Goal: Information Seeking & Learning: Compare options

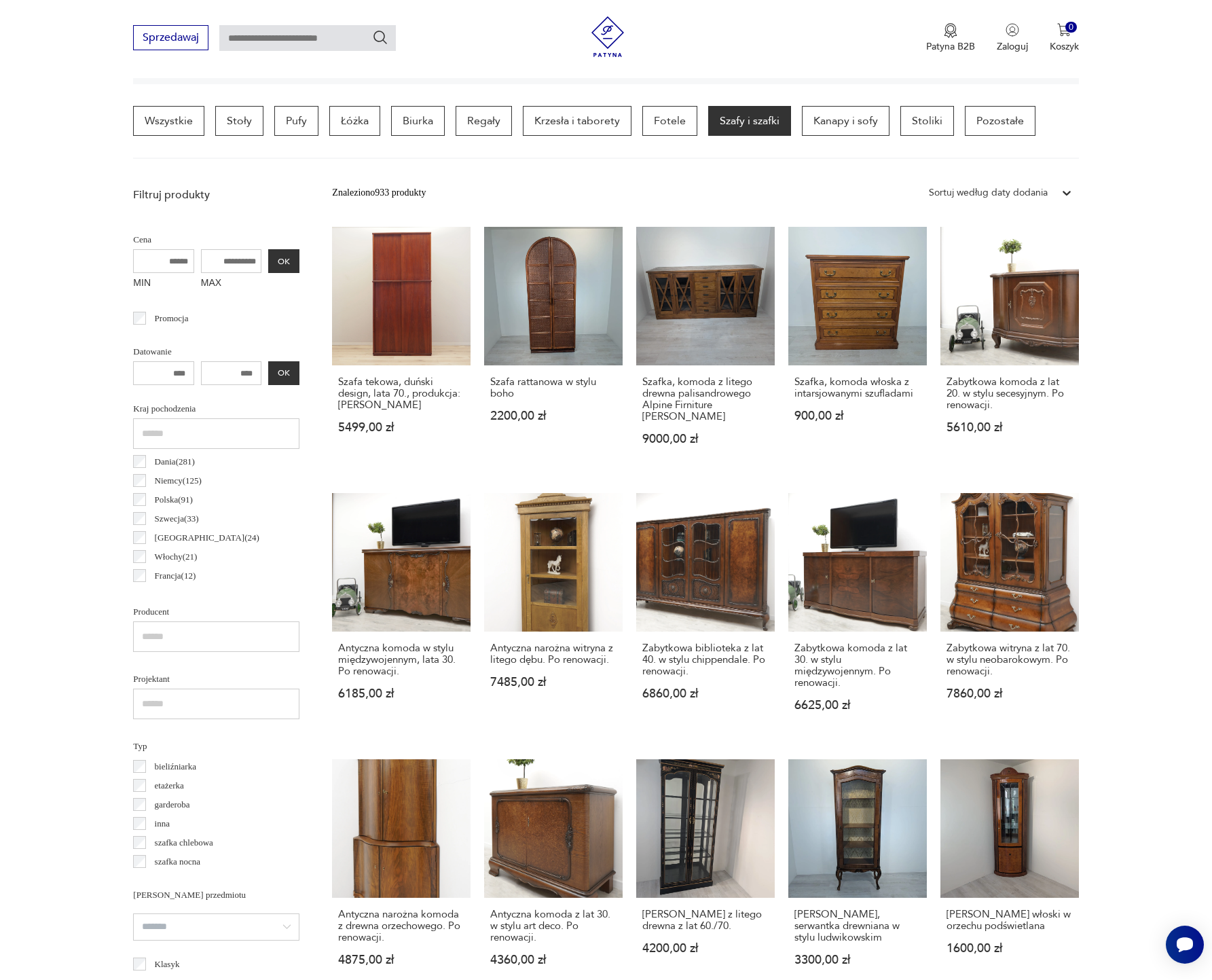
scroll to position [493, 0]
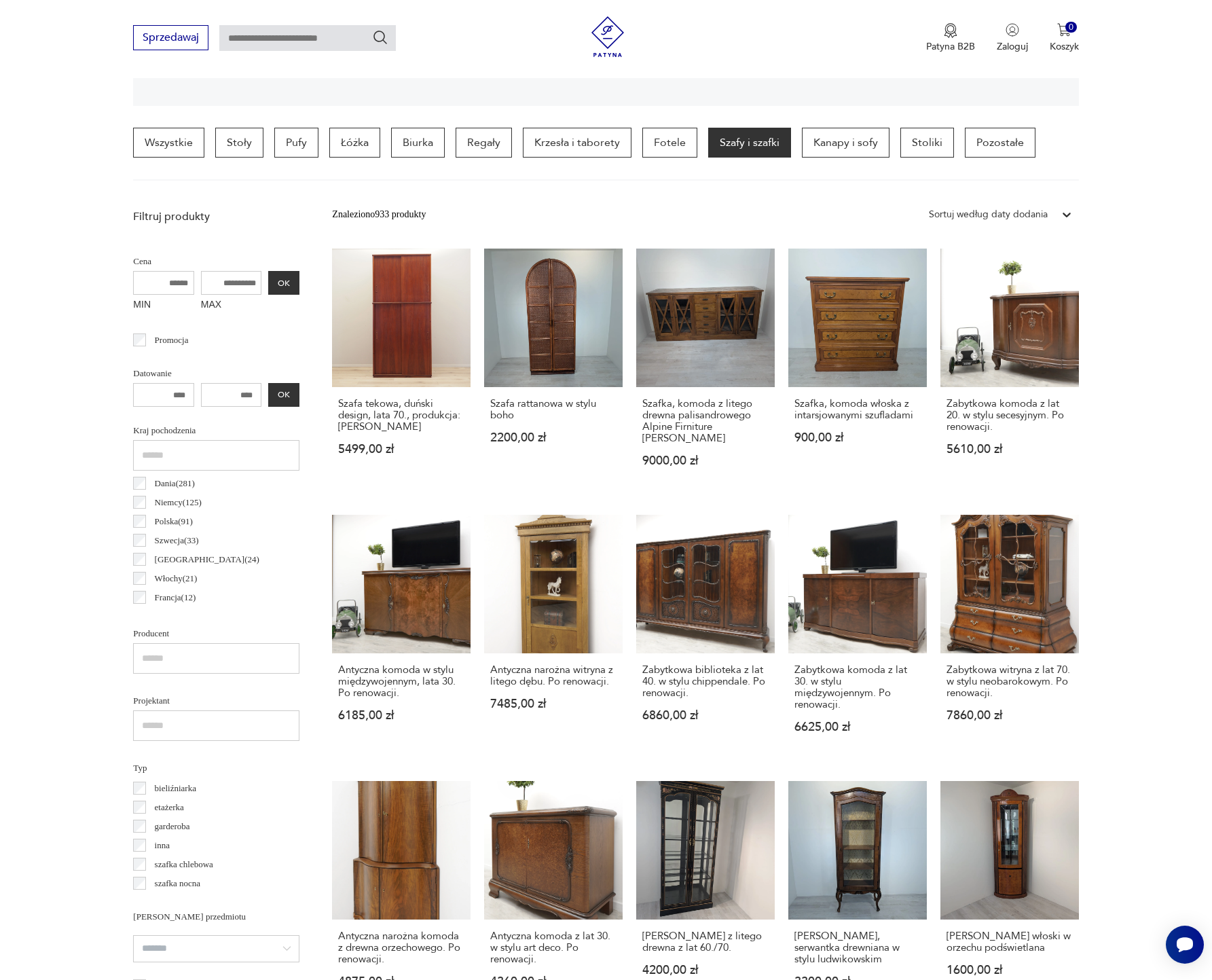
scroll to position [320, 0]
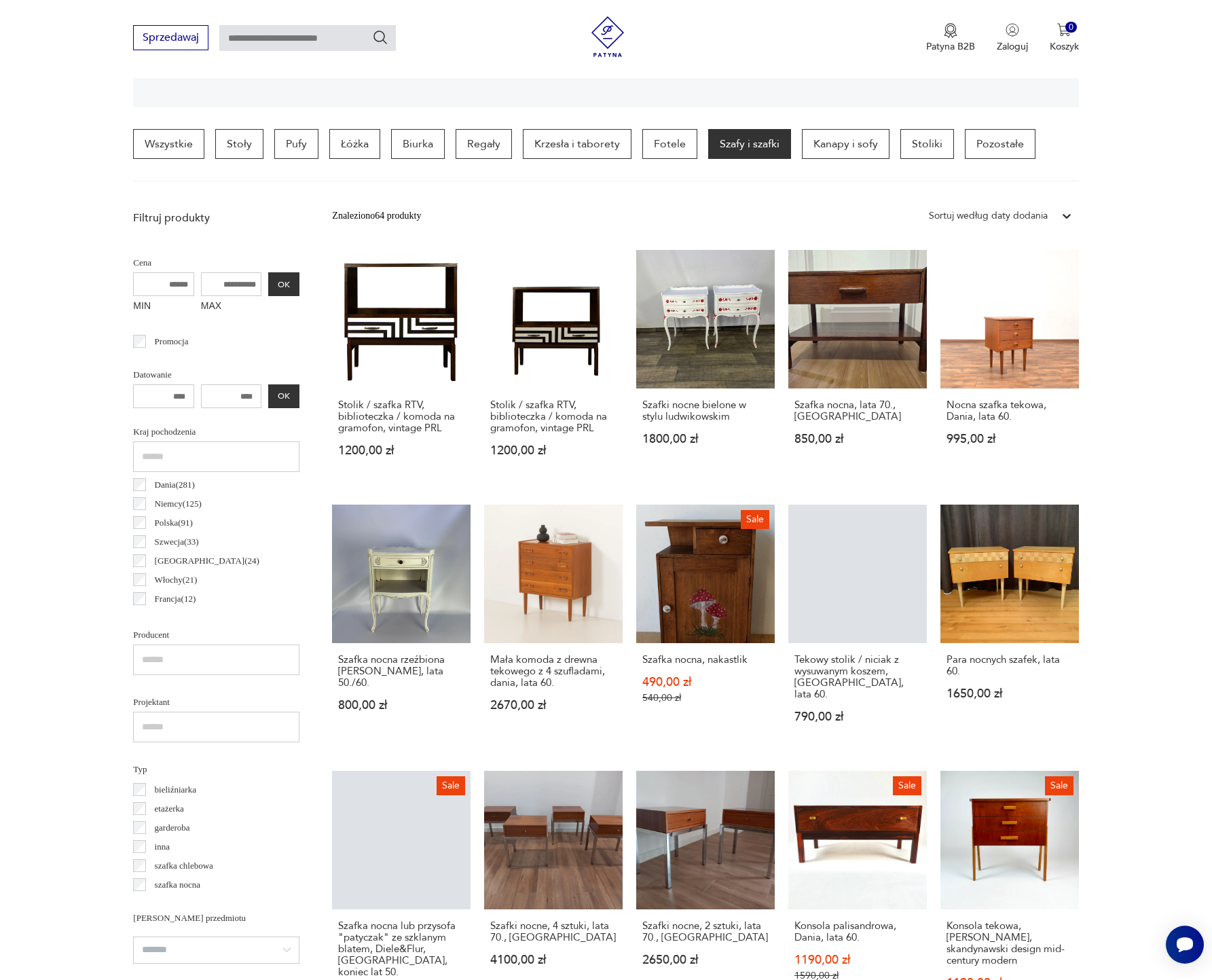
click at [1055, 212] on div at bounding box center [1067, 216] width 24 height 24
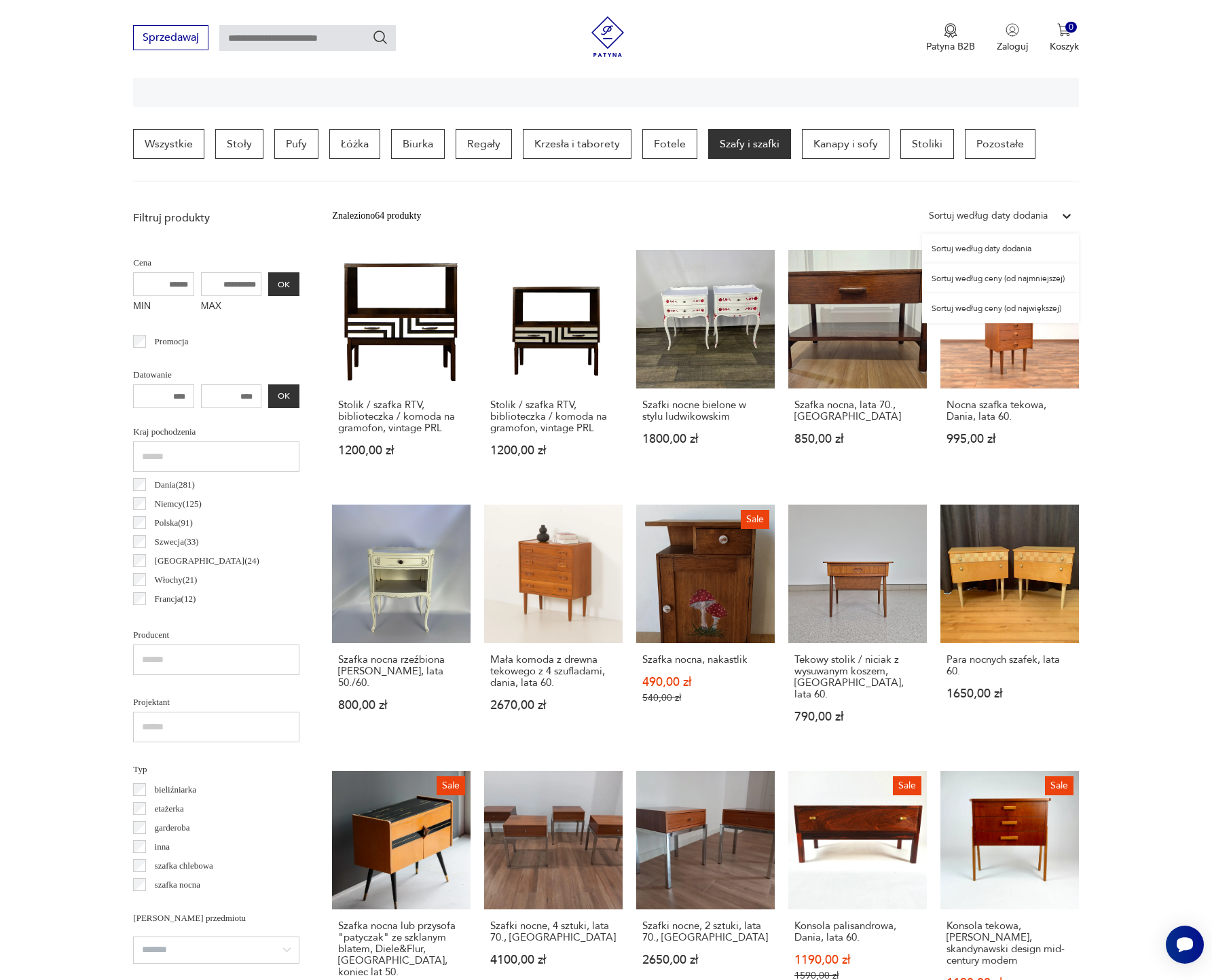
click at [1116, 458] on section "Filtruj produkty Cena MIN MAX OK Promocja Datowanie OK Kraj pochodzenia Dania (…" at bounding box center [606, 994] width 1212 height 1581
click at [1093, 618] on section "Filtruj produkty Cena MIN MAX OK Promocja Datowanie OK Kraj pochodzenia Dania (…" at bounding box center [606, 994] width 1212 height 1581
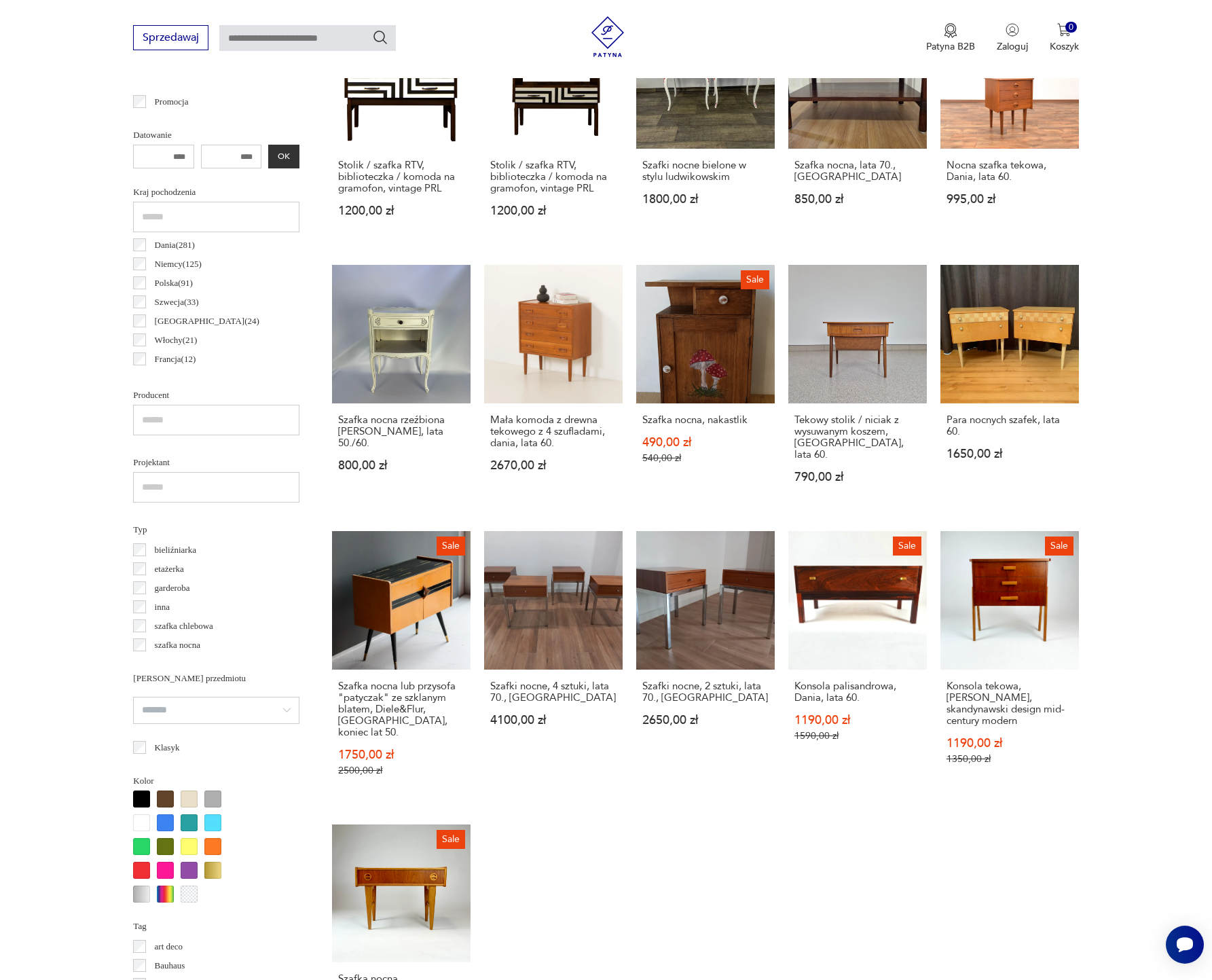
scroll to position [1019, 0]
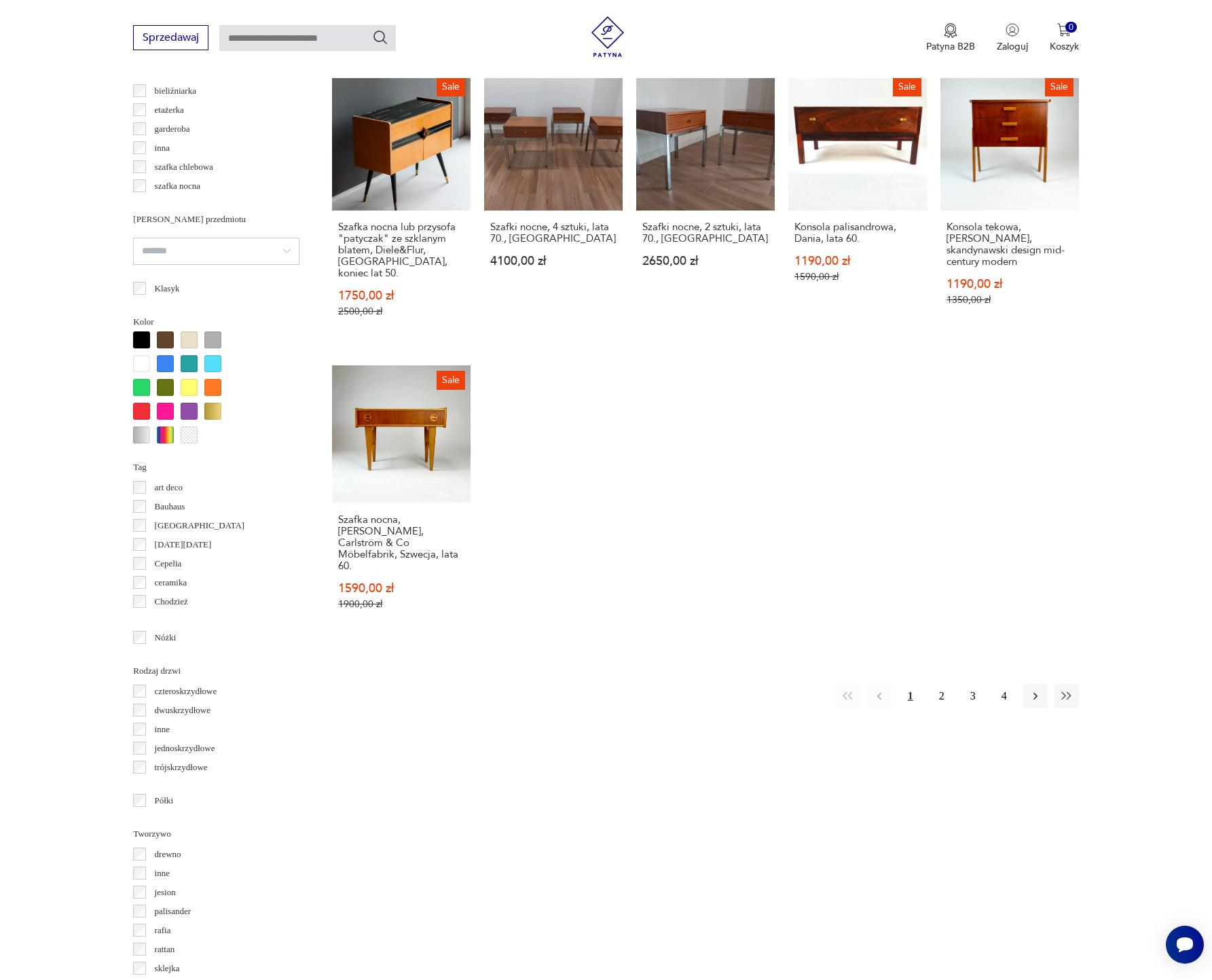
click at [938, 685] on button "2" at bounding box center [941, 696] width 24 height 24
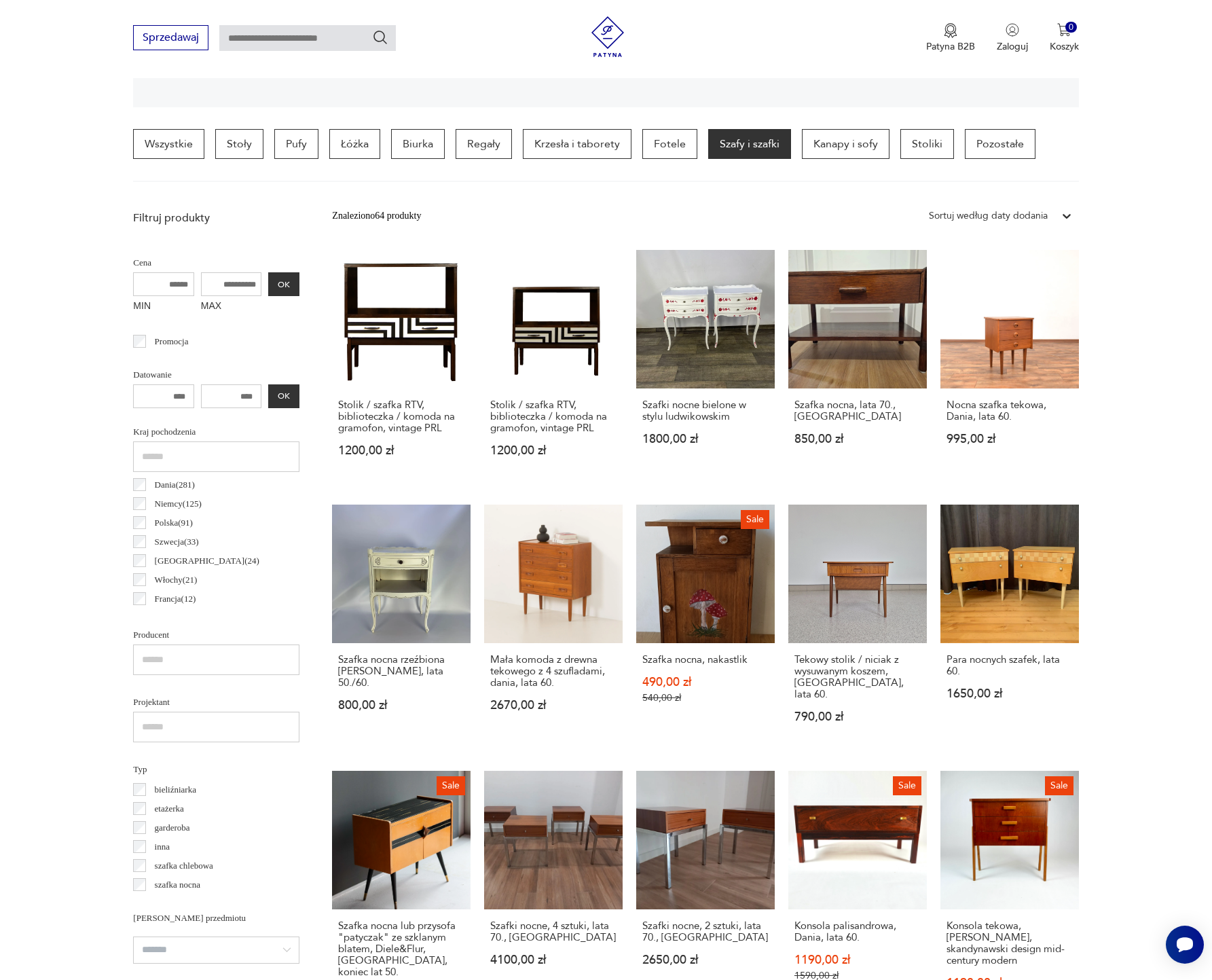
click at [941, 685] on div "Para nocnych szafek, lata 60. 1650,00 zł" at bounding box center [1009, 684] width 138 height 83
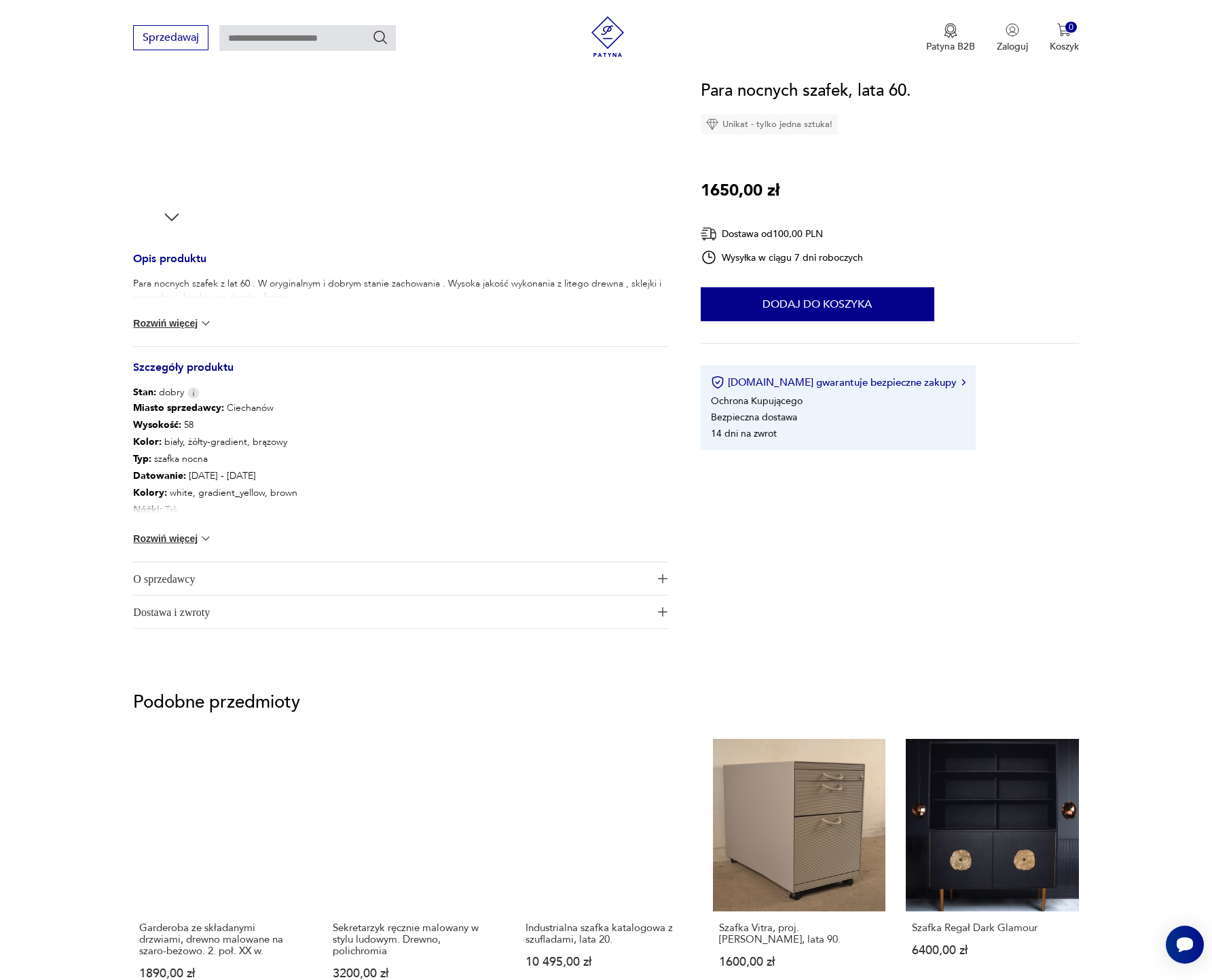
scroll to position [195, 0]
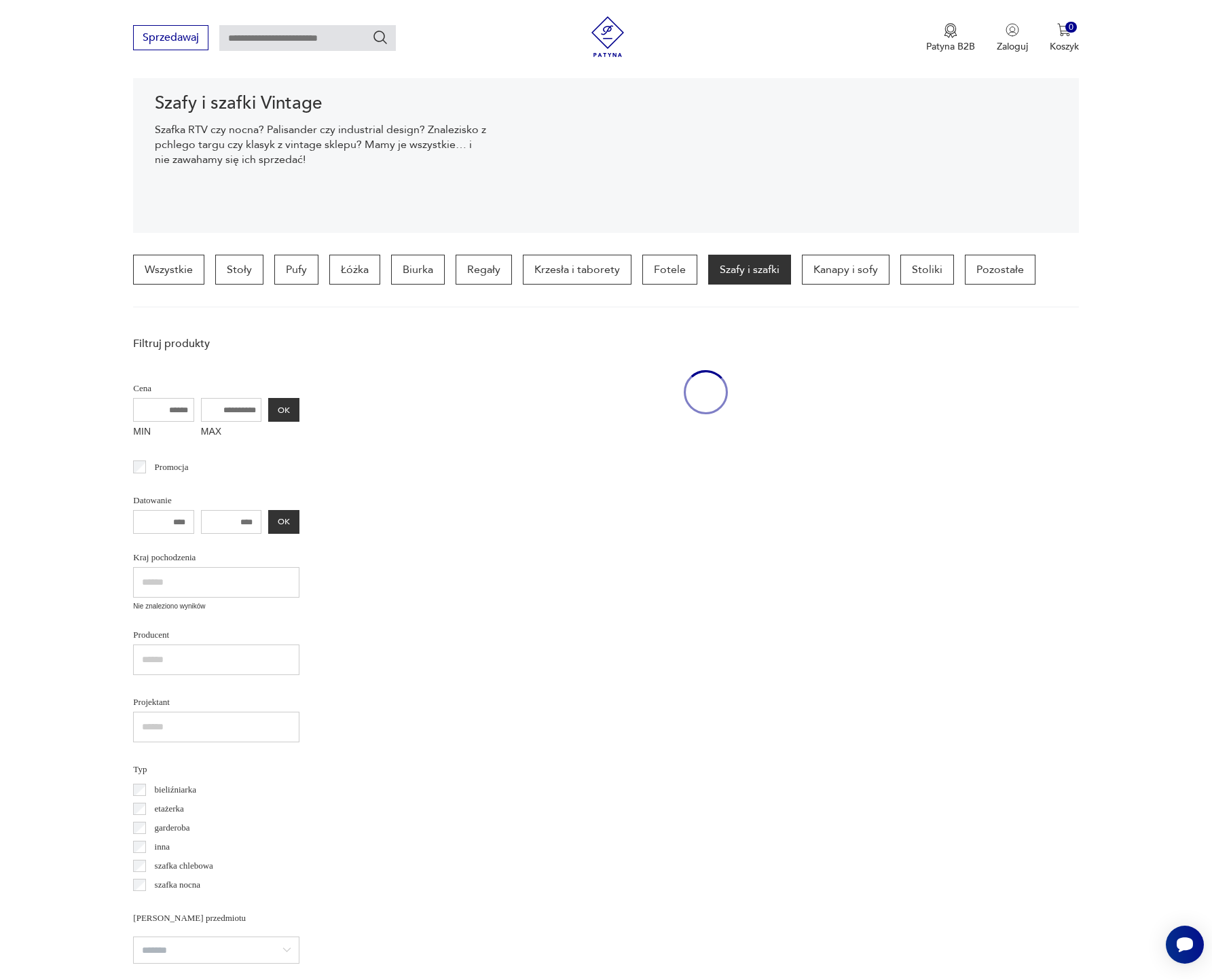
scroll to position [320, 0]
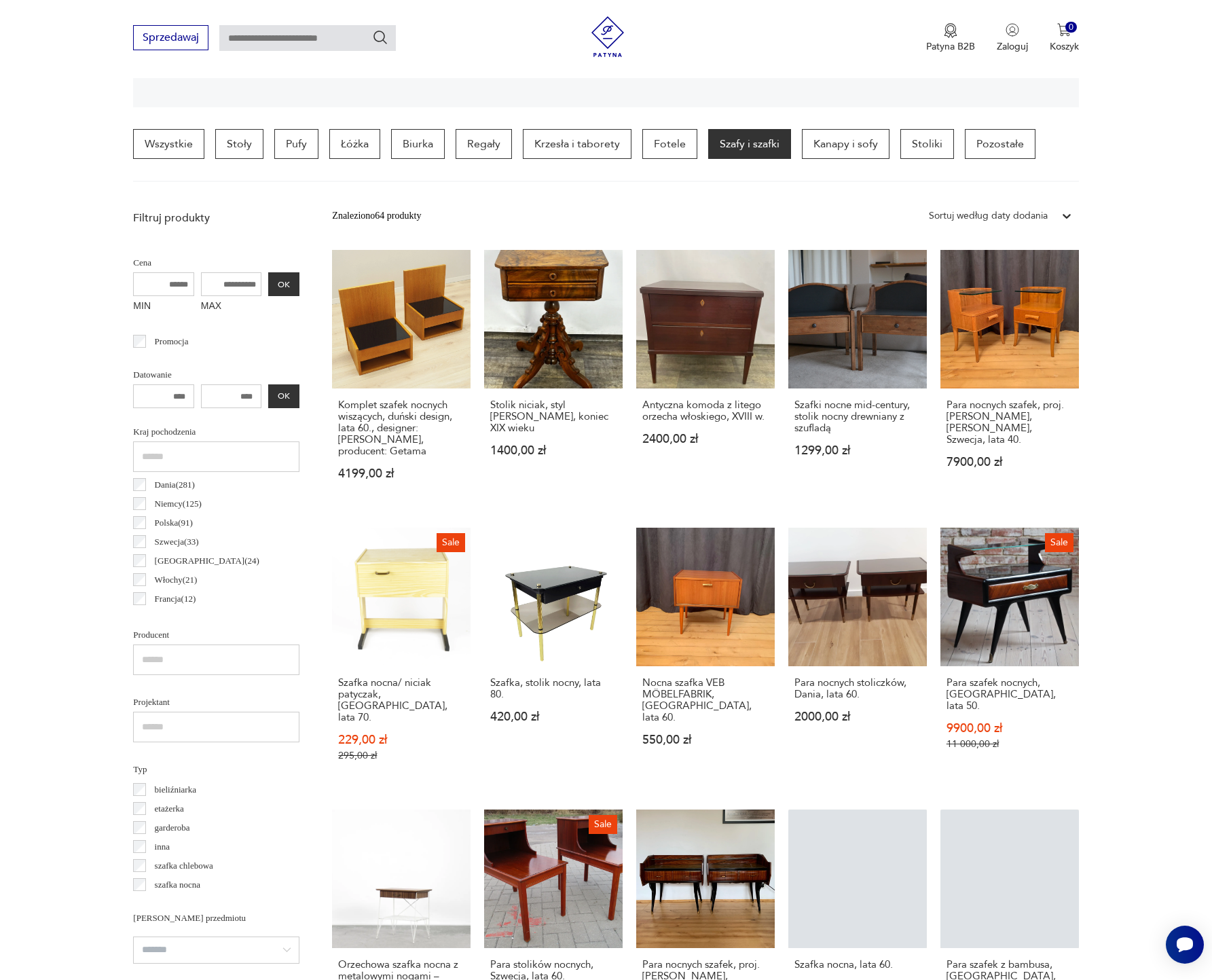
click at [1161, 422] on section "Filtruj produkty Cena MIN MAX OK Promocja Datowanie OK Kraj pochodzenia Dania (…" at bounding box center [606, 994] width 1212 height 1581
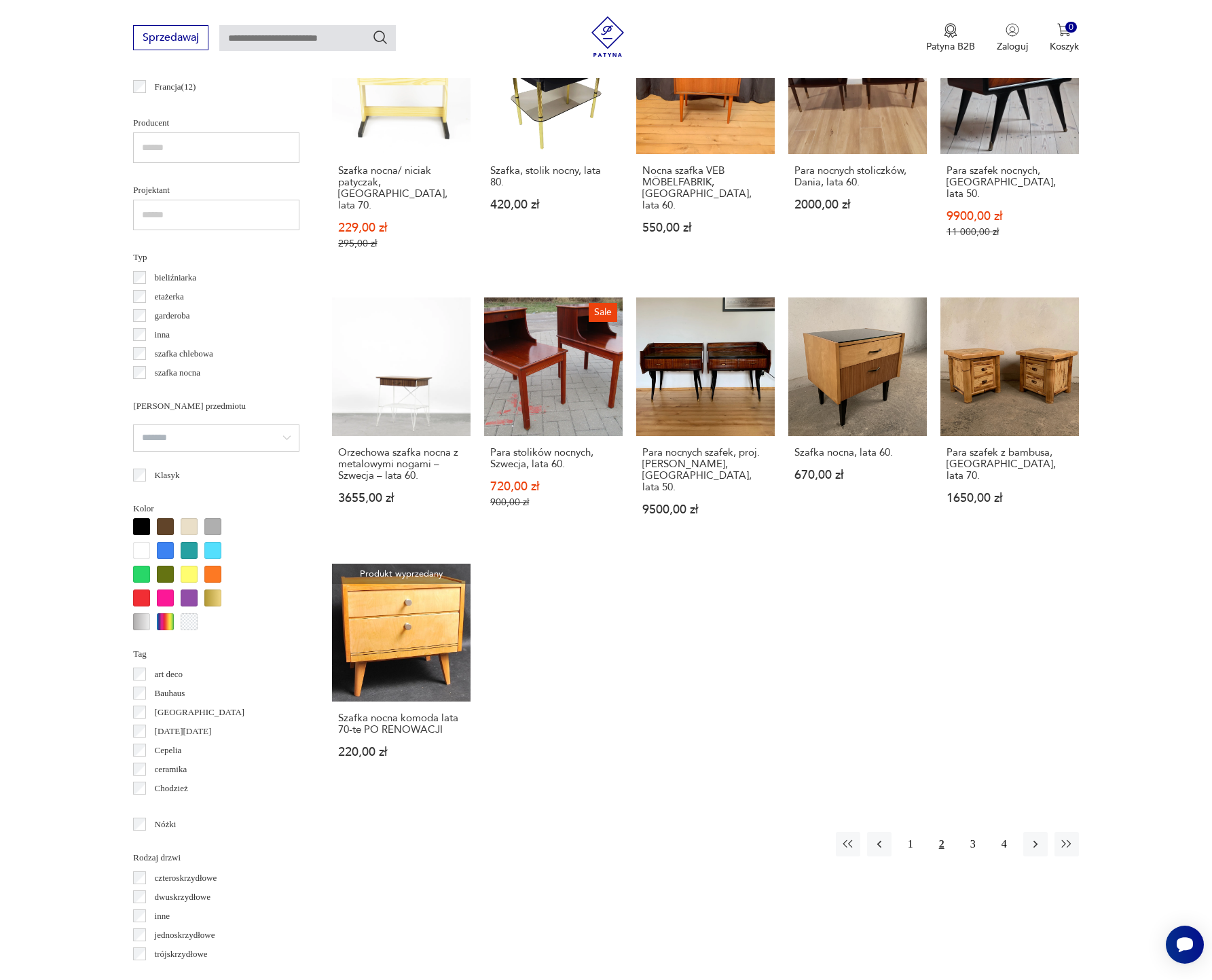
scroll to position [1054, 0]
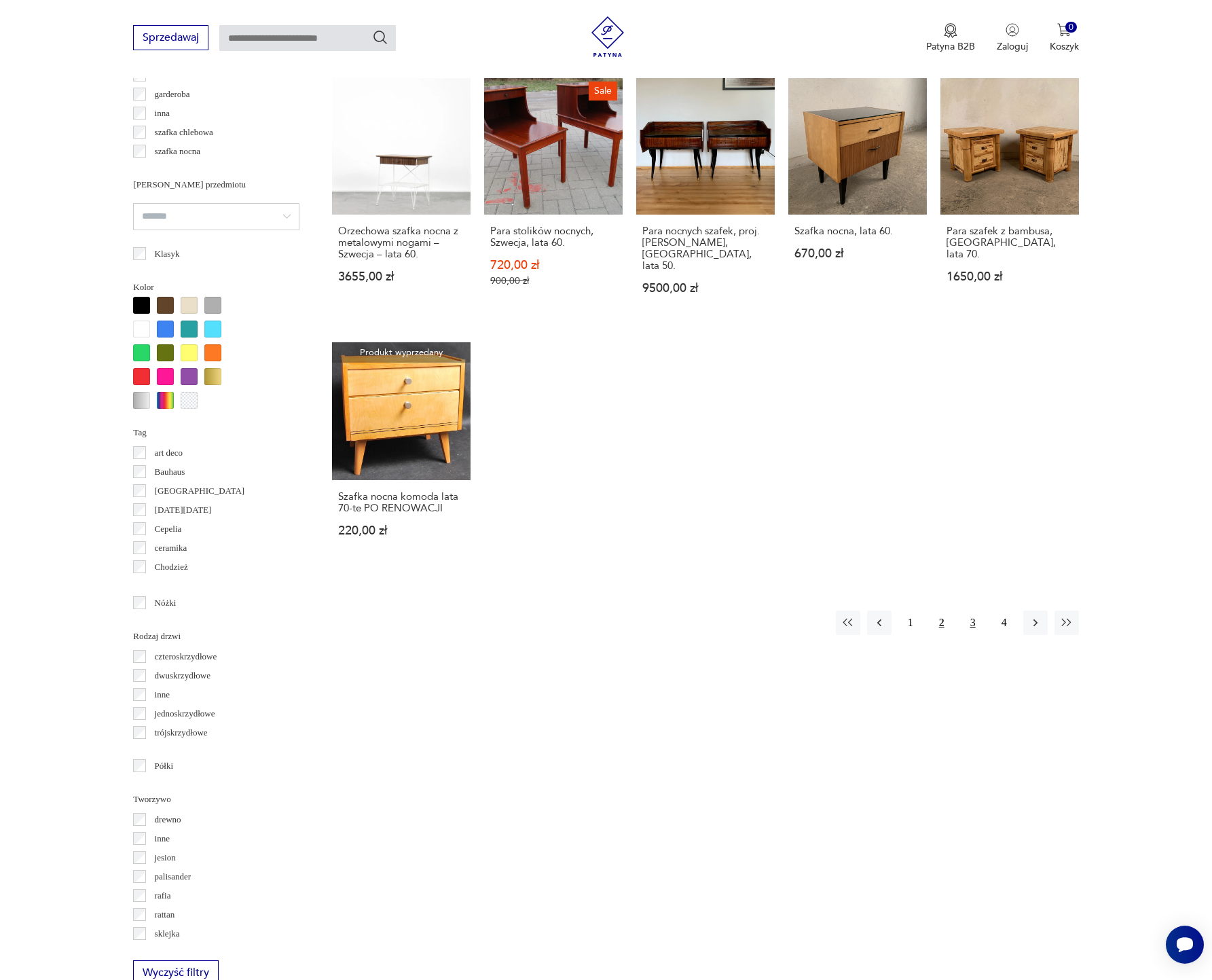
click at [974, 611] on button "3" at bounding box center [973, 623] width 24 height 24
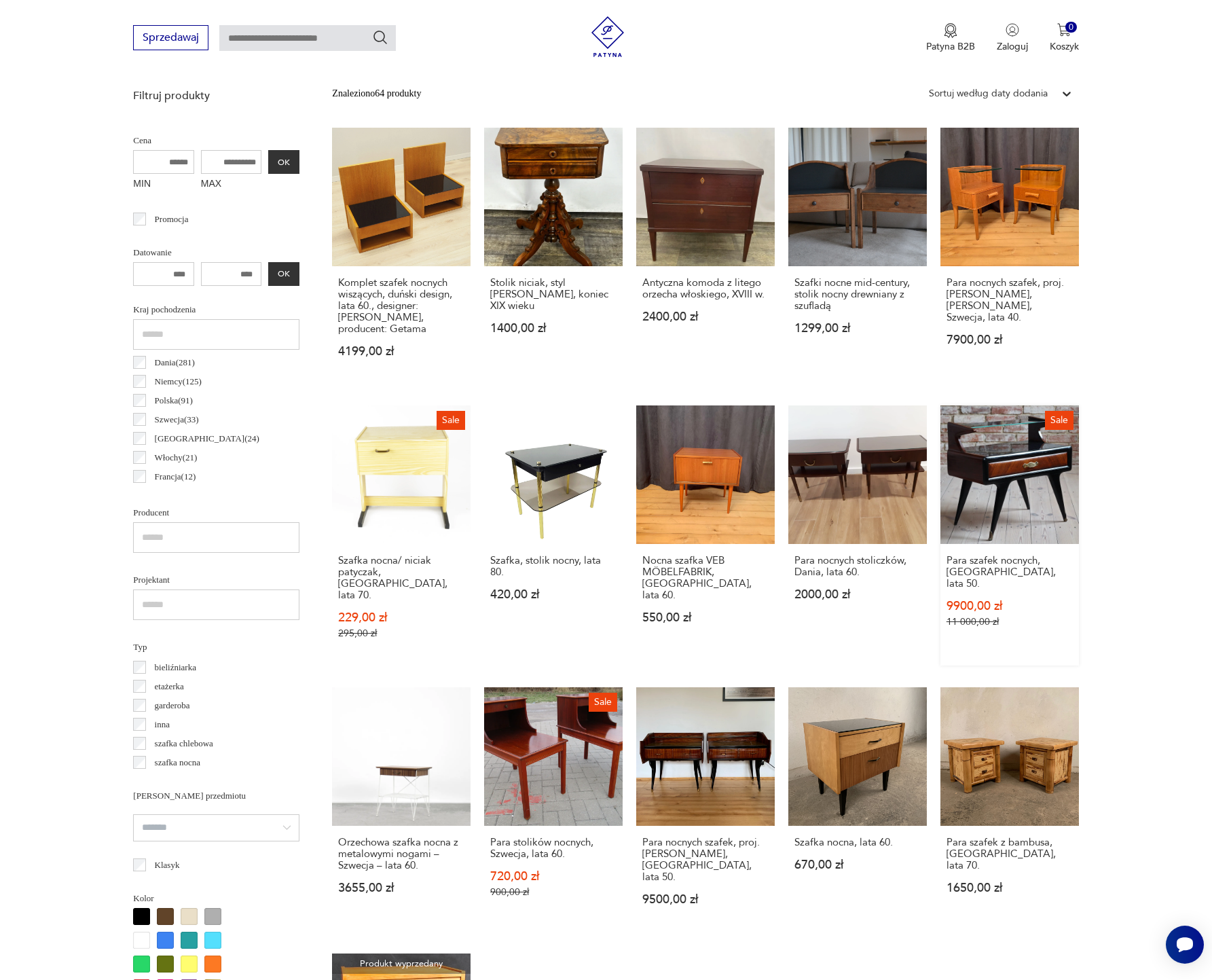
scroll to position [320, 0]
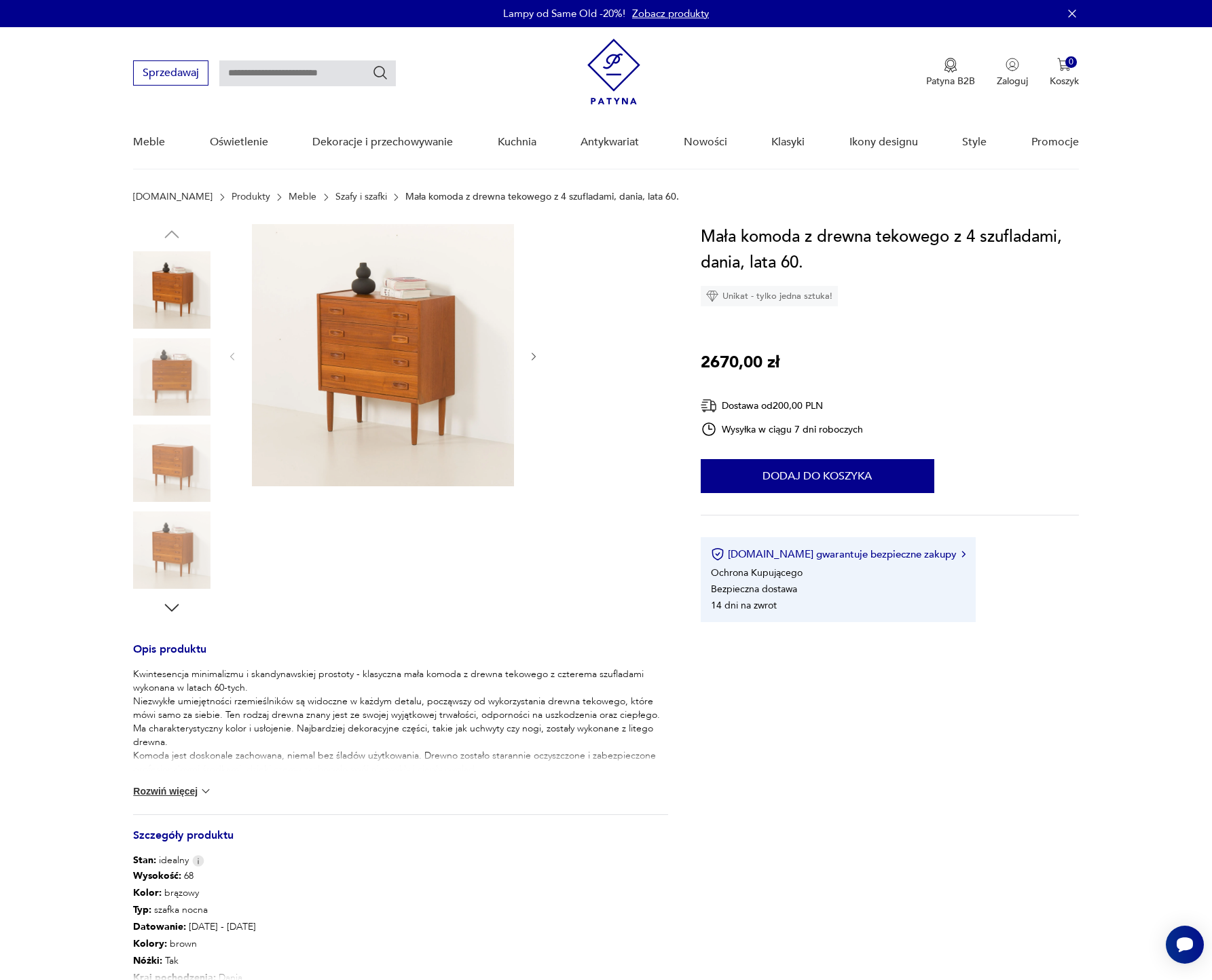
click at [187, 366] on img at bounding box center [171, 377] width 77 height 77
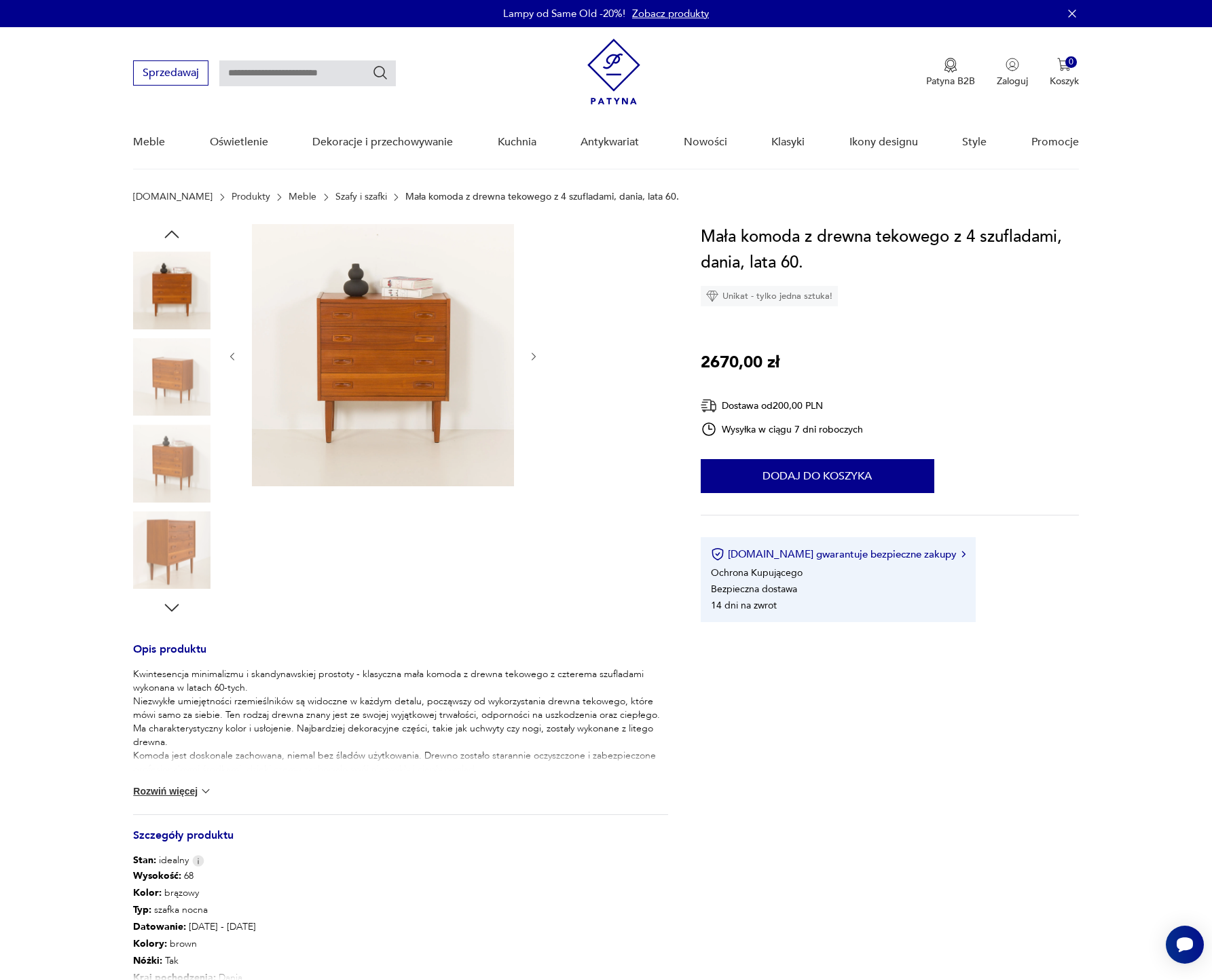
click at [392, 371] on img at bounding box center [383, 355] width 262 height 262
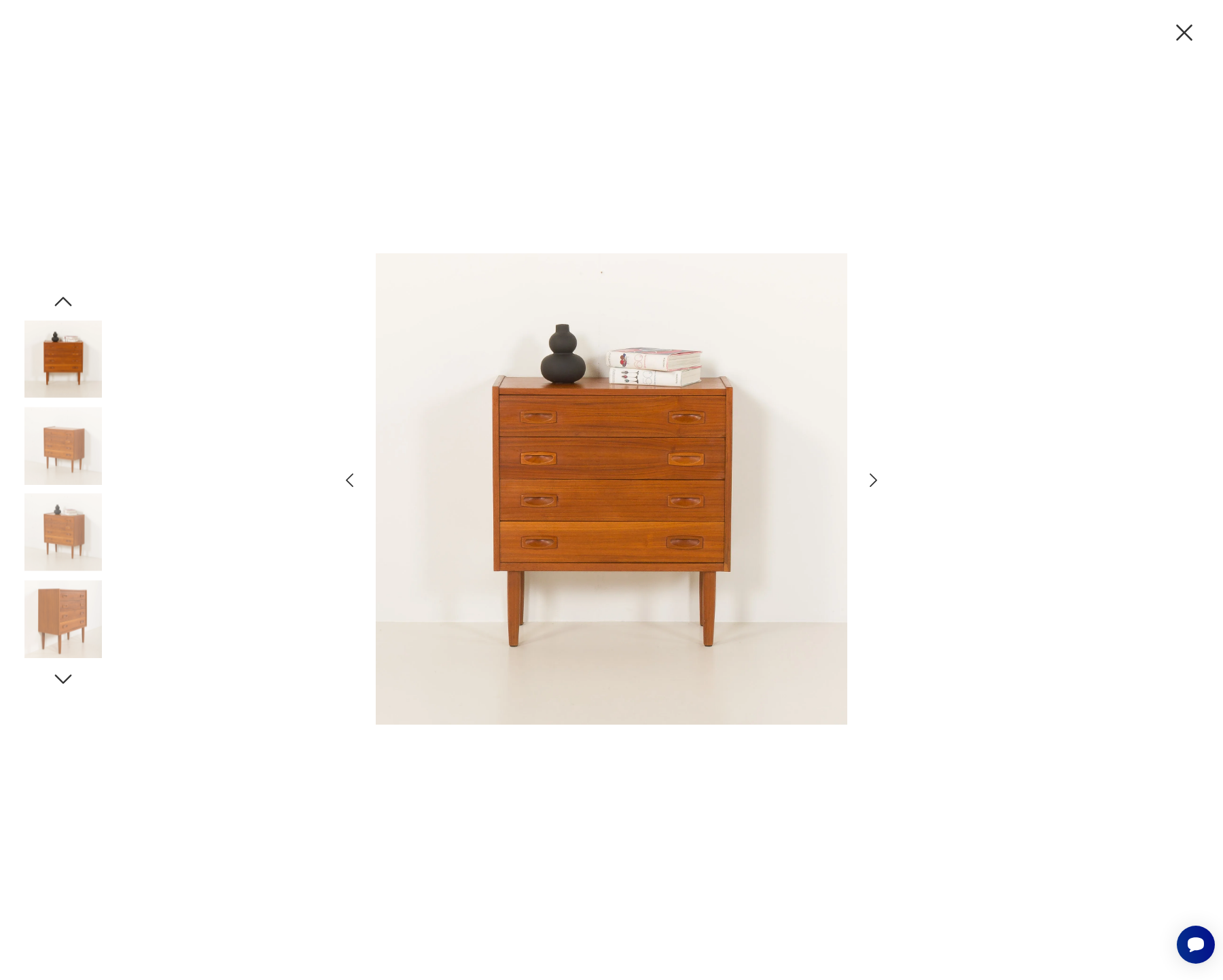
click at [877, 483] on icon "button" at bounding box center [873, 480] width 20 height 20
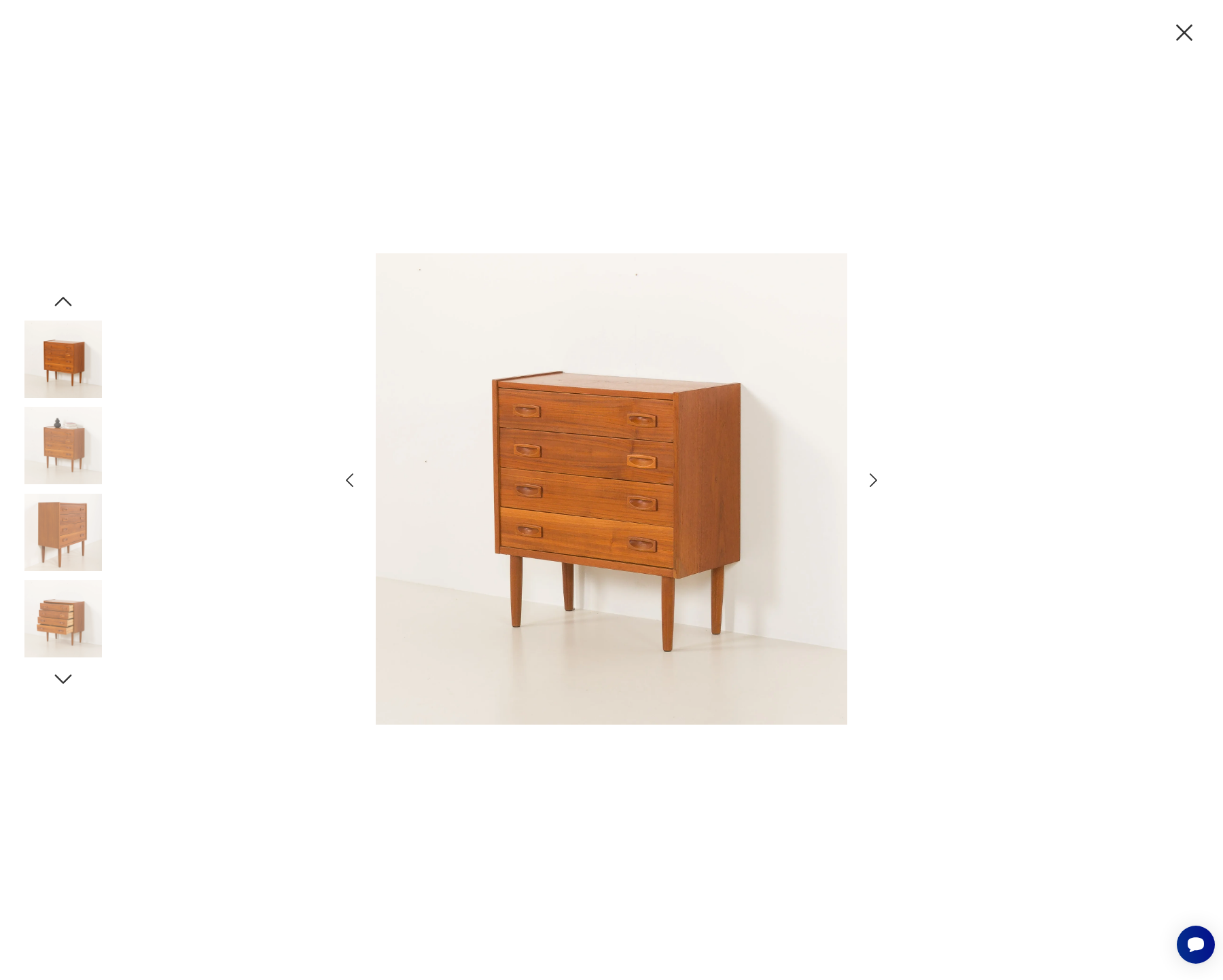
click at [877, 483] on icon "button" at bounding box center [873, 480] width 20 height 20
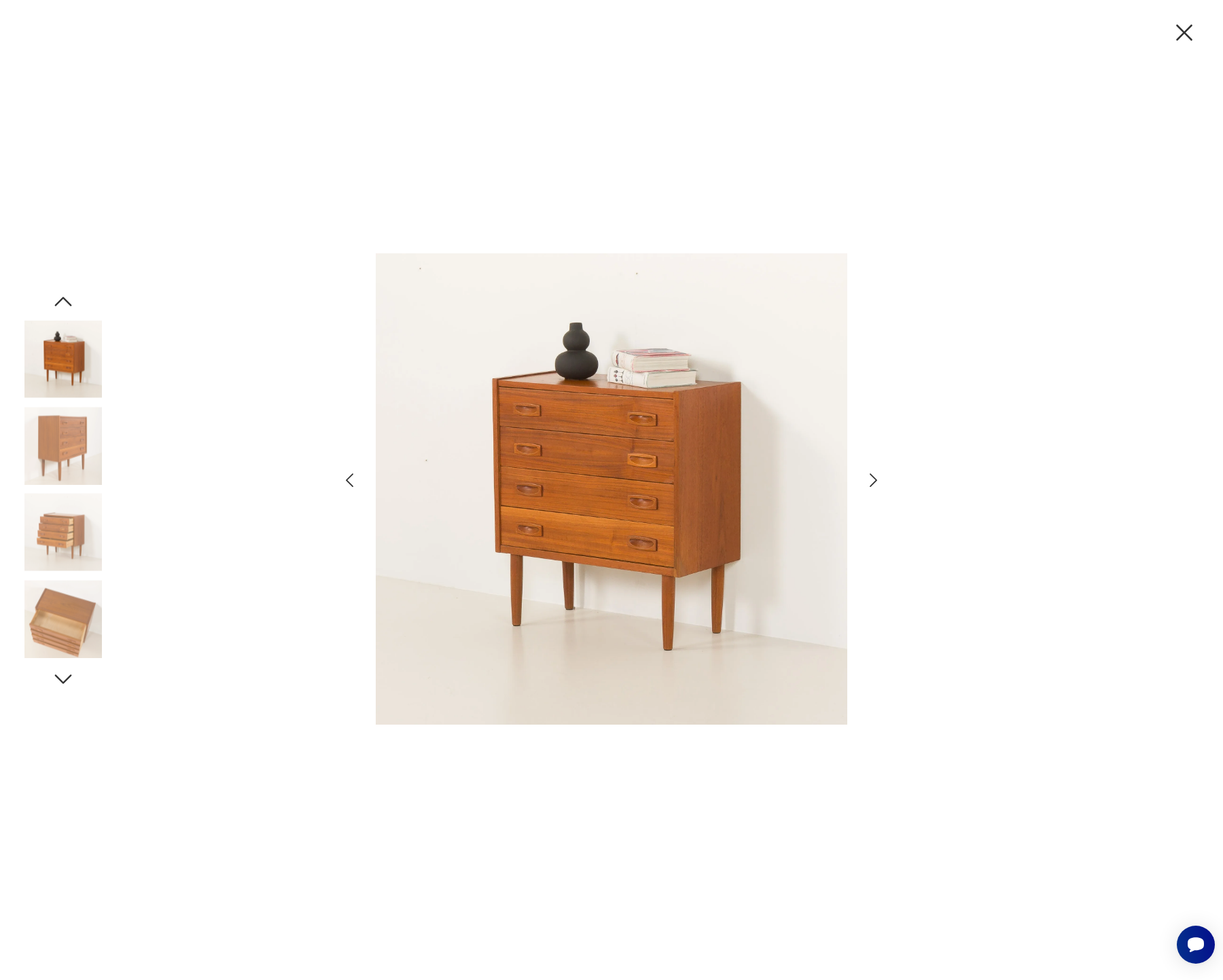
click at [877, 483] on icon "button" at bounding box center [873, 480] width 20 height 20
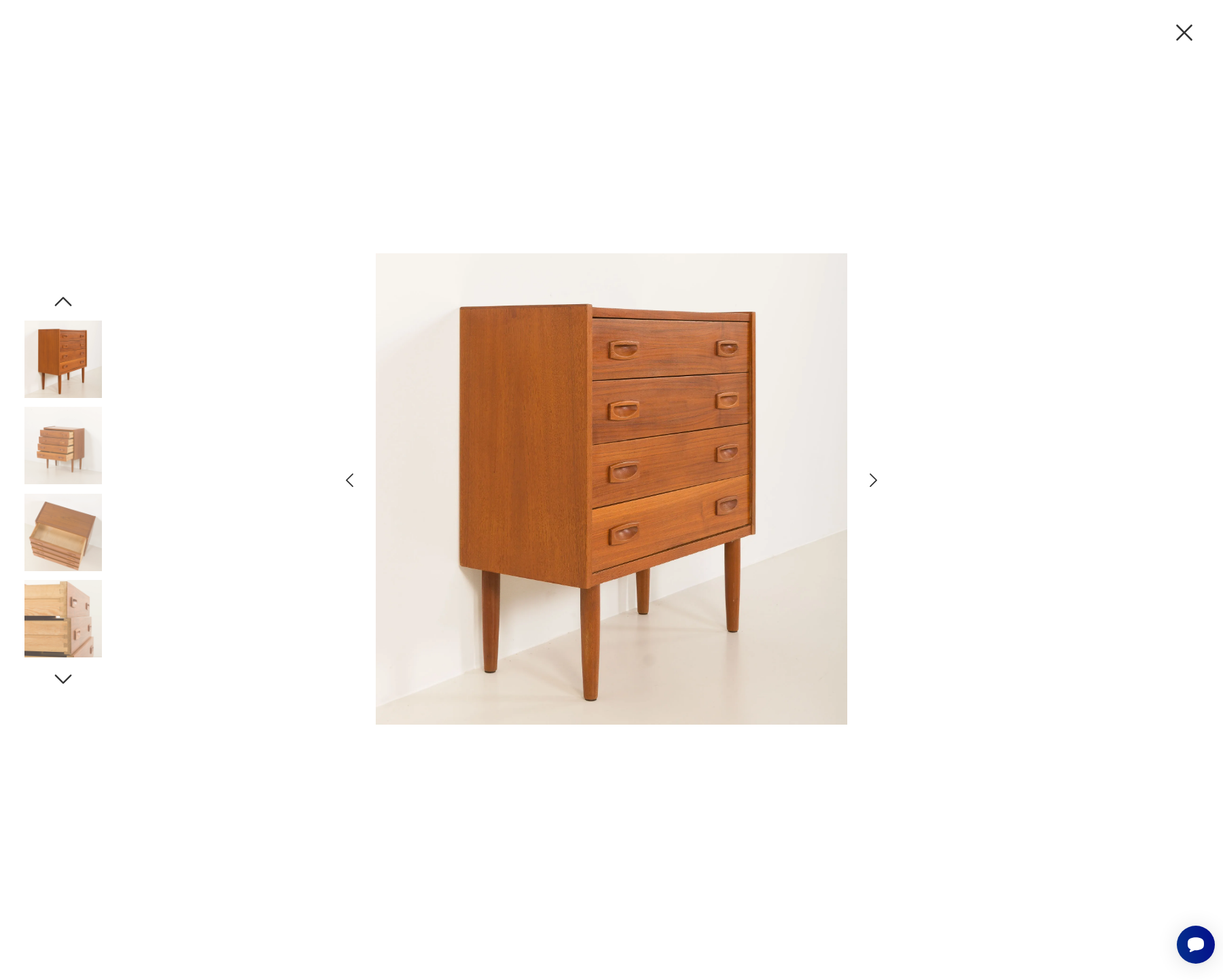
click at [877, 483] on icon "button" at bounding box center [873, 480] width 20 height 20
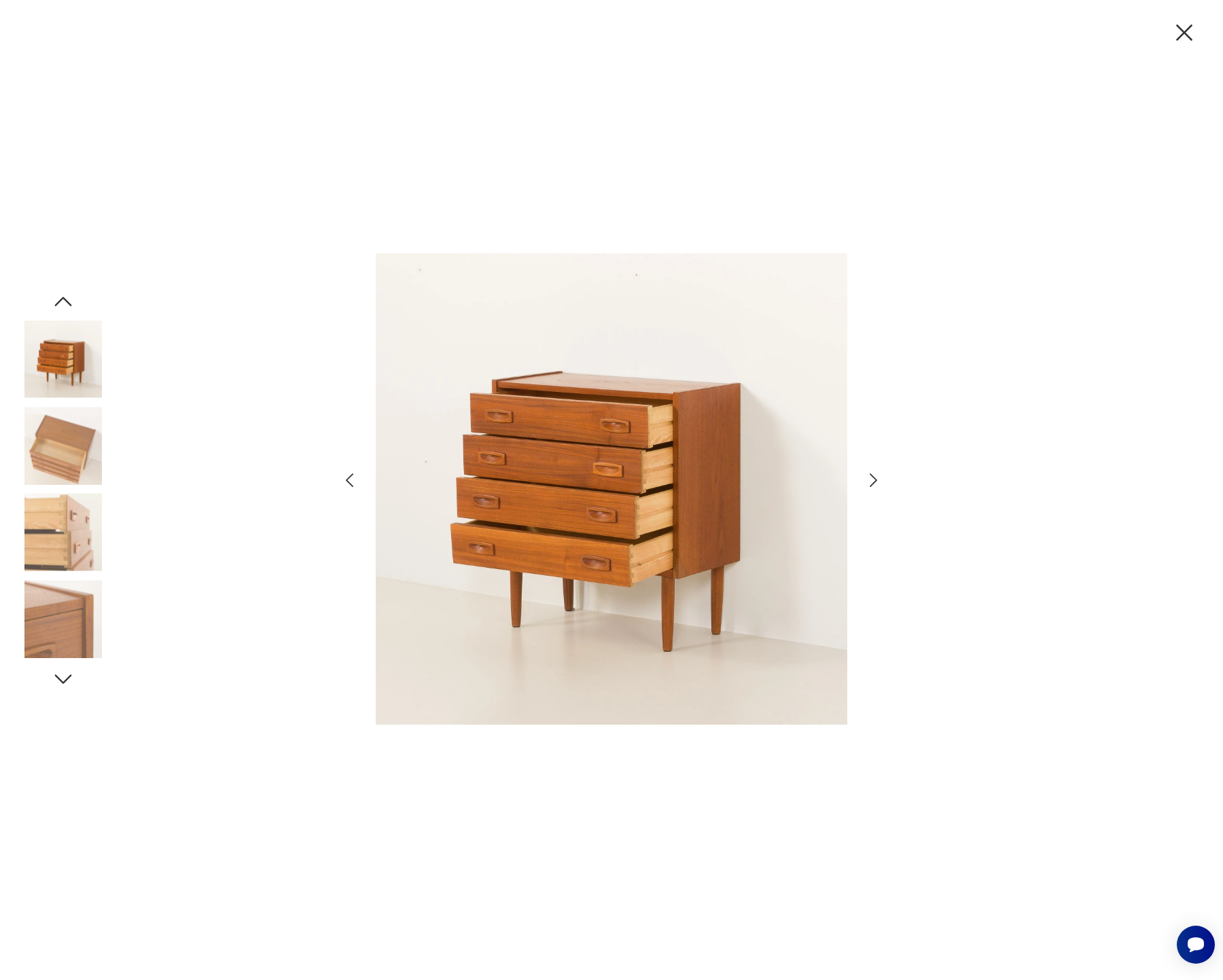
click at [877, 483] on icon "button" at bounding box center [873, 480] width 20 height 20
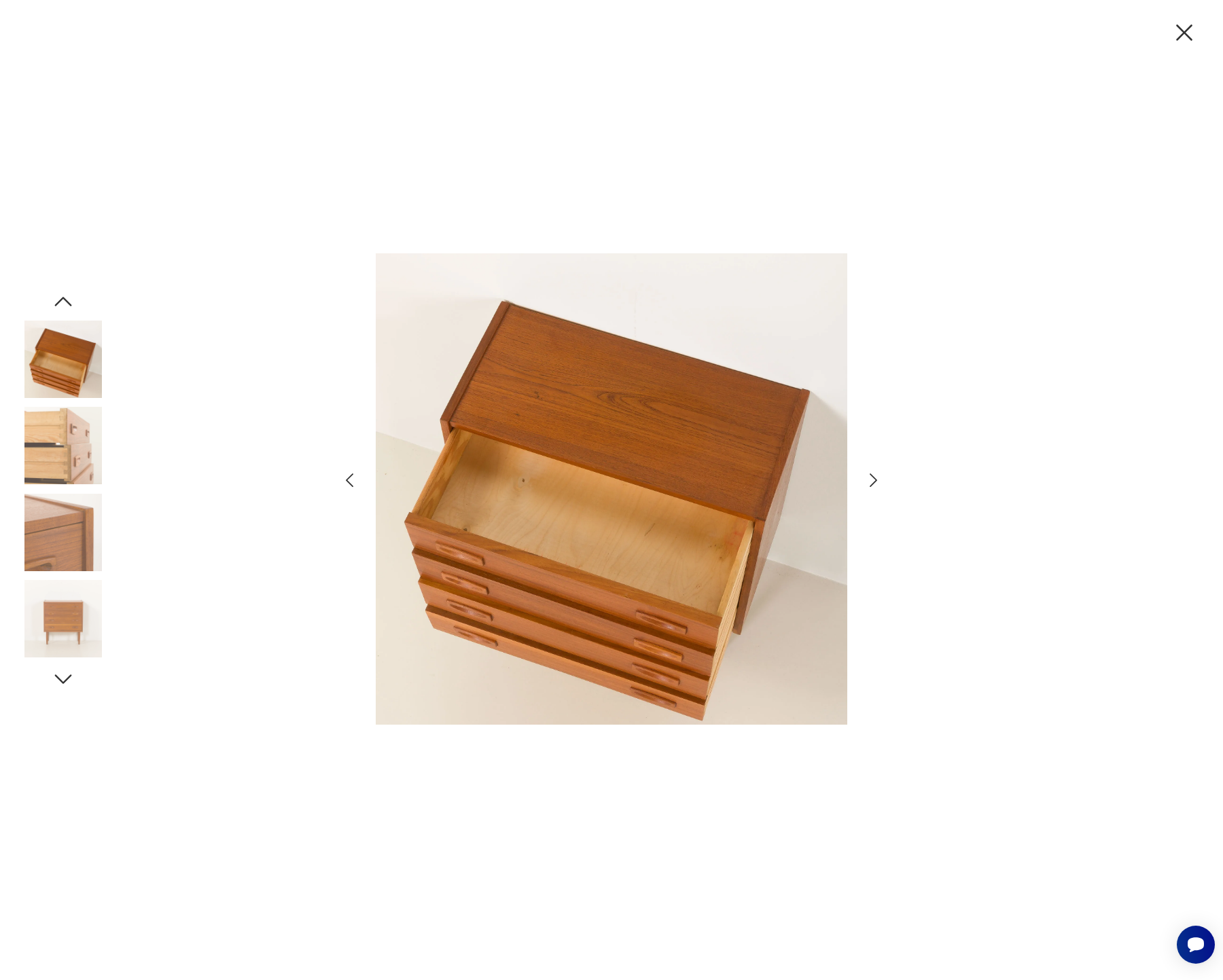
click at [877, 483] on icon "button" at bounding box center [873, 480] width 20 height 20
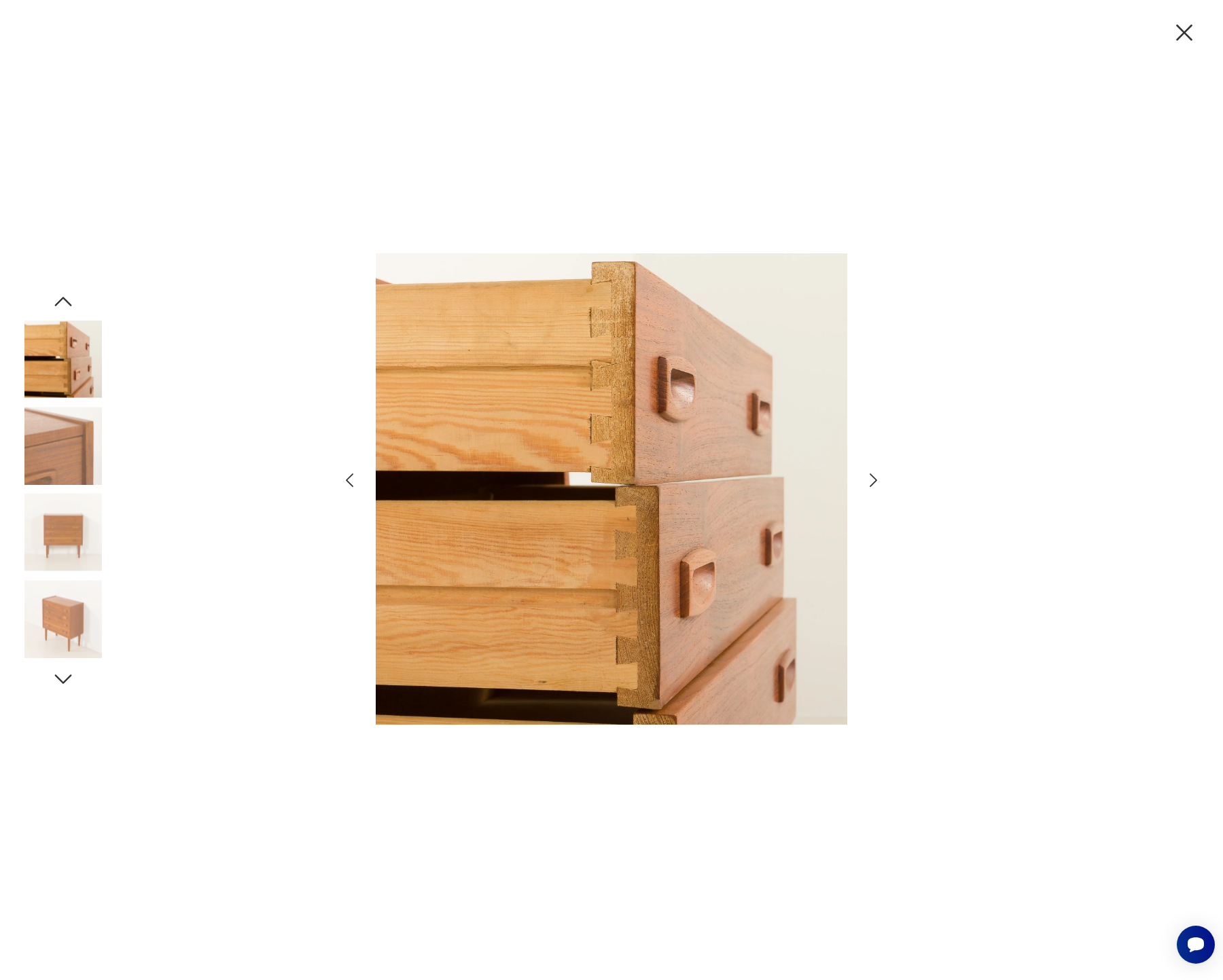
click at [877, 483] on icon "button" at bounding box center [873, 480] width 20 height 20
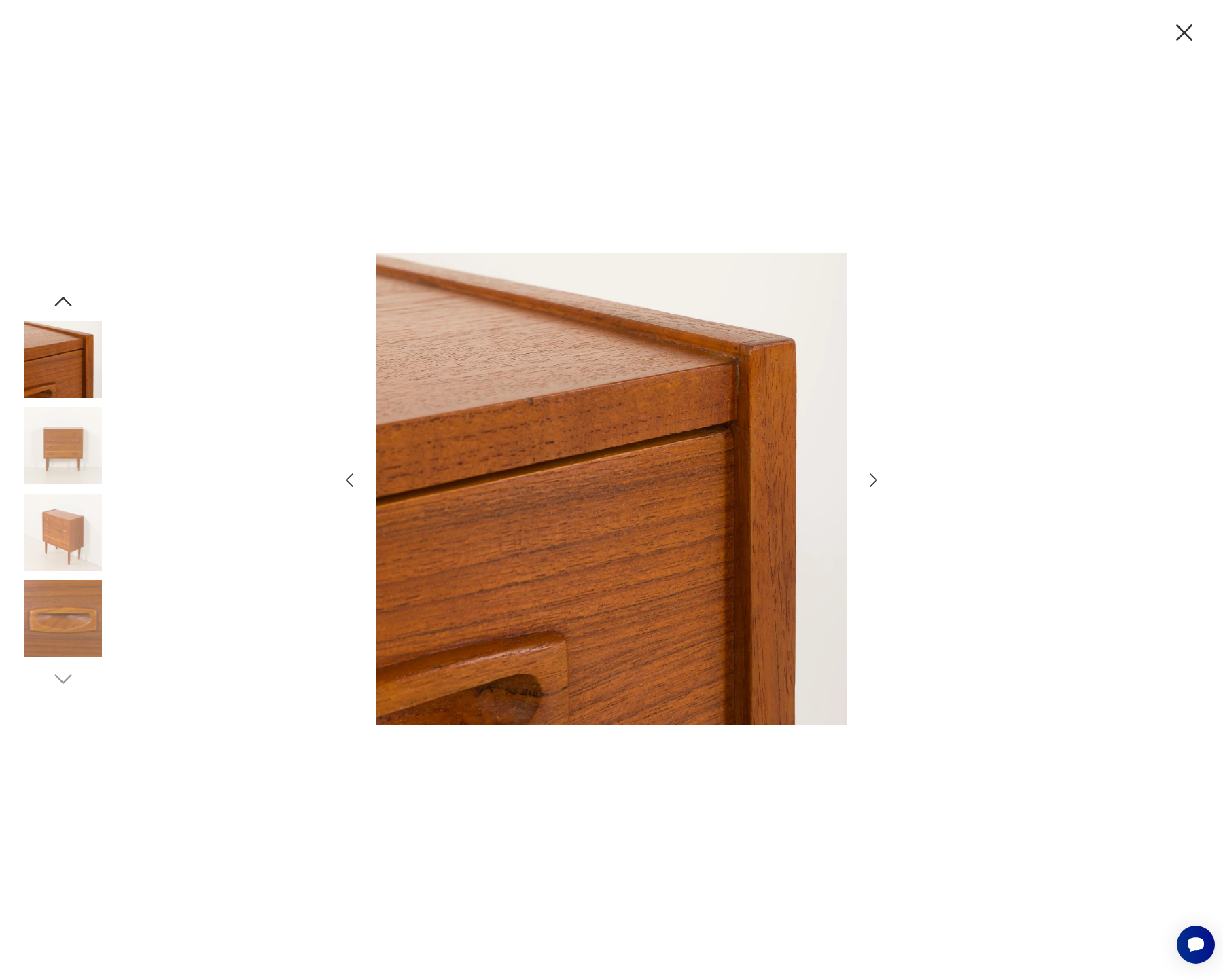
click at [877, 483] on icon "button" at bounding box center [873, 480] width 20 height 20
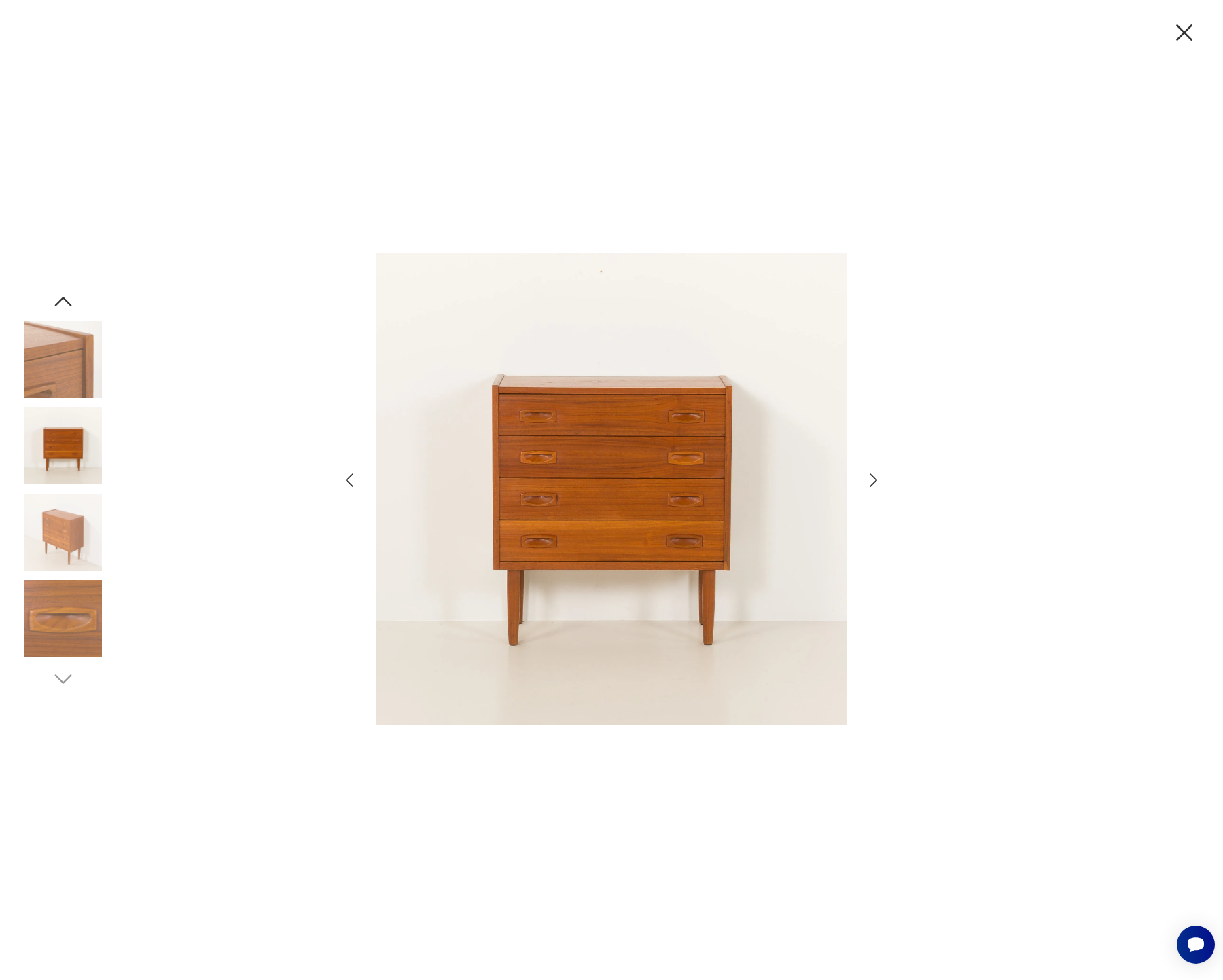
click at [877, 483] on icon "button" at bounding box center [873, 480] width 20 height 20
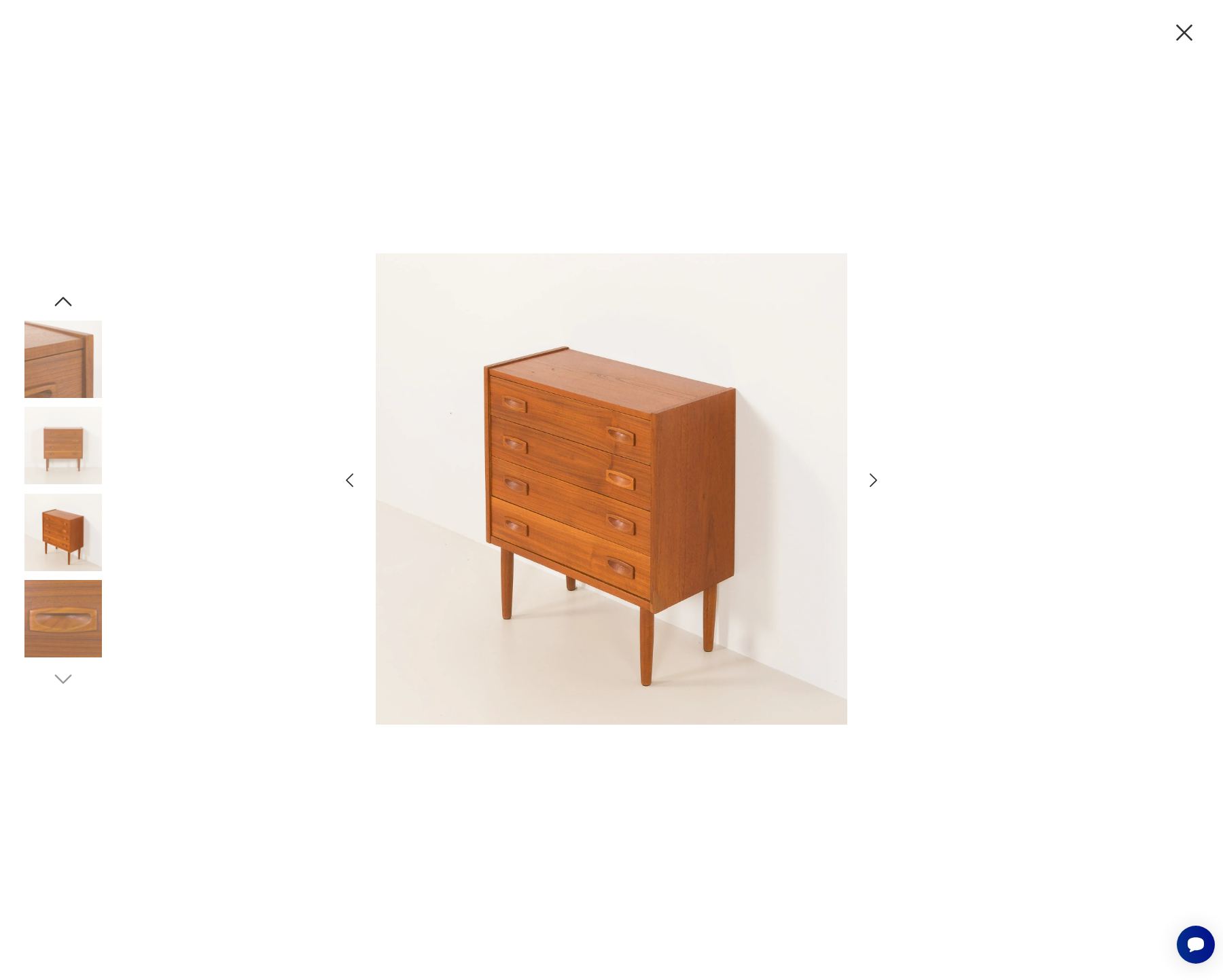
click at [877, 483] on icon "button" at bounding box center [873, 480] width 20 height 20
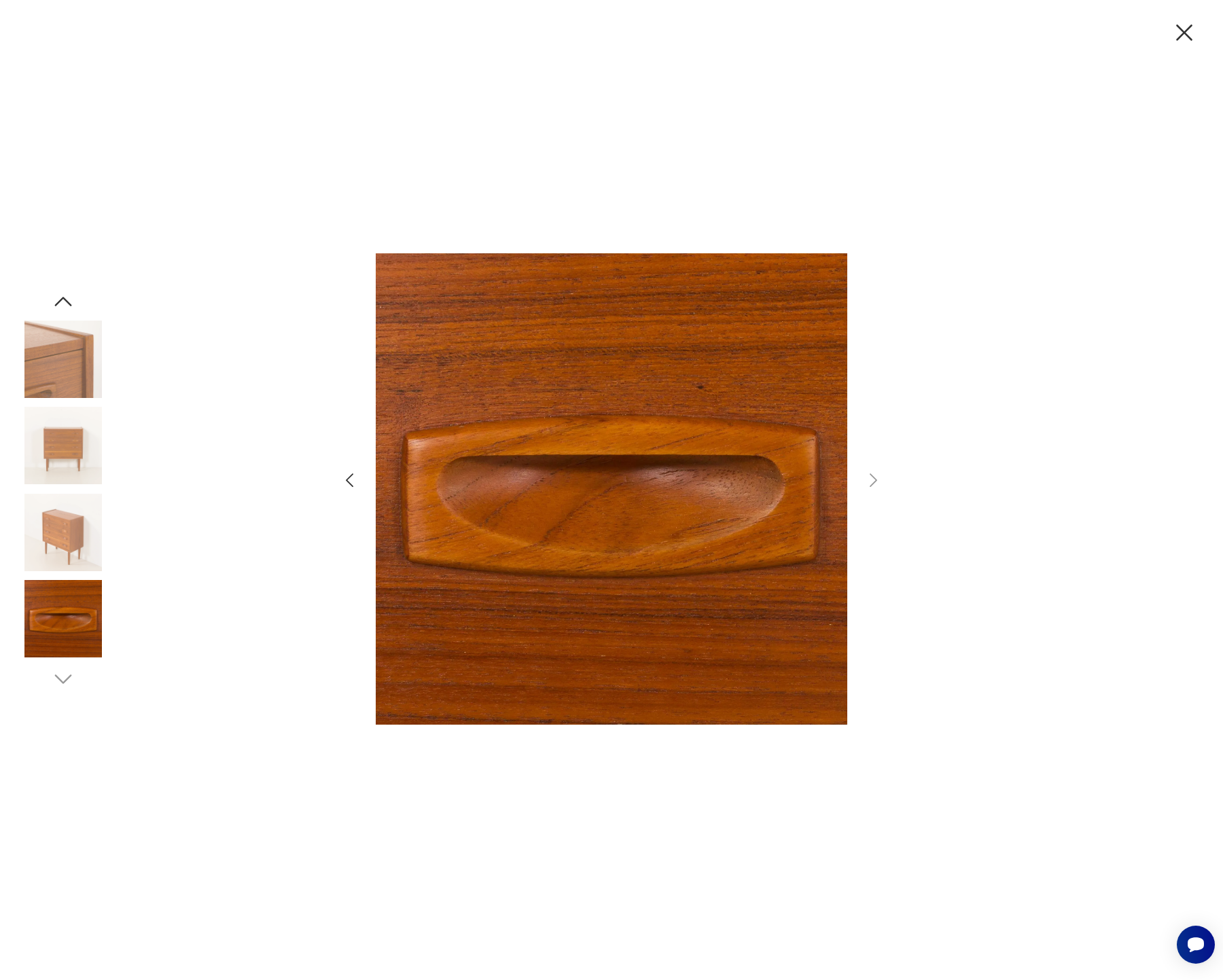
click at [1186, 30] on icon "button" at bounding box center [1184, 32] width 29 height 29
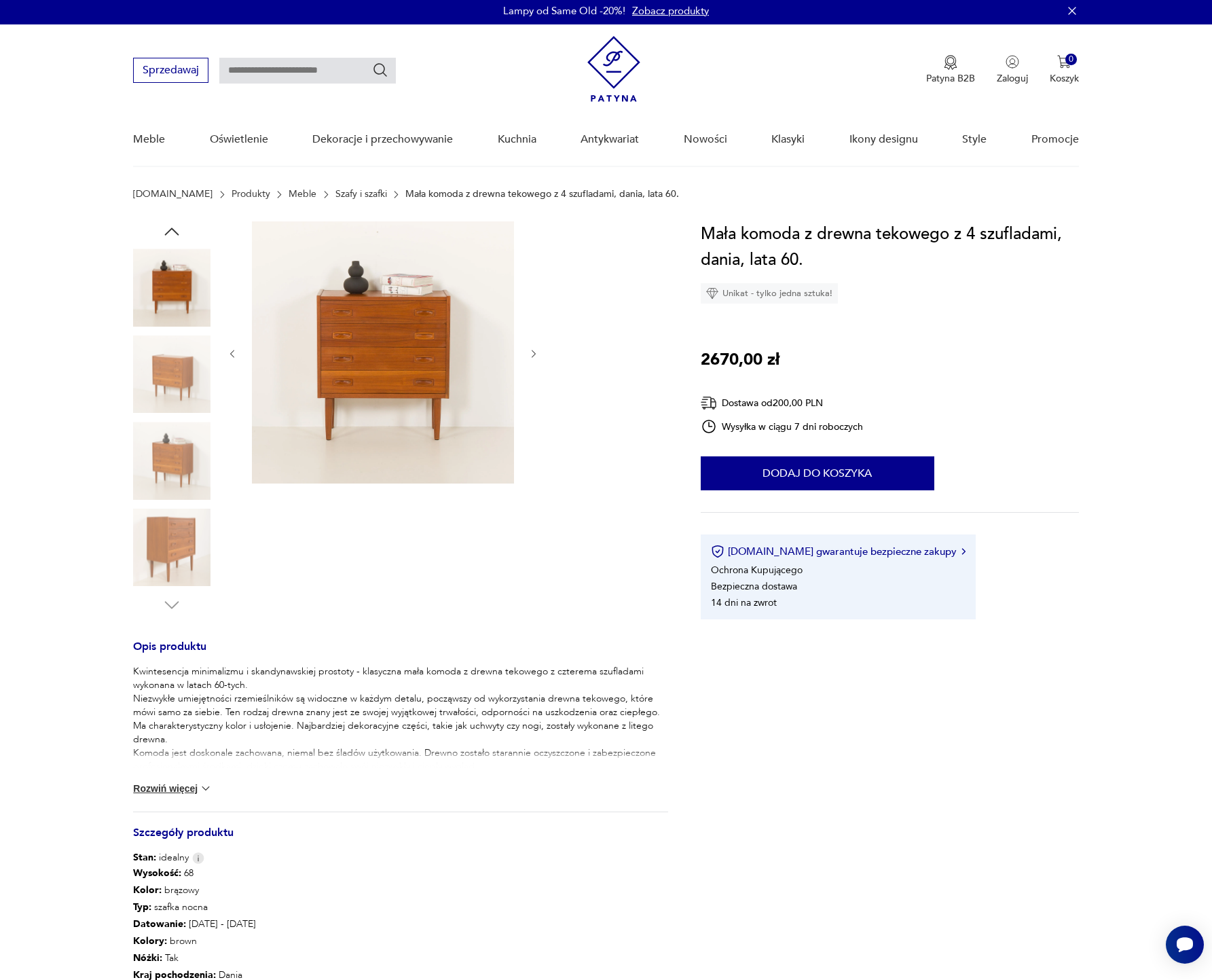
scroll to position [227, 0]
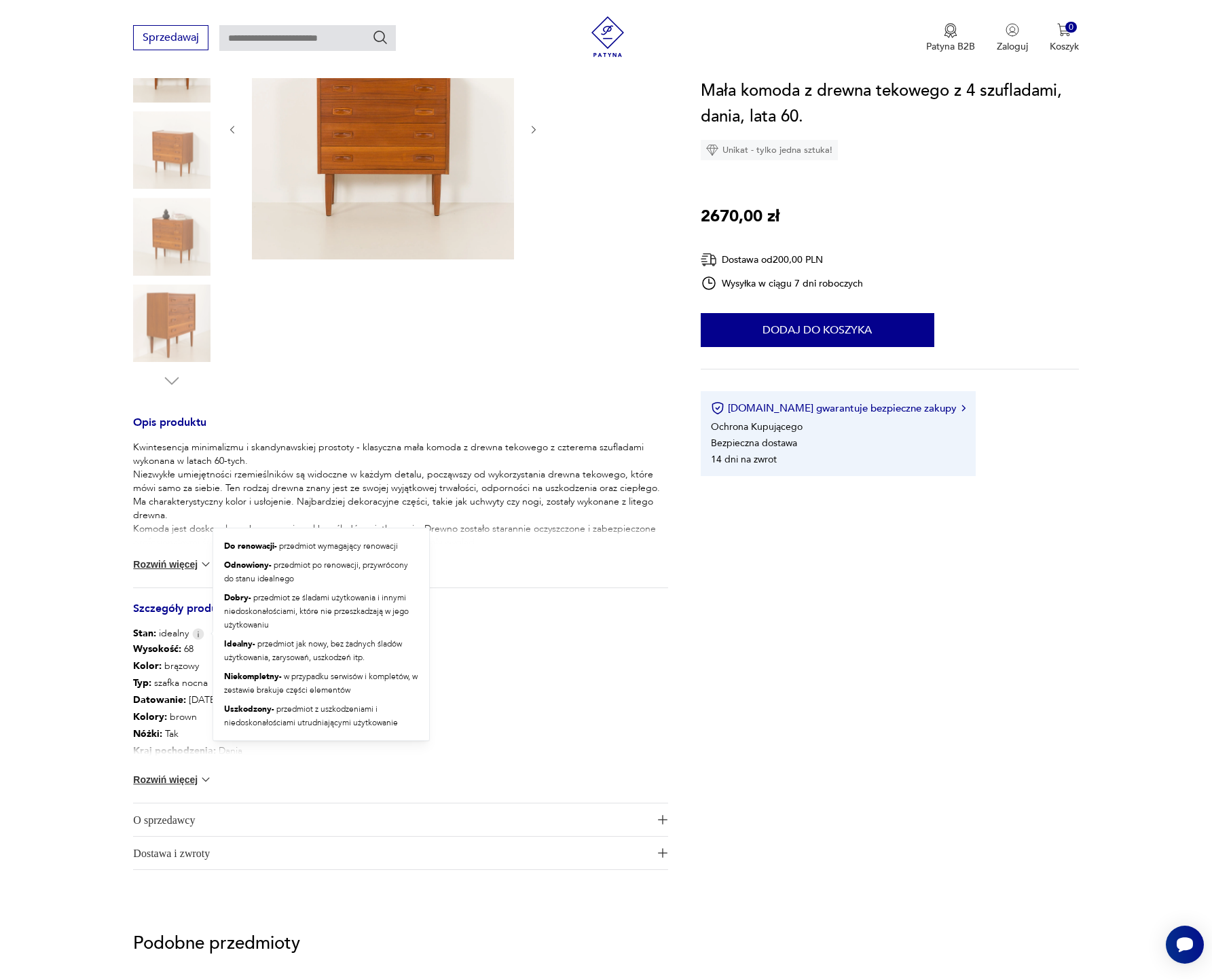
click at [197, 635] on img at bounding box center [198, 634] width 12 height 11
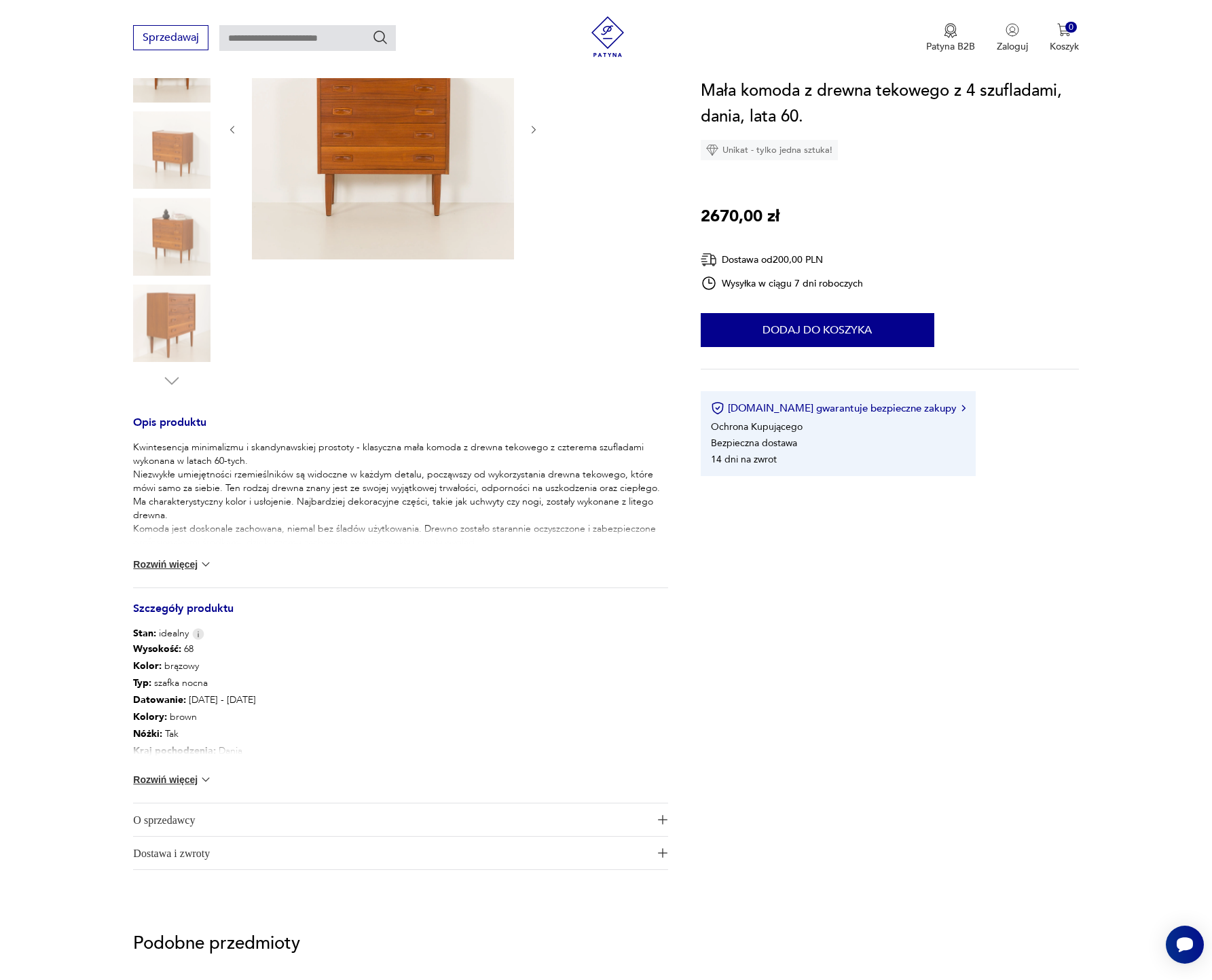
click at [169, 569] on button "Rozwiń więcej" at bounding box center [172, 565] width 79 height 14
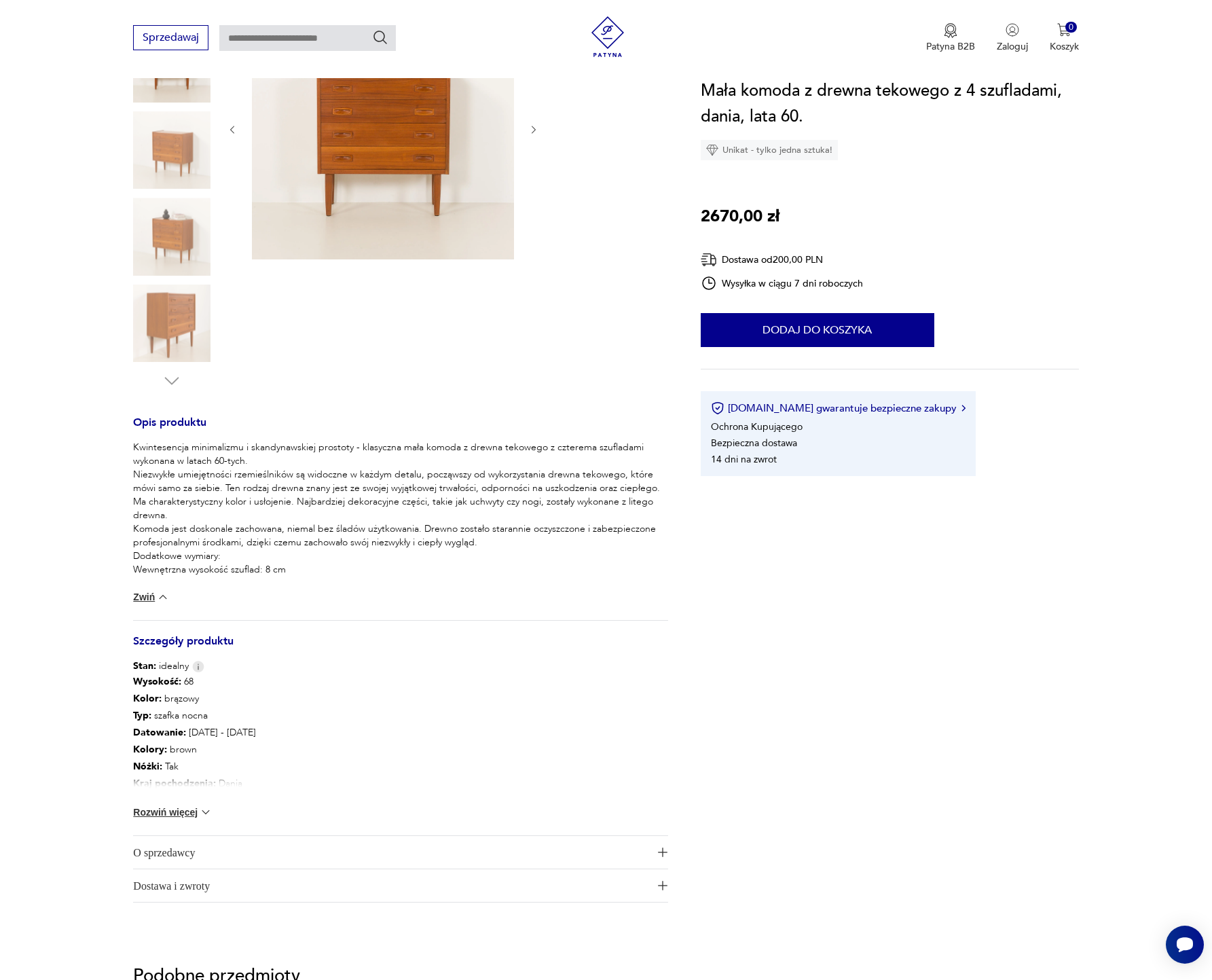
click at [171, 816] on button "Rozwiń więcej" at bounding box center [172, 812] width 79 height 14
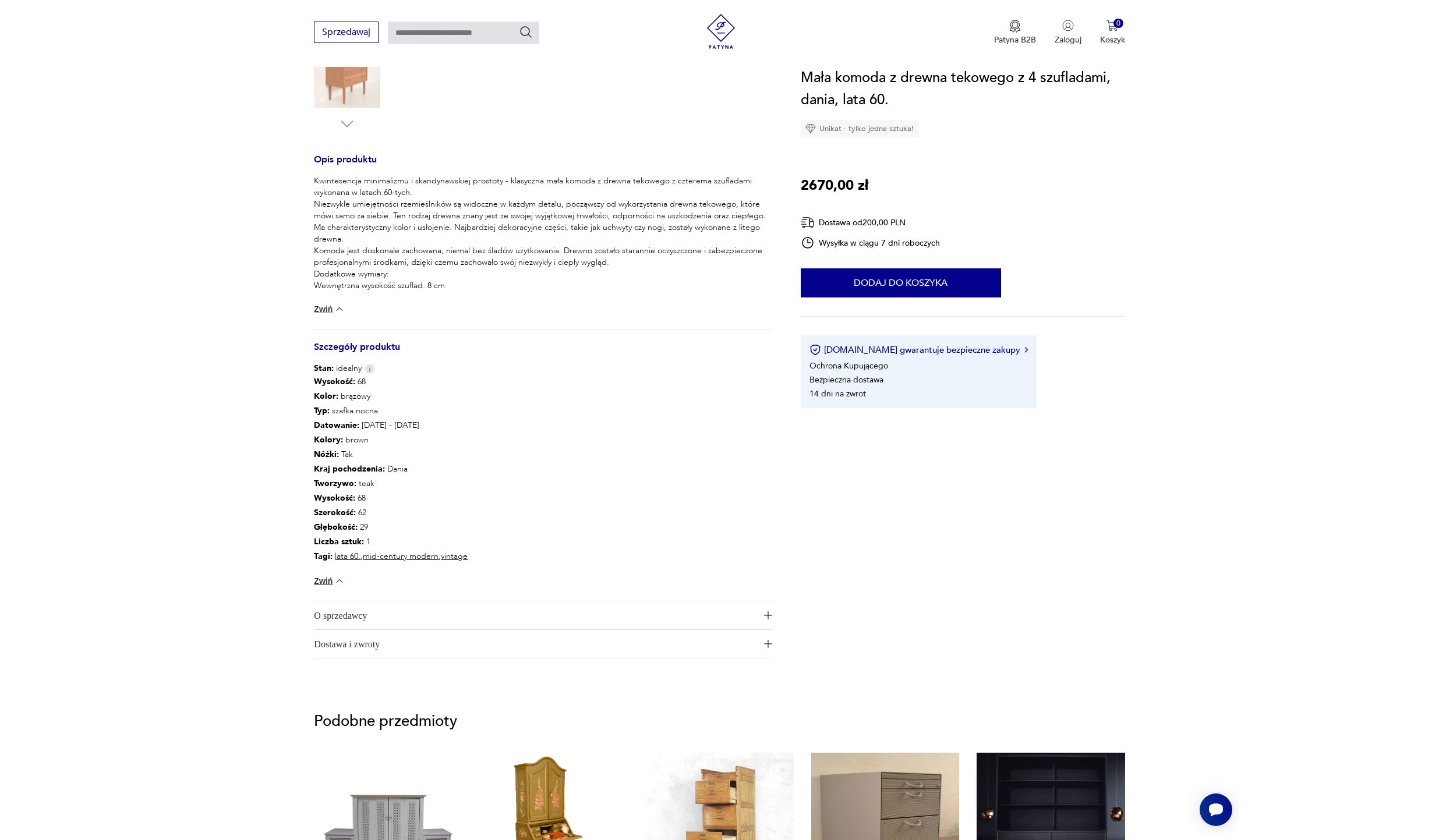
scroll to position [520, 0]
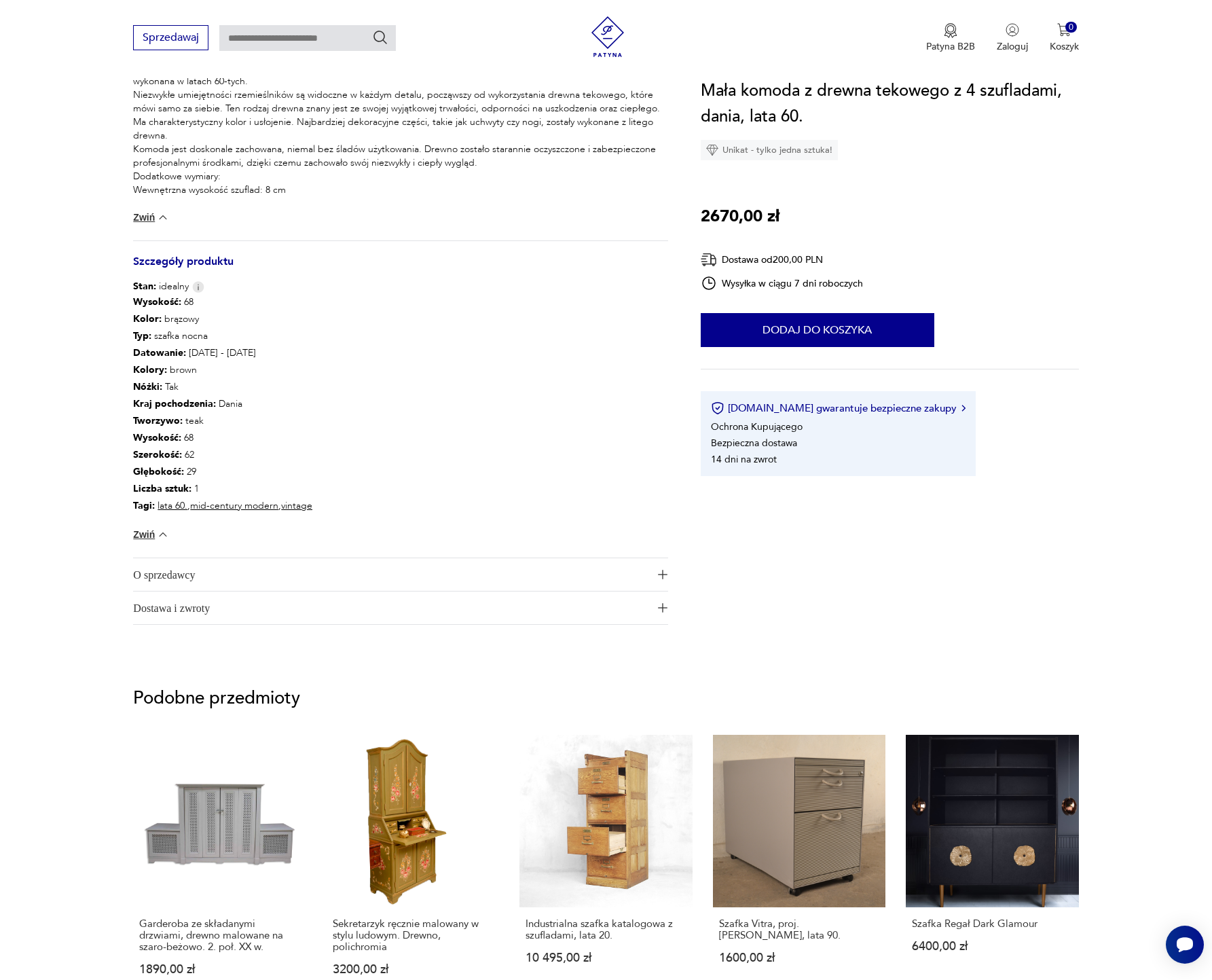
click at [256, 580] on span "O sprzedawcy" at bounding box center [391, 574] width 516 height 32
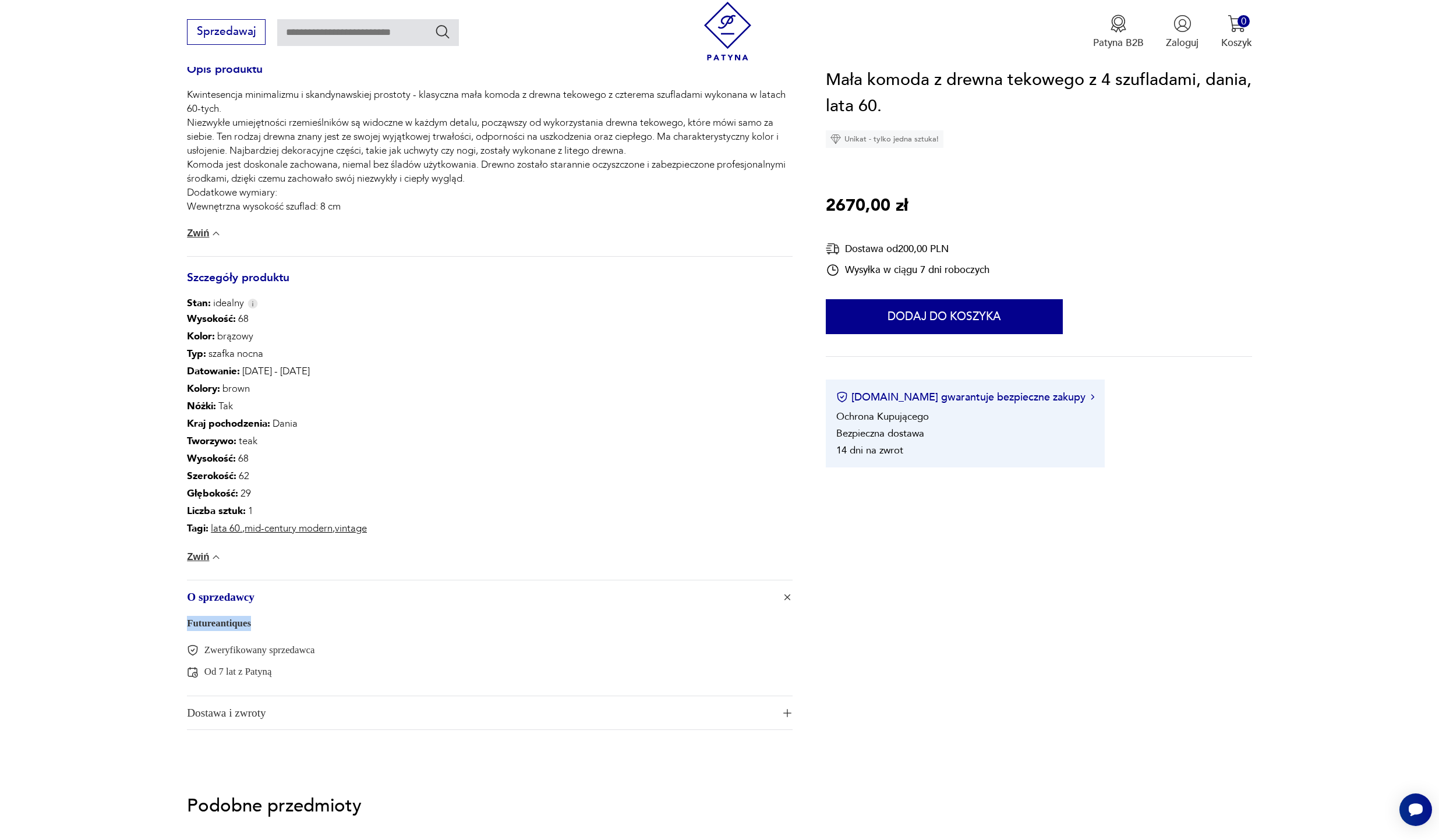
scroll to position [0, 0]
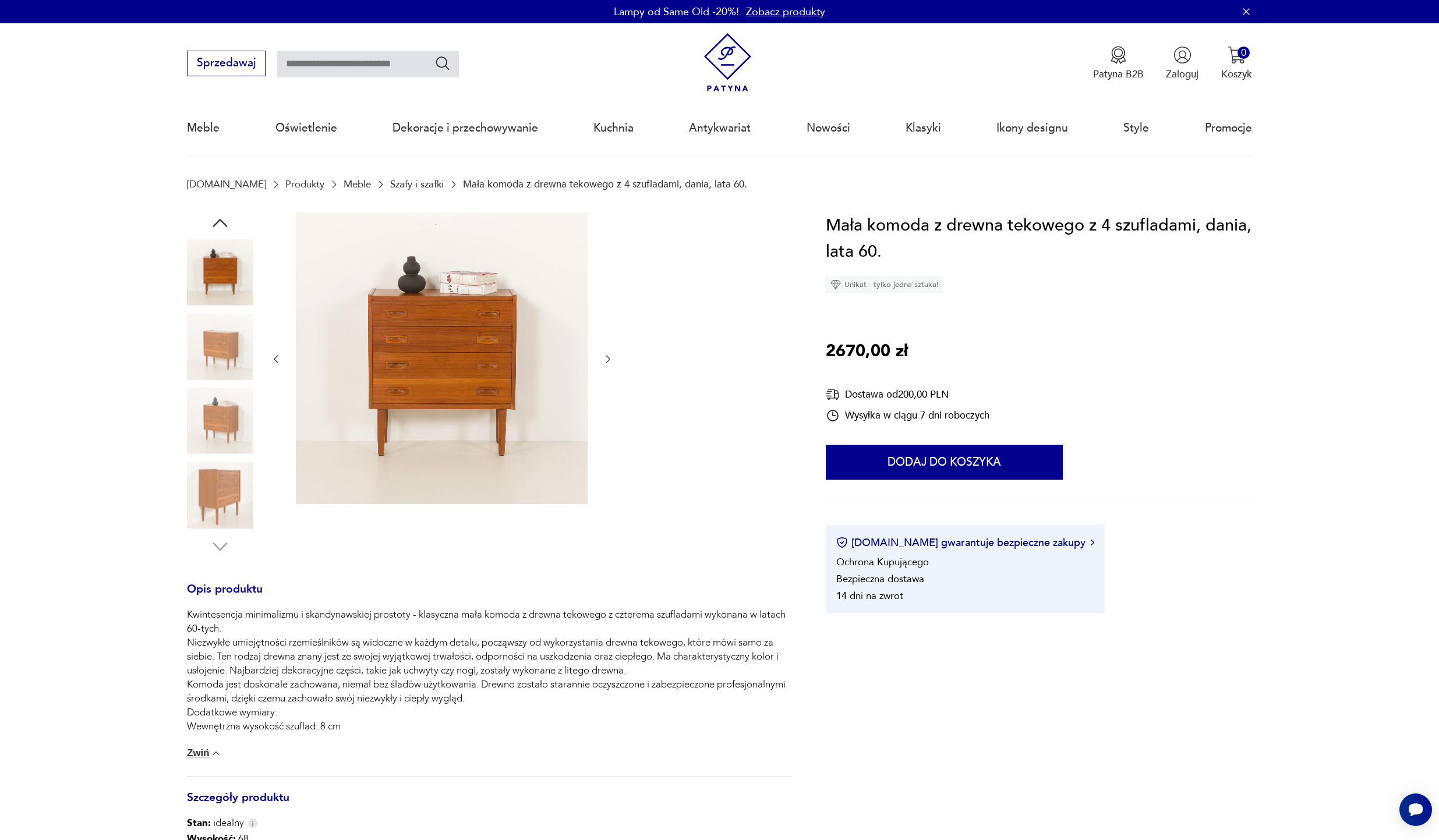
click at [489, 307] on img at bounding box center [441, 358] width 292 height 292
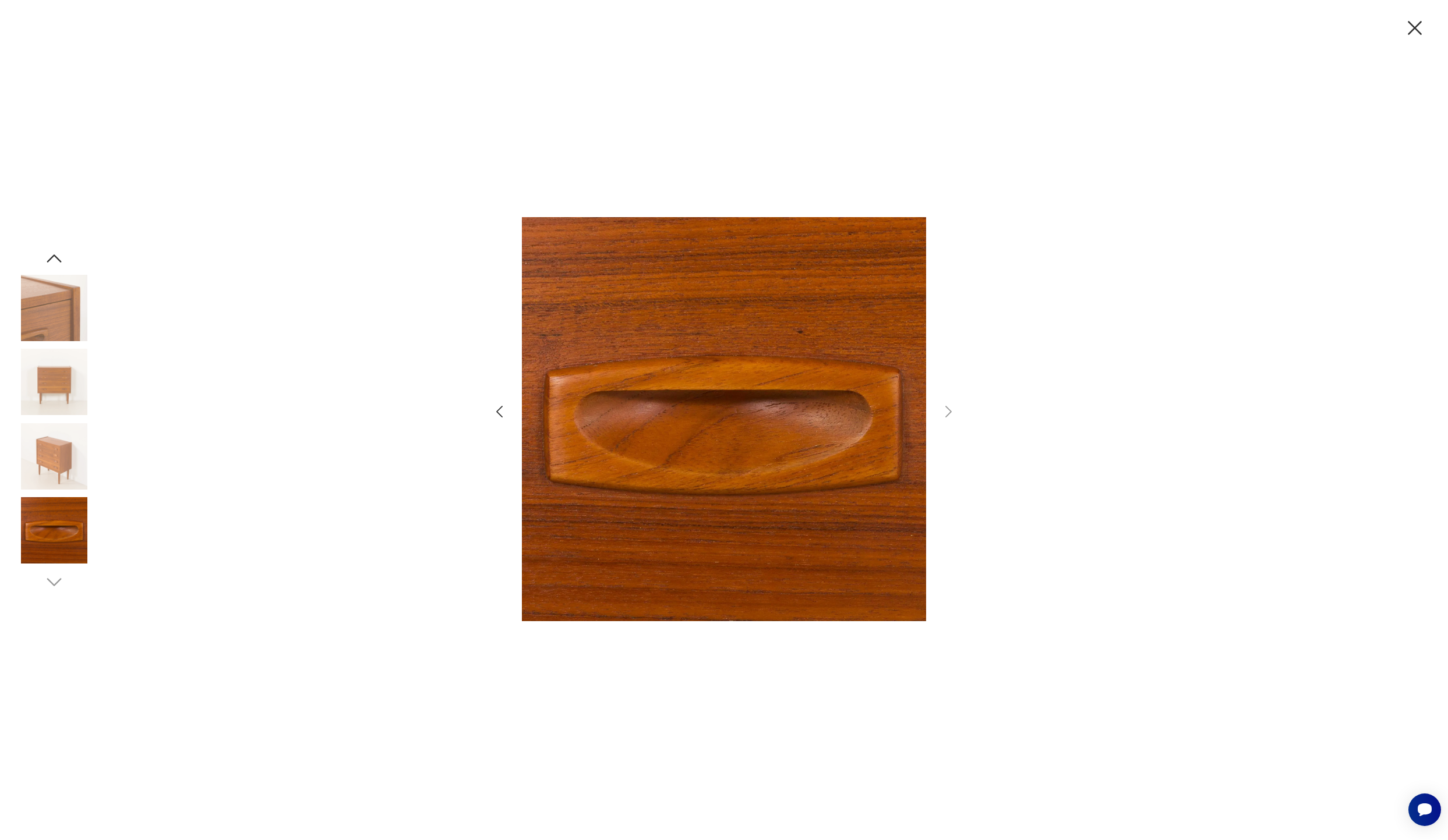
click at [734, 325] on img at bounding box center [724, 419] width 405 height 582
click at [56, 258] on icon "button" at bounding box center [54, 258] width 21 height 21
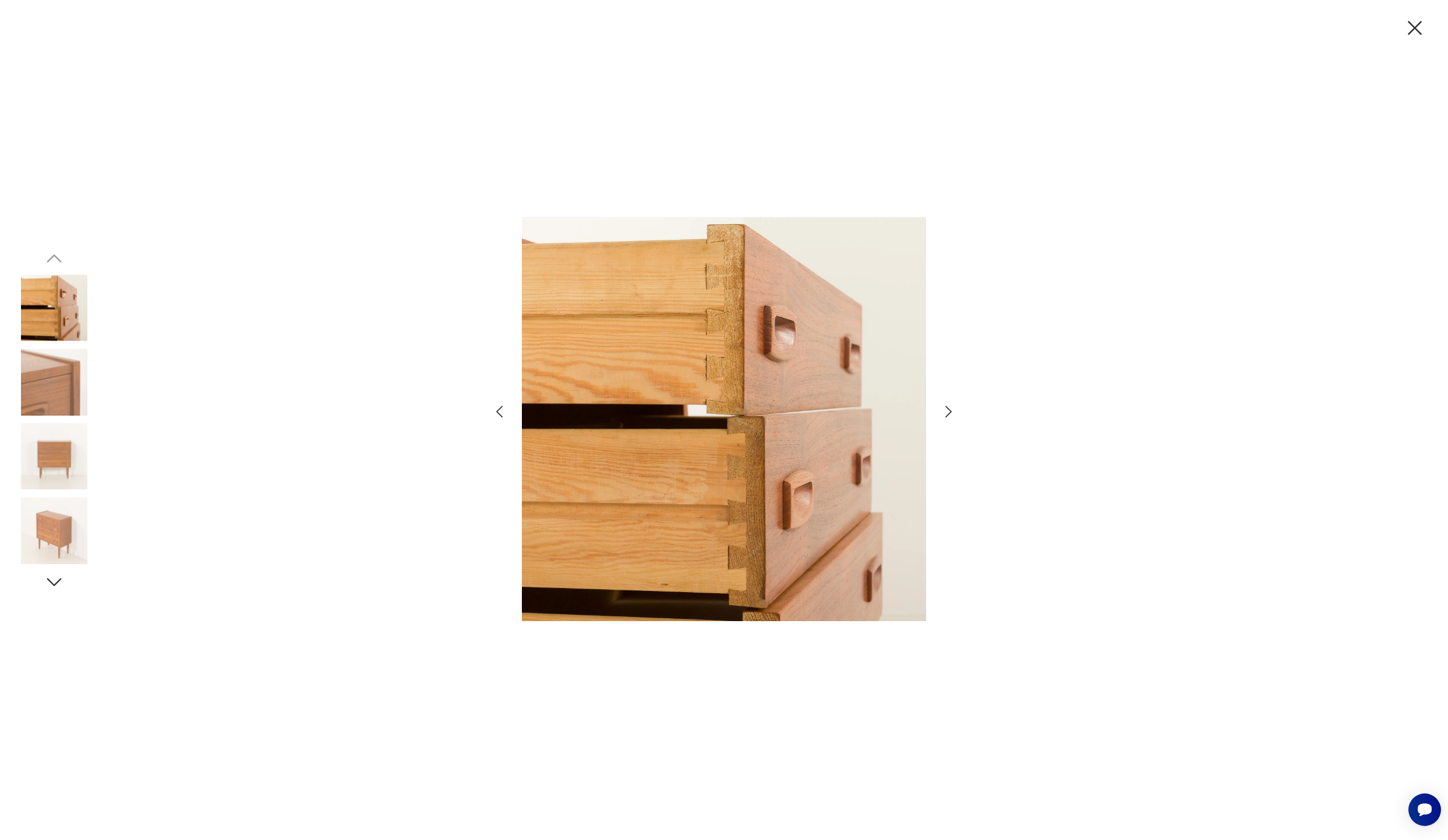
click at [63, 289] on img at bounding box center [54, 307] width 66 height 66
click at [1039, 22] on icon "button" at bounding box center [1414, 28] width 25 height 25
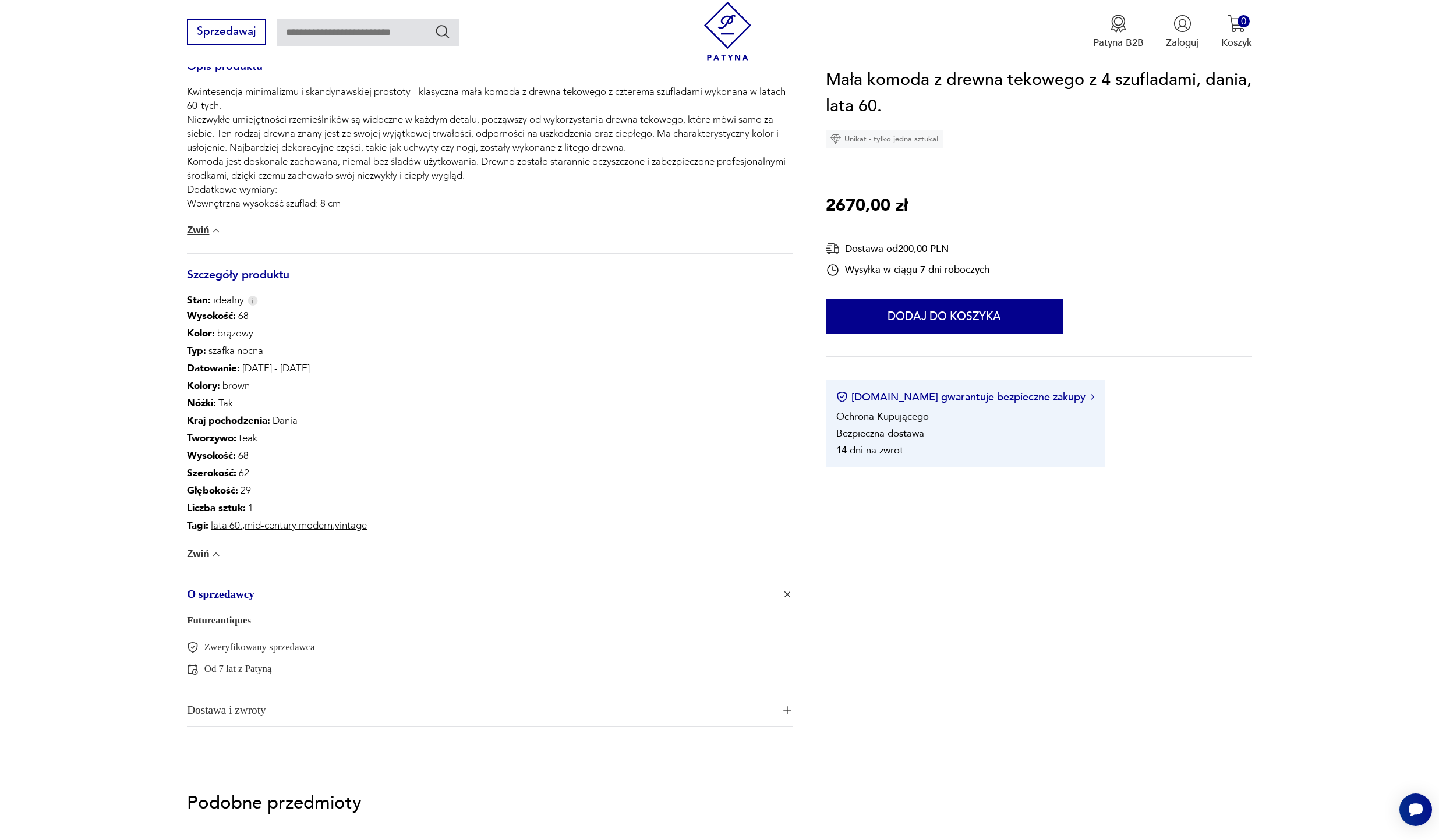
scroll to position [659, 0]
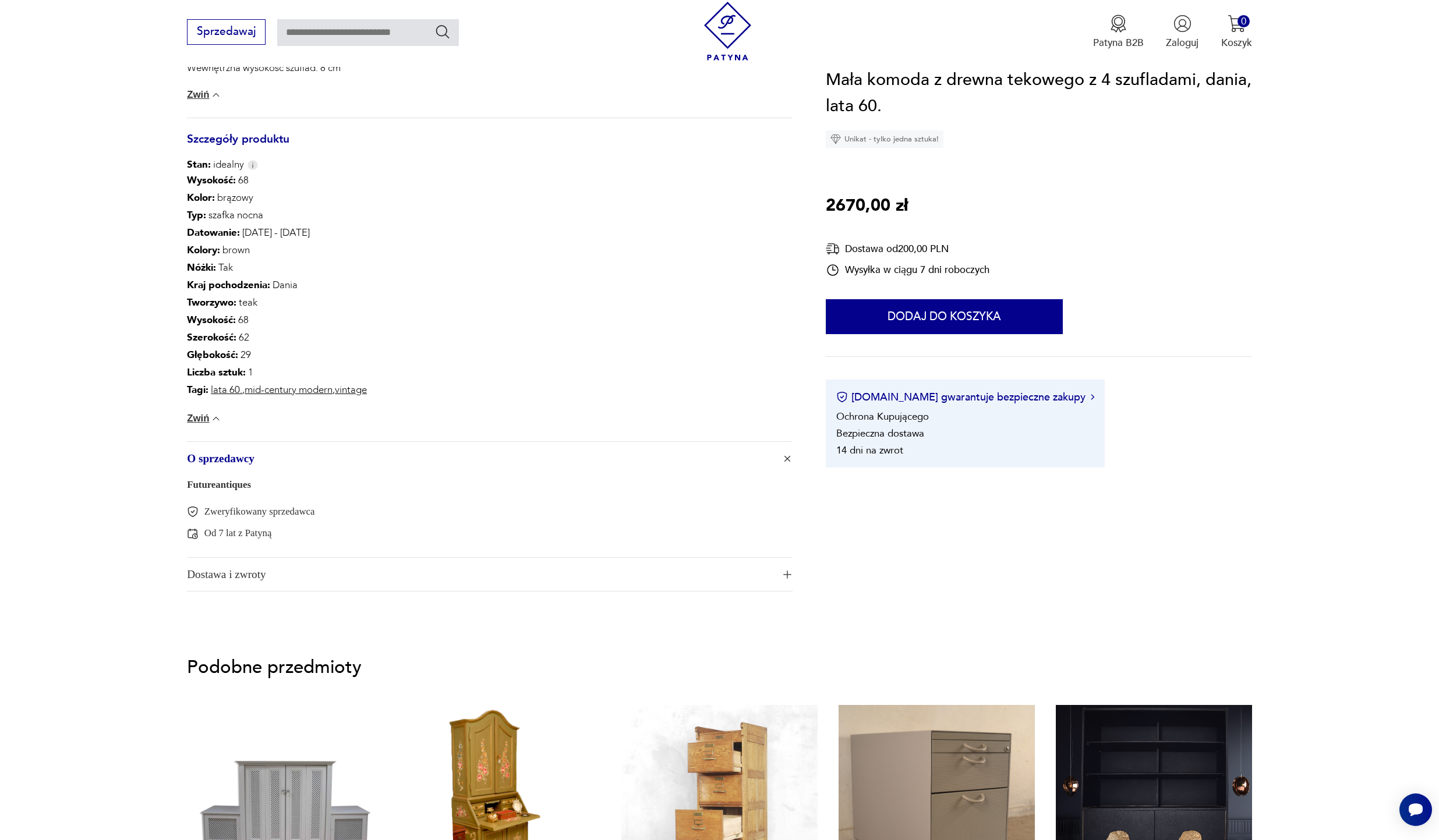
click at [335, 573] on span "Dostawa i zwroty" at bounding box center [480, 574] width 587 height 34
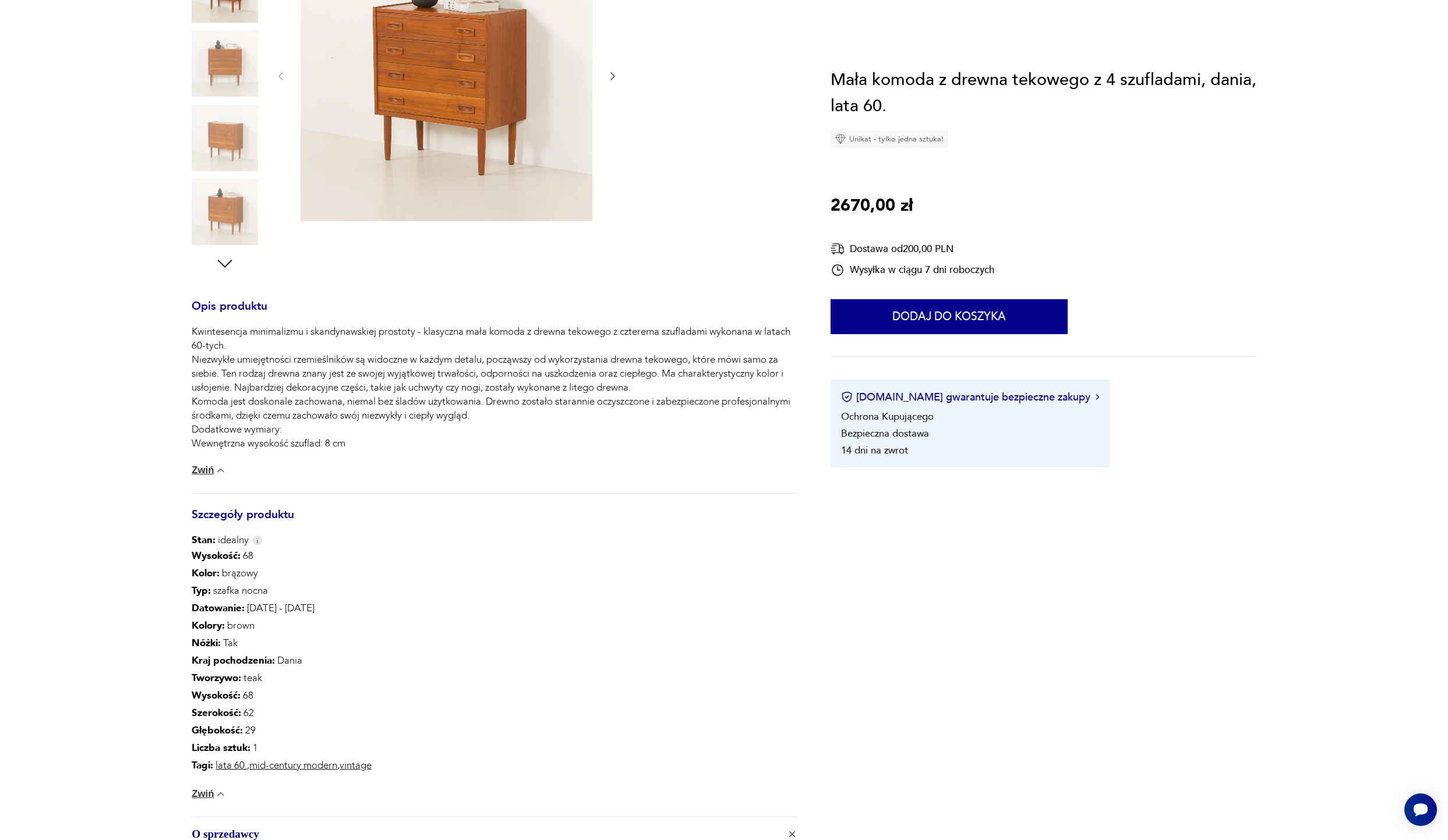
scroll to position [0, 0]
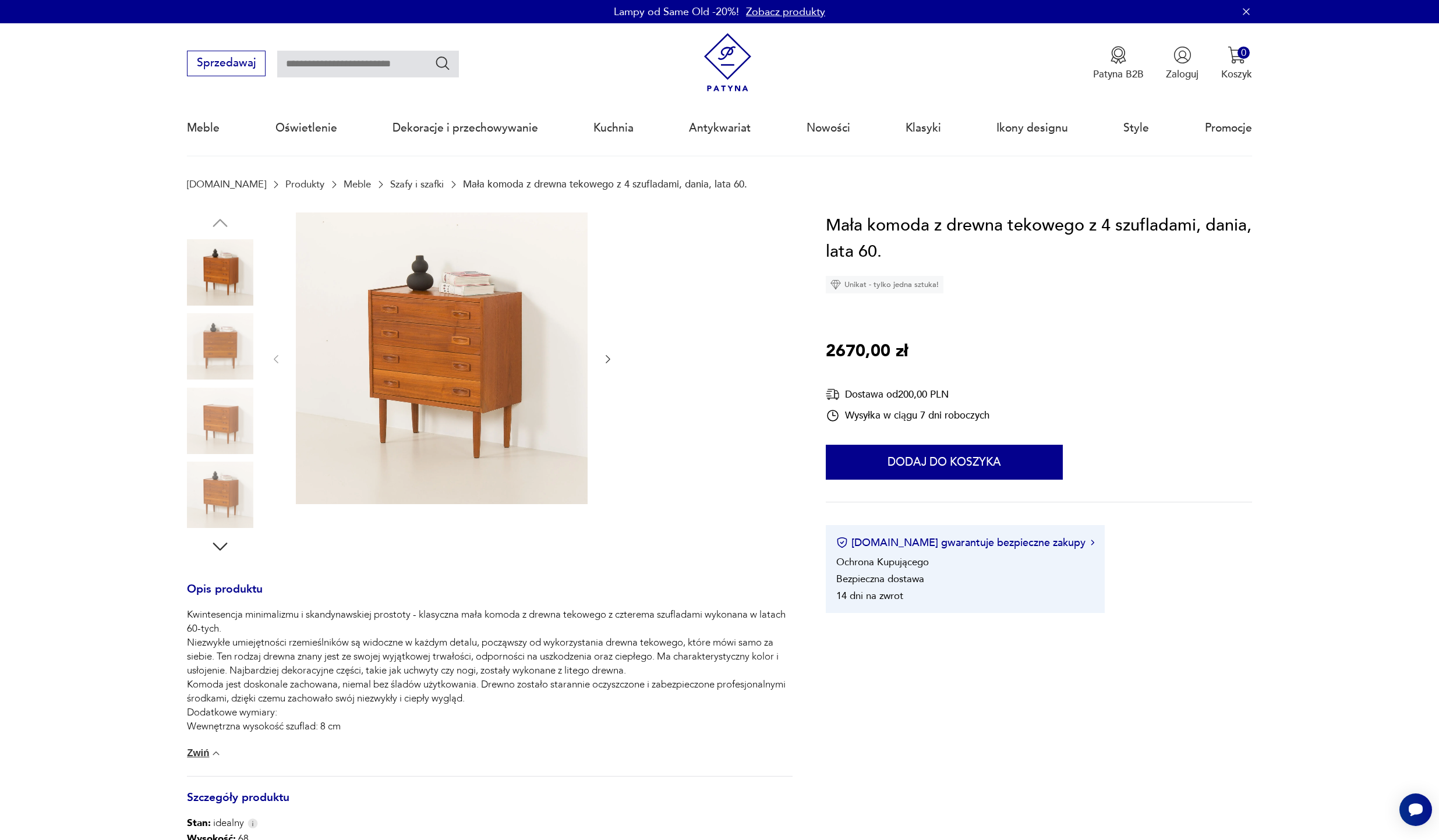
click at [452, 407] on img at bounding box center [441, 358] width 292 height 292
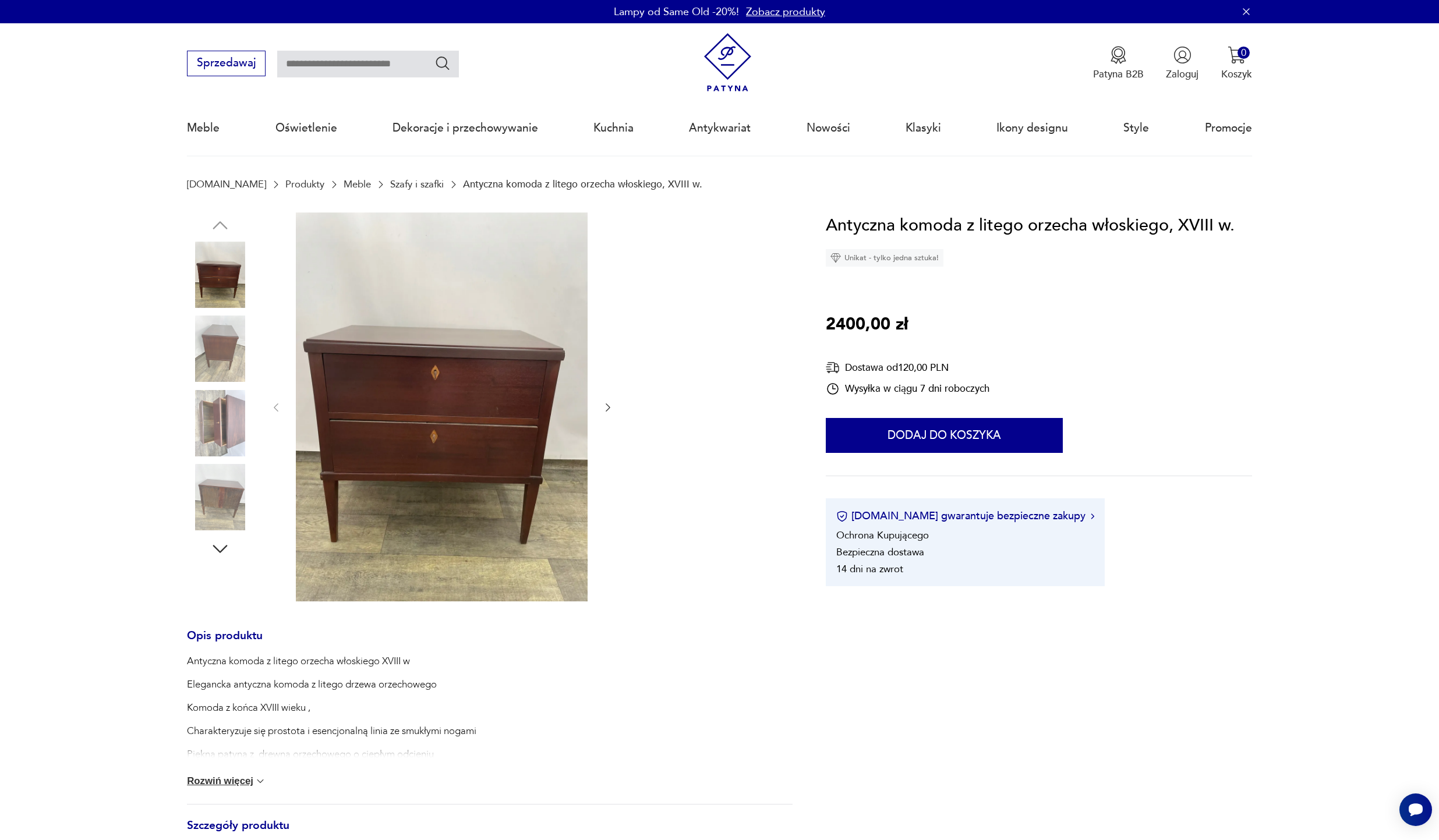
scroll to position [357, 0]
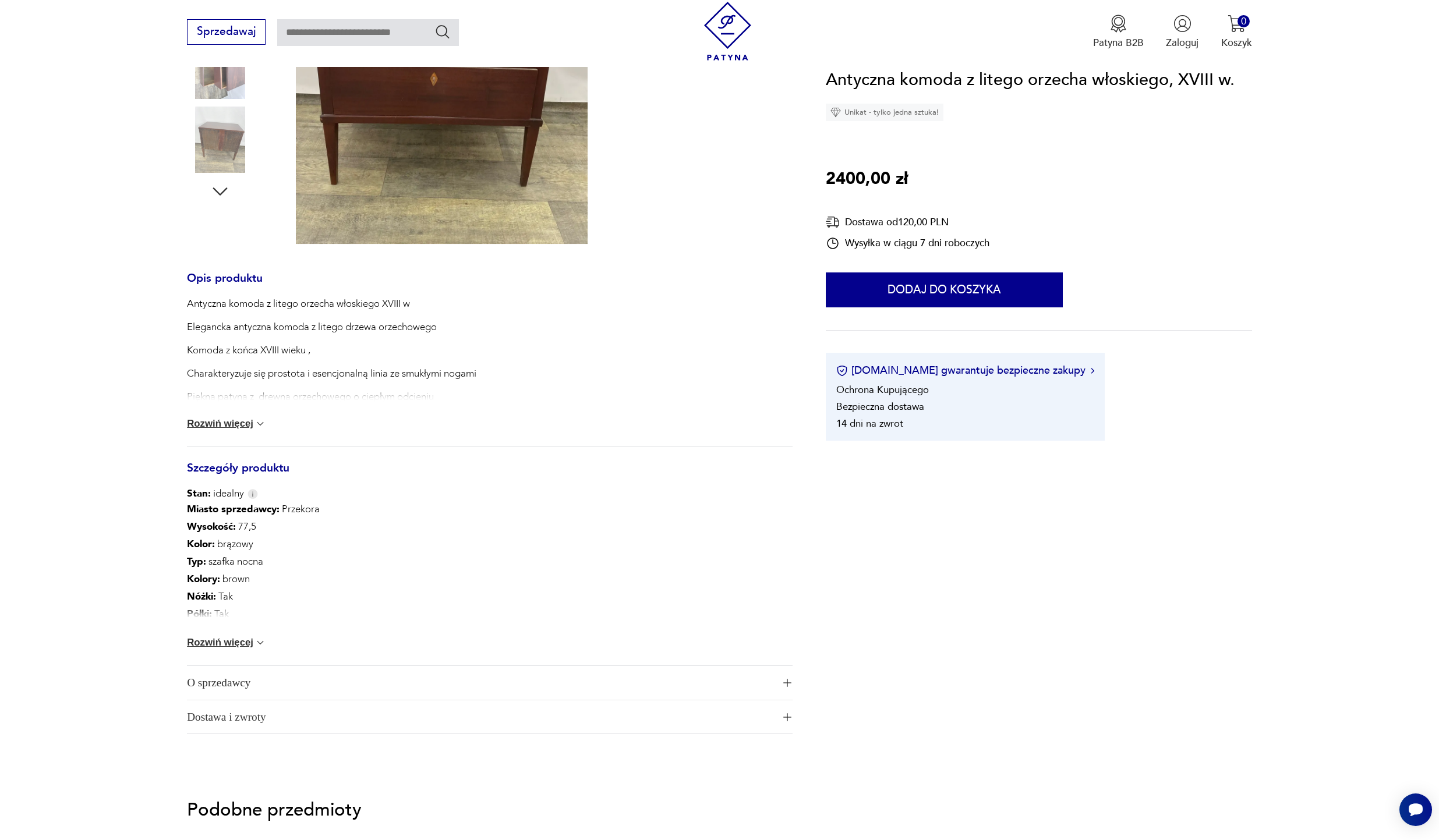
click at [239, 424] on button "Rozwiń więcej" at bounding box center [226, 424] width 79 height 12
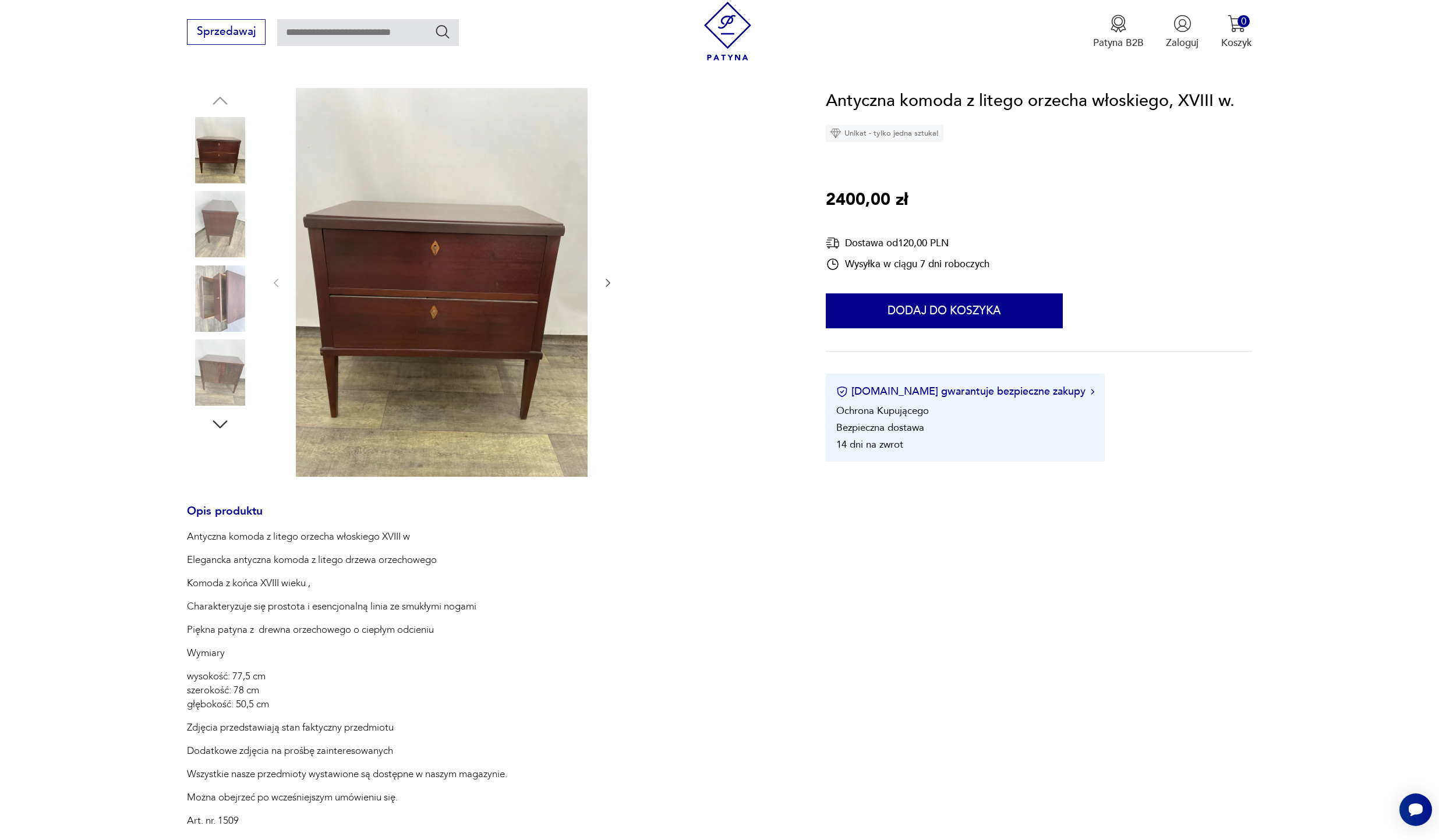
scroll to position [9, 0]
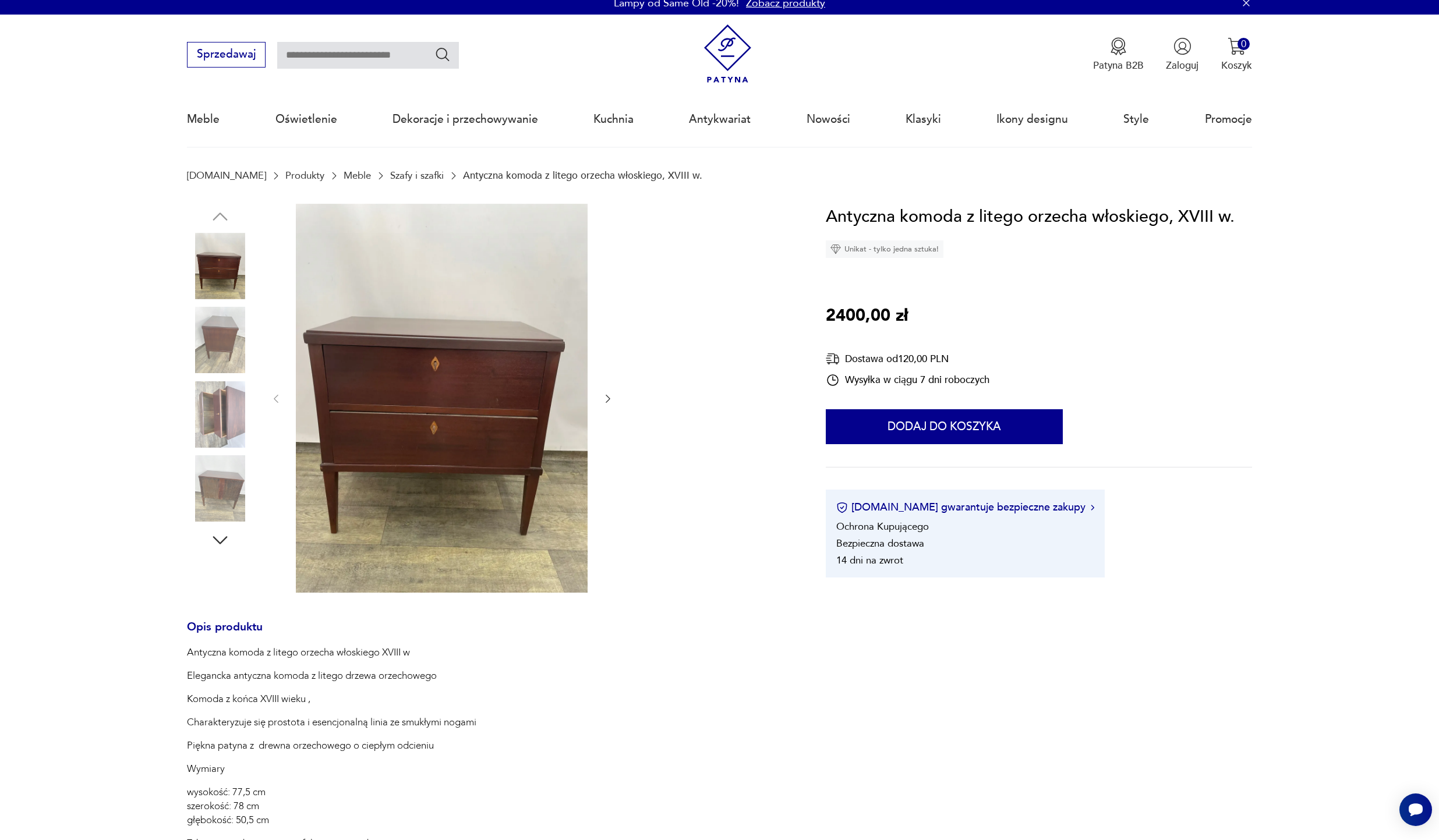
click at [362, 408] on img at bounding box center [441, 398] width 292 height 389
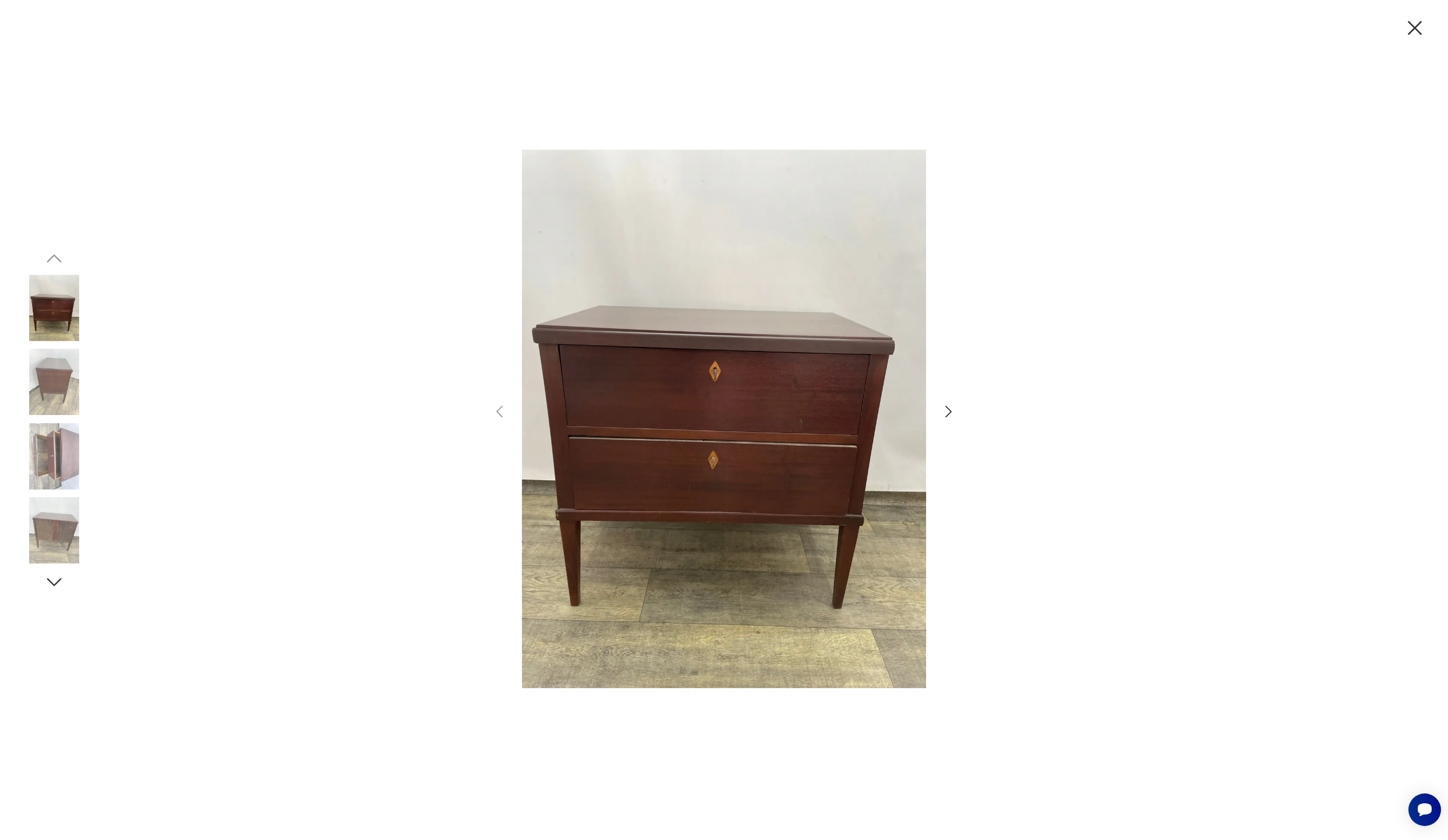
click at [947, 410] on icon "button" at bounding box center [948, 412] width 17 height 17
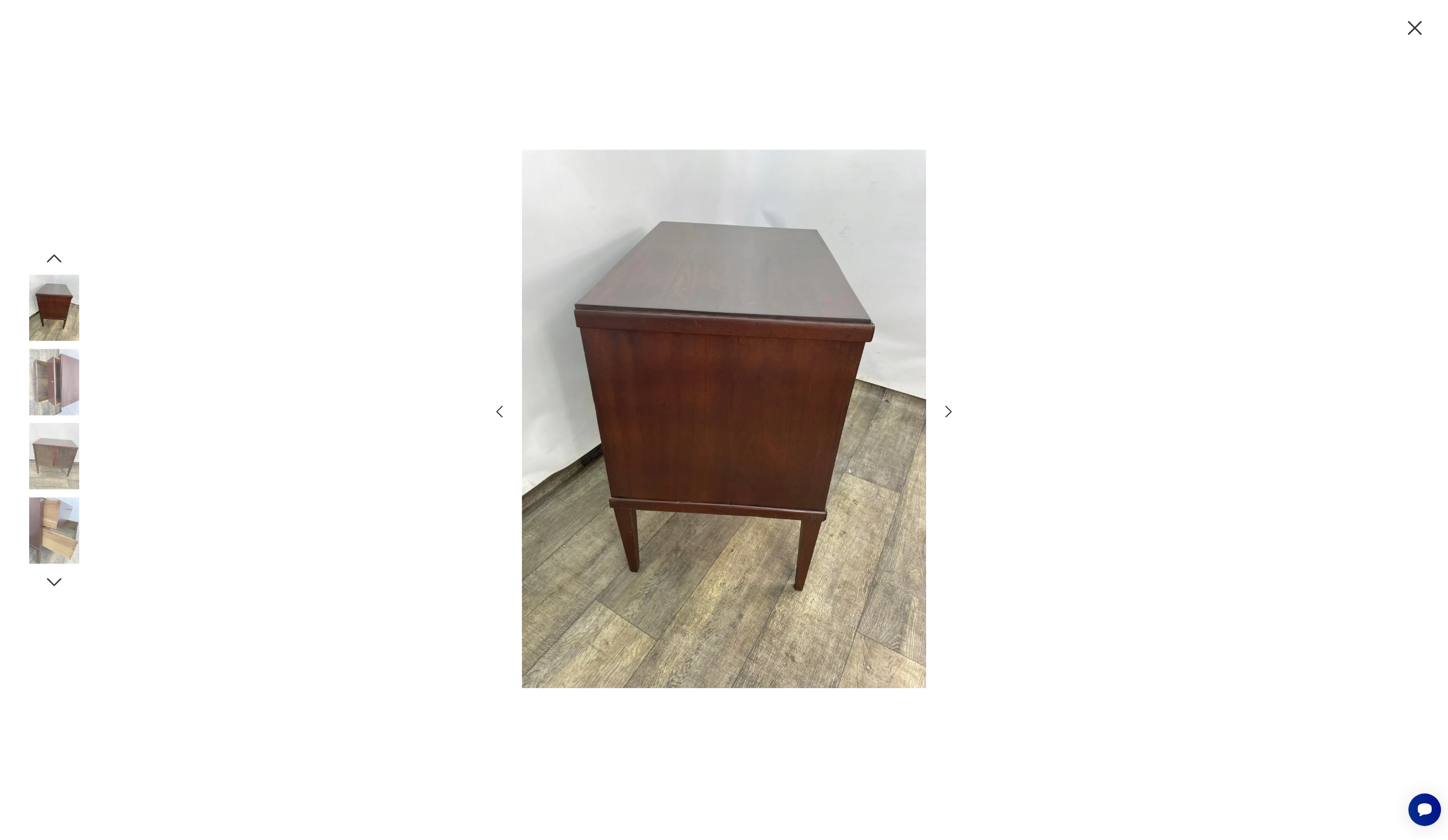
click at [947, 410] on icon "button" at bounding box center [948, 412] width 17 height 17
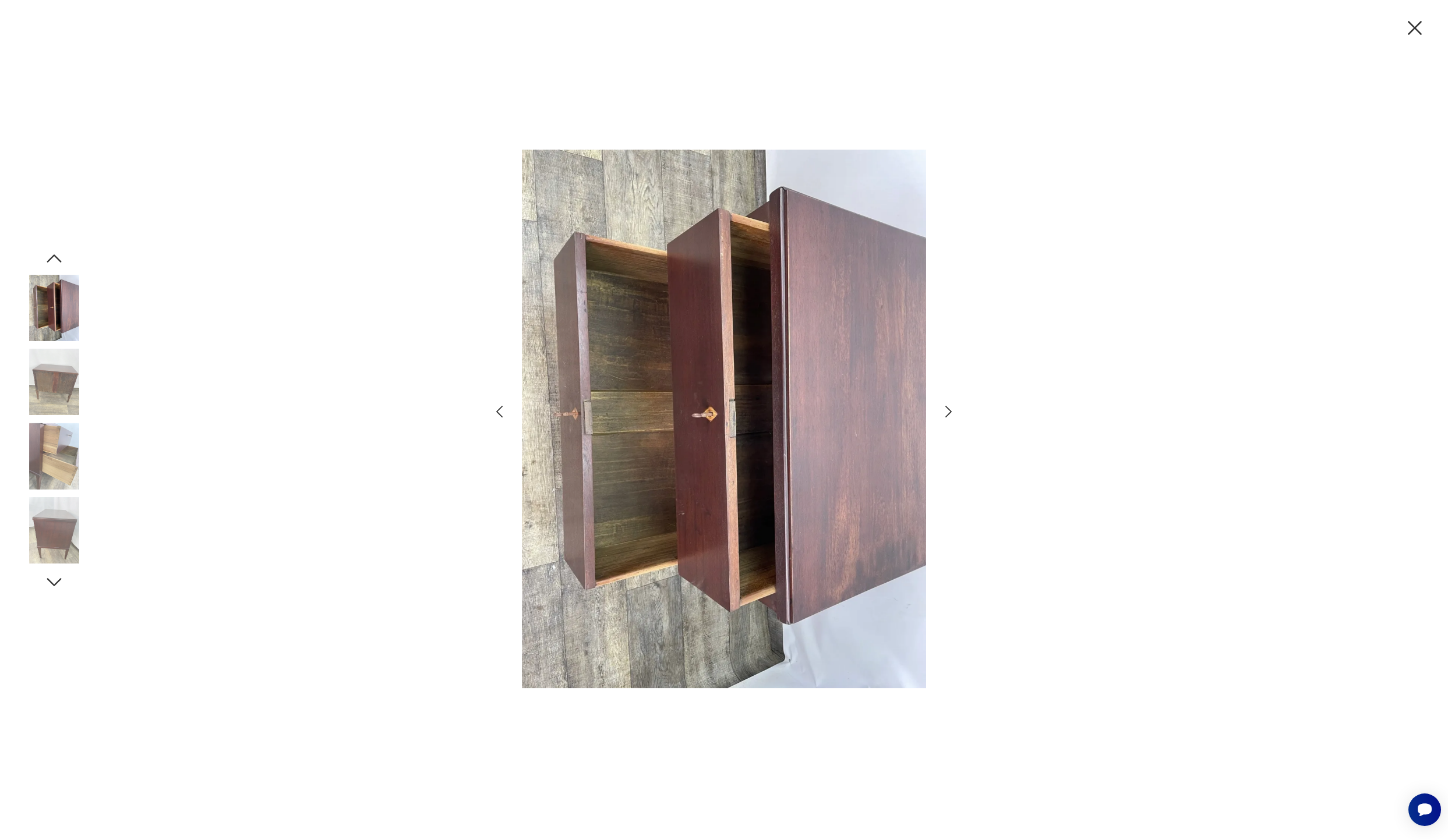
click at [947, 410] on icon "button" at bounding box center [948, 412] width 17 height 17
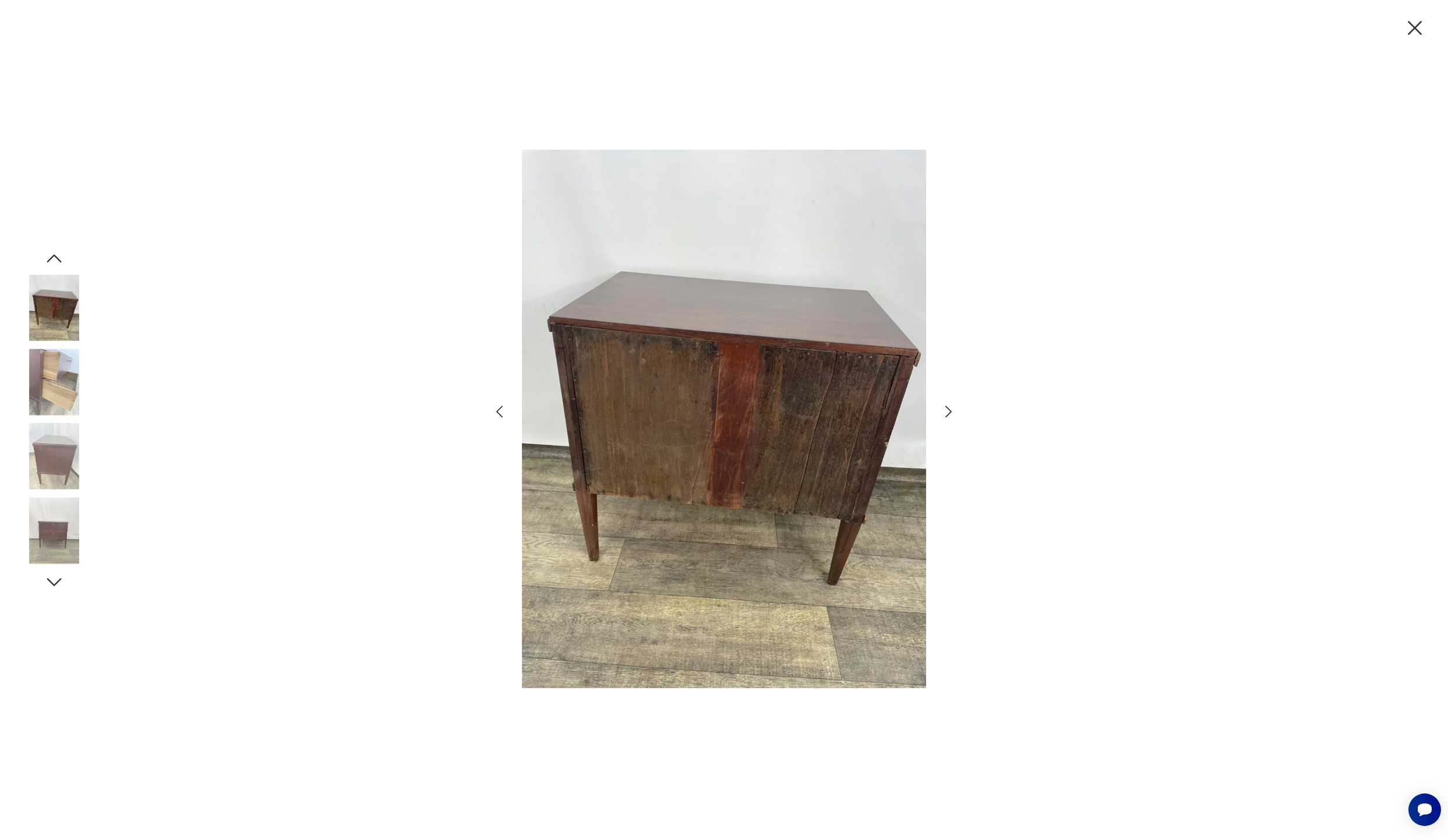
click at [947, 410] on icon "button" at bounding box center [948, 412] width 17 height 17
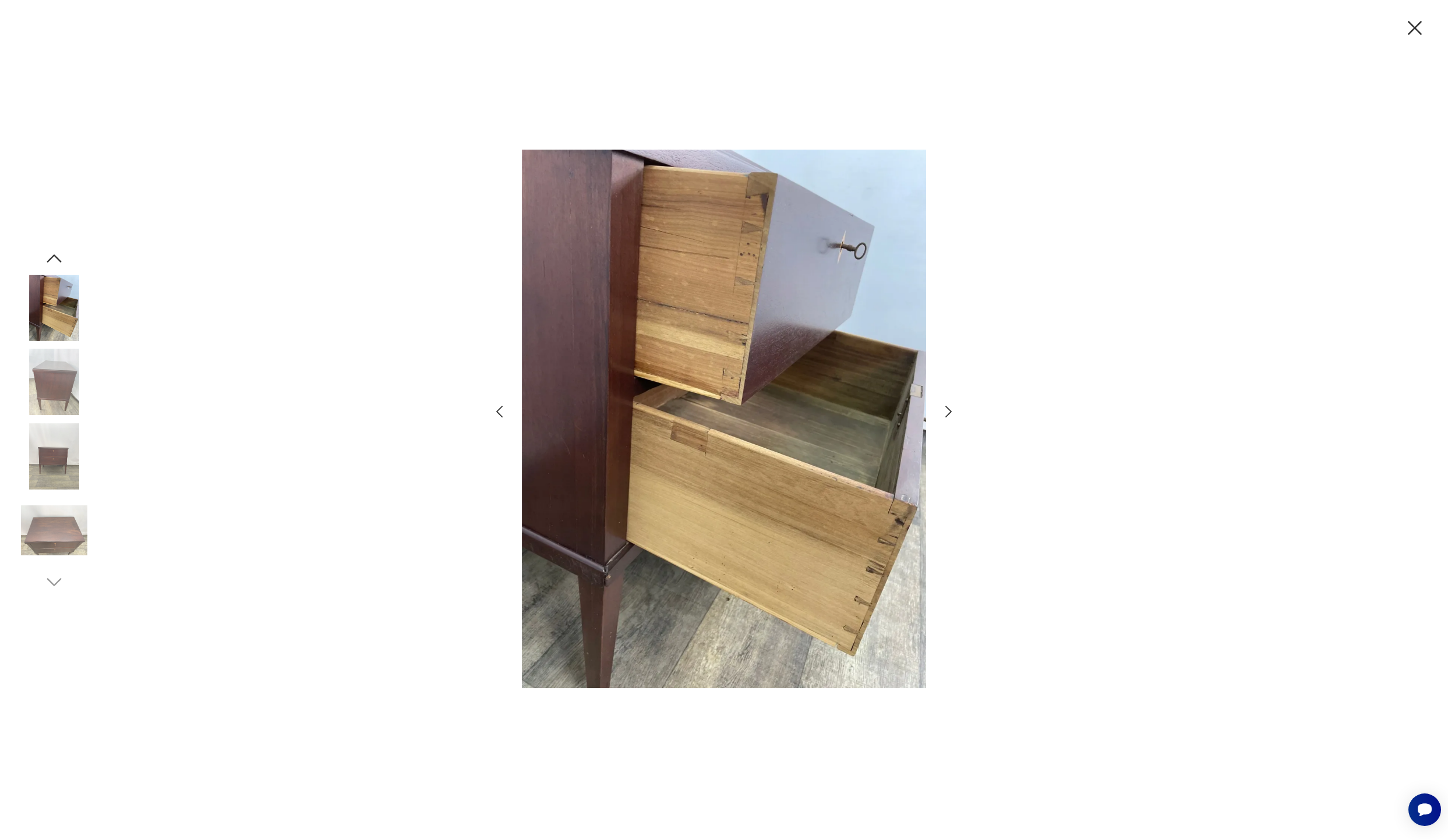
click at [947, 410] on icon "button" at bounding box center [948, 412] width 17 height 17
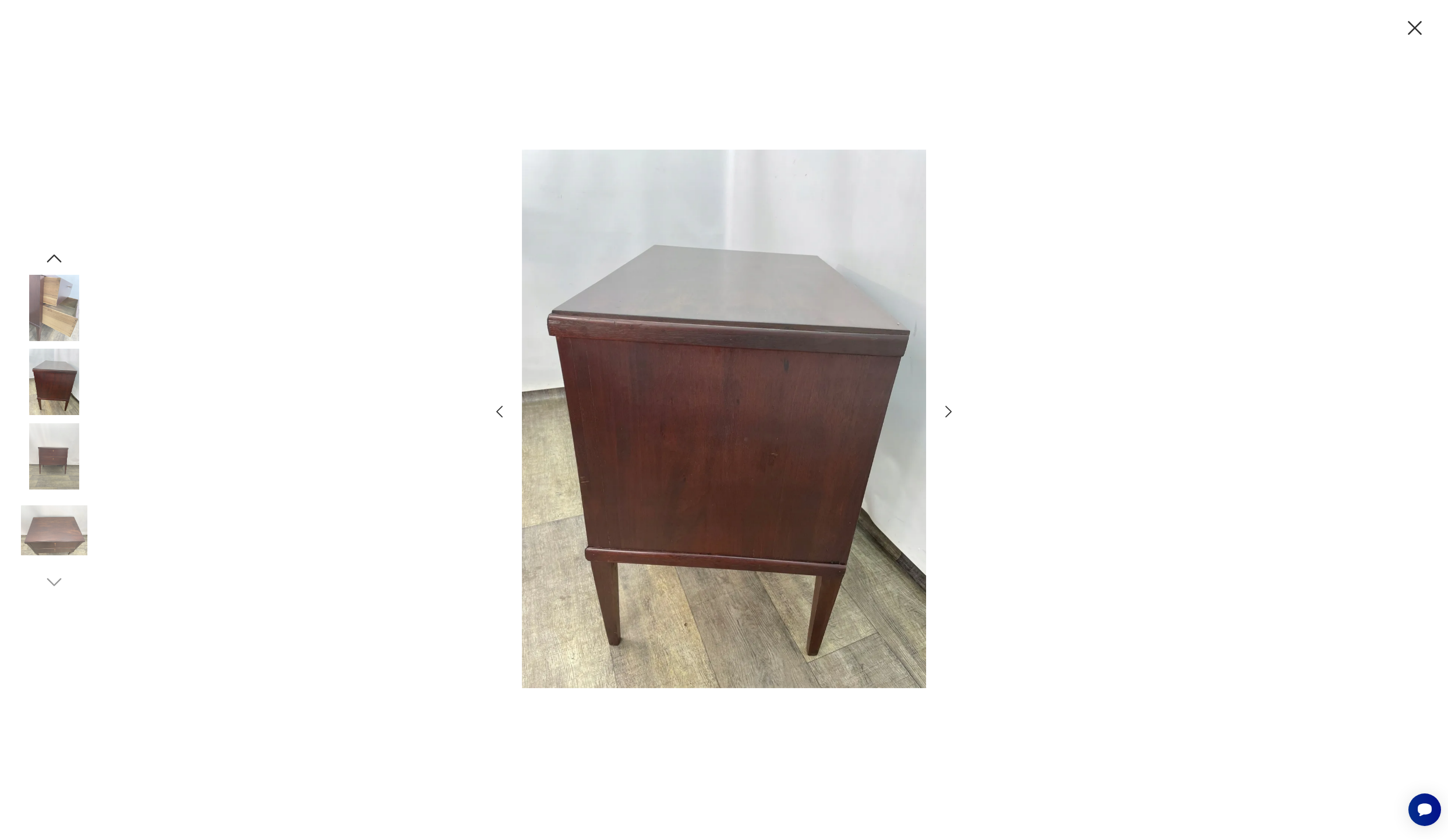
click at [947, 410] on icon "button" at bounding box center [948, 412] width 17 height 17
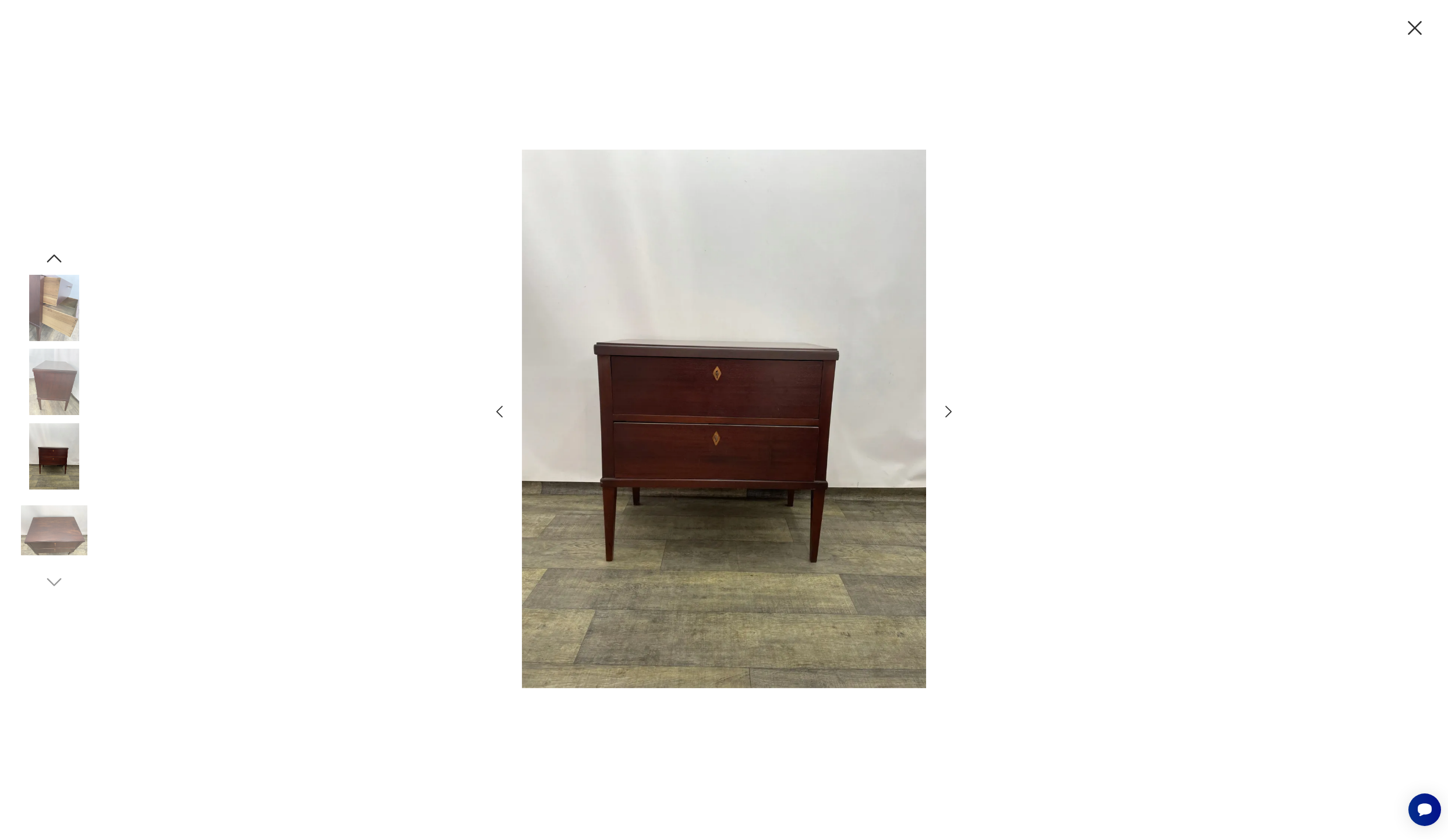
click at [1039, 31] on icon "button" at bounding box center [1414, 28] width 25 height 25
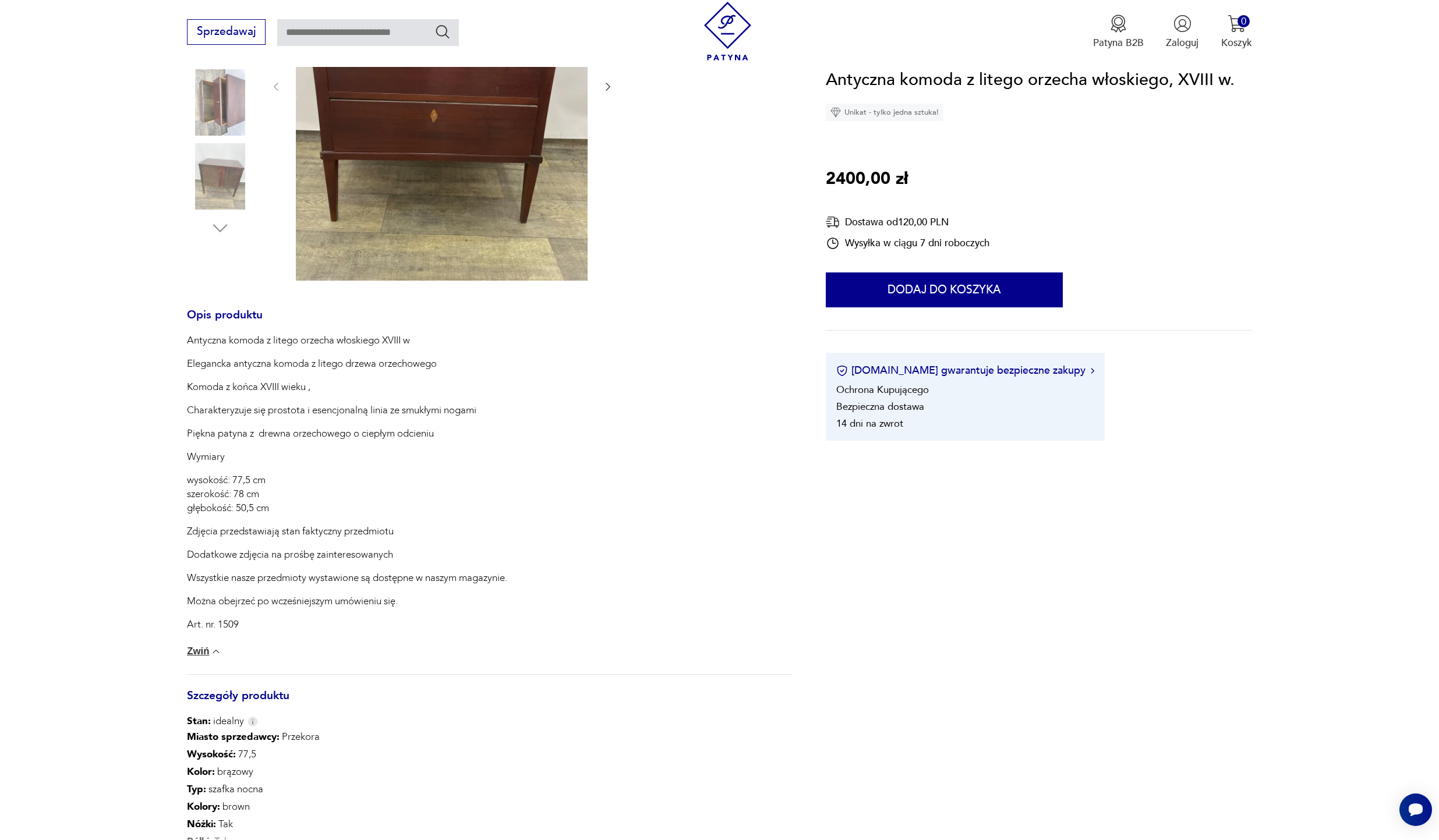
scroll to position [327, 0]
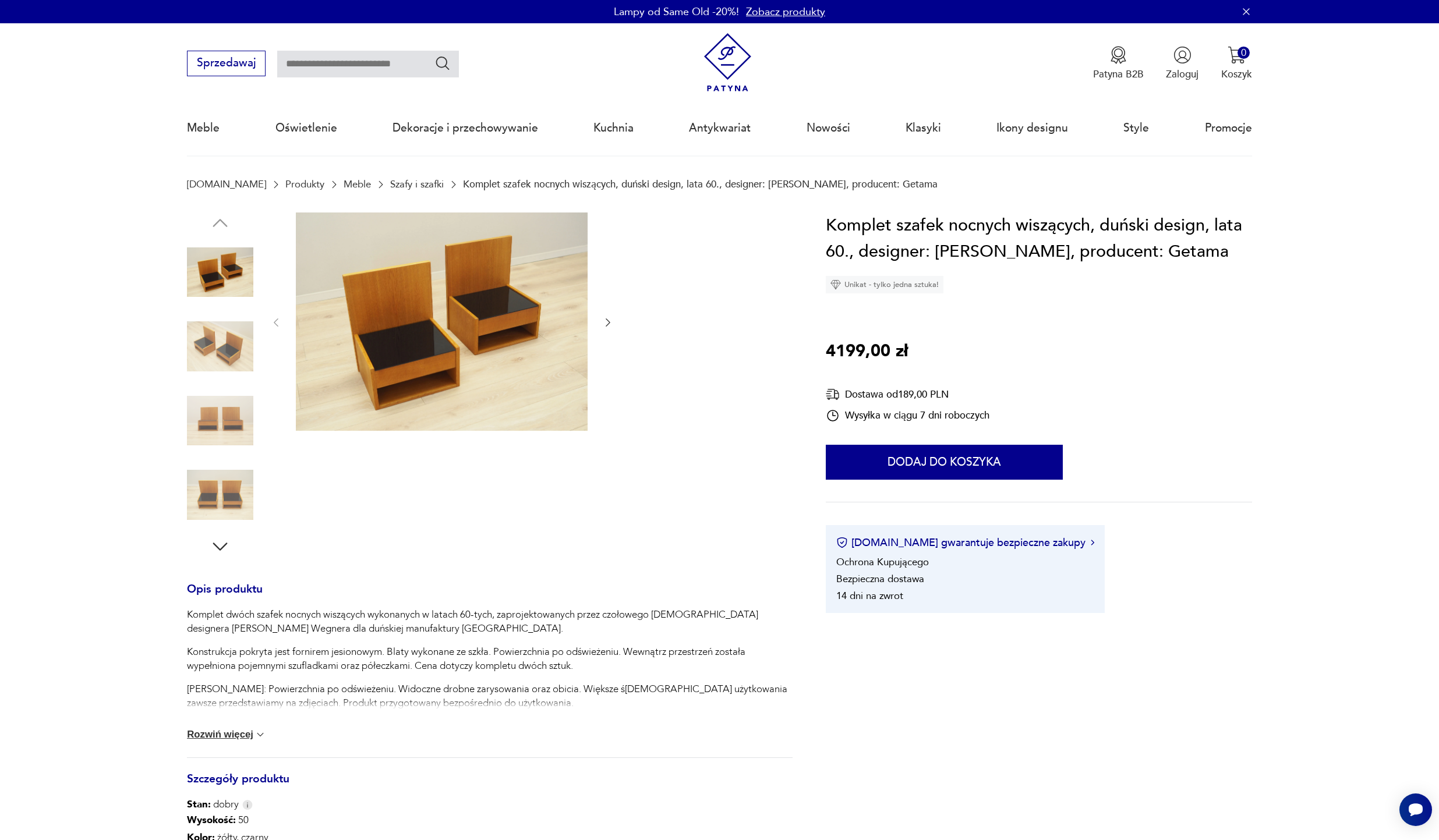
click at [229, 498] on img at bounding box center [219, 495] width 66 height 66
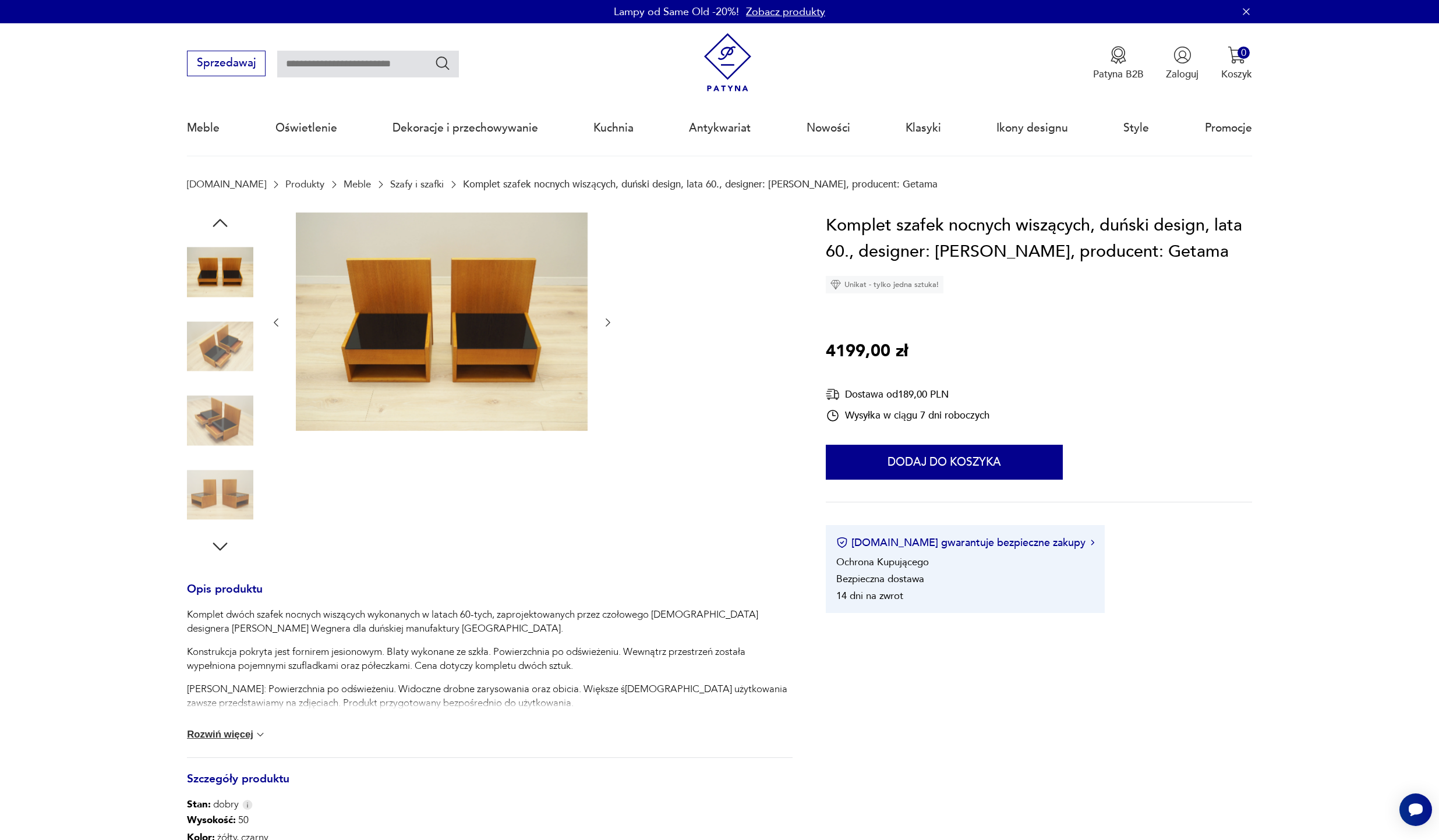
click at [227, 423] on img at bounding box center [219, 421] width 66 height 66
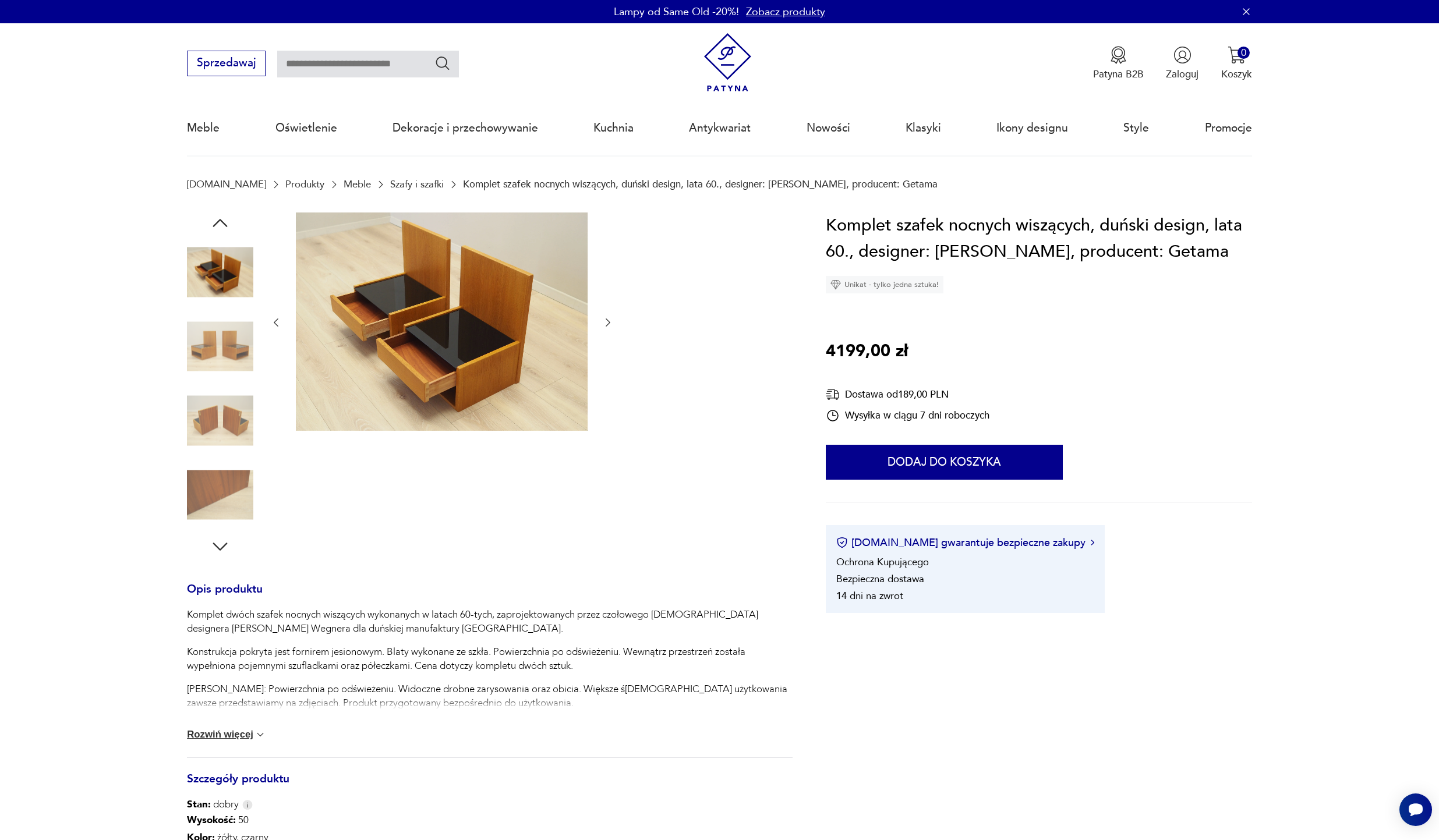
click at [222, 494] on img at bounding box center [219, 495] width 66 height 66
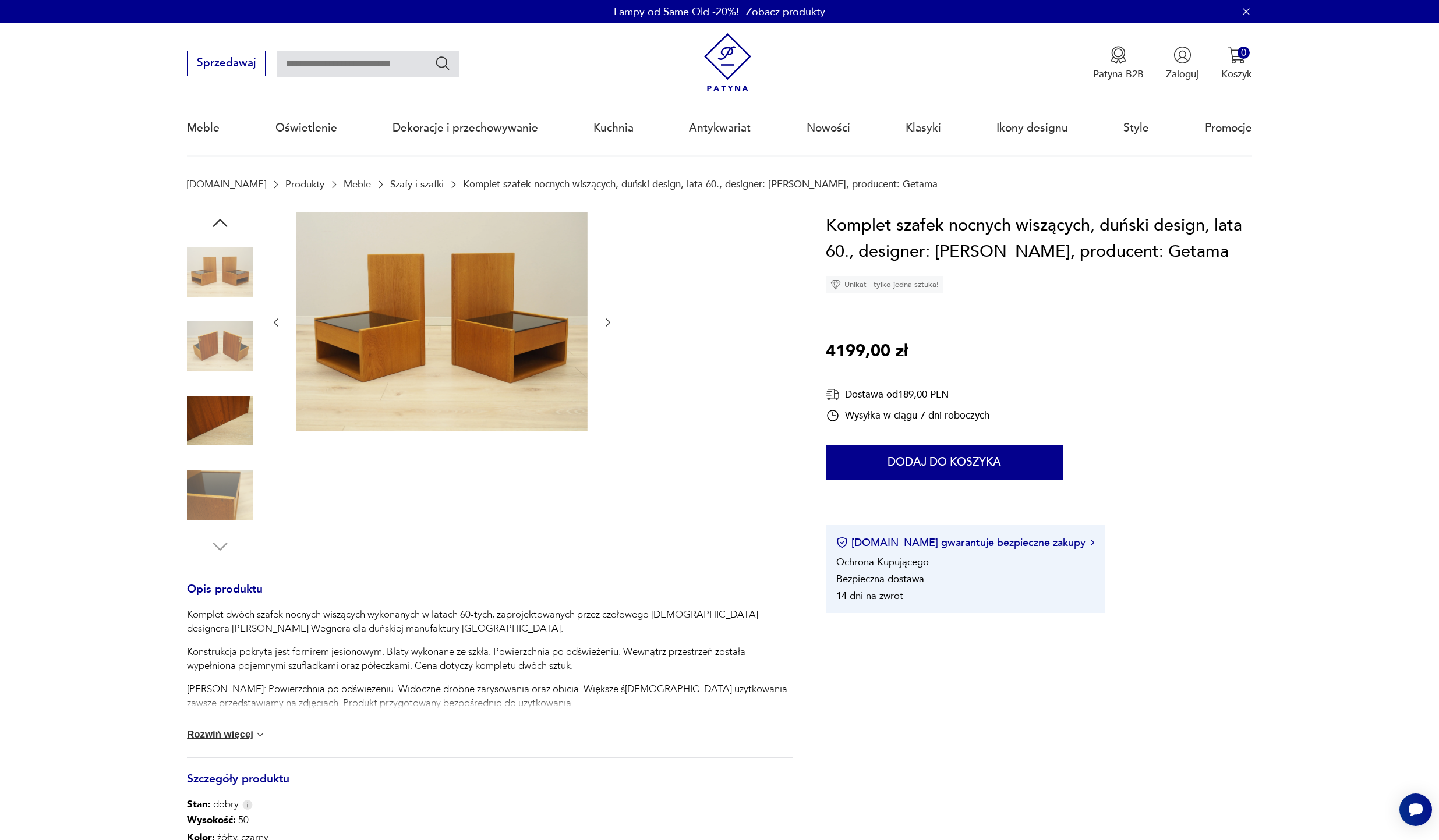
click at [225, 433] on img at bounding box center [219, 421] width 66 height 66
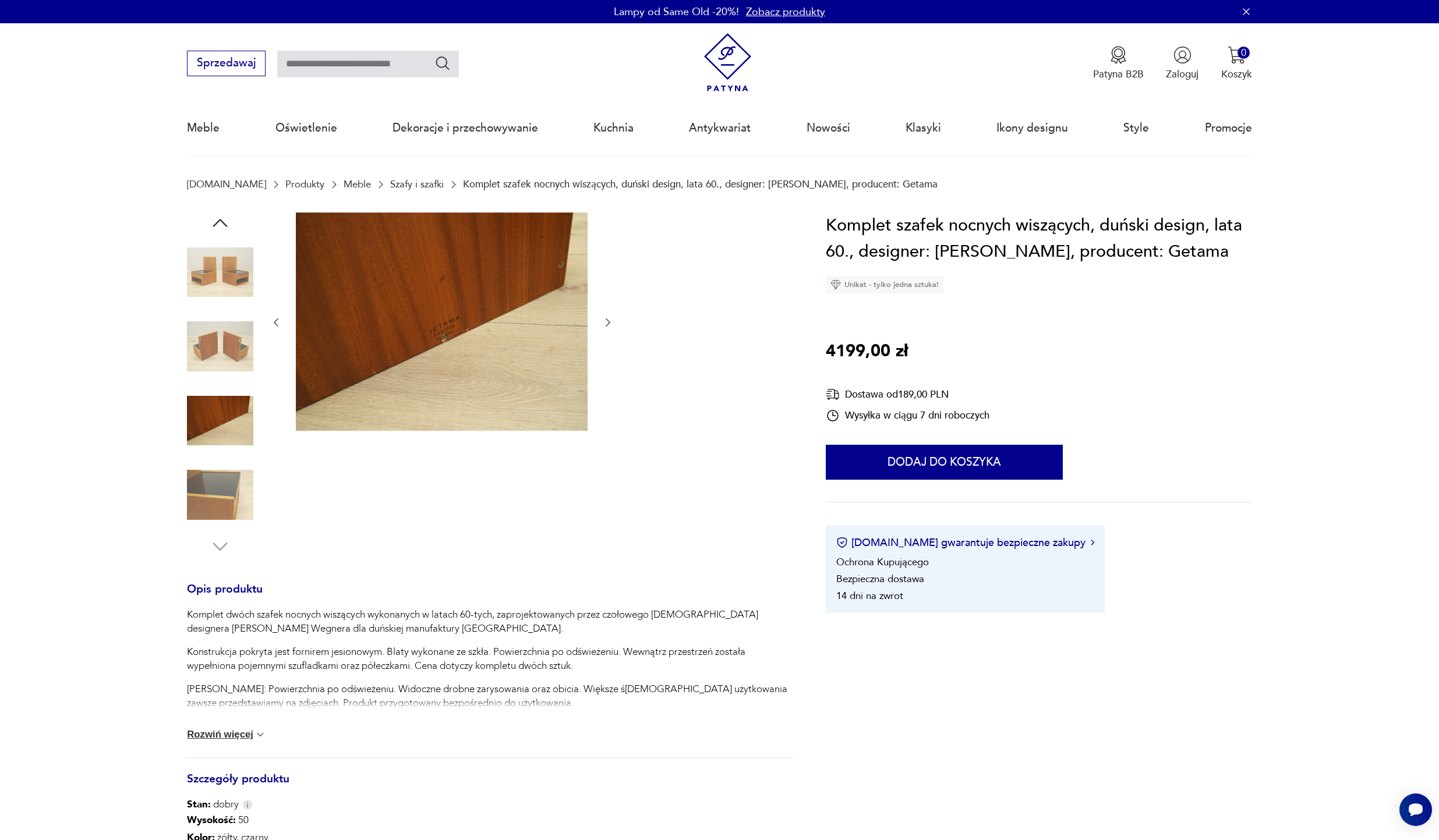
click at [225, 494] on img at bounding box center [219, 495] width 66 height 66
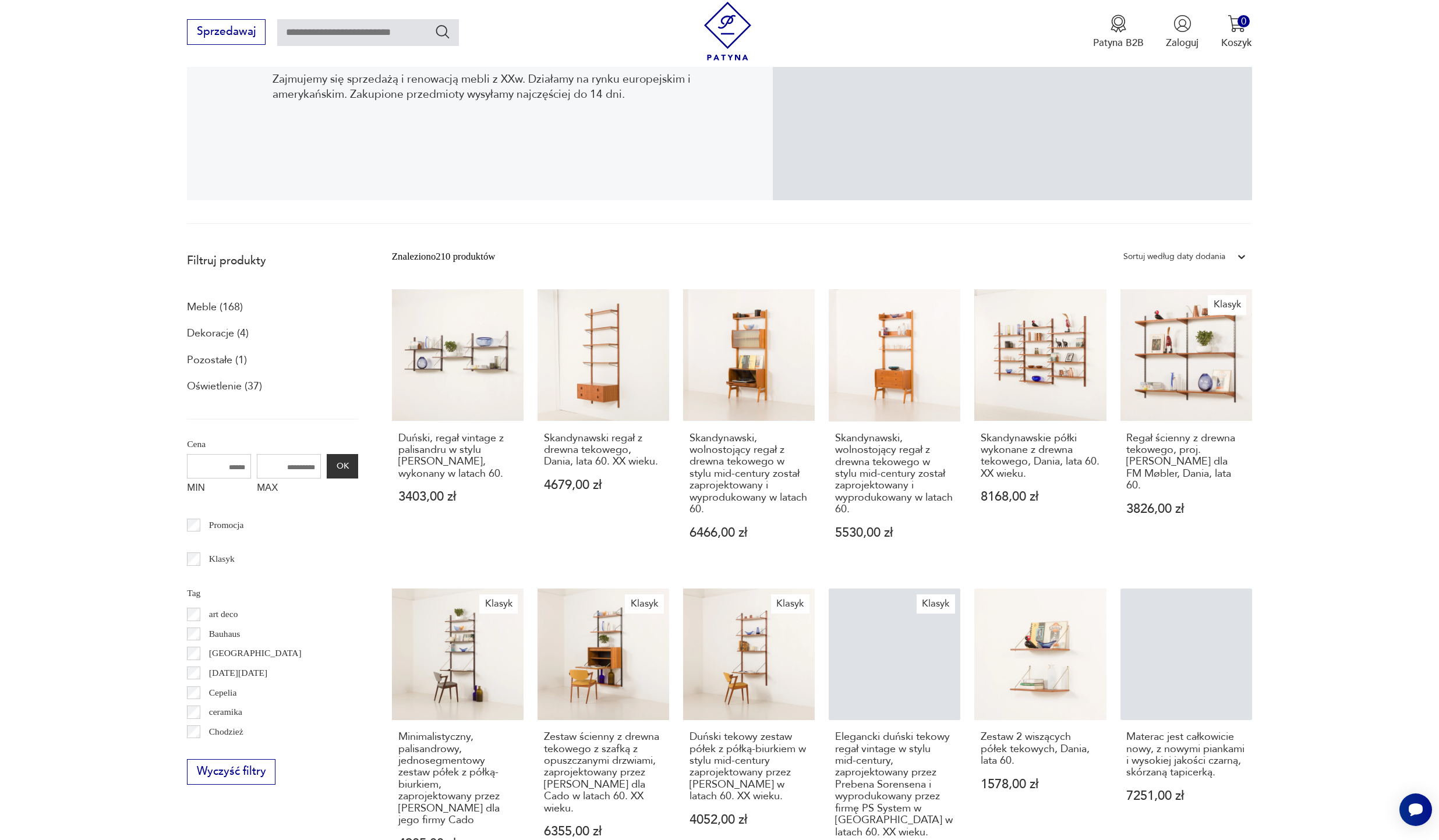
click at [93, 320] on section "Filtruj produkty Meble (168) Dekoracje (4) Pozostałe (1) Oświetlenie (37) Cena …" at bounding box center [720, 787] width 1439 height 1082
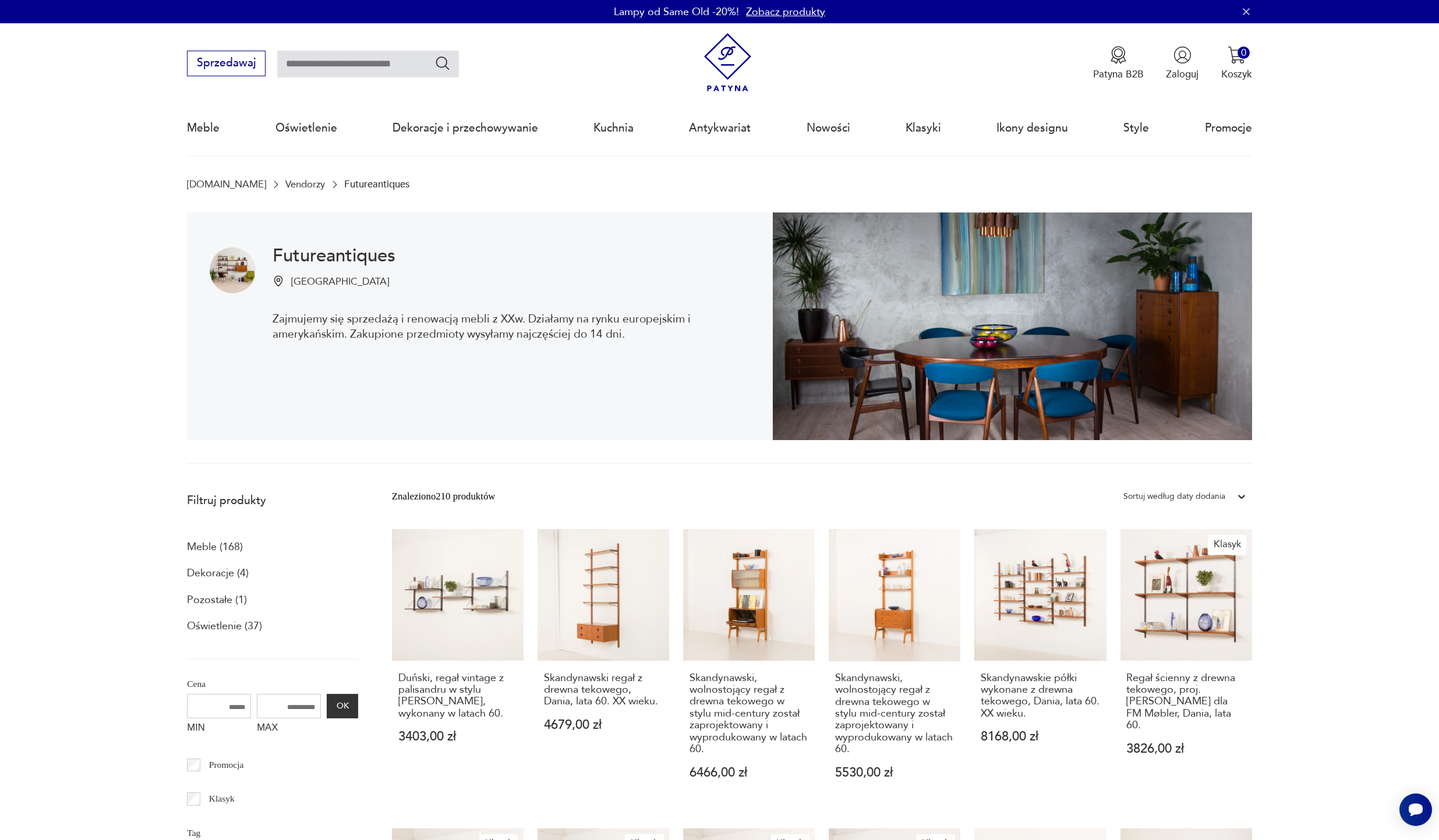
click at [556, 443] on div "Futureantiques Gdańsk Zajmujemy się sprzedażą i renowacją mebli z XXw. Działamy…" at bounding box center [719, 338] width 1065 height 251
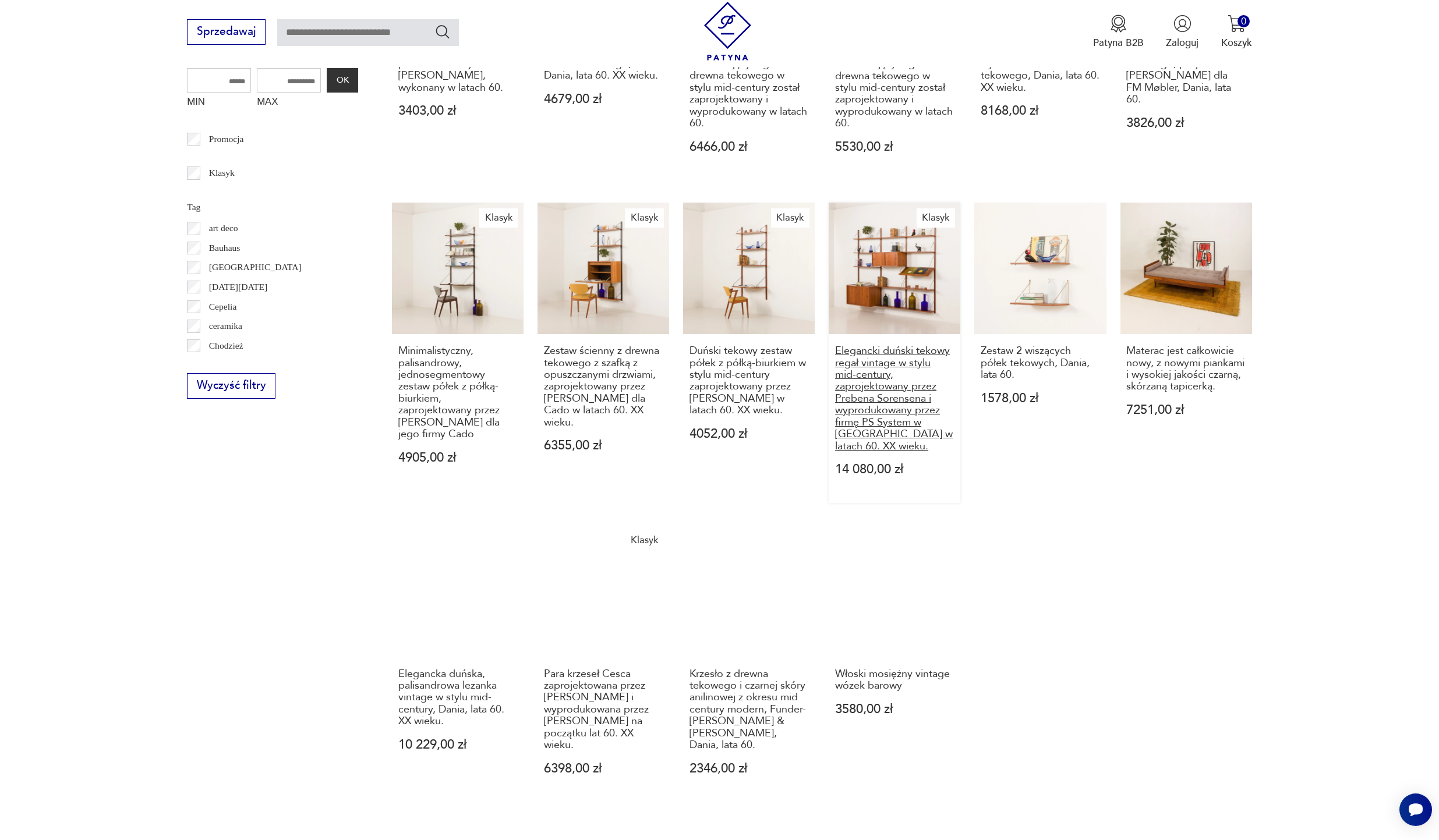
scroll to position [705, 0]
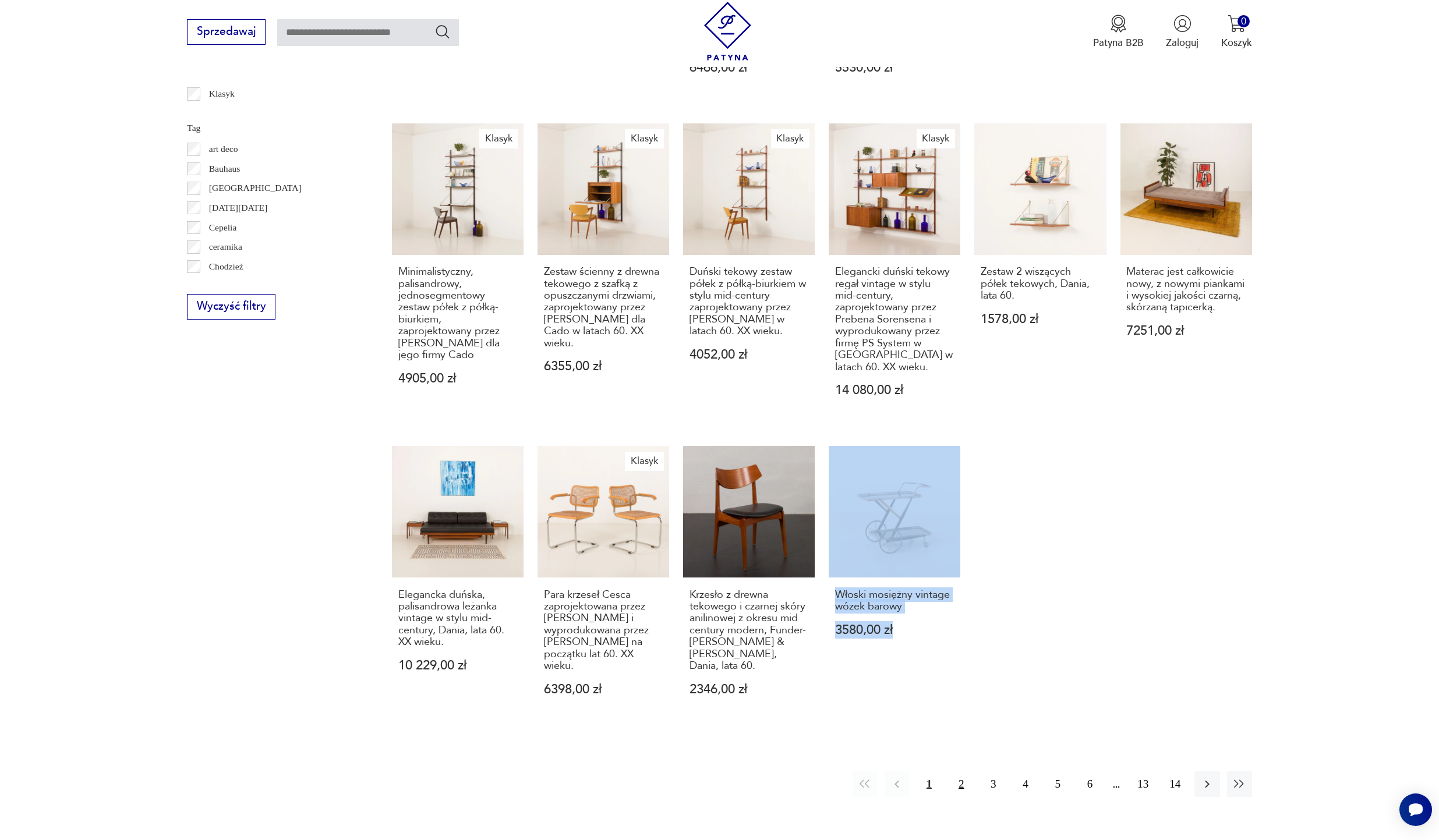
click at [958, 771] on button "2" at bounding box center [961, 784] width 25 height 25
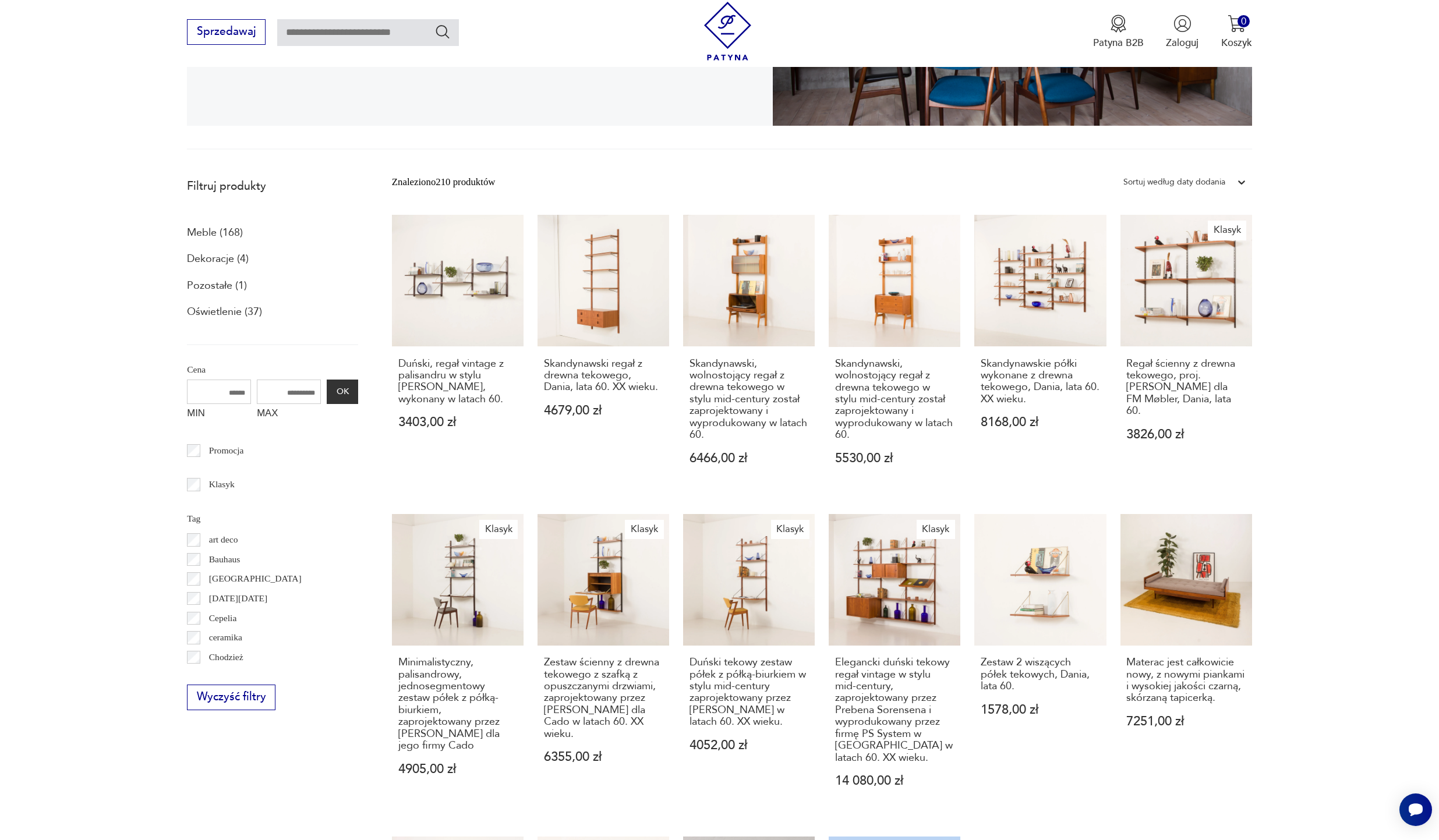
scroll to position [311, 0]
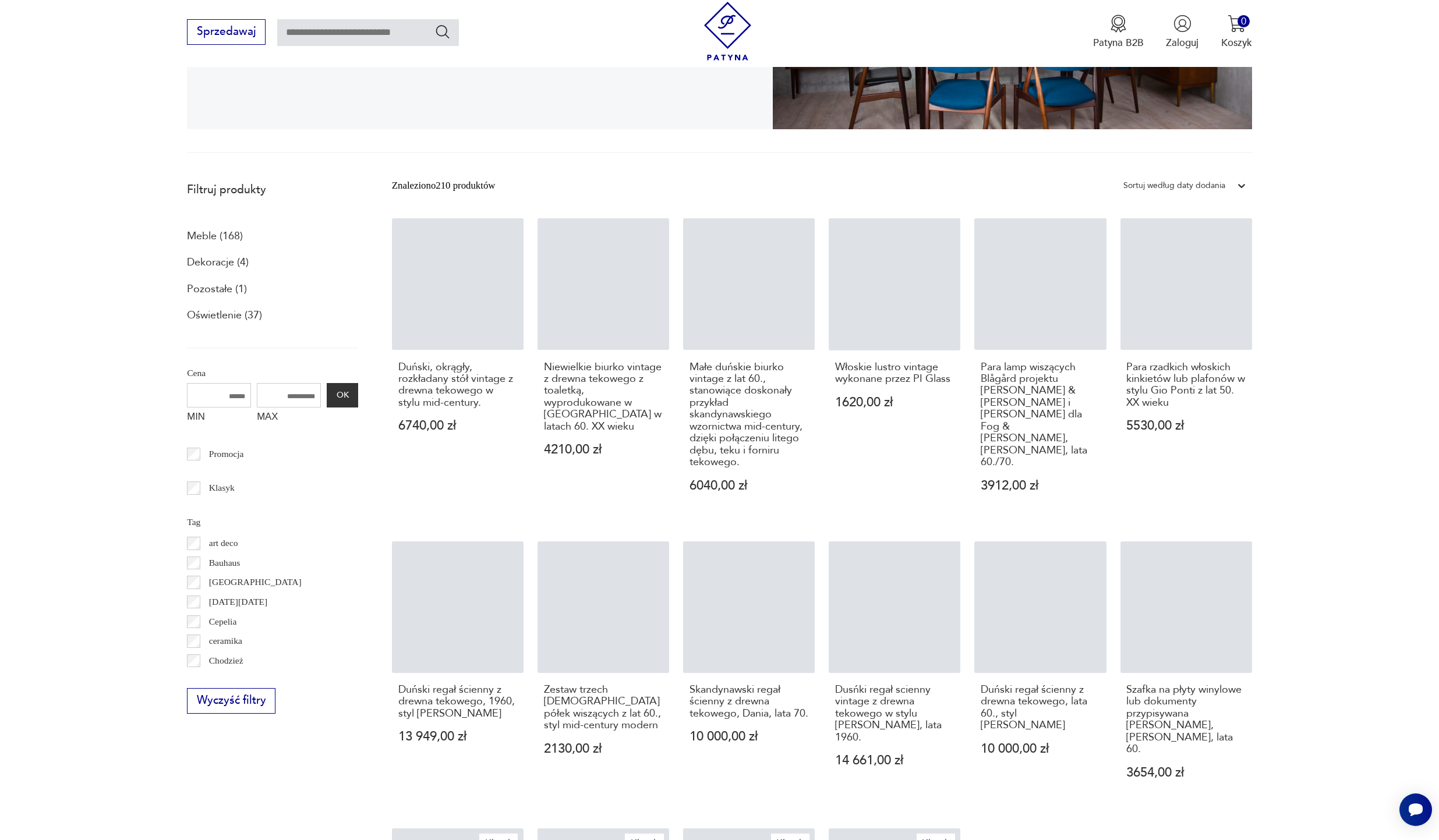
click at [1039, 640] on section "Filtruj produkty Meble (168) Dekoracje (4) Pozostałe (1) Oświetlenie (37) Cena …" at bounding box center [720, 716] width 1439 height 1082
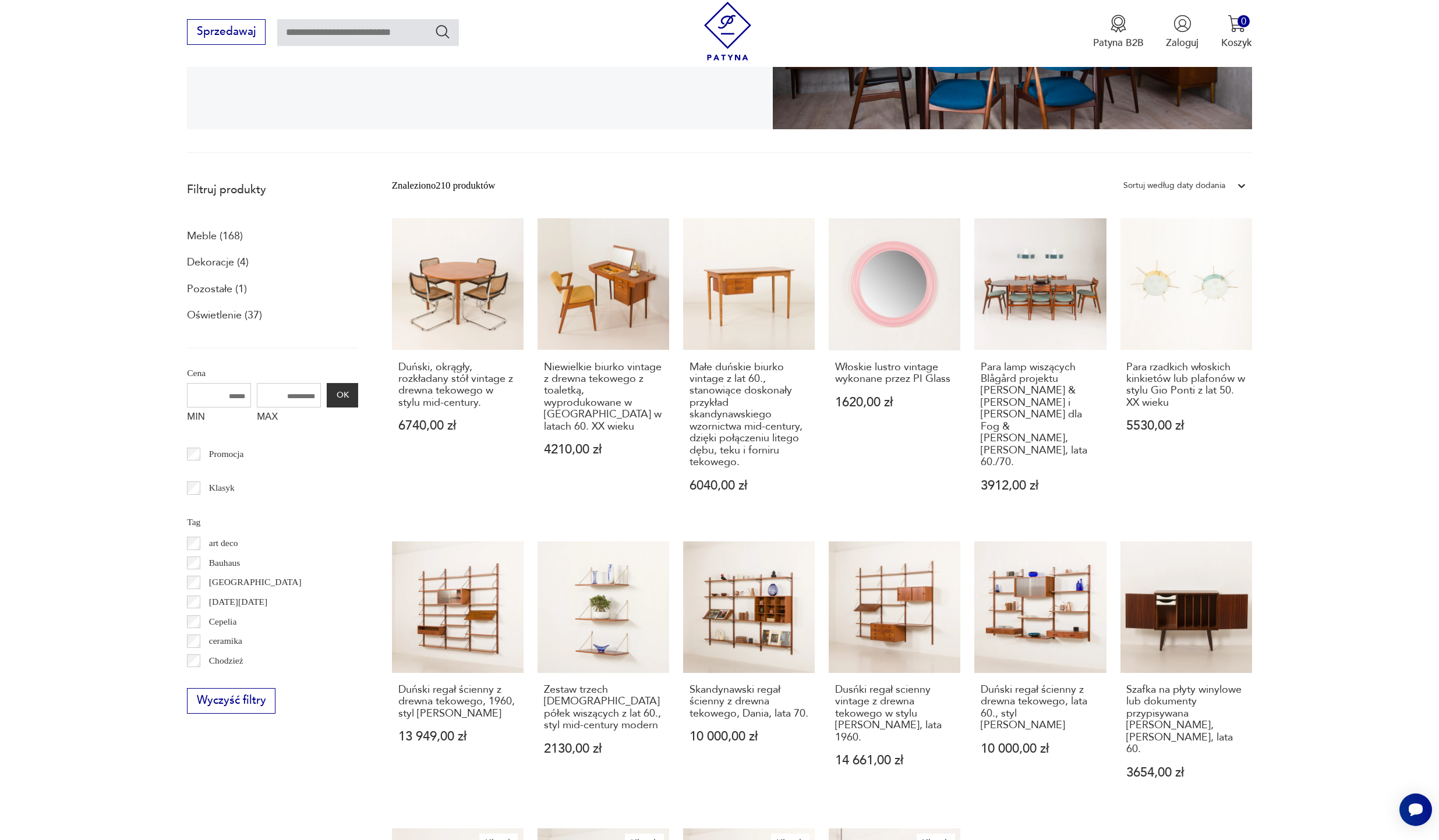
click at [1039, 490] on section "Filtruj produkty Meble (168) Dekoracje (4) Pozostałe (1) Oświetlenie (37) Cena …" at bounding box center [720, 716] width 1439 height 1082
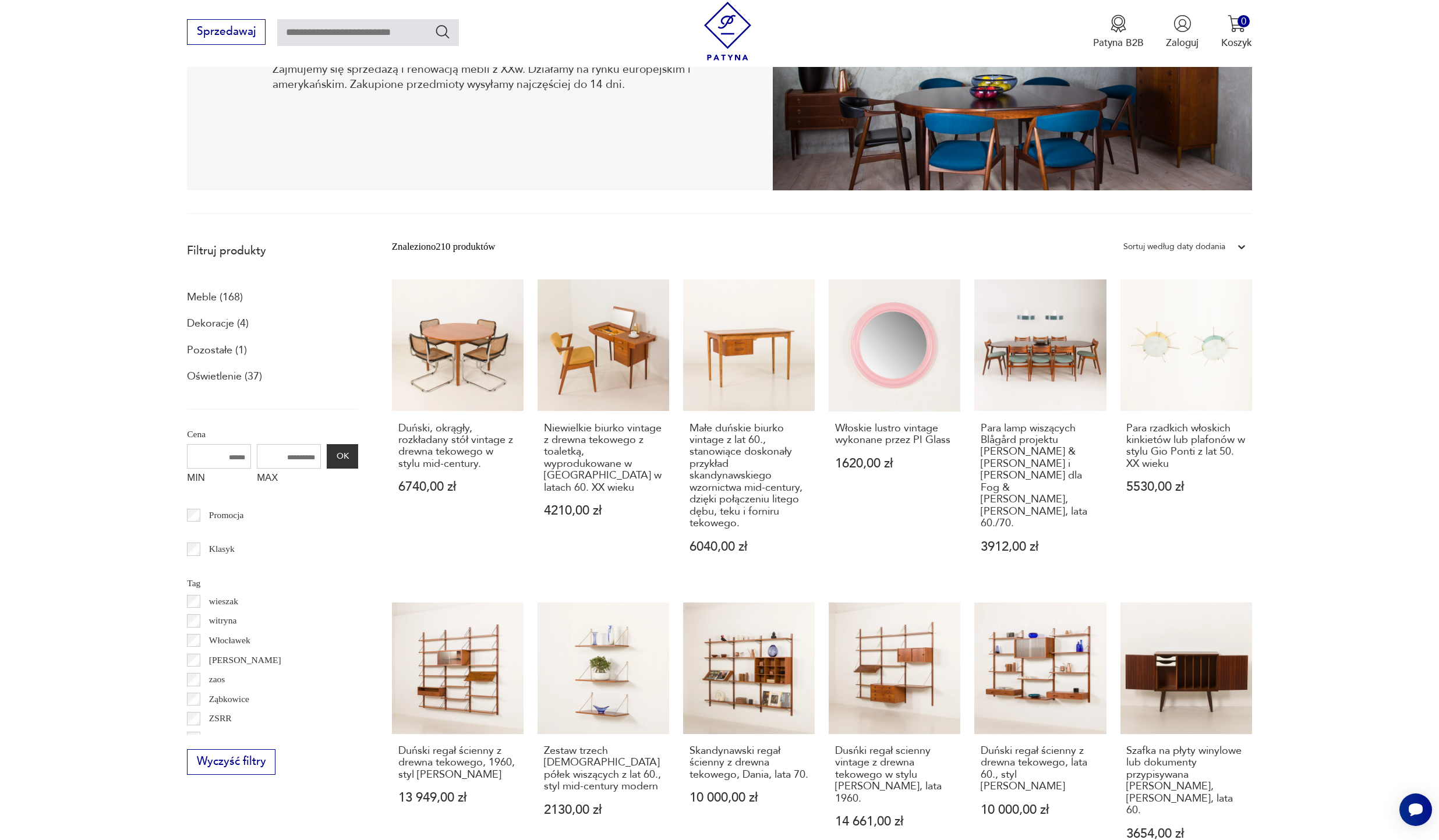
scroll to position [1226, 0]
click at [225, 295] on p "Meble (168)" at bounding box center [214, 297] width 56 height 20
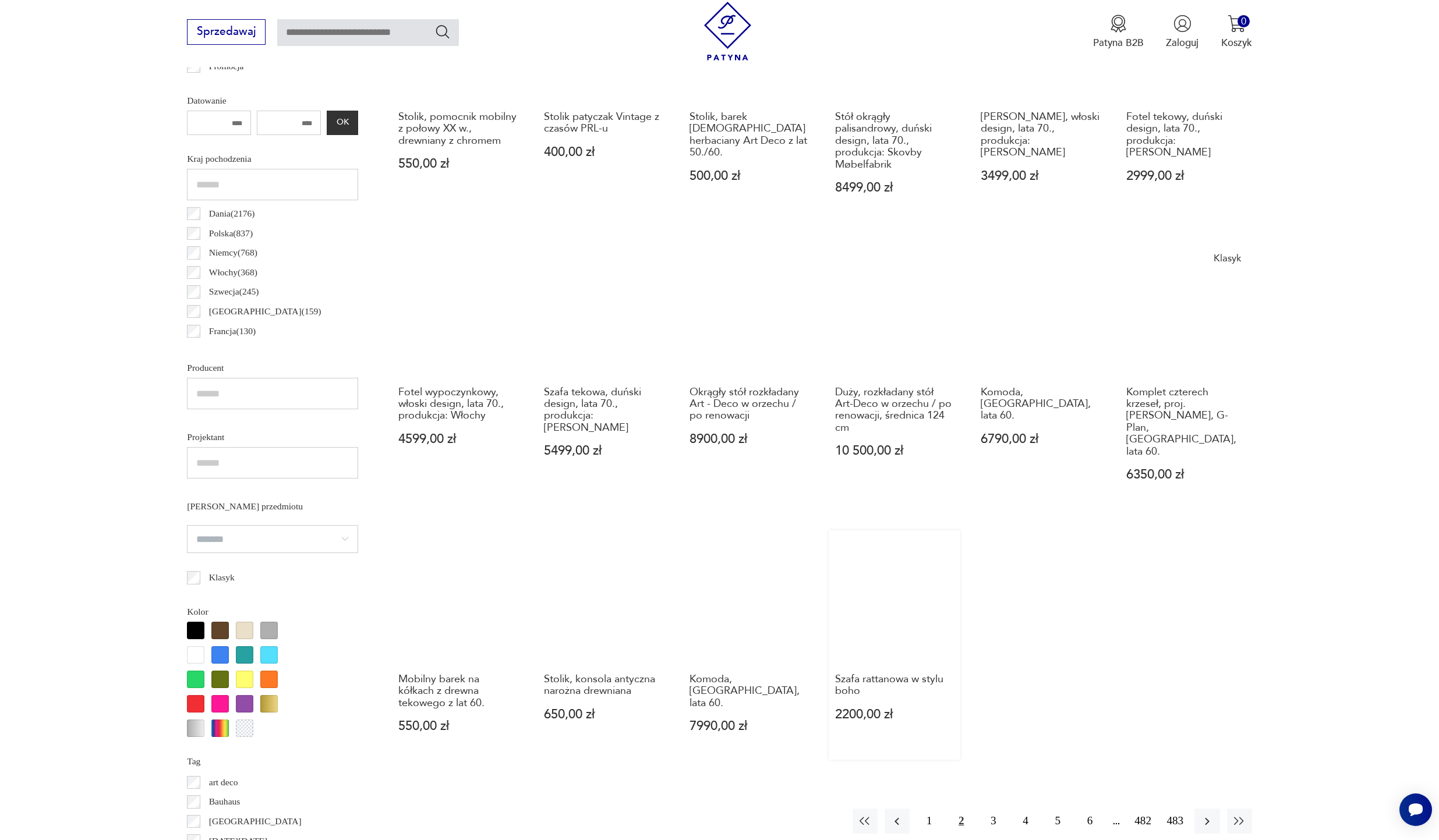
scroll to position [4, 0]
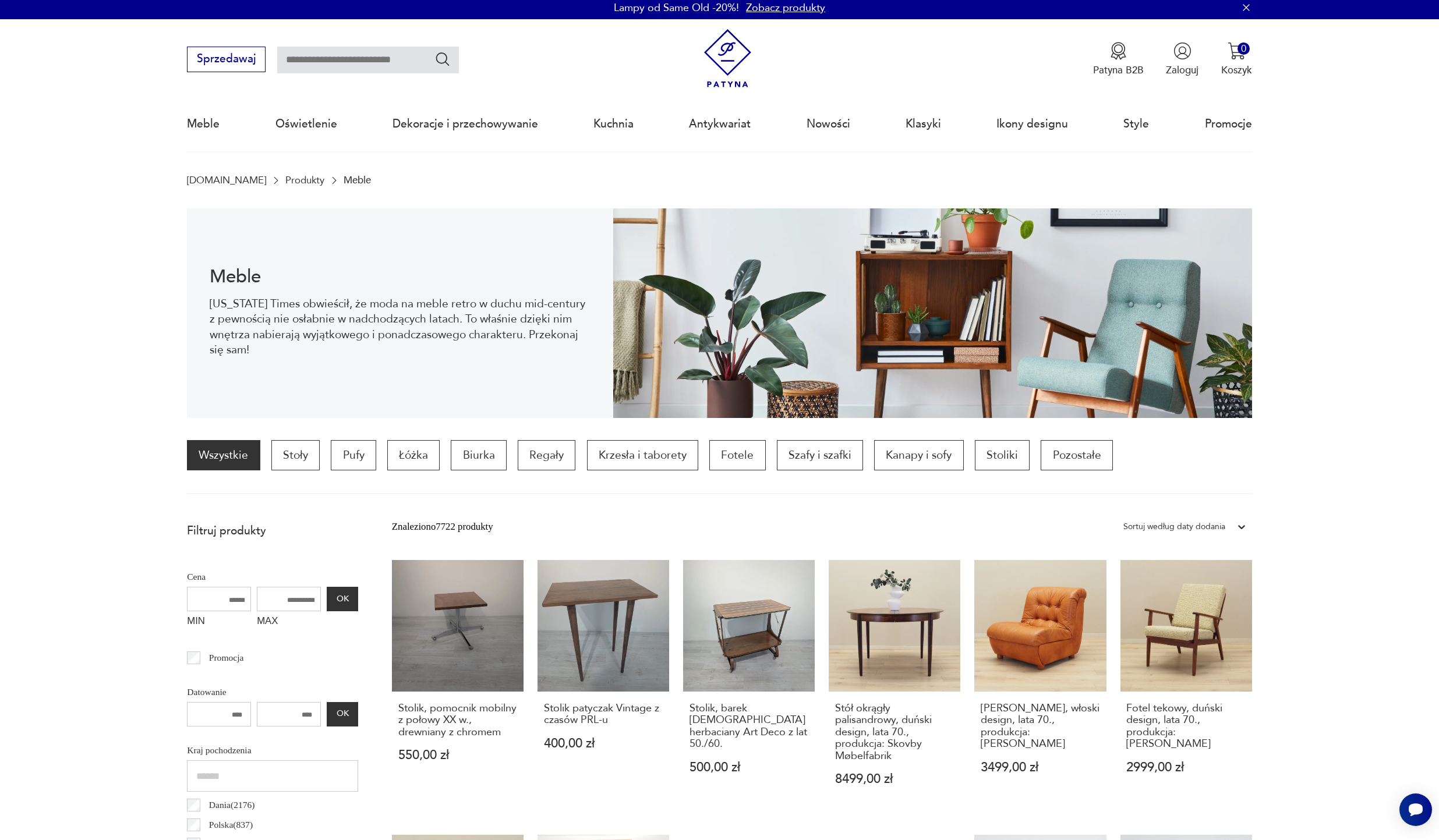
click at [1039, 534] on div "Sortuj według daty dodania" at bounding box center [1174, 527] width 113 height 17
click at [1039, 527] on div "Sortuj według daty dodania" at bounding box center [1174, 527] width 102 height 15
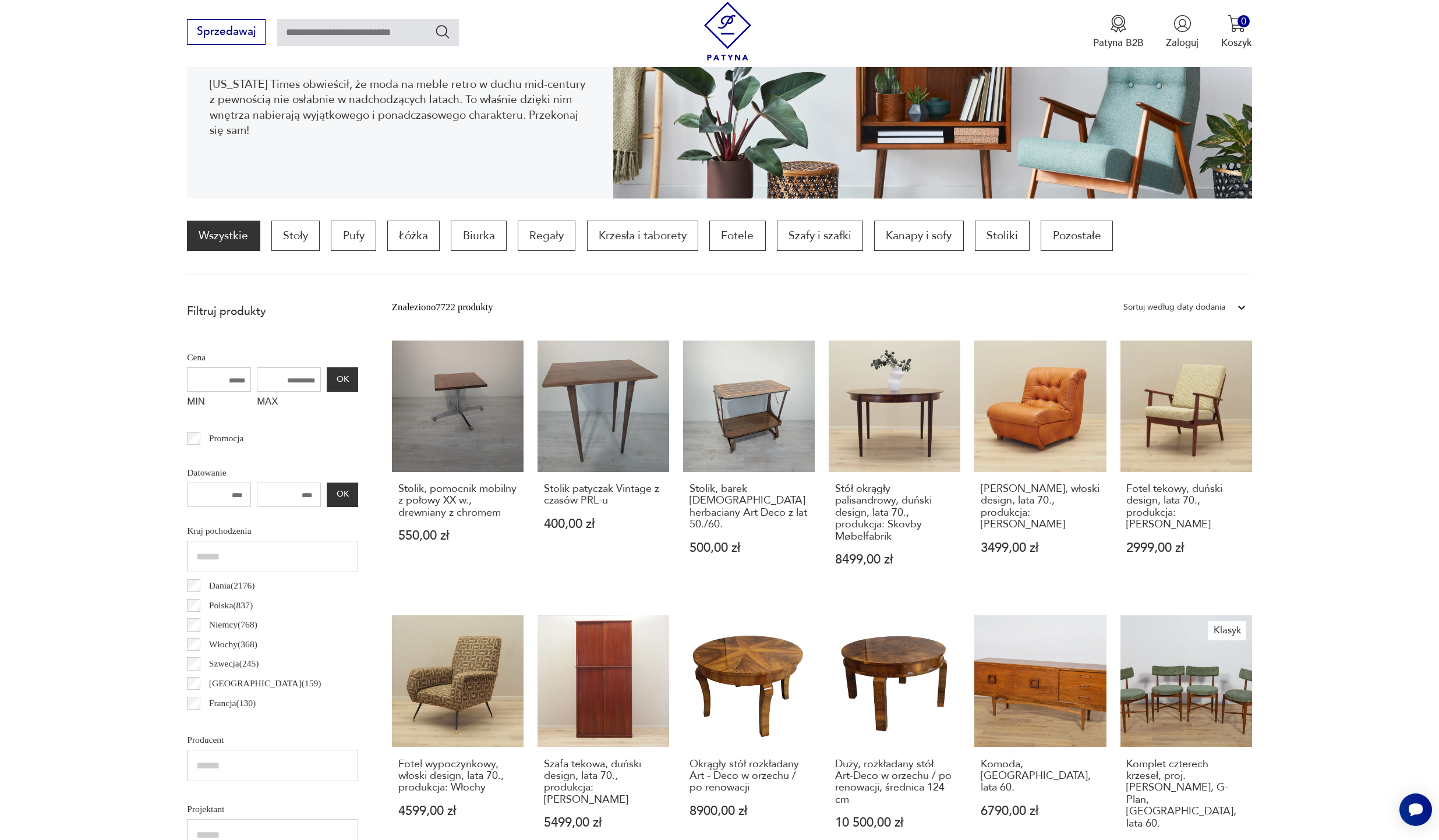
scroll to position [134, 0]
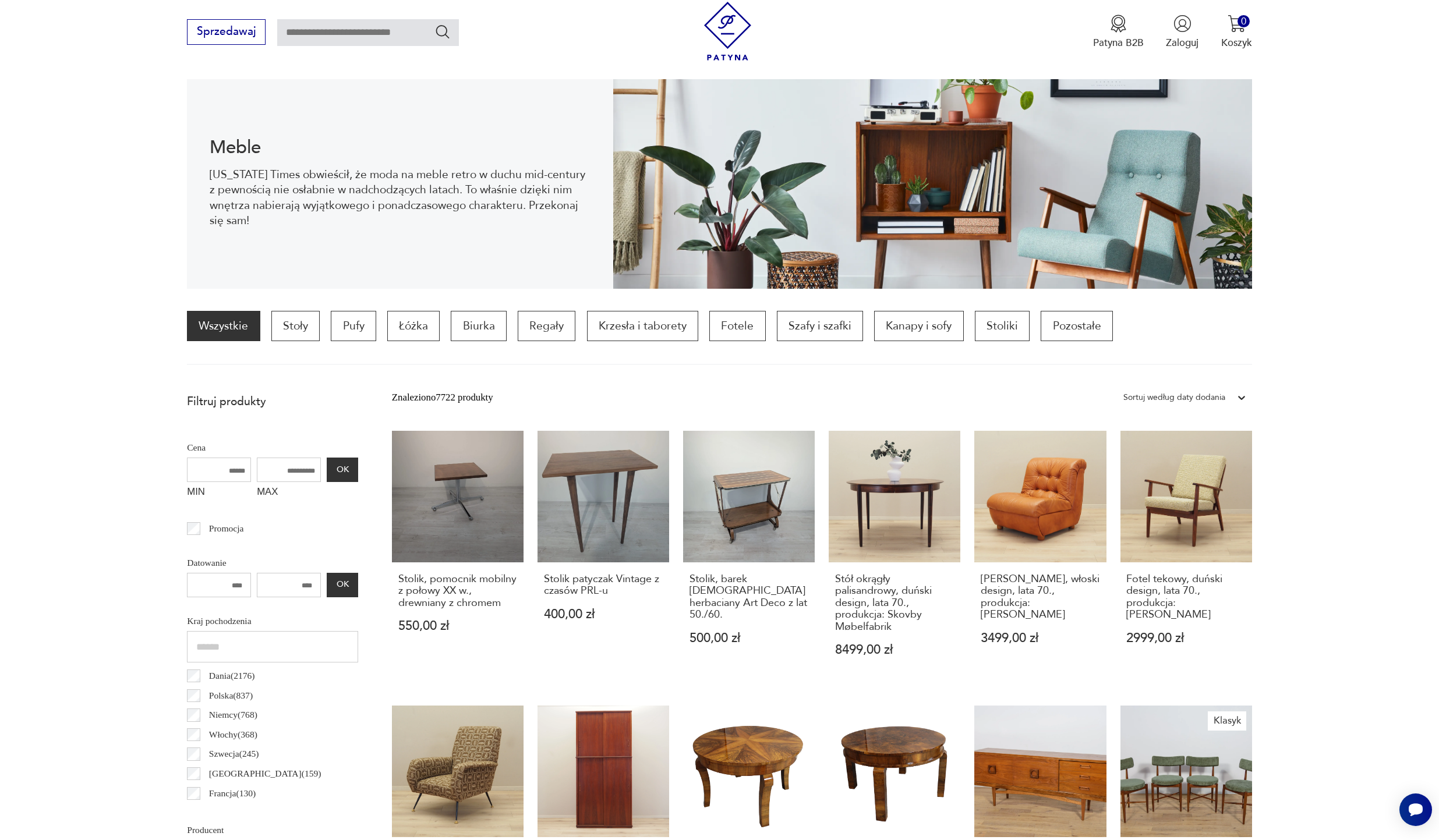
click at [1039, 398] on div "Sortuj według daty dodania" at bounding box center [1174, 398] width 102 height 15
click at [1039, 486] on div "Sortuj według ceny (od największej)" at bounding box center [1184, 485] width 134 height 29
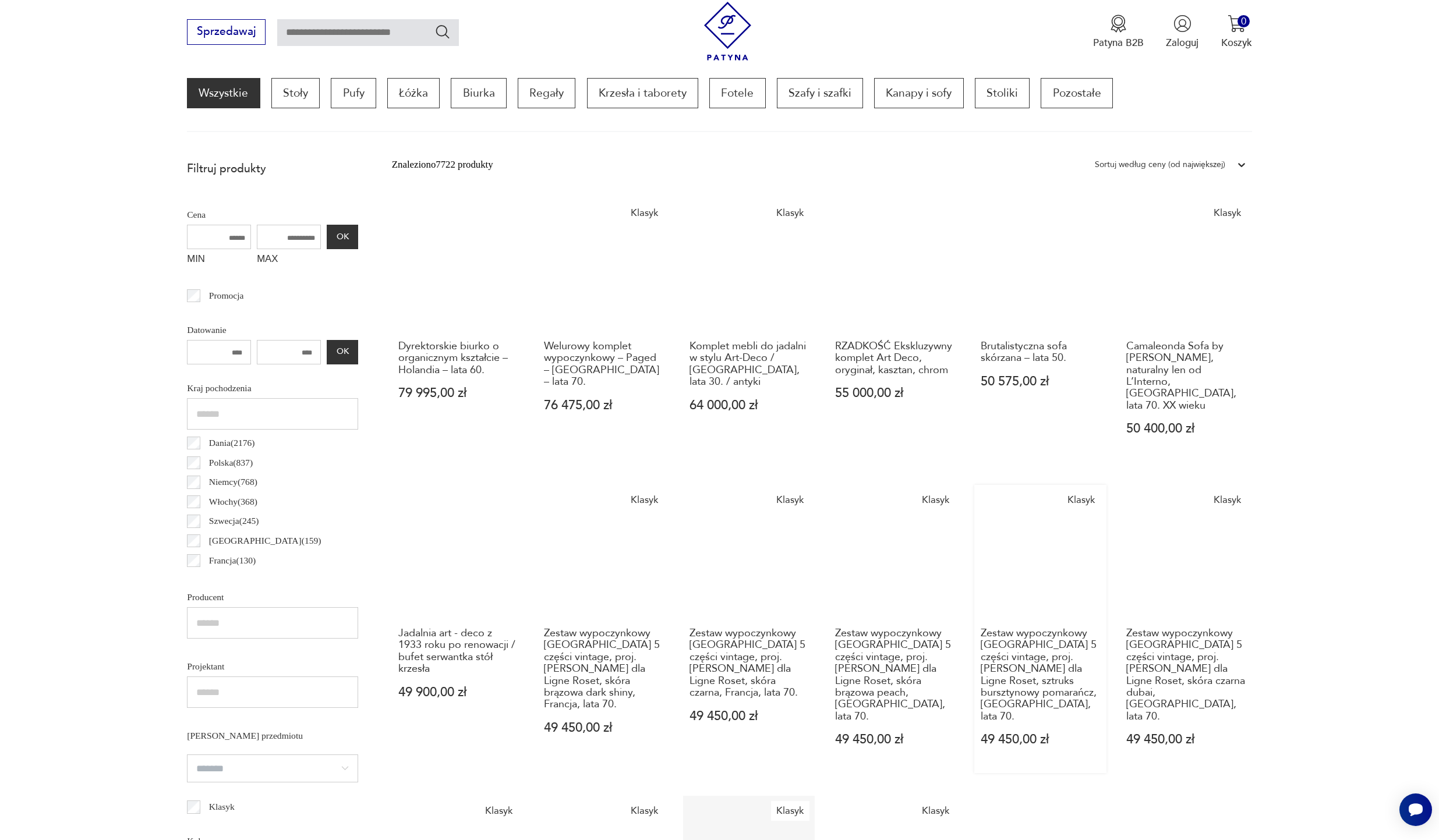
scroll to position [275, 0]
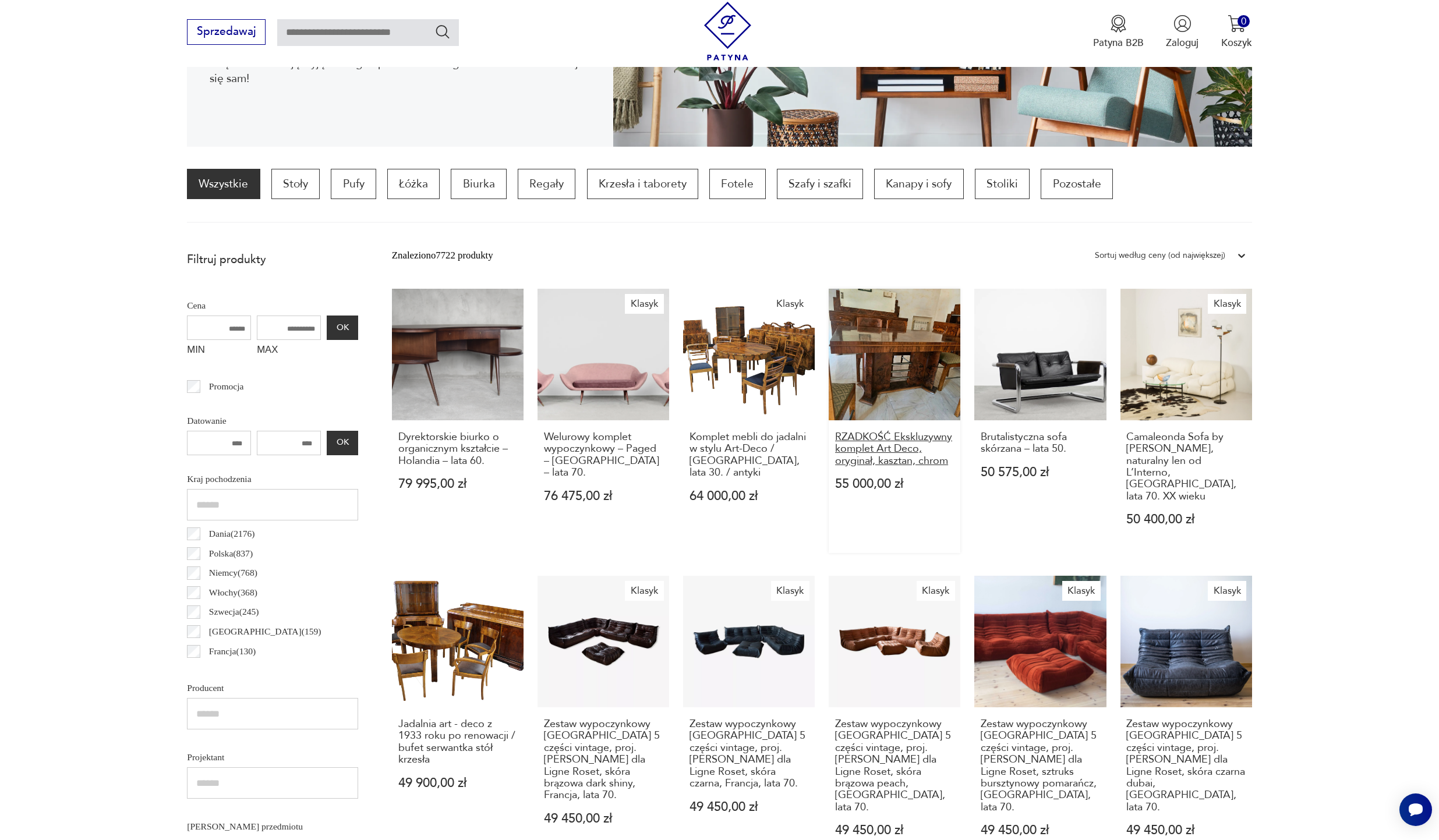
click at [870, 452] on h3 "RZADKOŚĆ Ekskluzywny komplet Art Deco, oryginał, kasztan, chrom" at bounding box center [895, 449] width 119 height 36
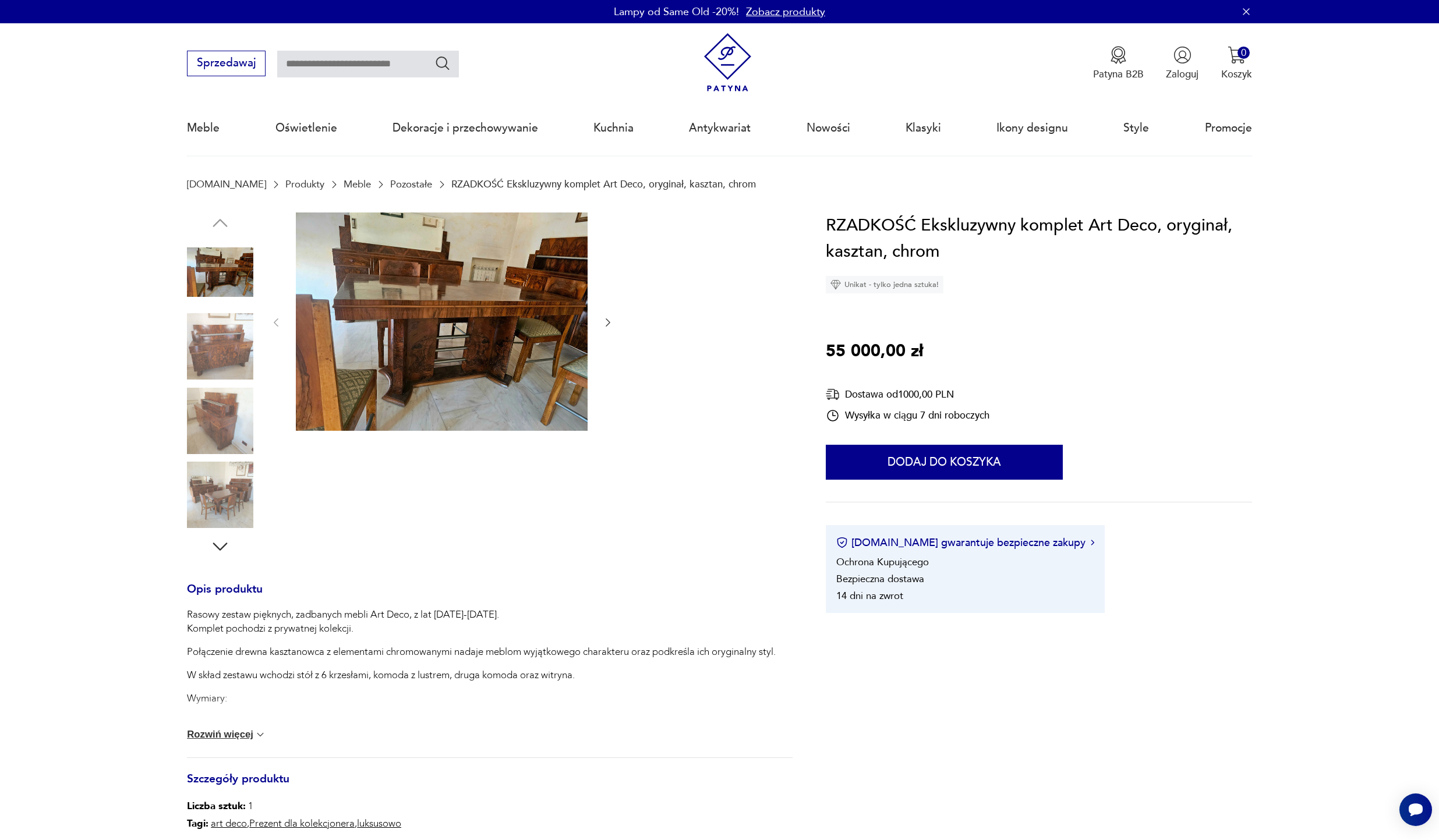
click at [219, 733] on button "Rozwiń więcej" at bounding box center [226, 735] width 79 height 12
click at [217, 342] on img at bounding box center [219, 346] width 66 height 66
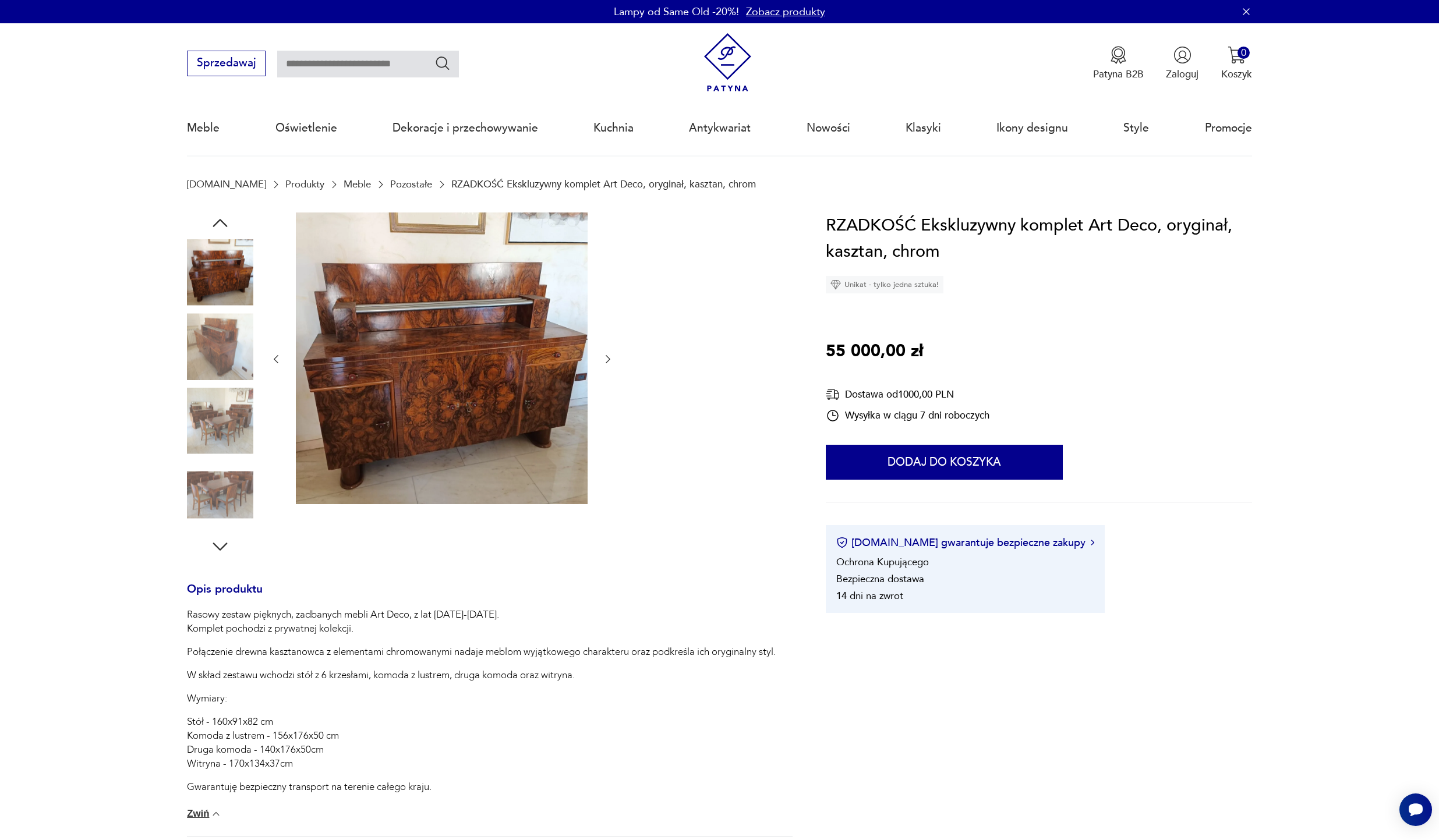
click at [389, 371] on img at bounding box center [441, 358] width 292 height 292
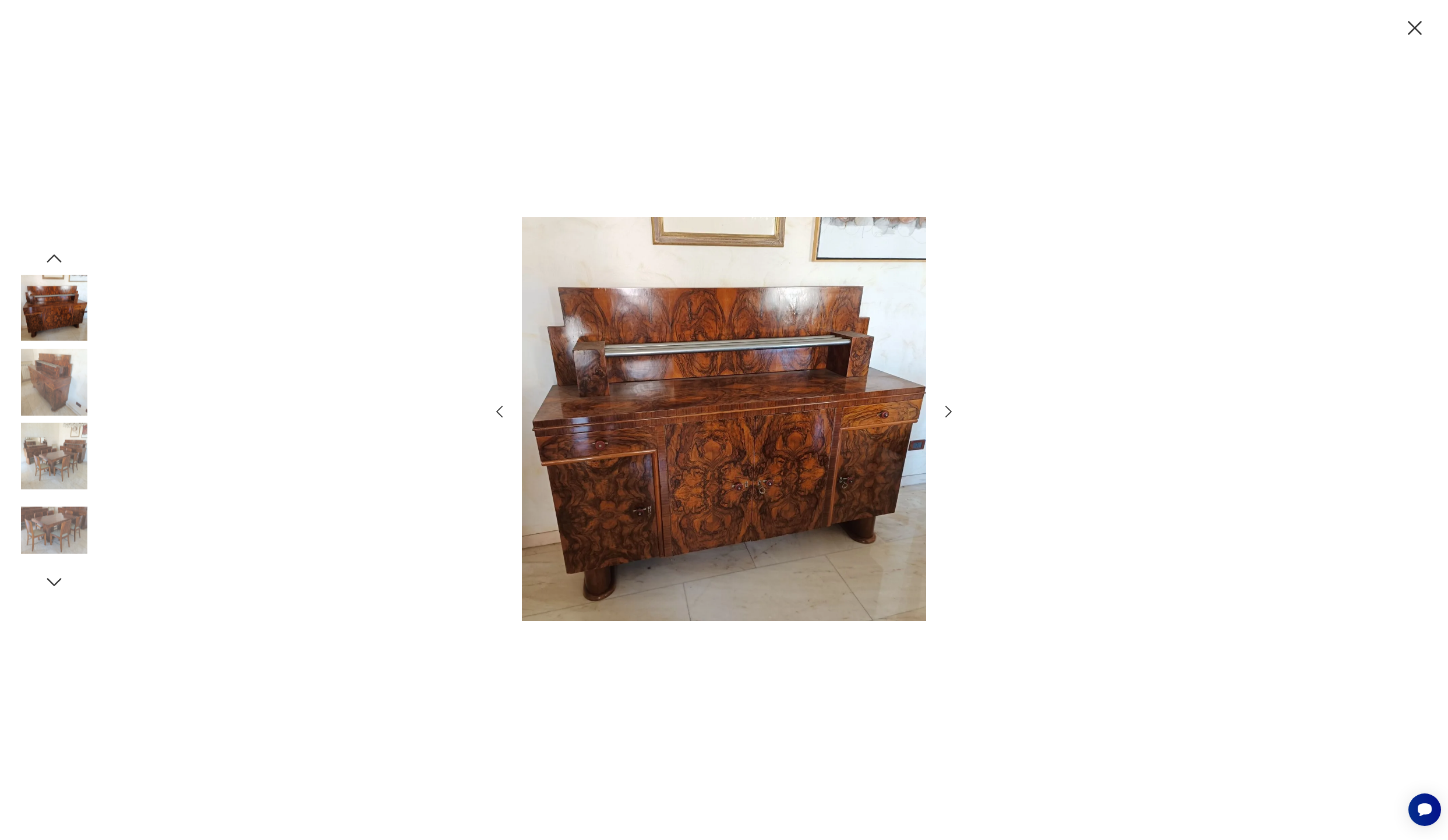
click at [66, 386] on img at bounding box center [54, 381] width 66 height 66
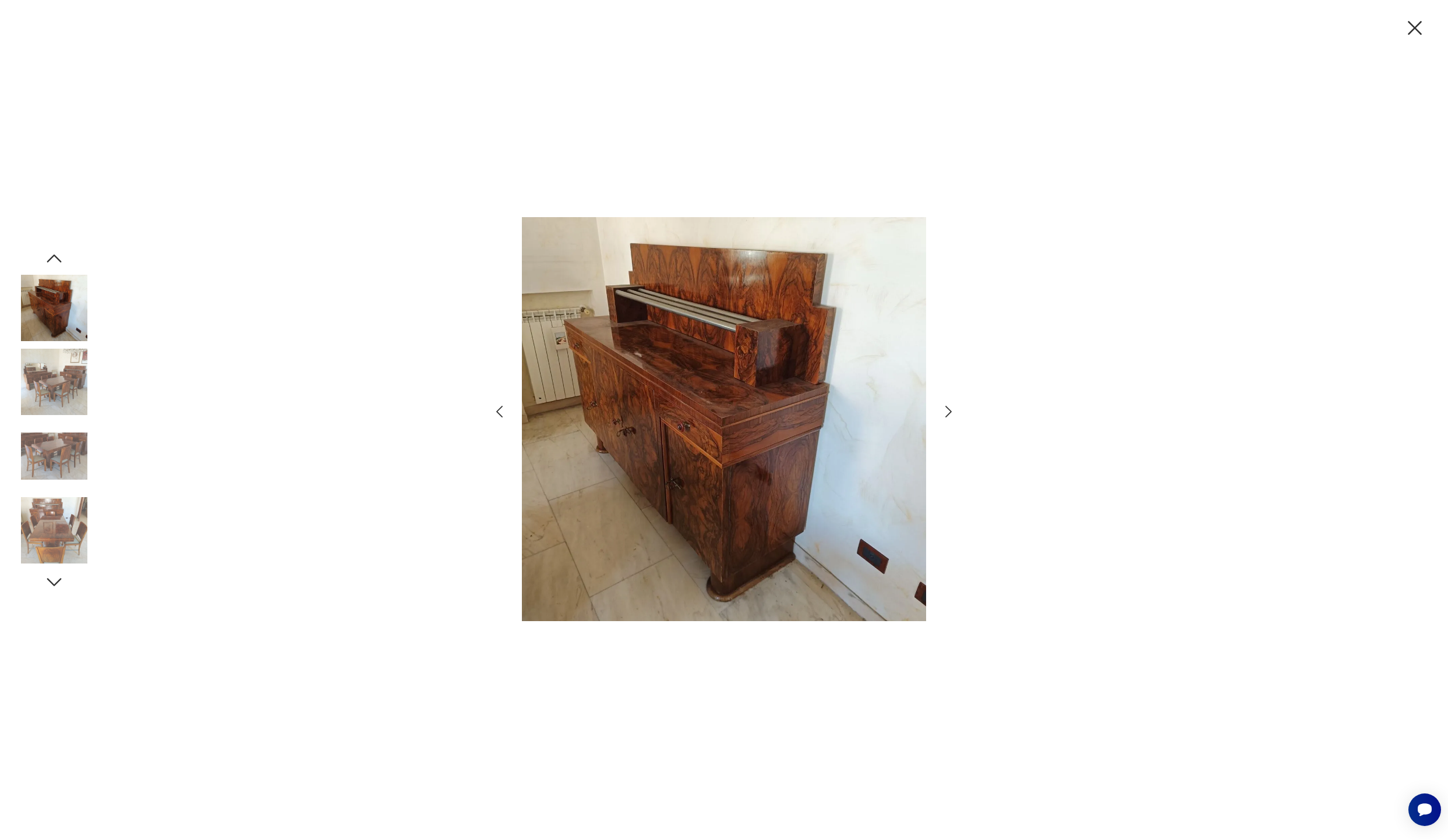
click at [63, 388] on img at bounding box center [54, 381] width 66 height 66
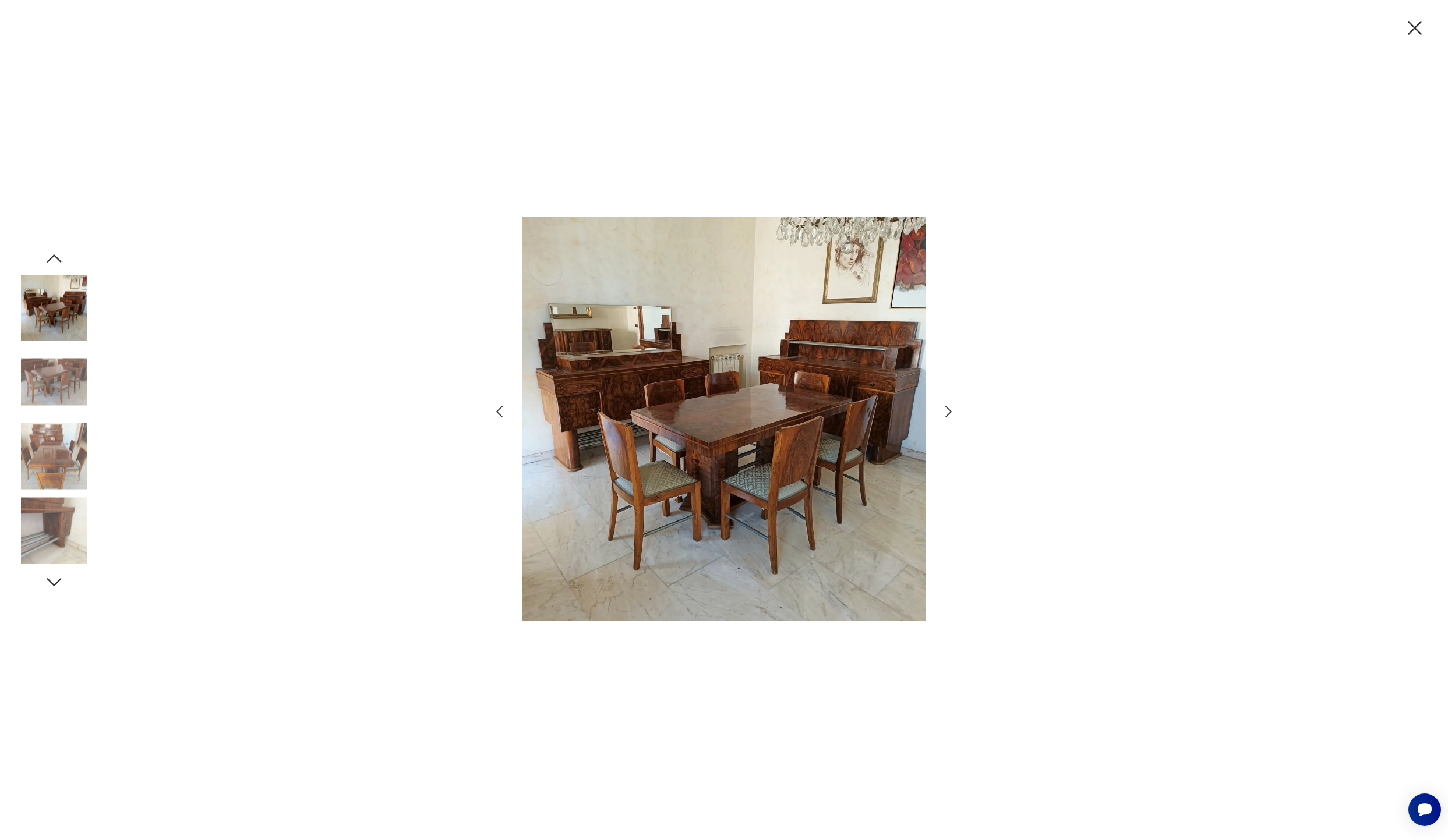
click at [65, 415] on div at bounding box center [54, 381] width 66 height 66
click at [73, 463] on img at bounding box center [54, 456] width 66 height 66
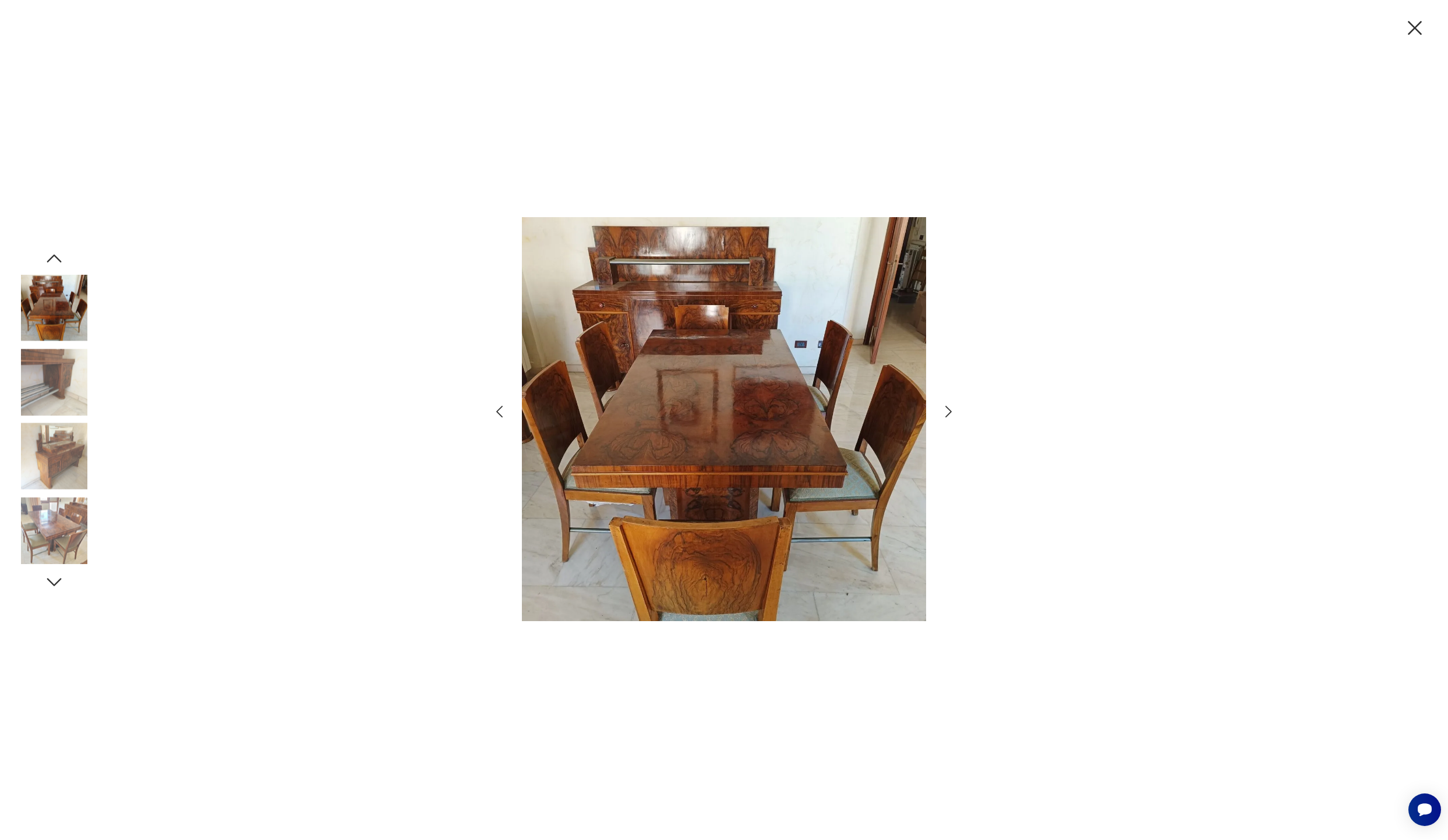
click at [81, 486] on img at bounding box center [54, 456] width 66 height 66
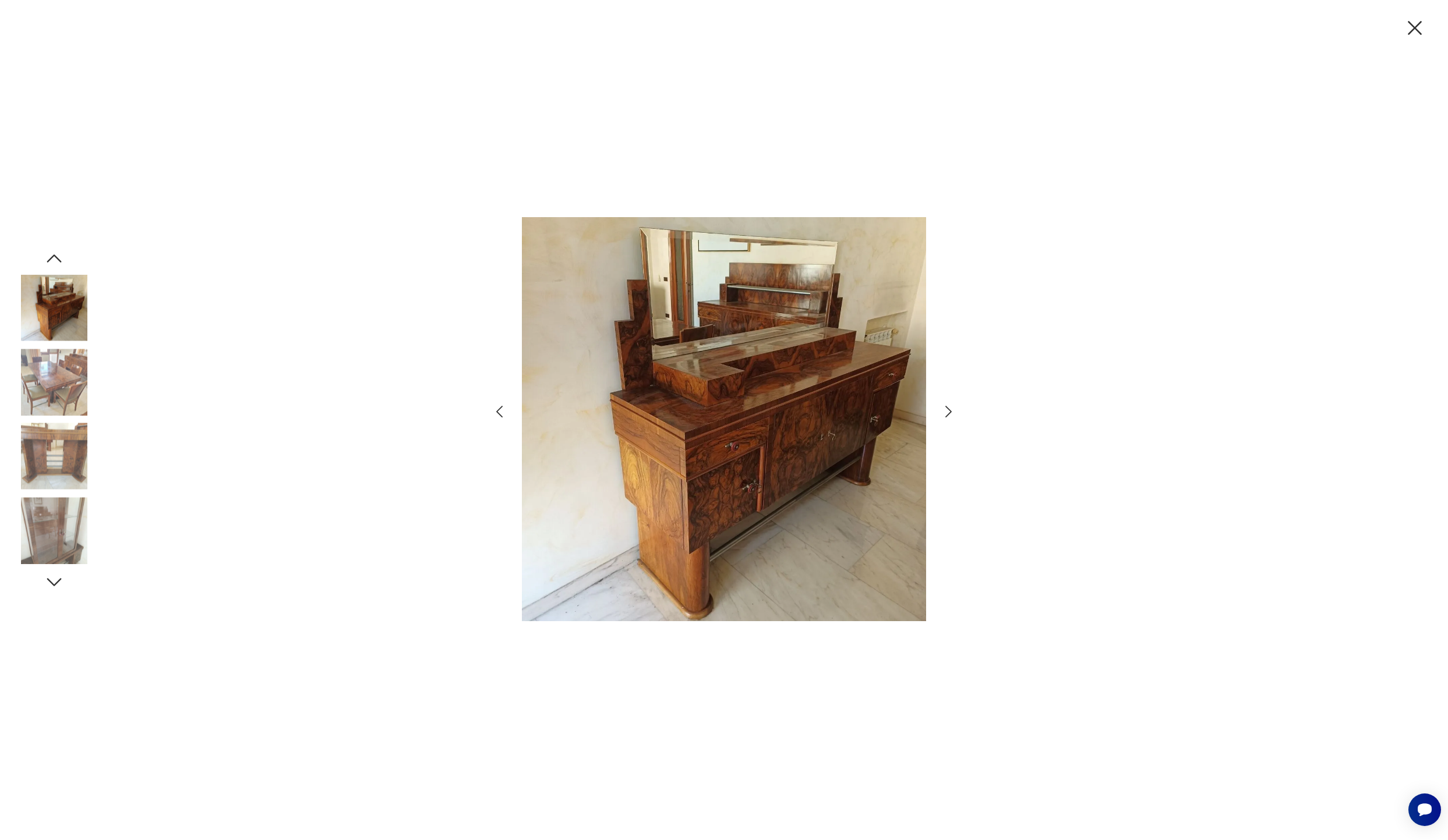
click at [1039, 32] on icon "button" at bounding box center [1414, 28] width 25 height 25
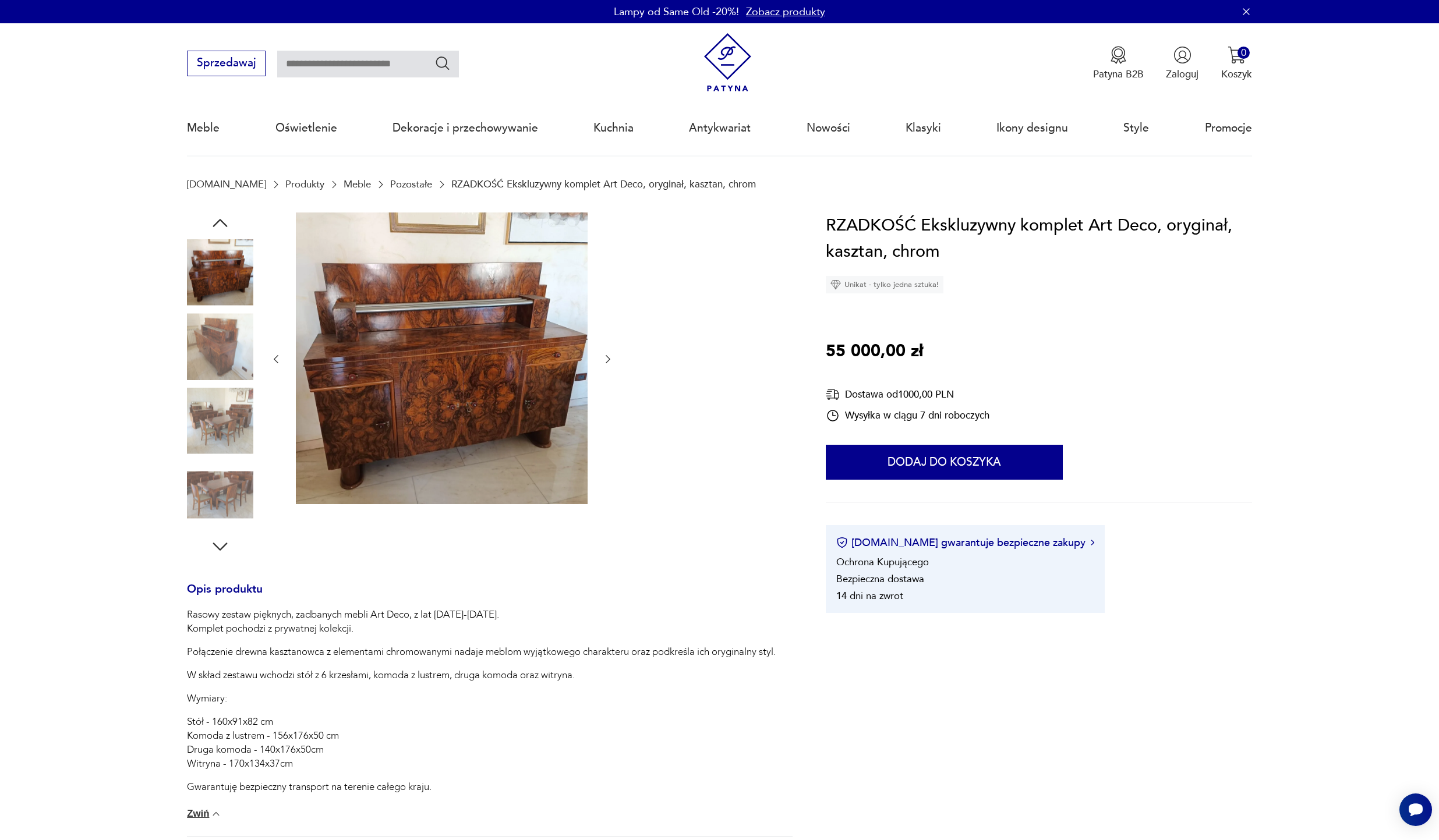
scroll to position [215, 0]
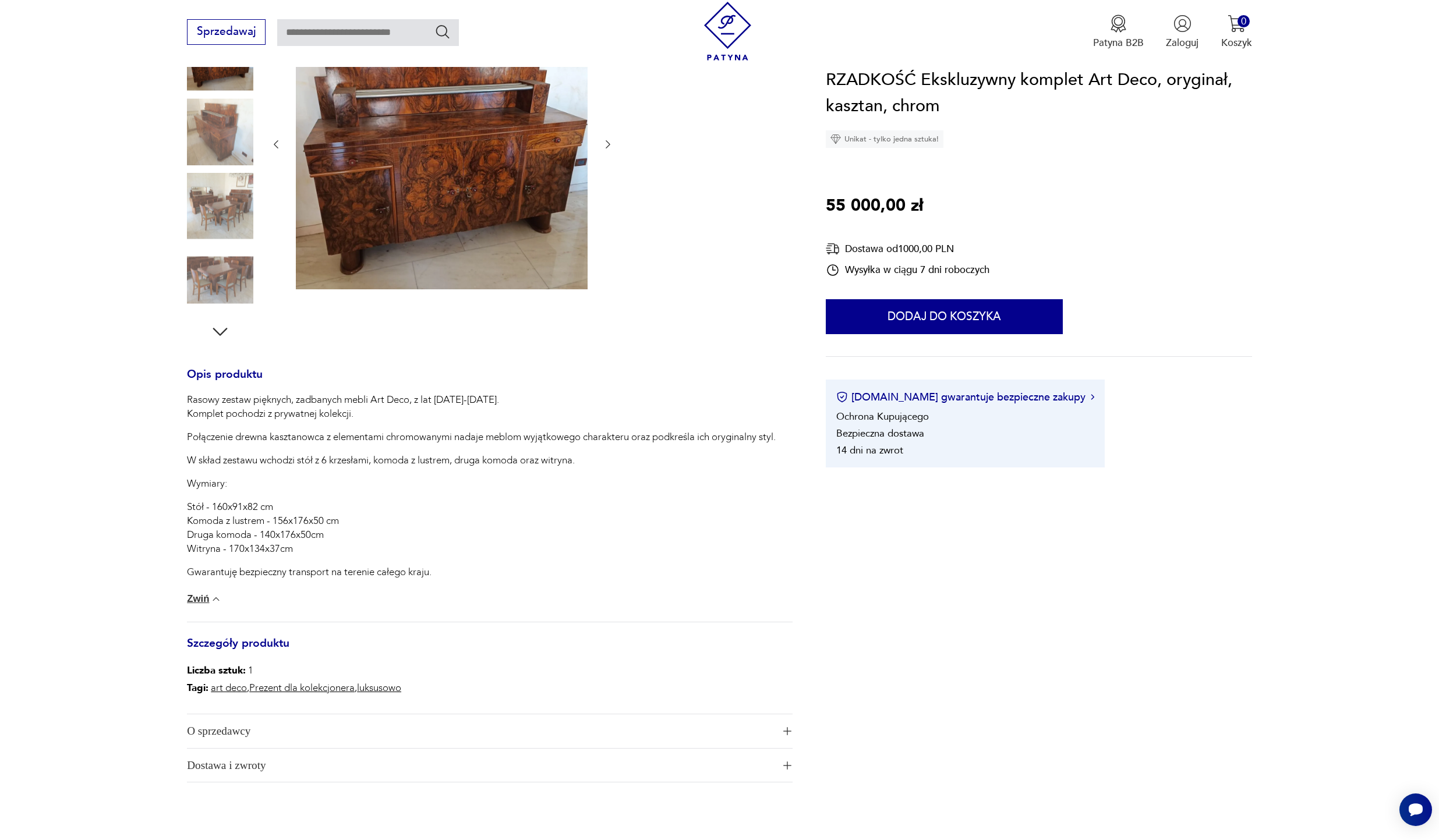
scroll to position [275, 0]
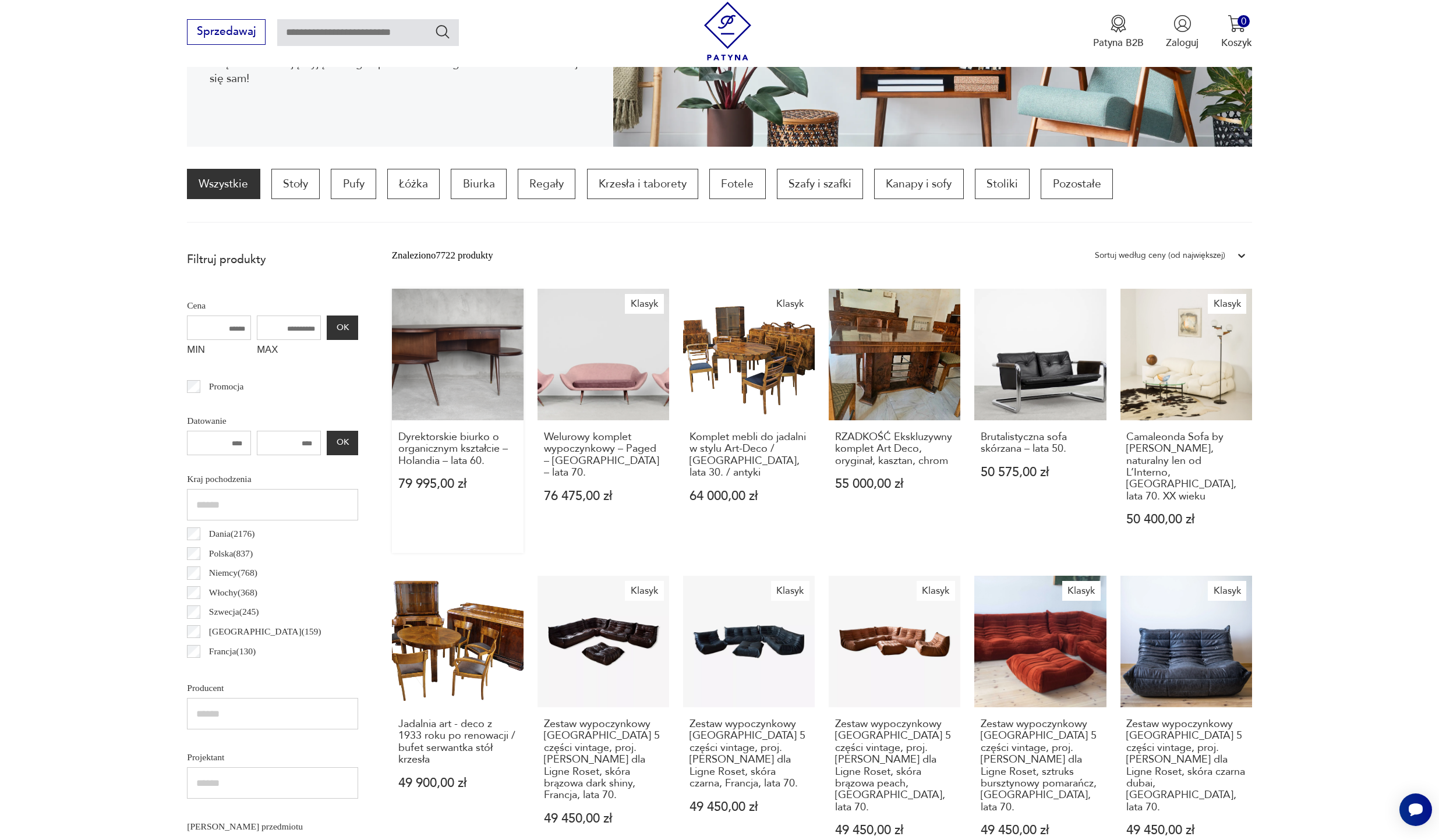
click at [446, 404] on link "Dyrektorskie biurko o organicznym kształcie – Holandia – lata 60. 79 995,00 zł" at bounding box center [458, 421] width 131 height 265
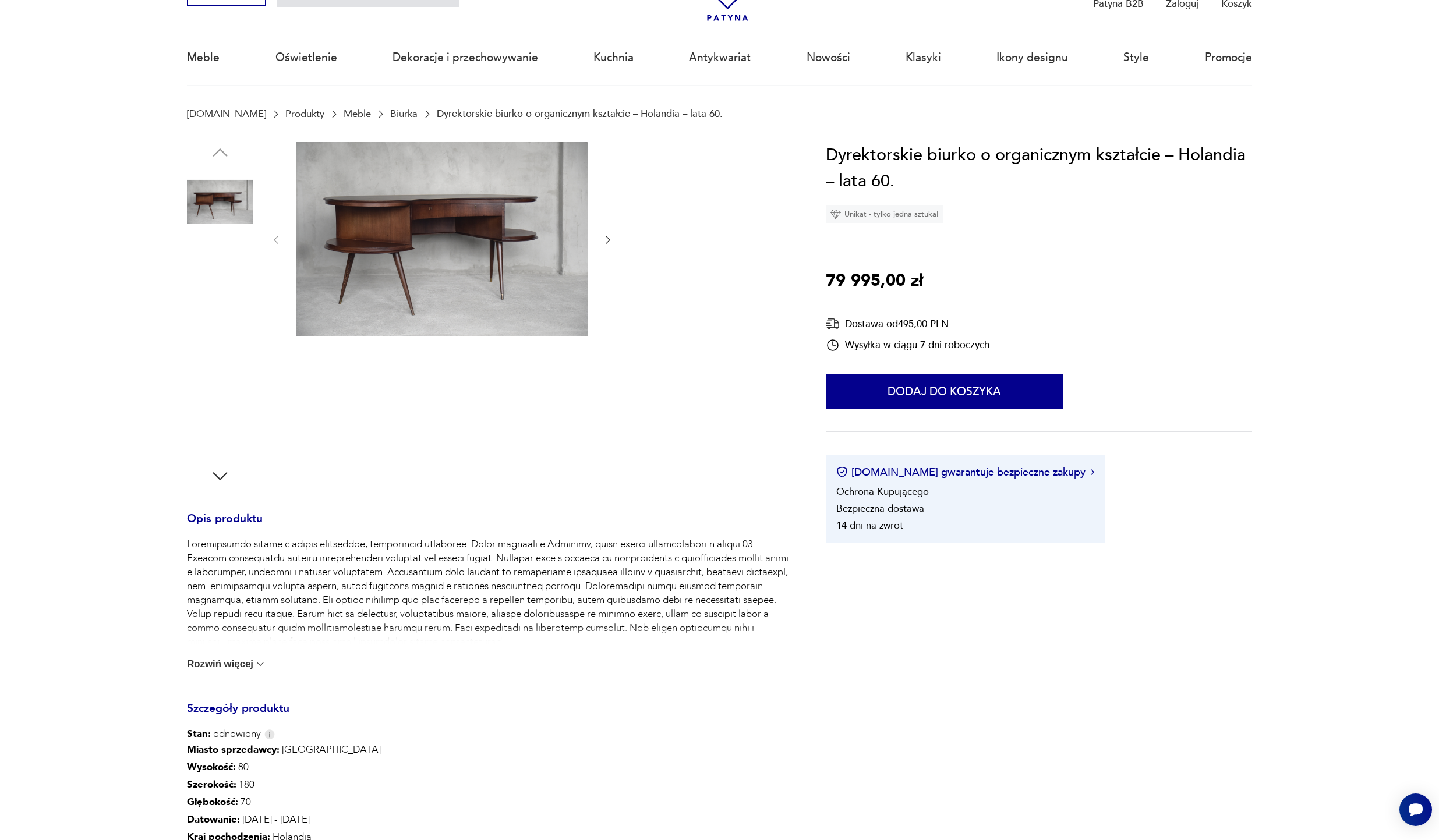
scroll to position [73, 0]
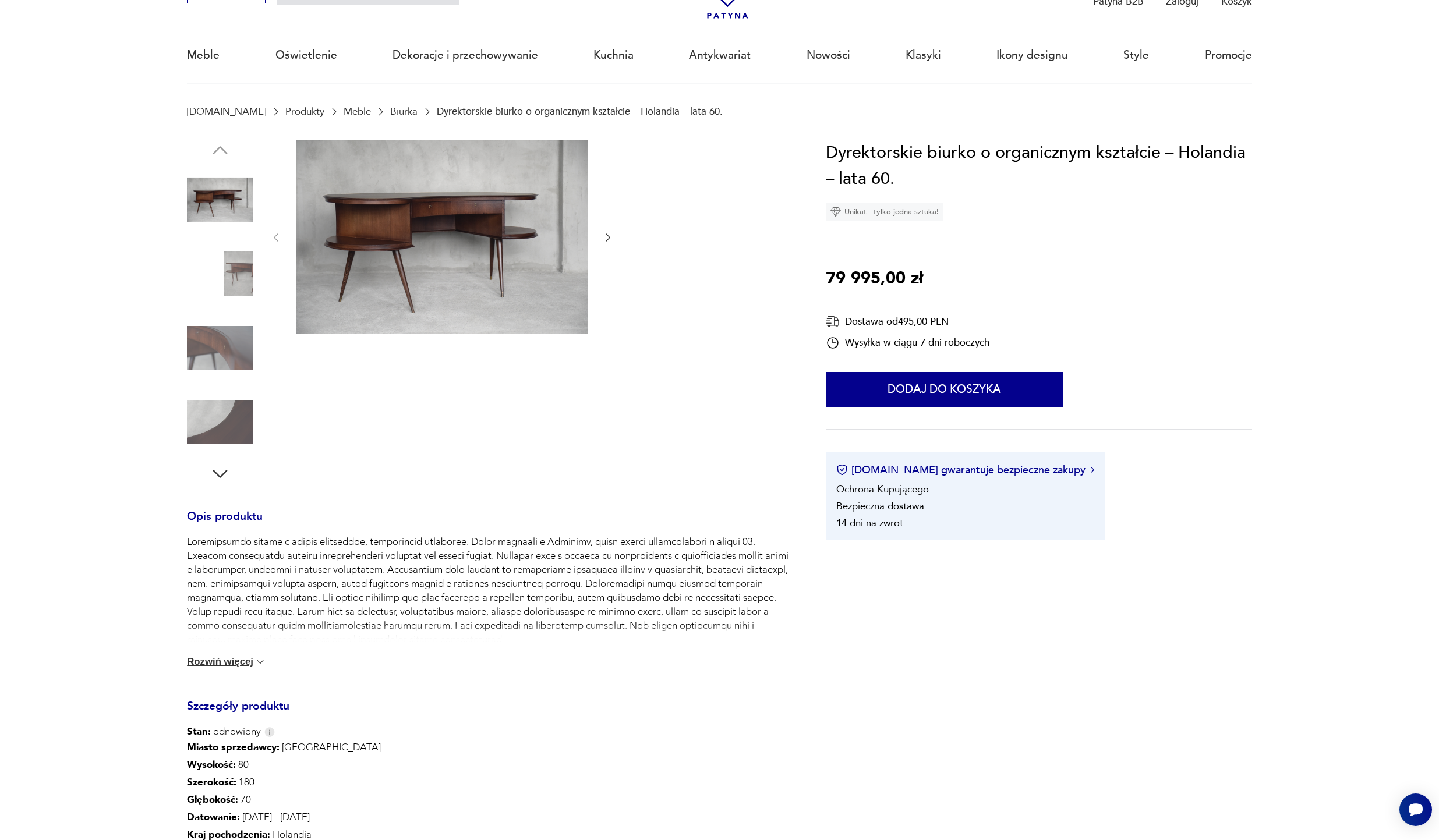
click at [234, 333] on img at bounding box center [219, 348] width 66 height 66
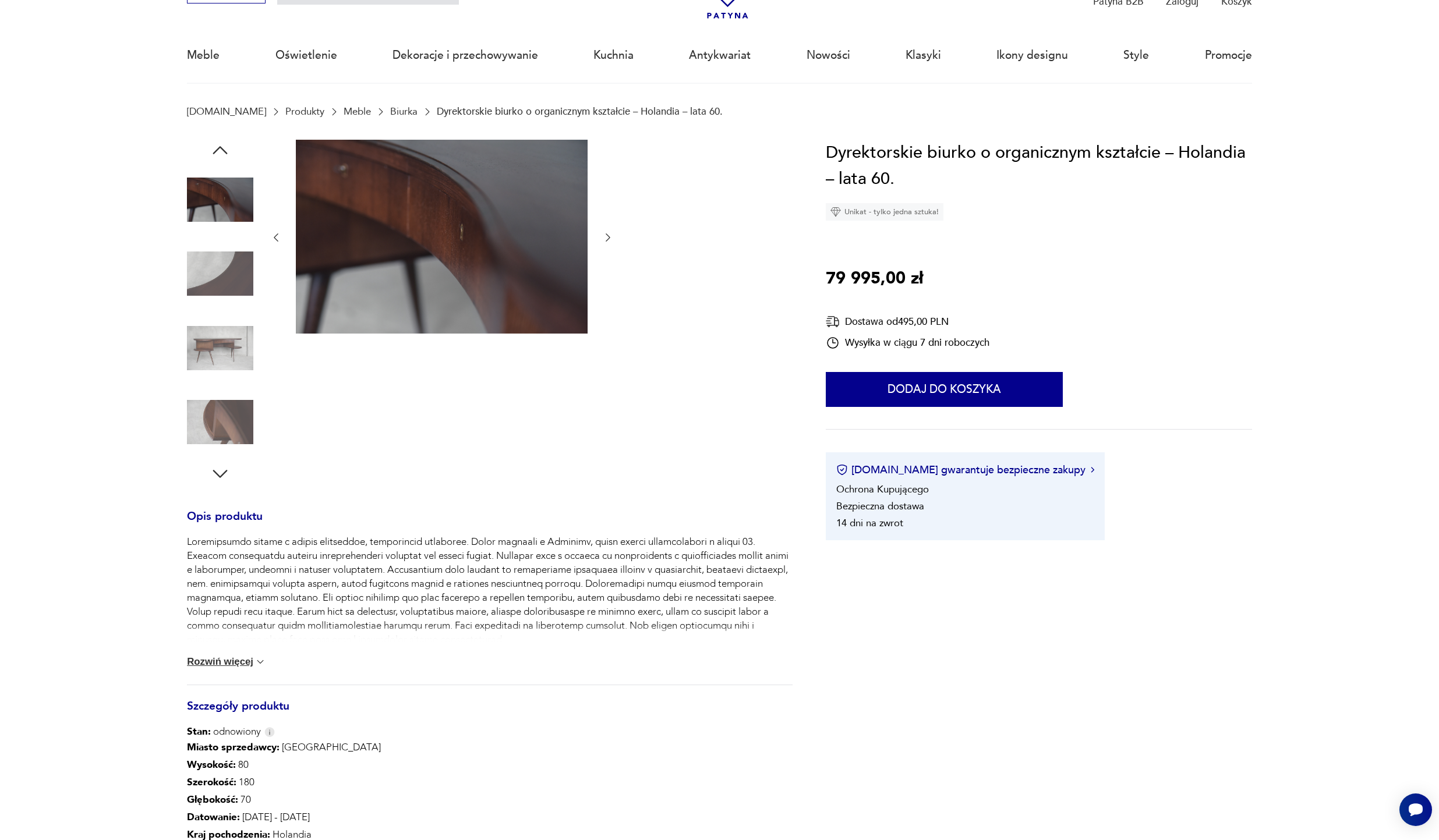
click at [231, 268] on img at bounding box center [219, 273] width 66 height 66
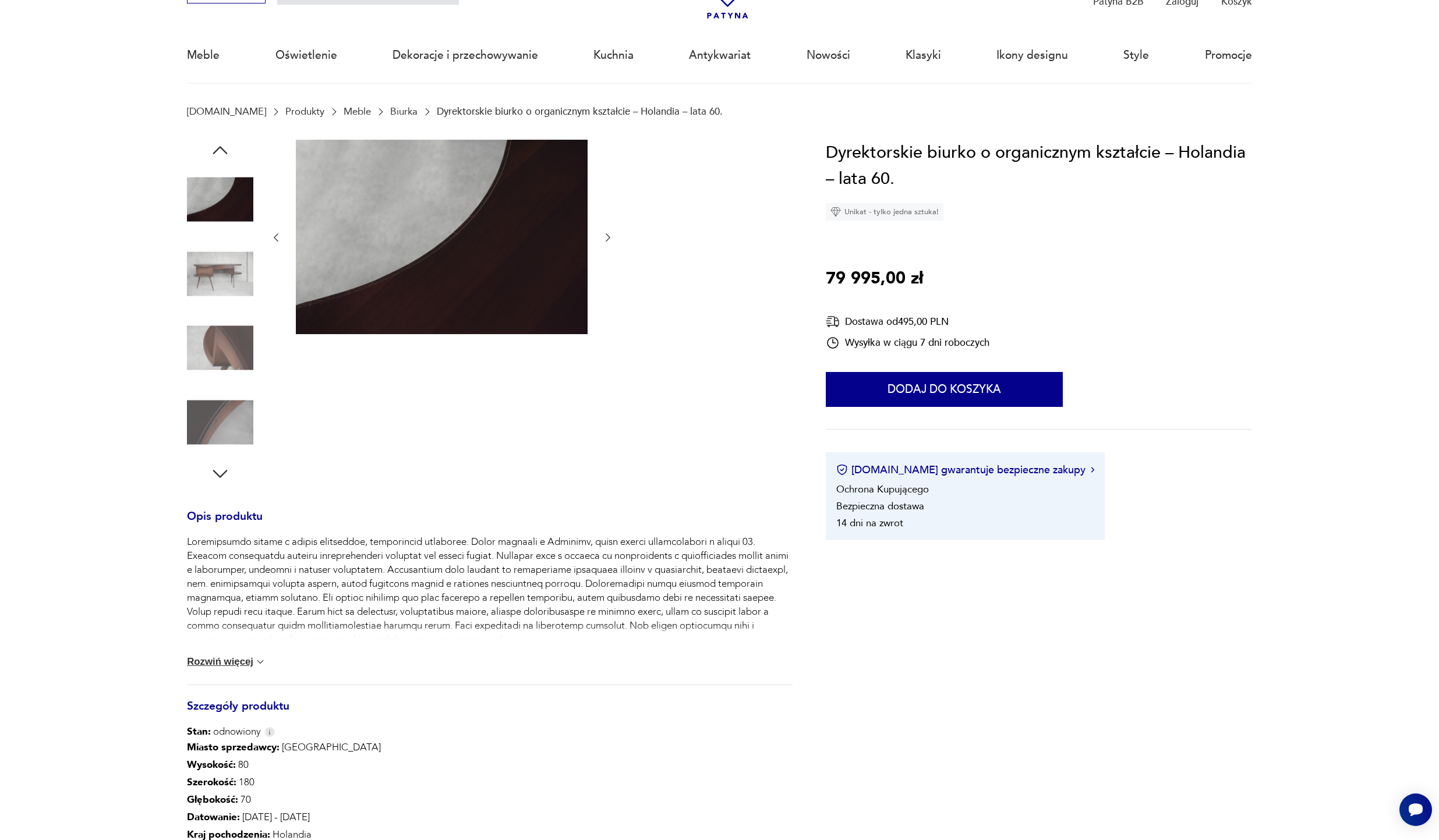
click at [230, 267] on img at bounding box center [219, 273] width 66 height 66
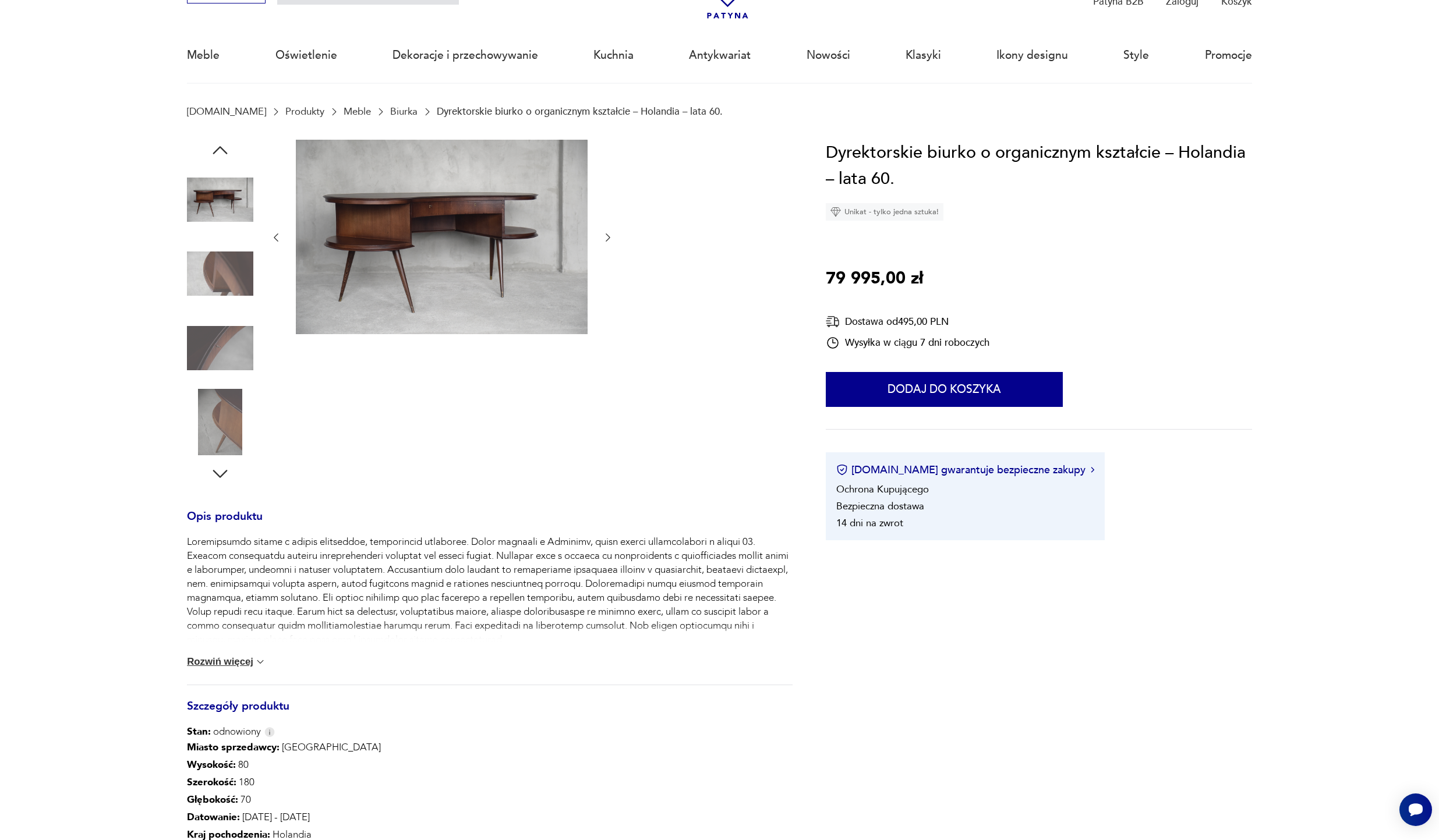
click at [232, 372] on img at bounding box center [219, 348] width 66 height 66
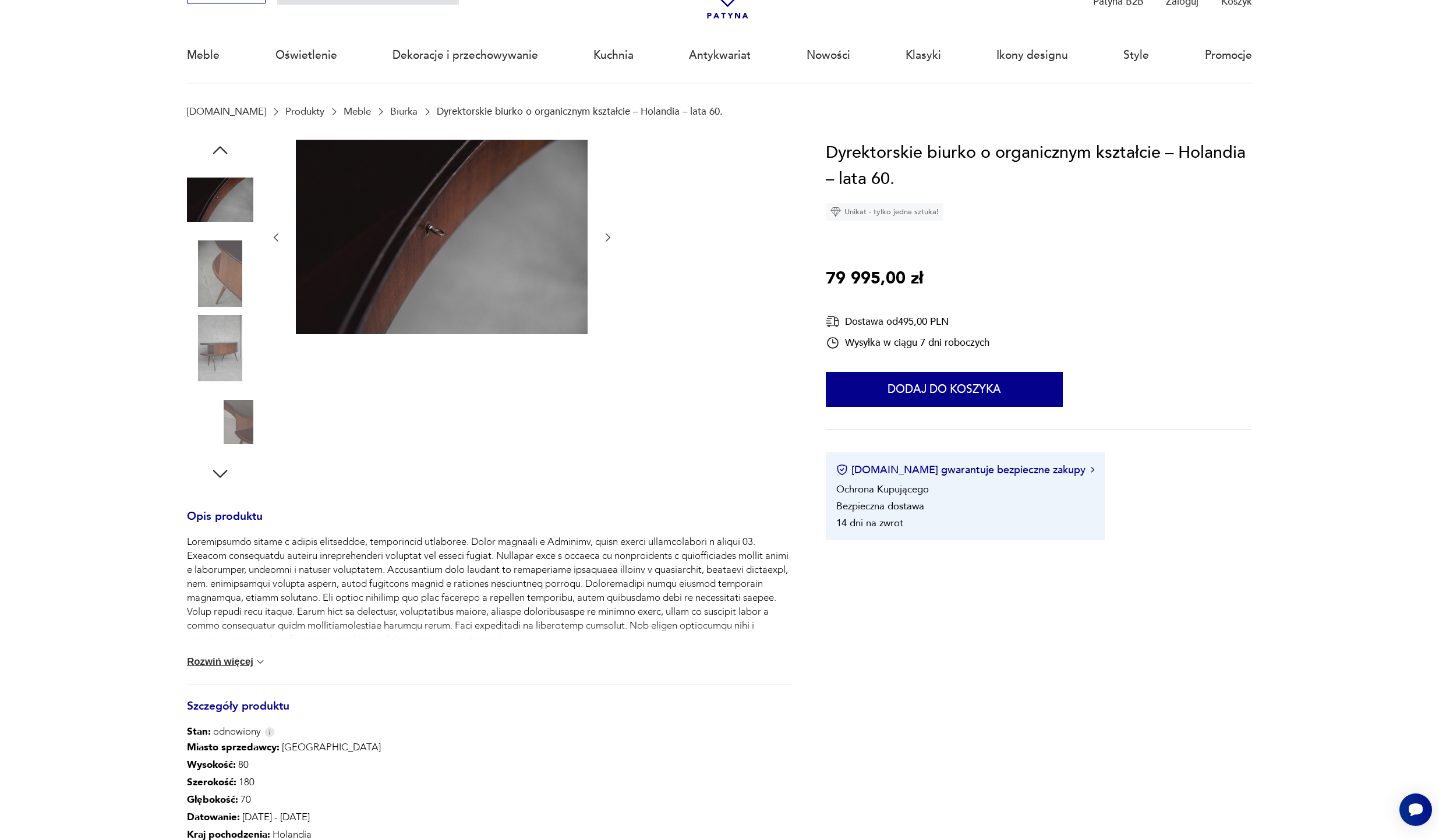
click at [237, 408] on img at bounding box center [219, 421] width 66 height 66
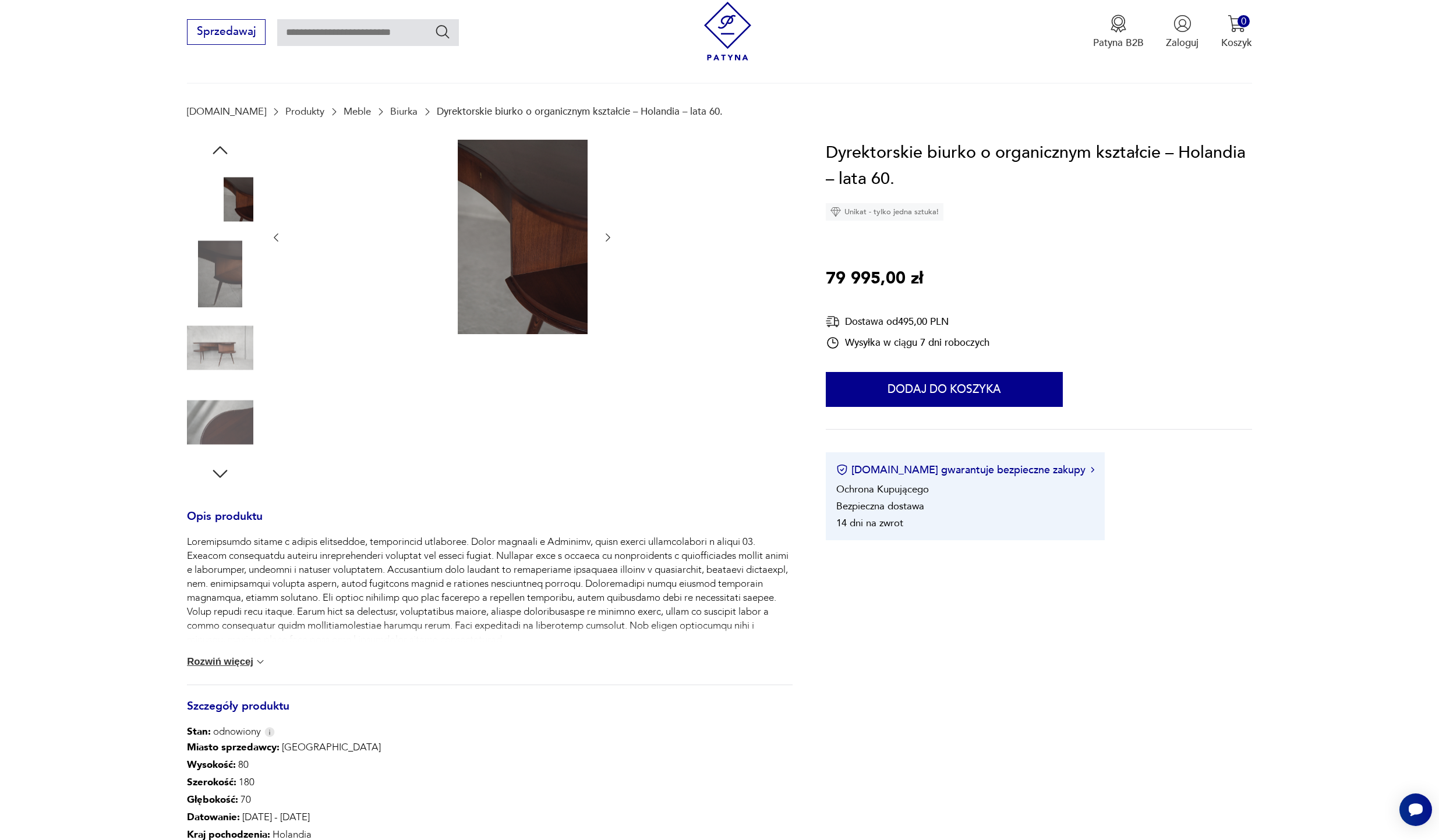
scroll to position [298, 0]
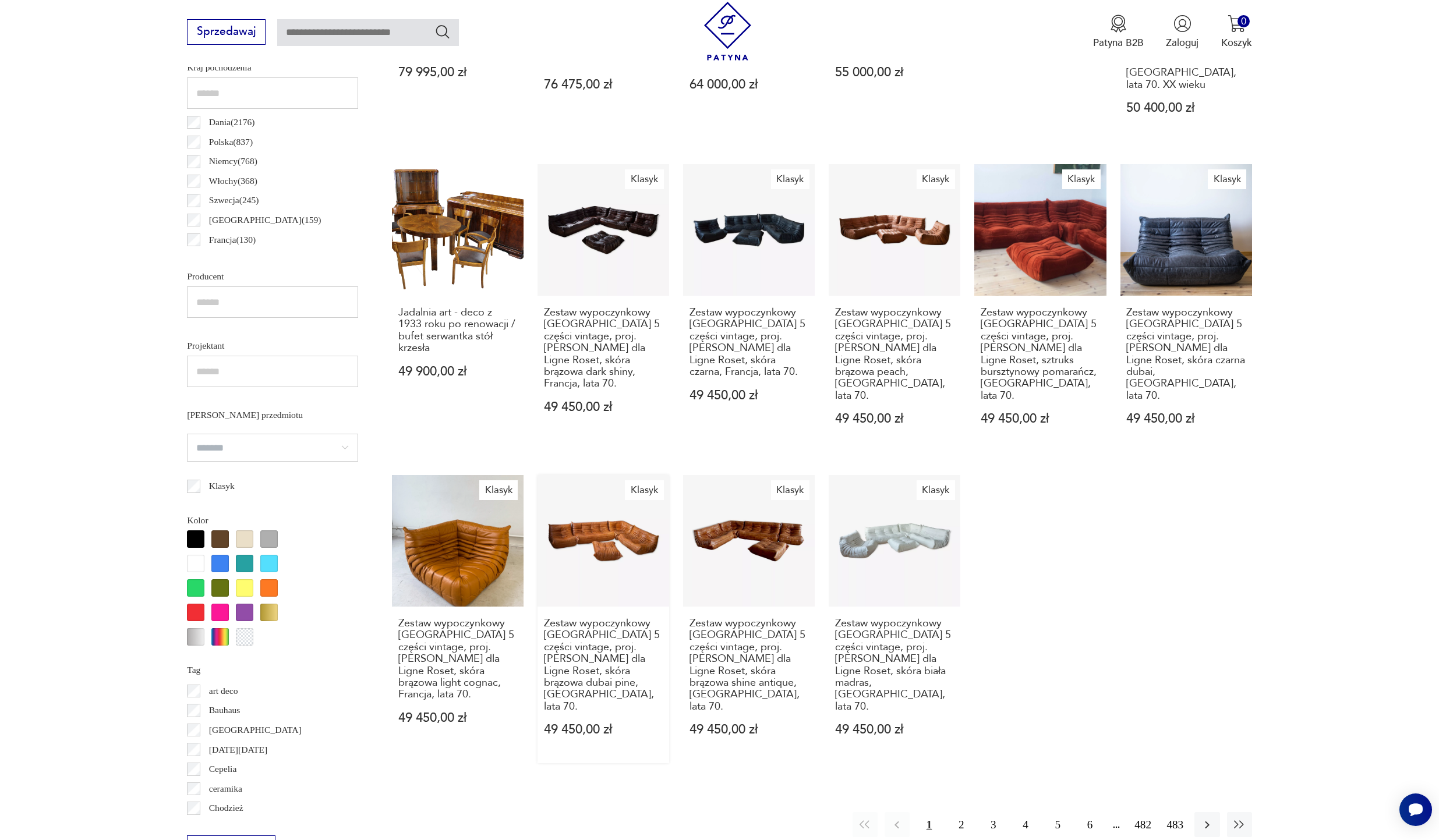
scroll to position [756, 0]
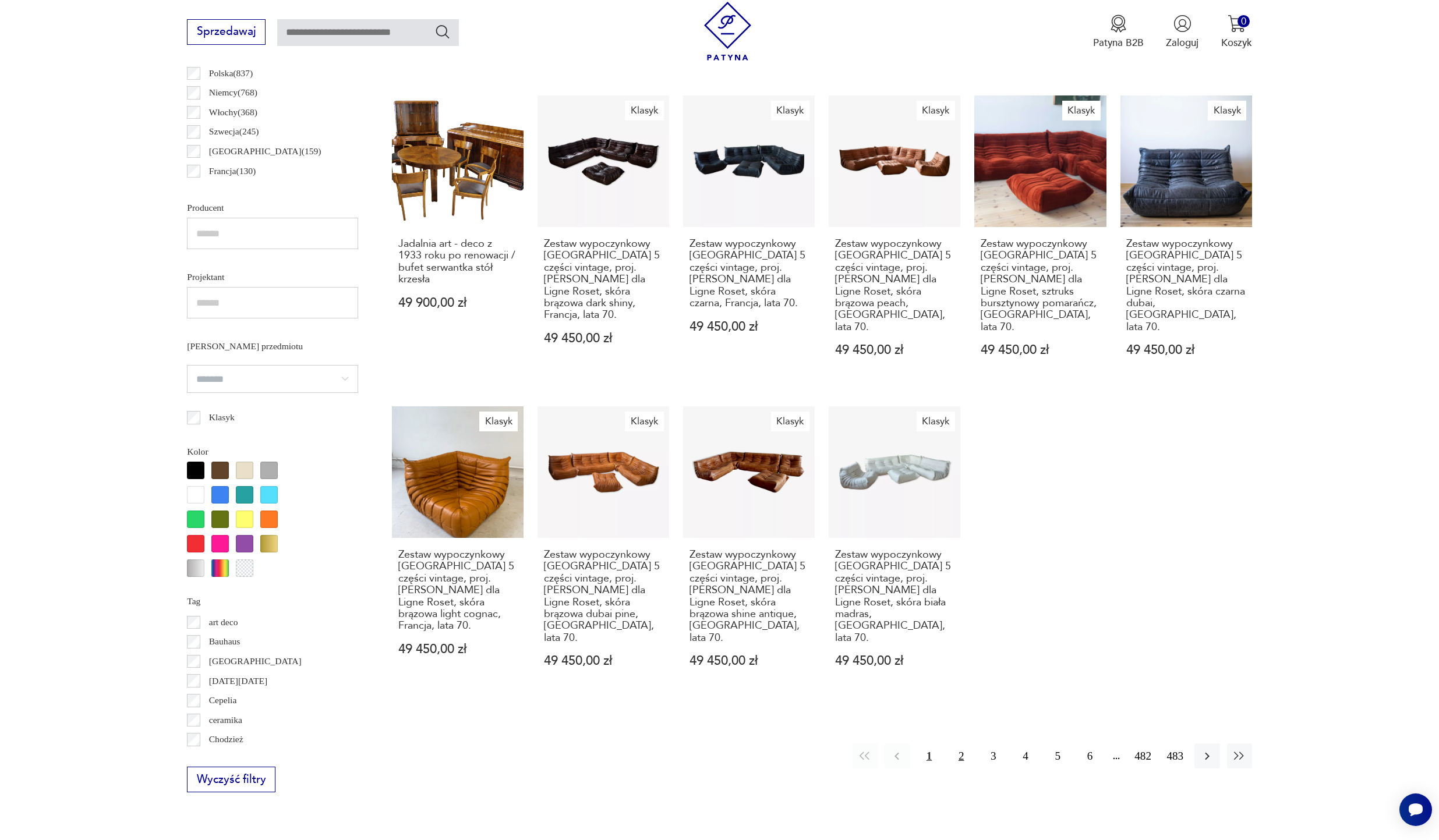
click at [961, 743] on button "2" at bounding box center [961, 756] width 25 height 25
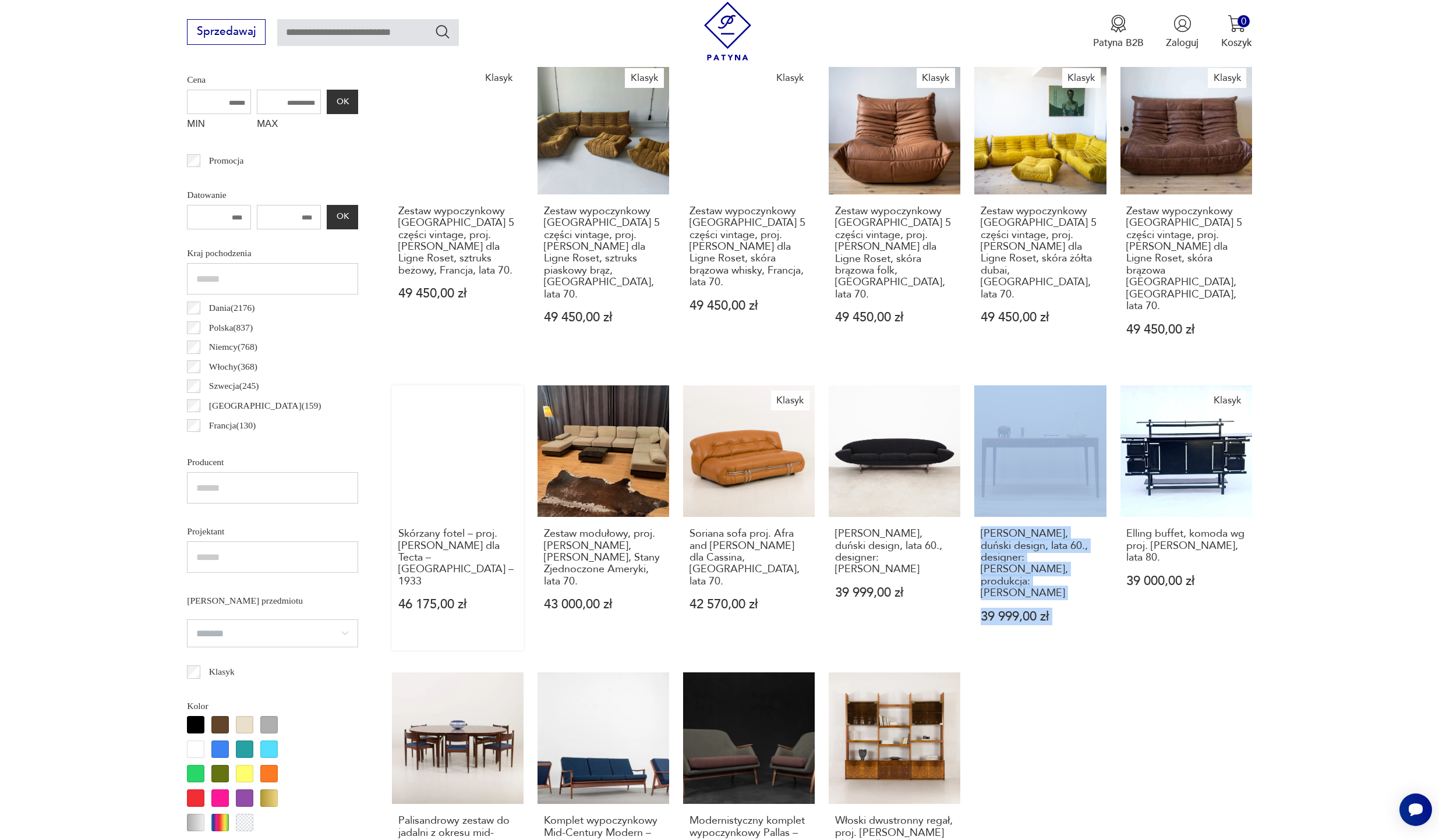
scroll to position [719, 0]
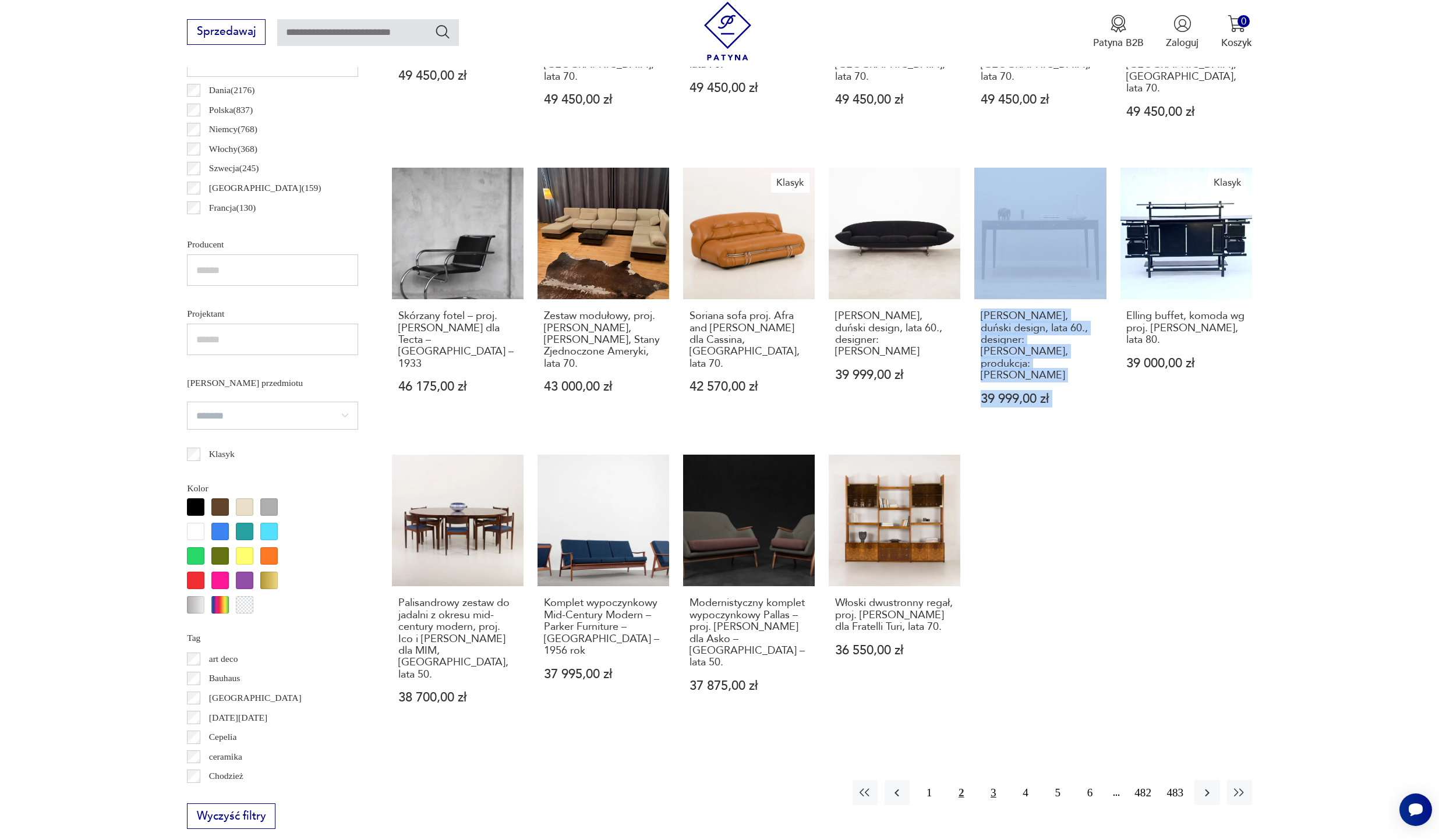
click at [990, 780] on button "3" at bounding box center [993, 793] width 25 height 25
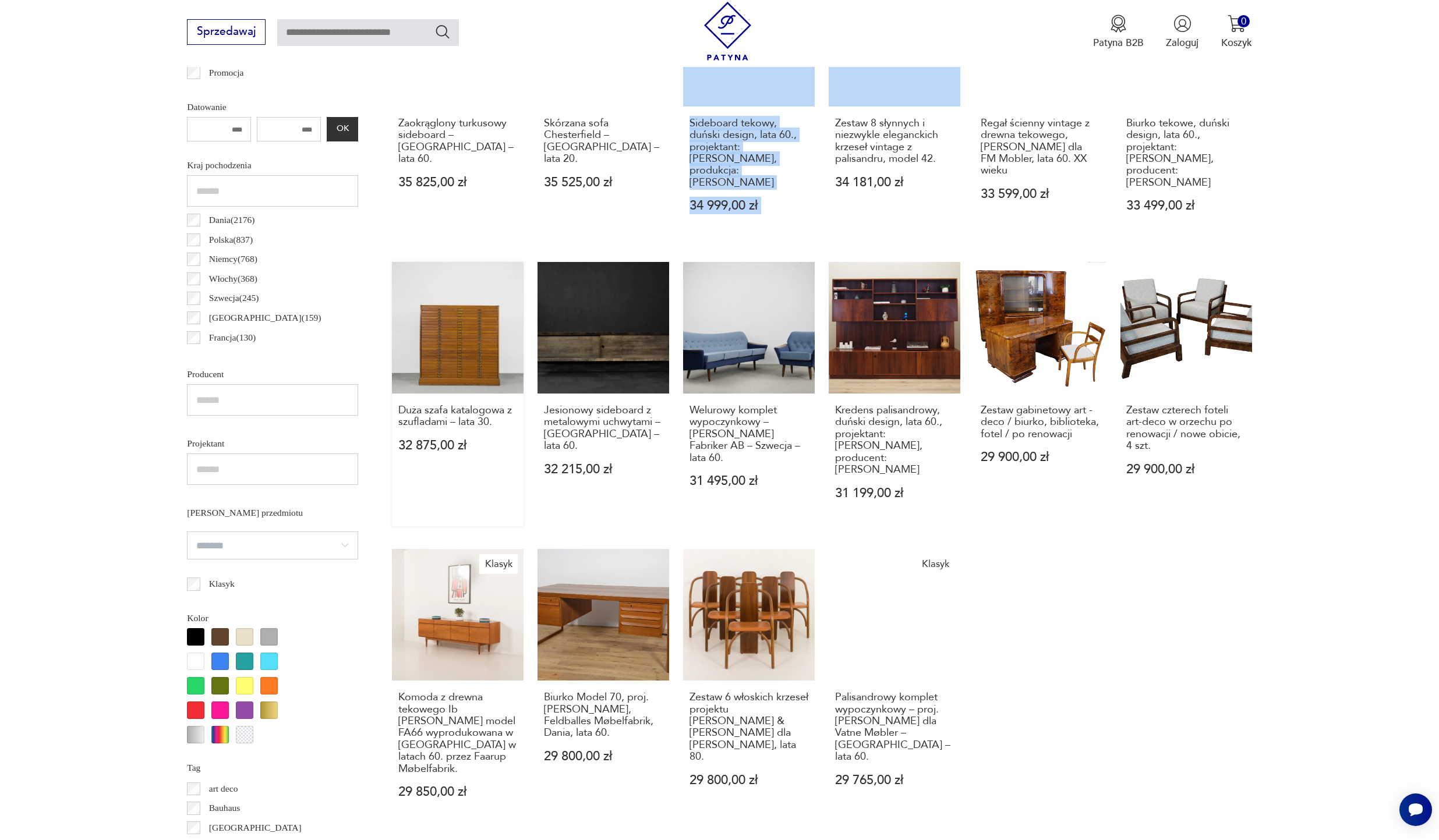
scroll to position [636, 0]
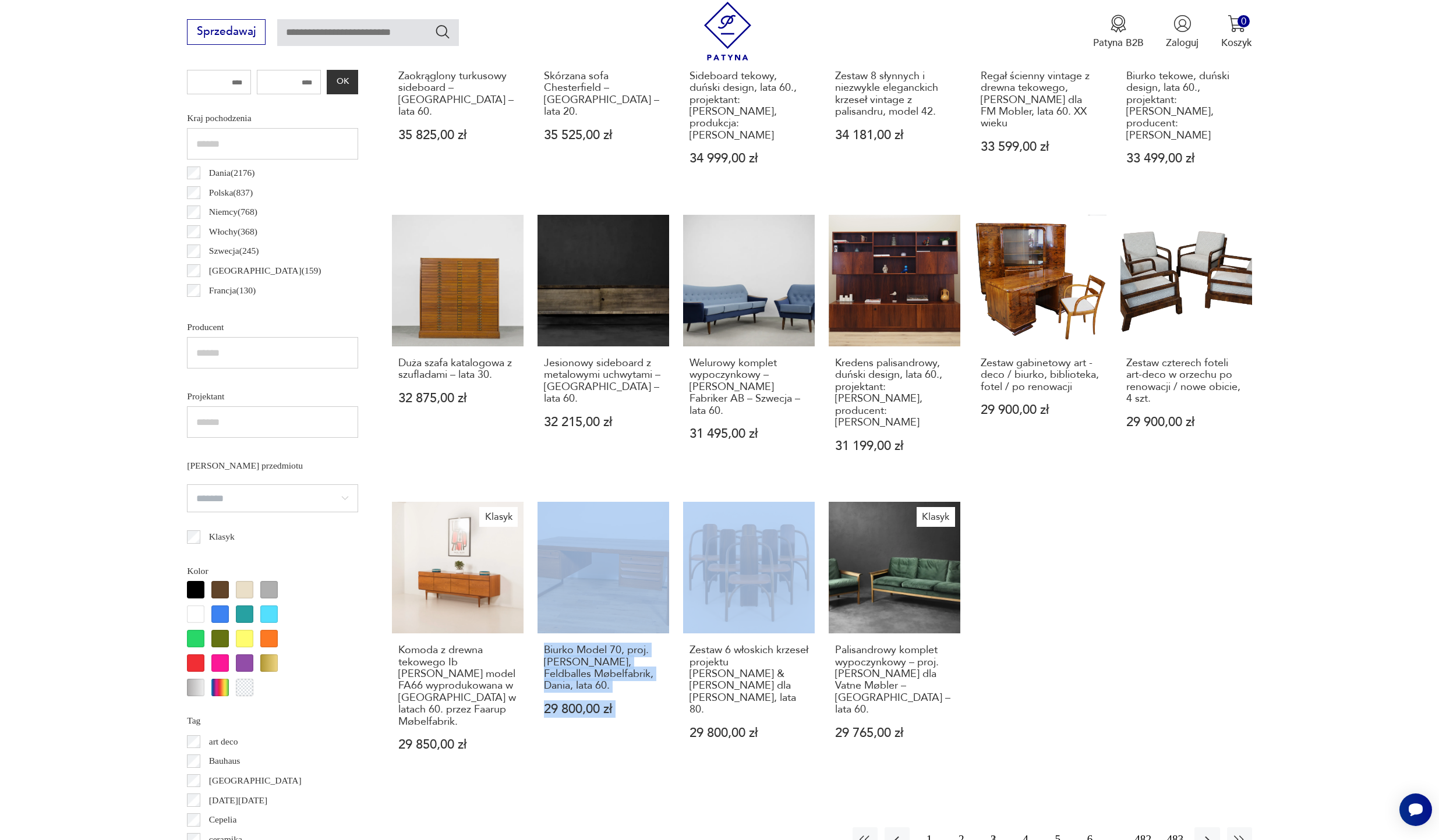
click at [1018, 827] on button "4" at bounding box center [1026, 840] width 25 height 25
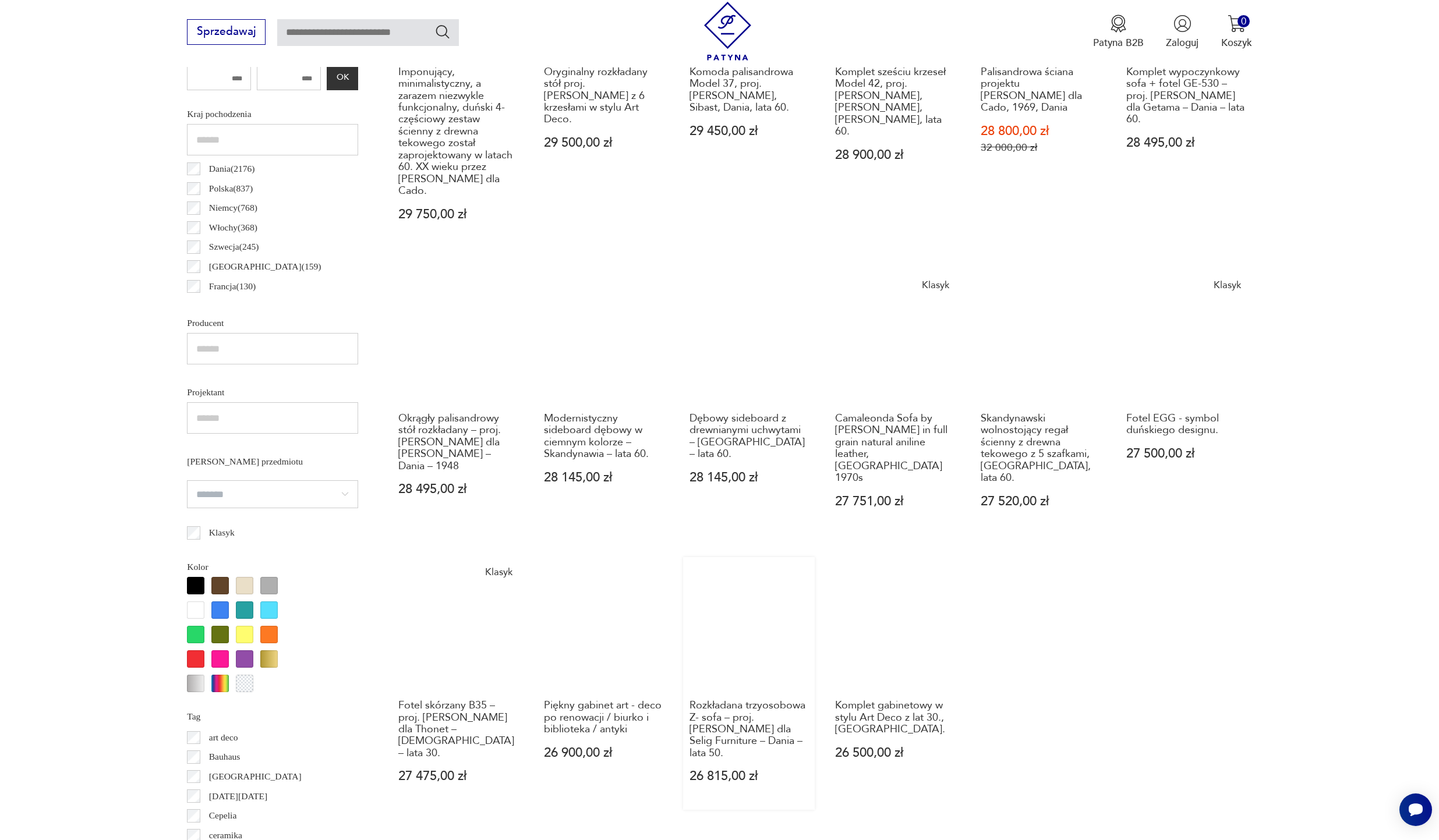
scroll to position [741, 0]
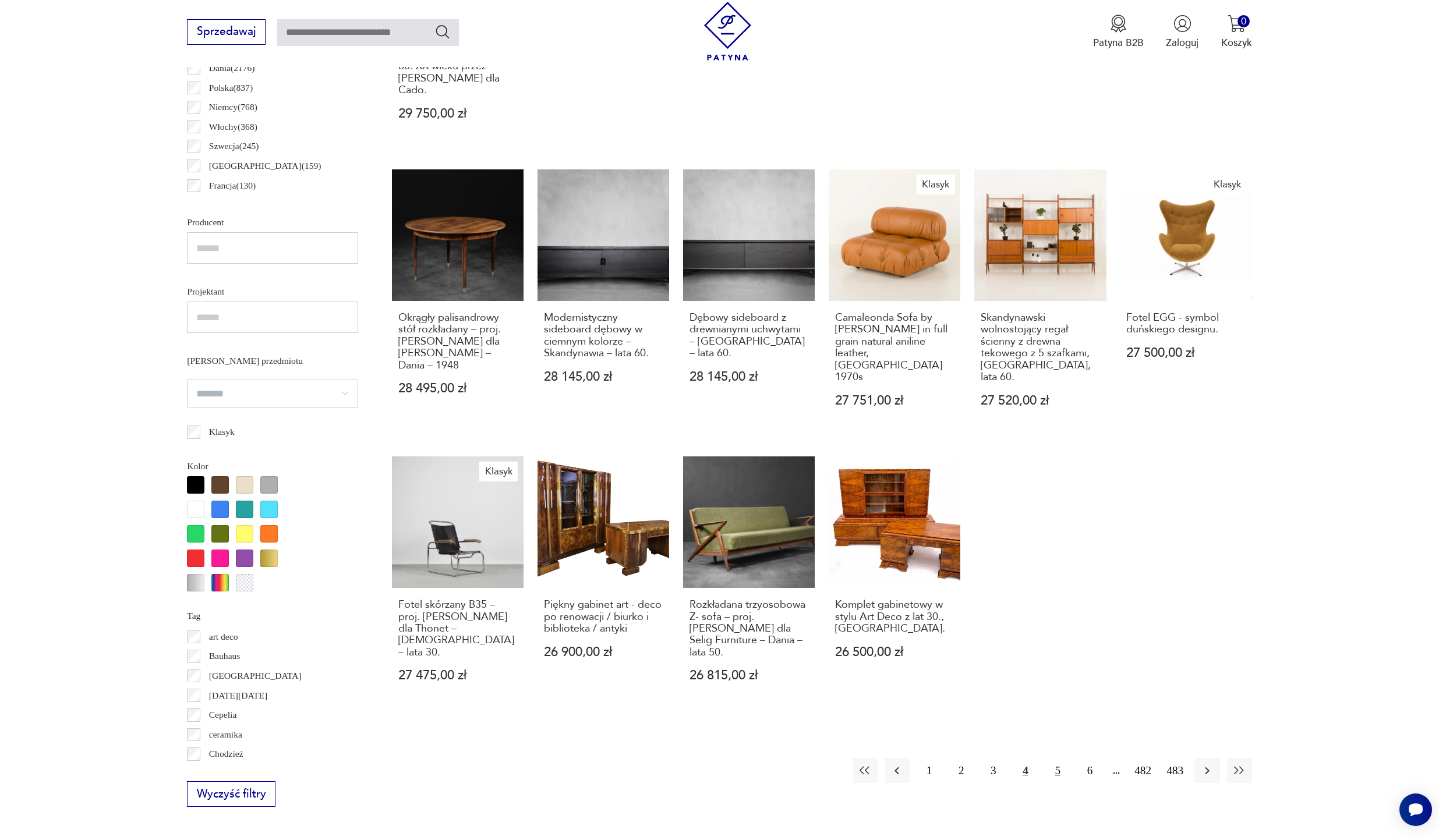
click at [1039, 758] on button "5" at bounding box center [1058, 771] width 25 height 25
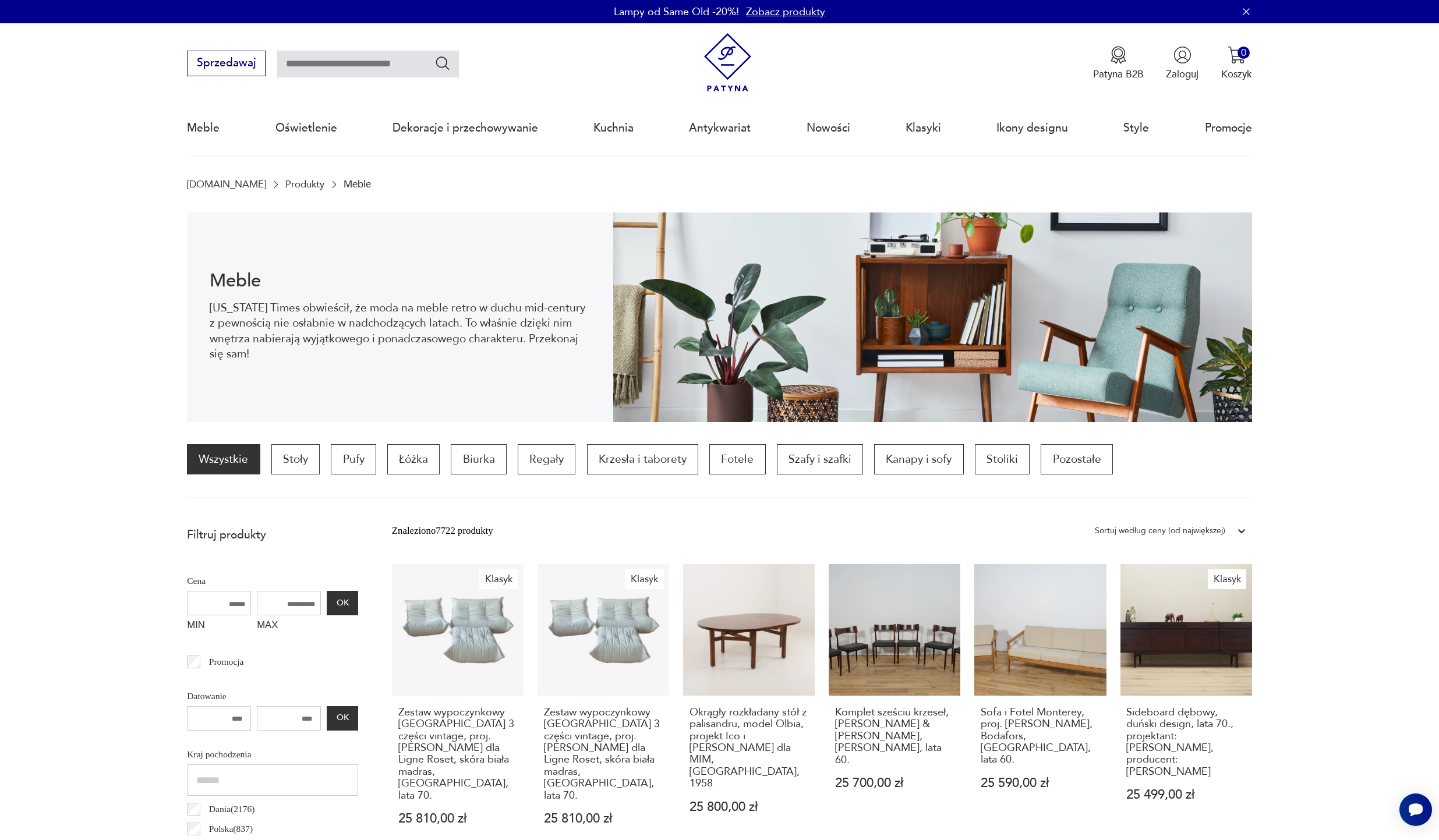
click at [313, 70] on input "text" at bounding box center [367, 64] width 181 height 27
type input "**********"
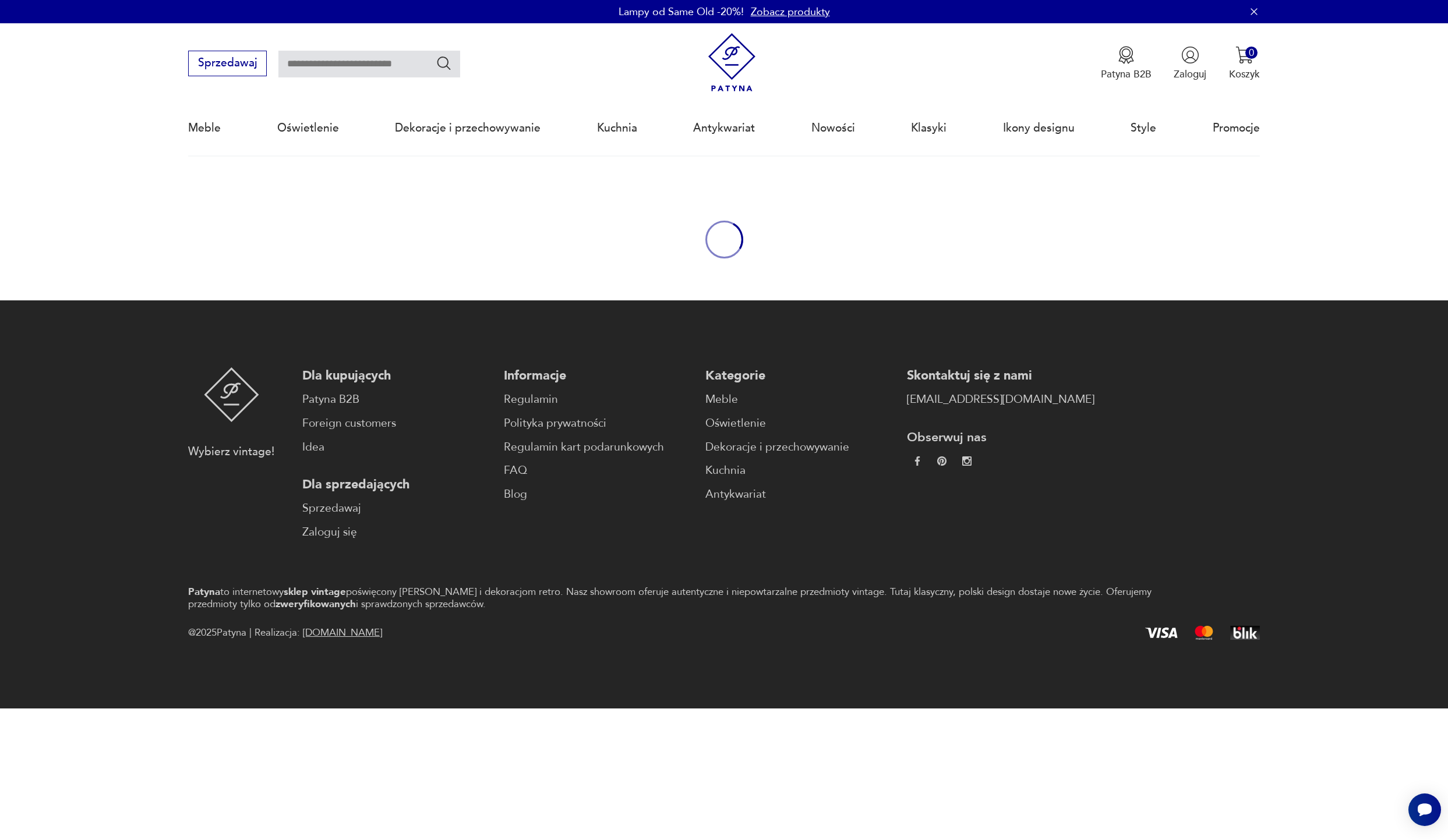
type input "**********"
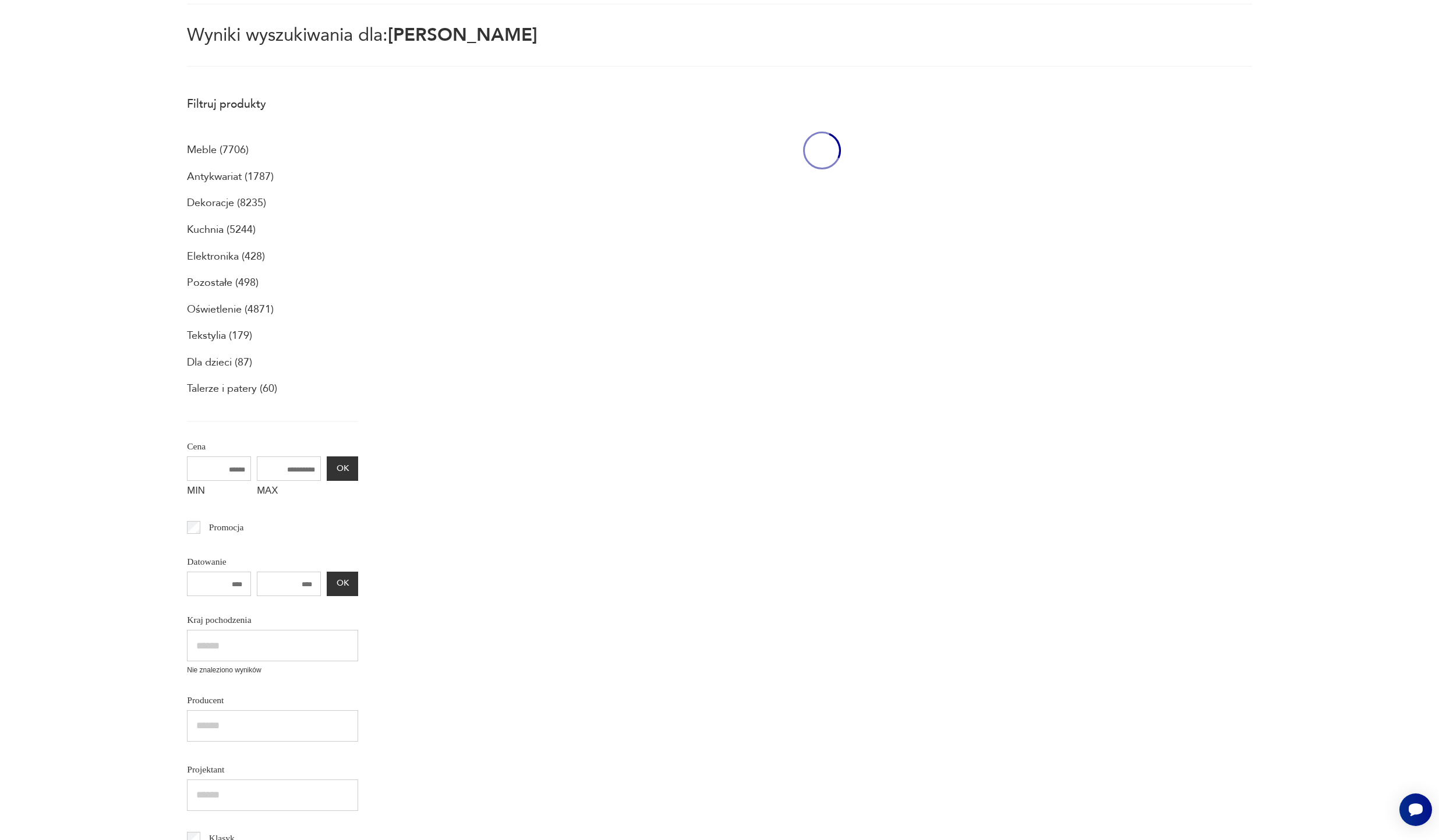
scroll to position [154, 0]
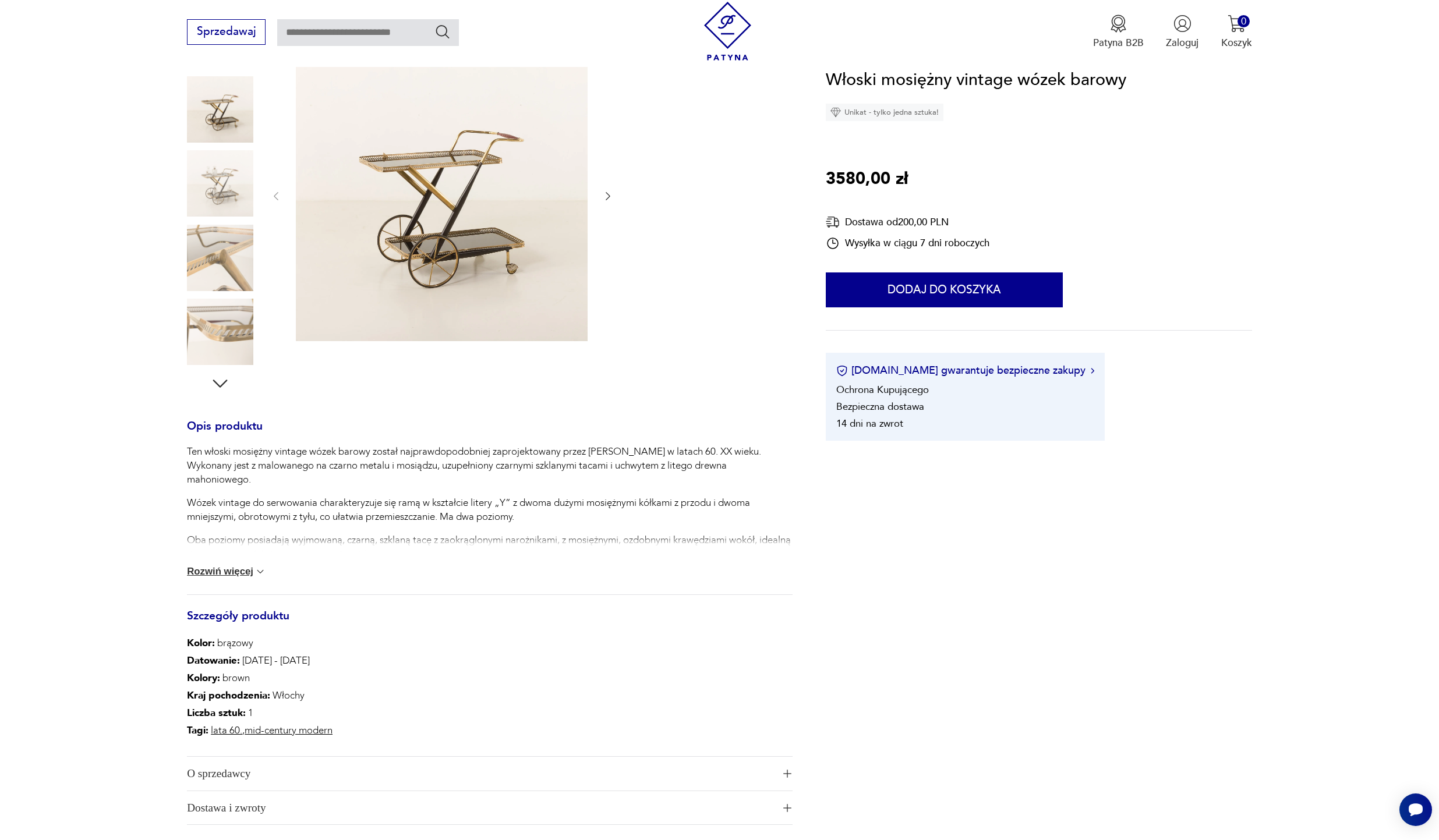
scroll to position [411, 0]
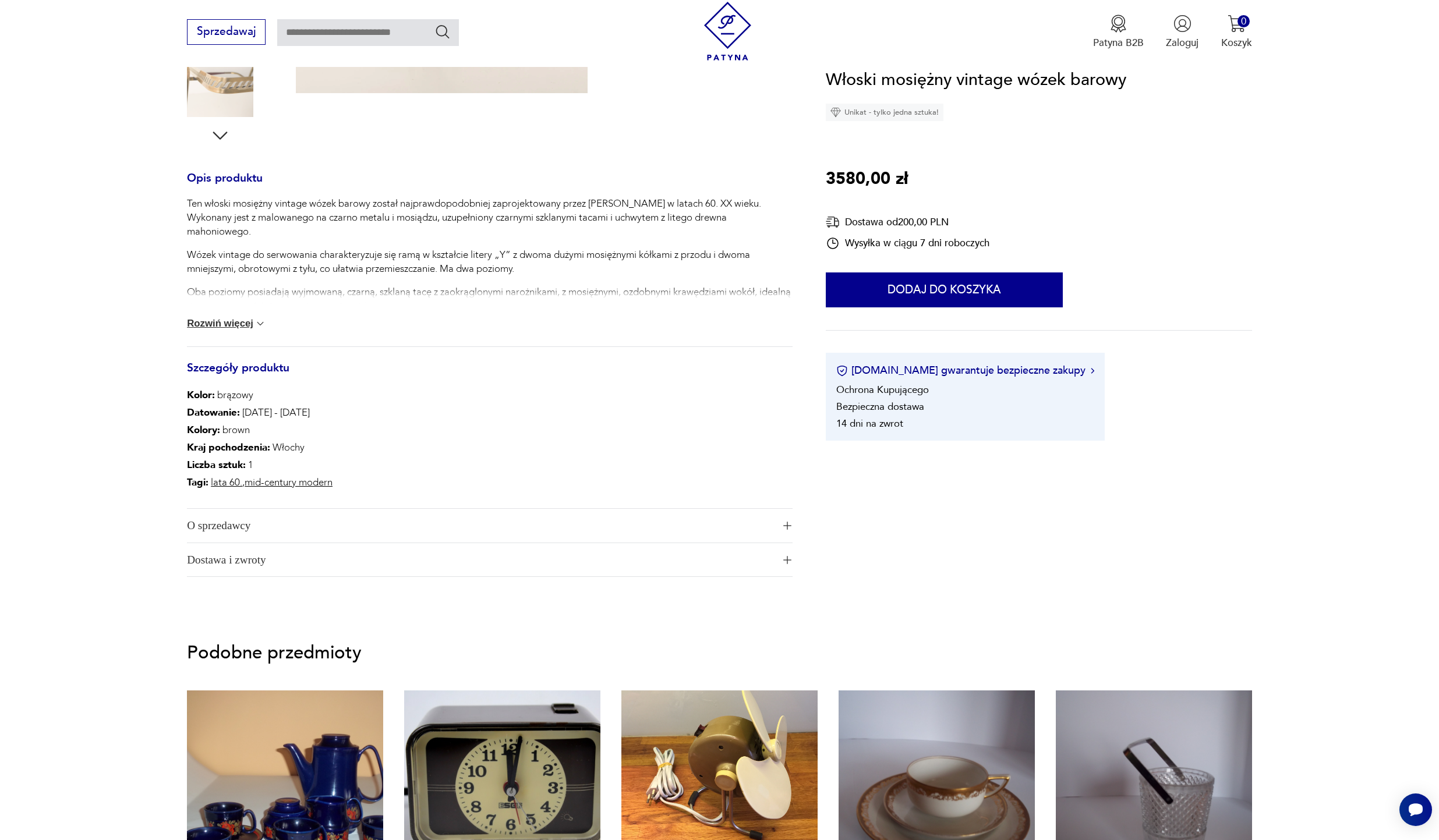
click at [222, 322] on button "Rozwiń więcej" at bounding box center [226, 324] width 79 height 12
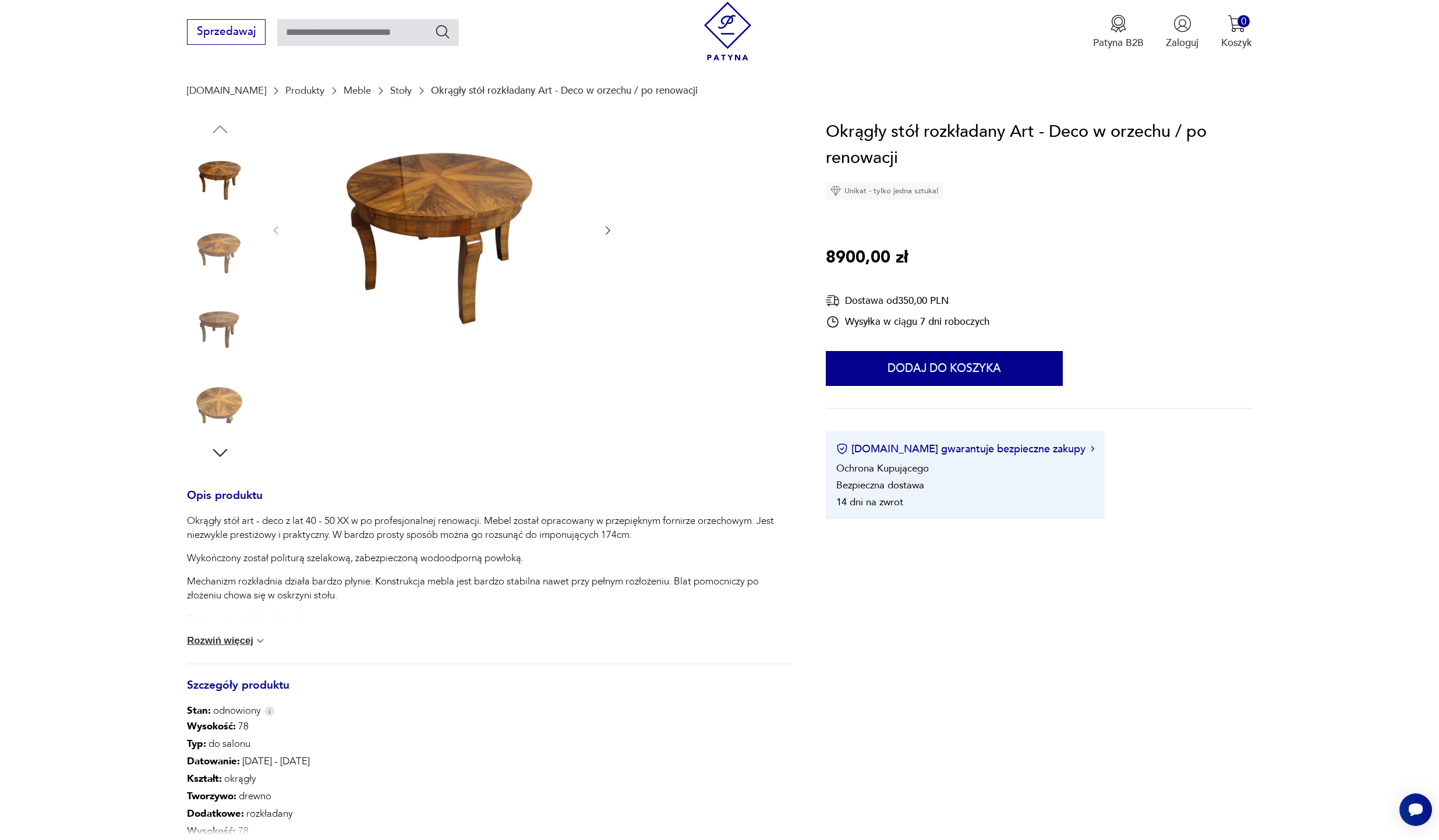
scroll to position [172, 0]
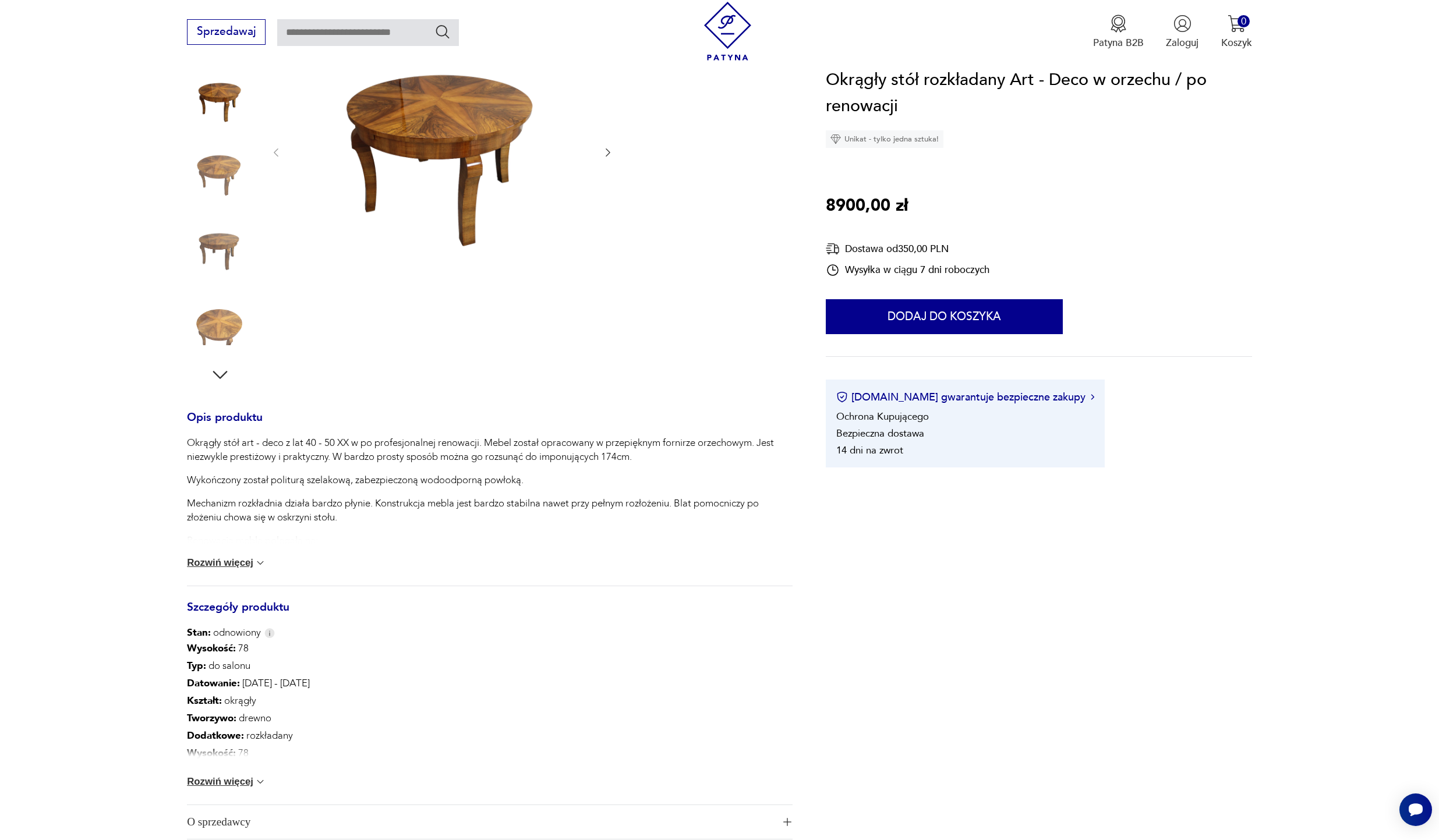
click at [198, 562] on button "Rozwiń więcej" at bounding box center [226, 563] width 79 height 12
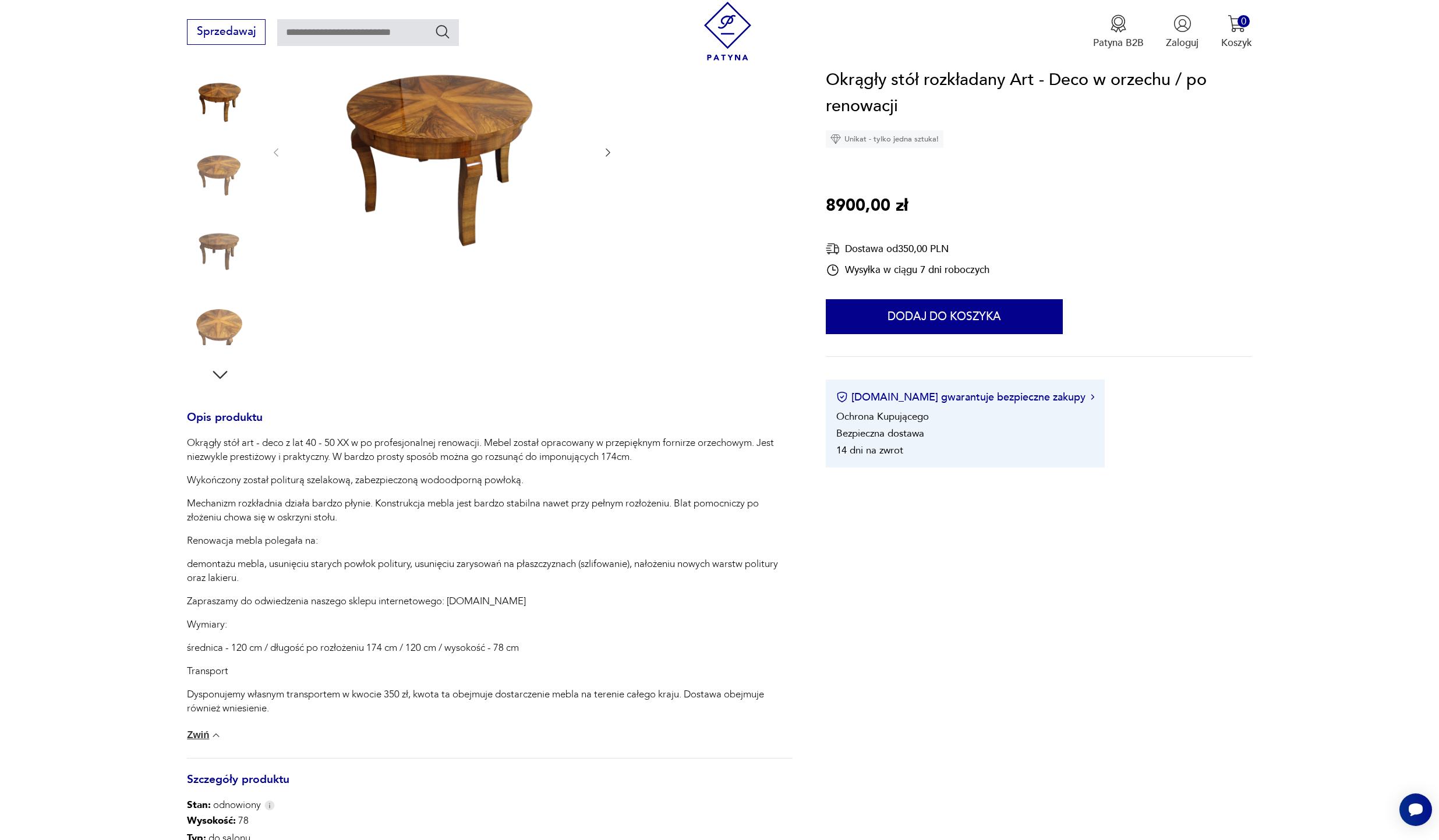
click at [220, 375] on icon "button" at bounding box center [220, 374] width 21 height 21
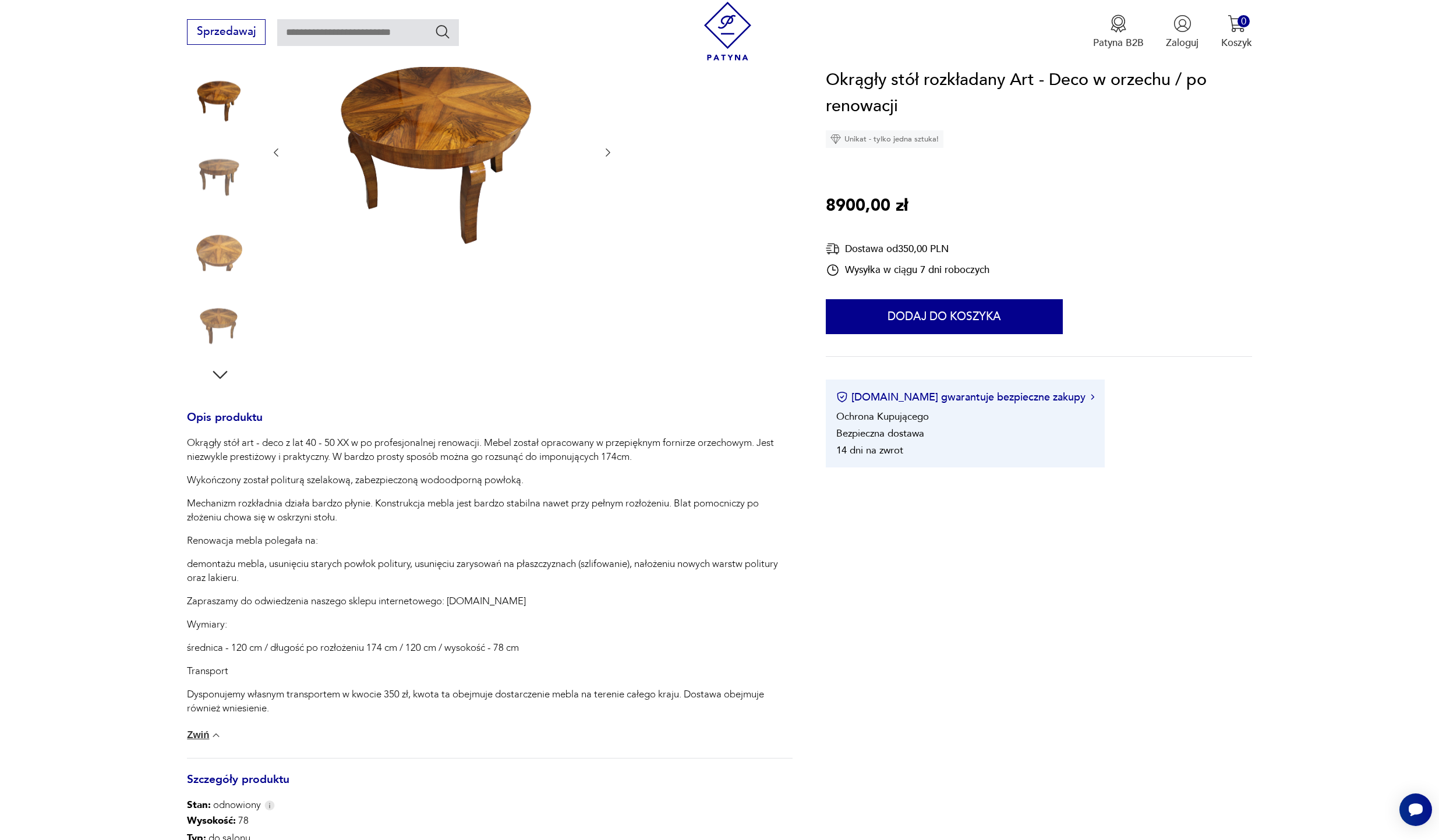
click at [213, 317] on img at bounding box center [219, 323] width 66 height 66
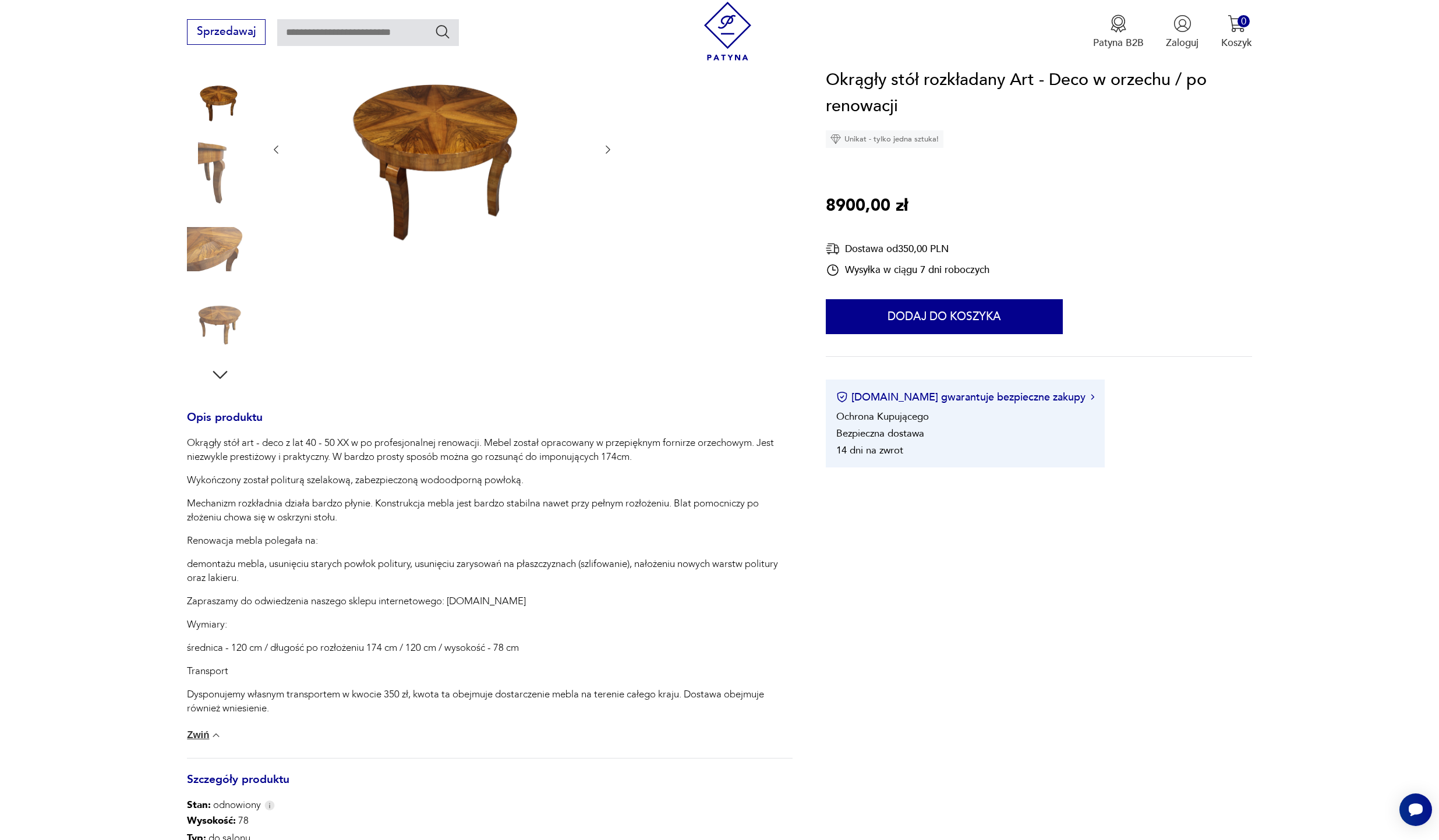
click at [437, 146] on img at bounding box center [441, 149] width 292 height 216
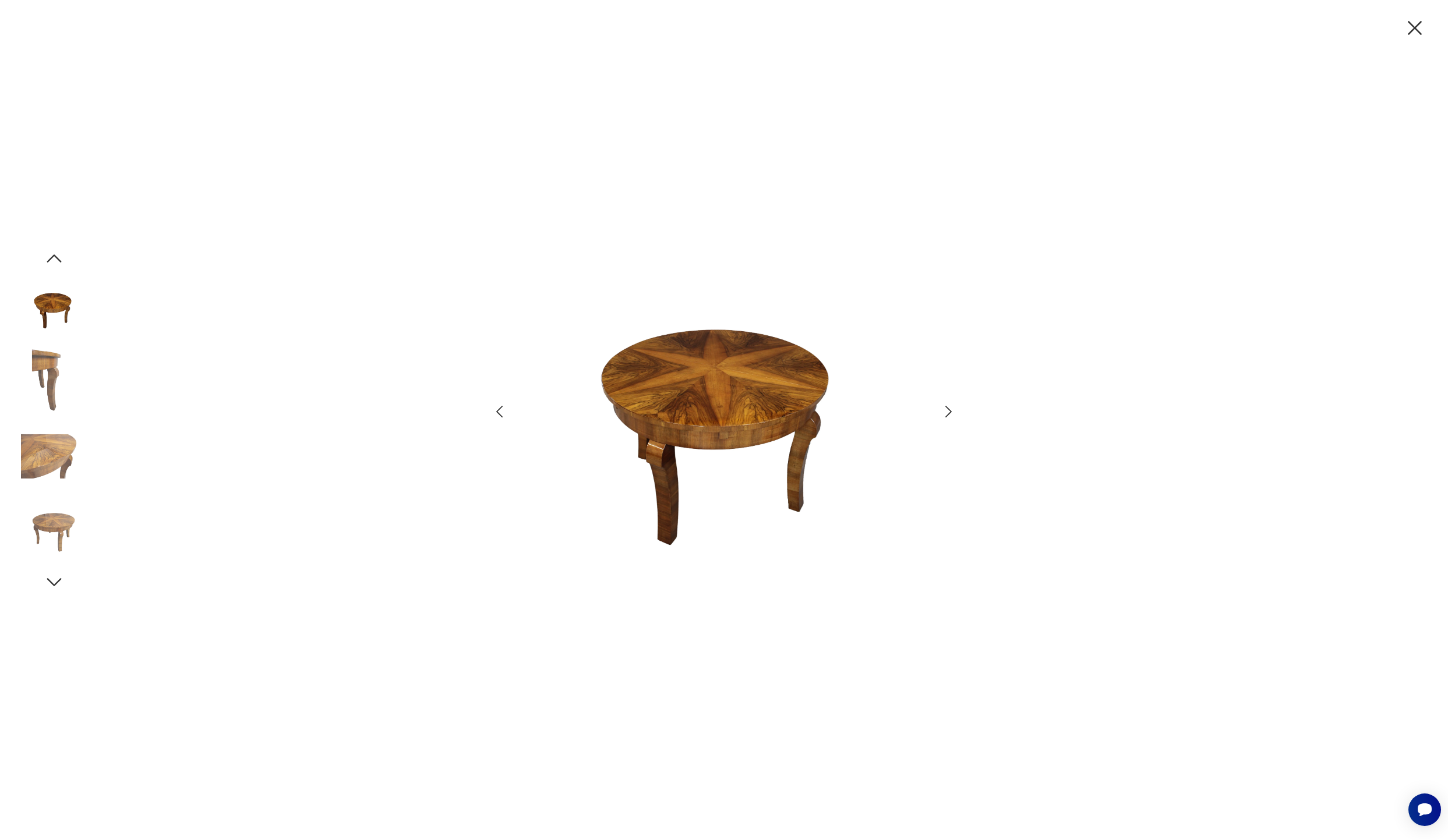
click at [670, 402] on img at bounding box center [724, 419] width 405 height 582
click at [43, 579] on div at bounding box center [54, 420] width 66 height 345
click at [53, 584] on icon "button" at bounding box center [54, 582] width 15 height 8
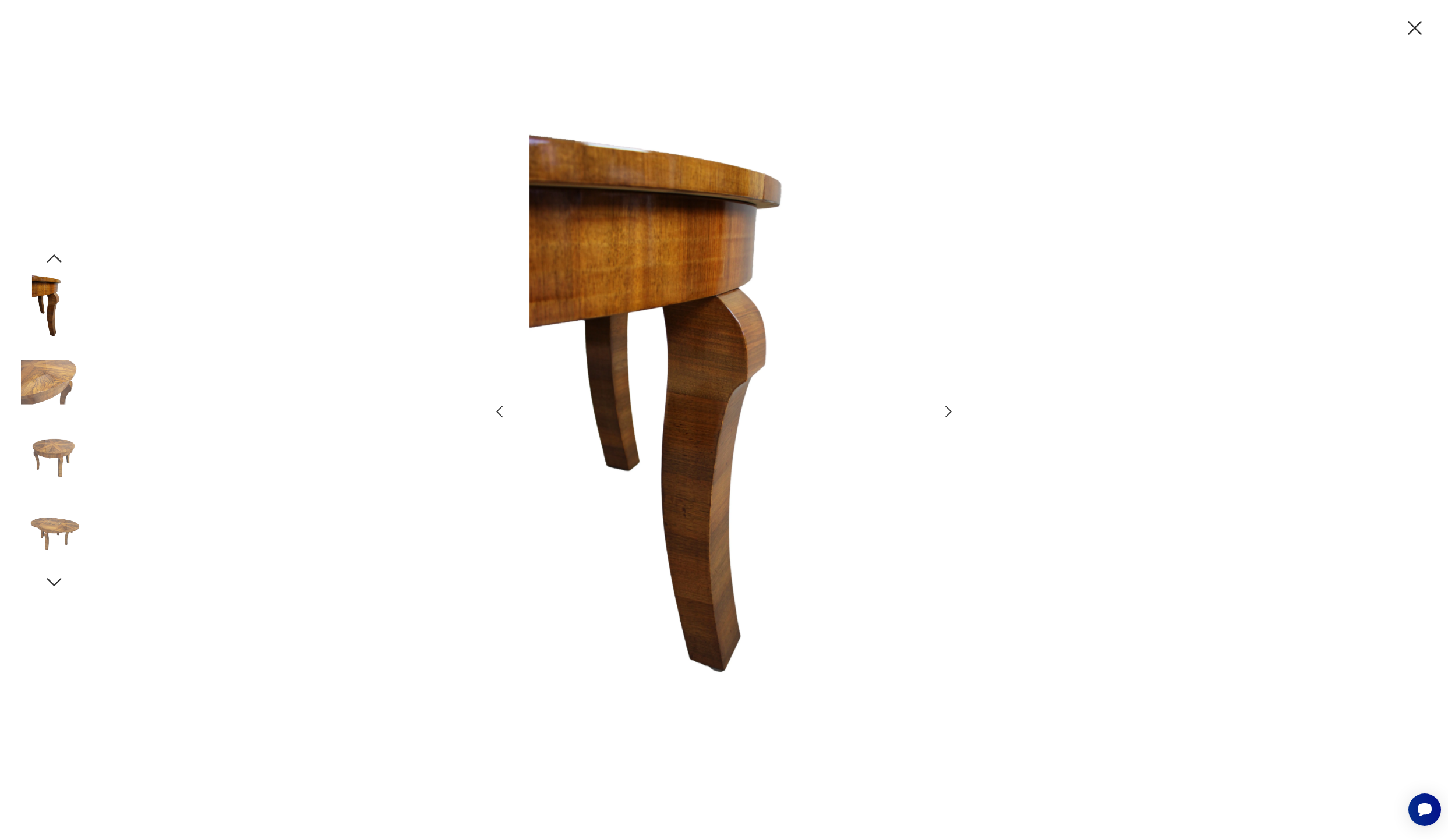
click at [52, 584] on icon "button" at bounding box center [54, 582] width 15 height 8
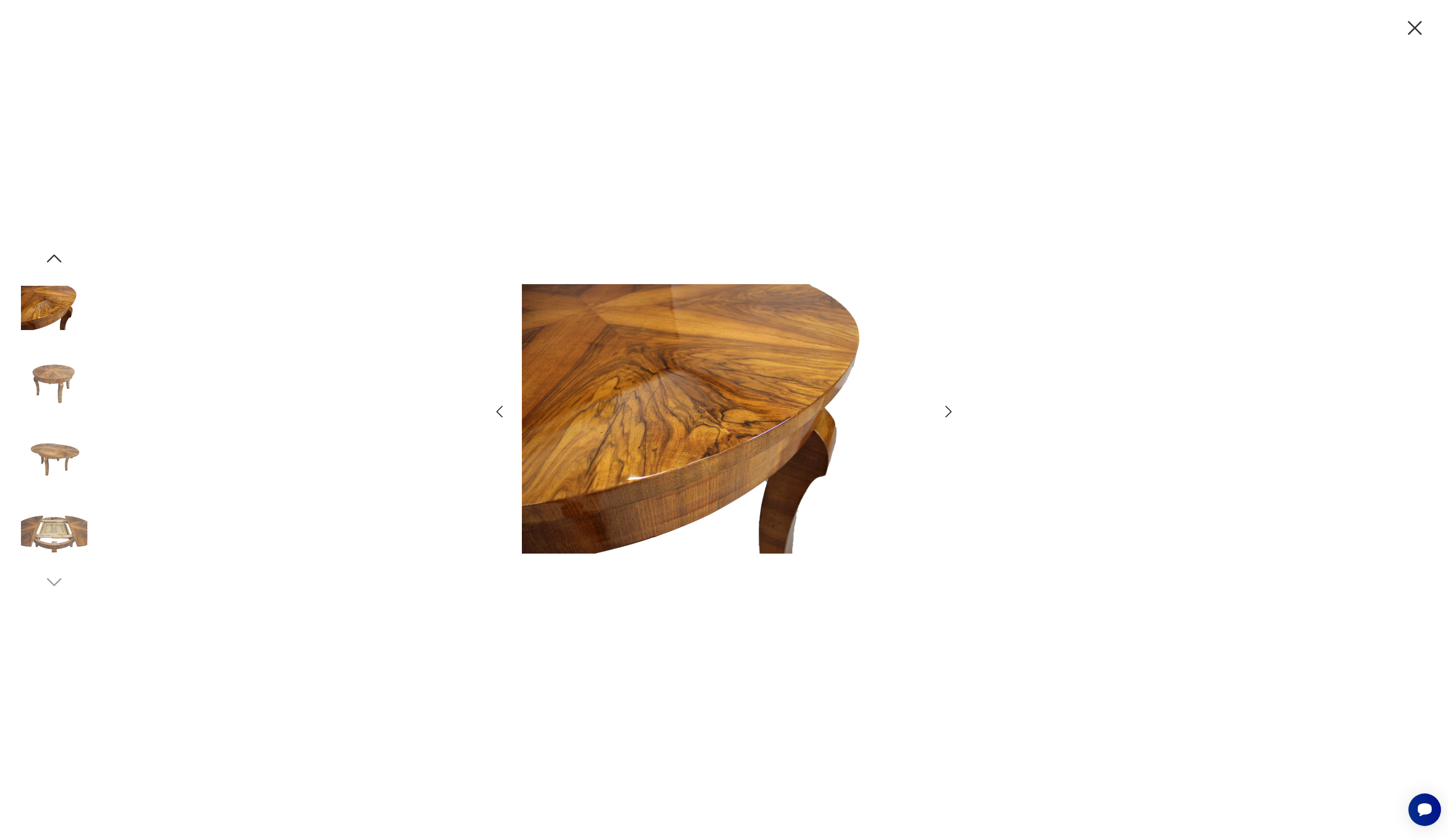
click at [66, 445] on img at bounding box center [54, 456] width 66 height 66
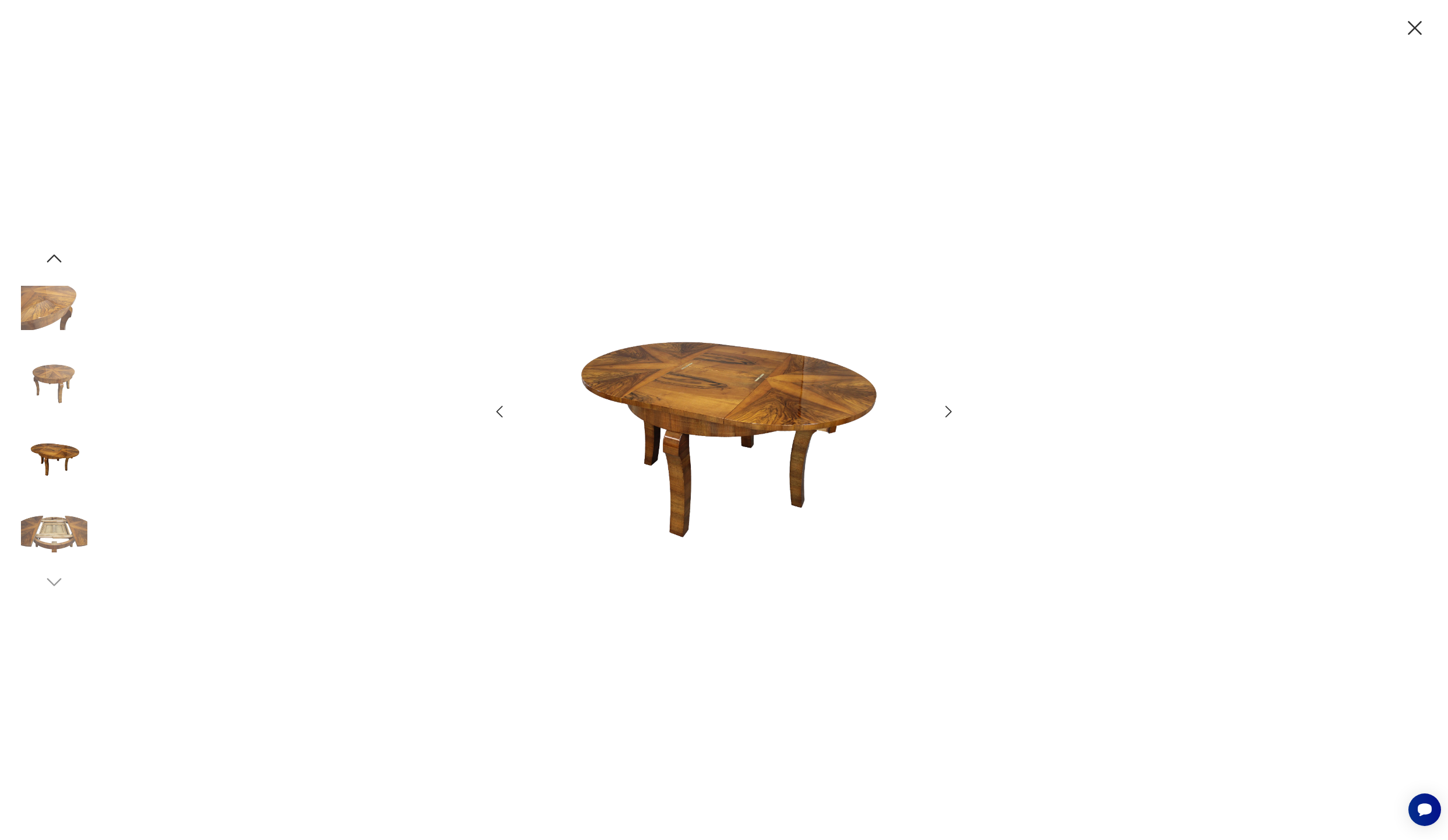
click at [62, 529] on img at bounding box center [54, 530] width 66 height 66
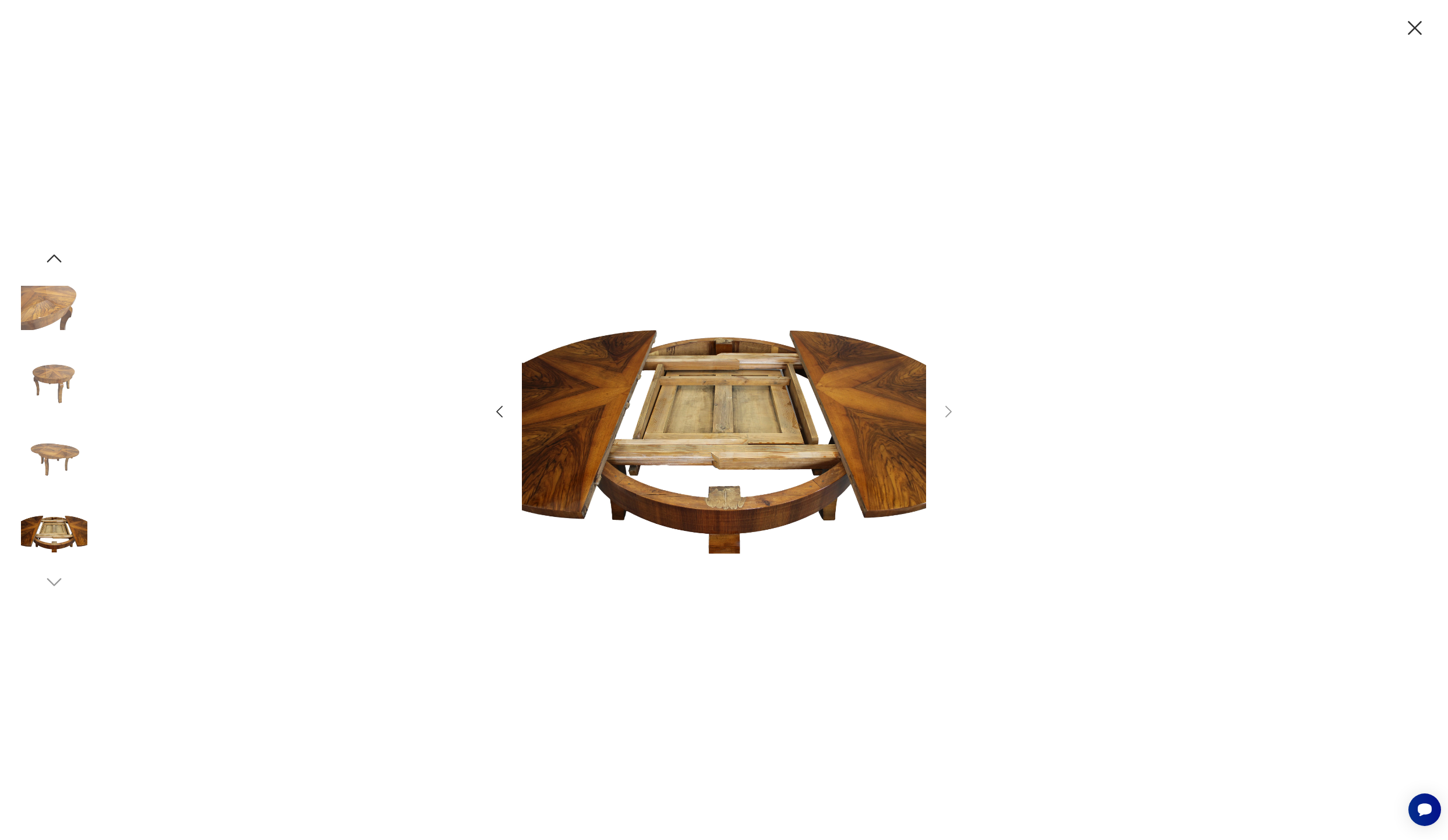
click at [60, 466] on img at bounding box center [54, 456] width 66 height 66
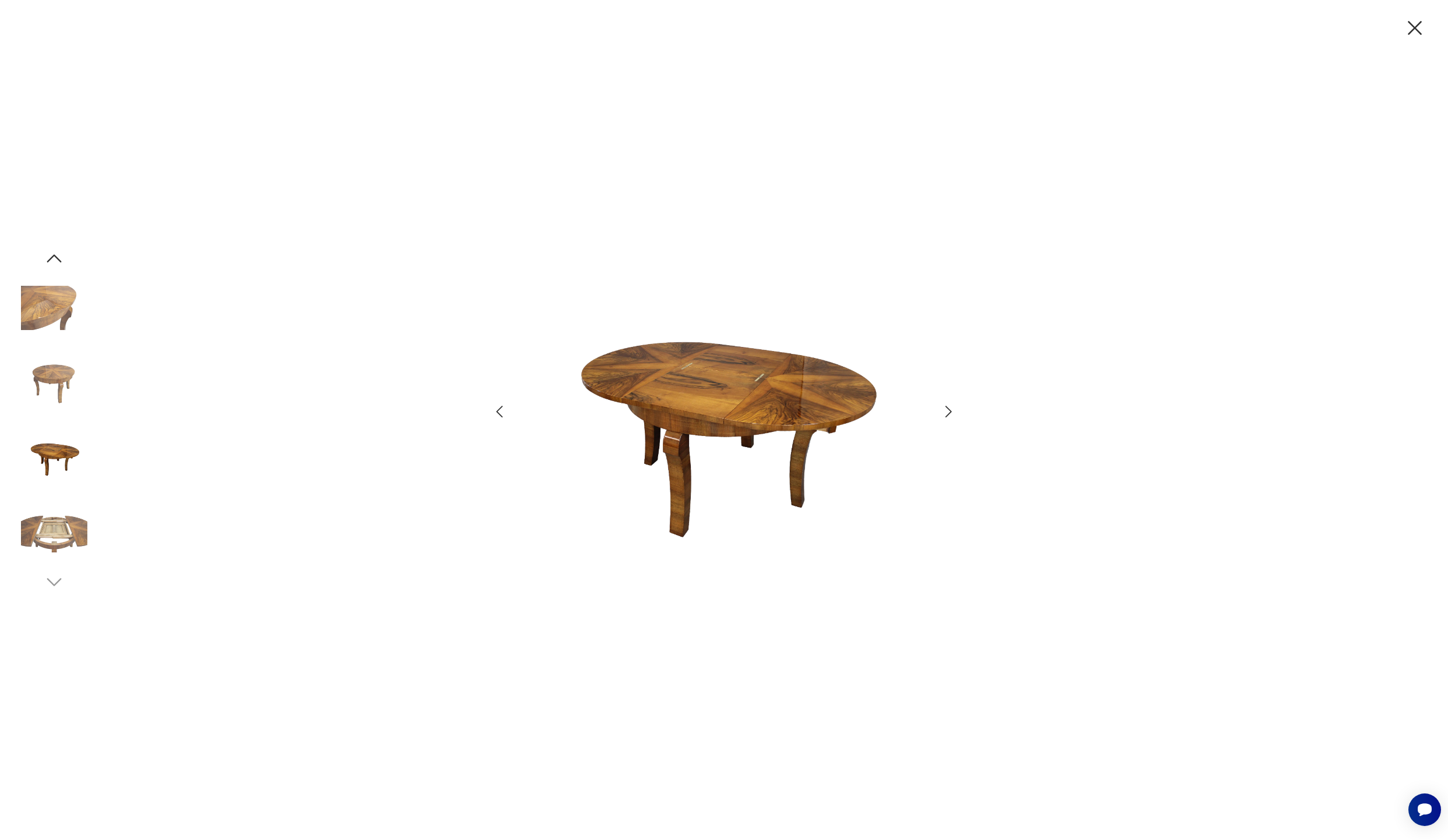
click at [78, 358] on img at bounding box center [54, 381] width 66 height 66
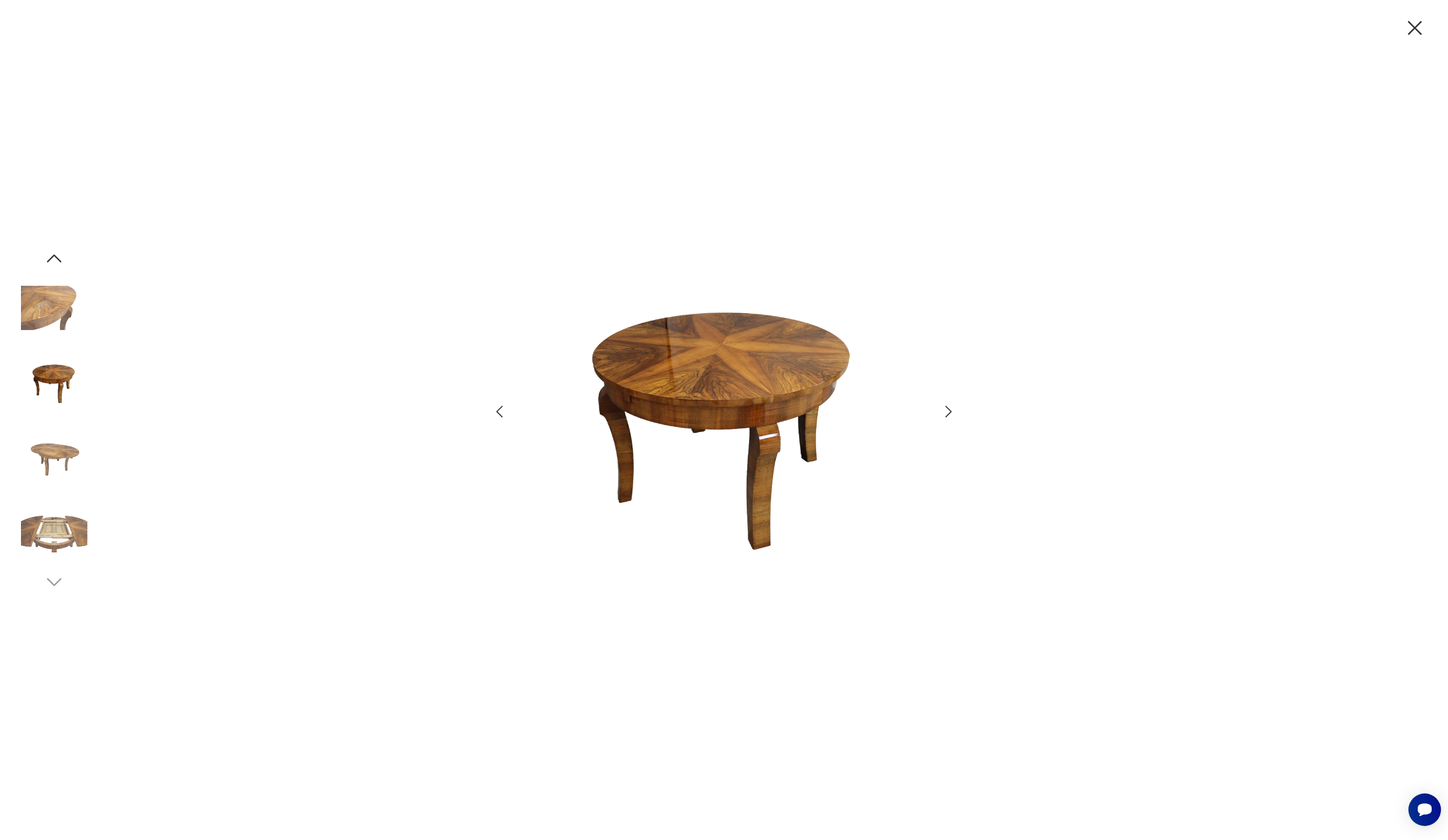
click at [47, 301] on img at bounding box center [54, 307] width 66 height 66
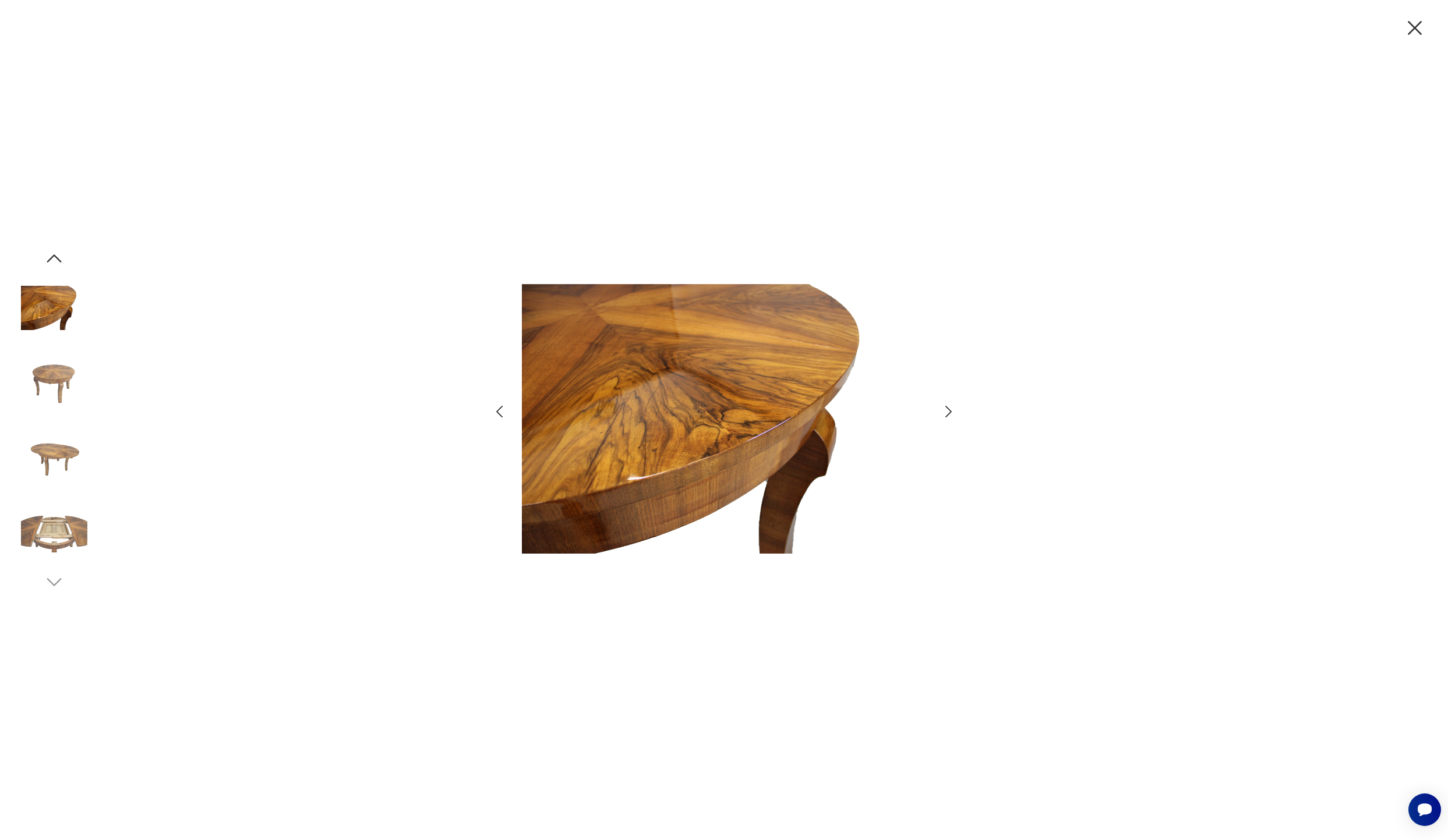
click at [1411, 31] on icon "button" at bounding box center [1414, 28] width 14 height 14
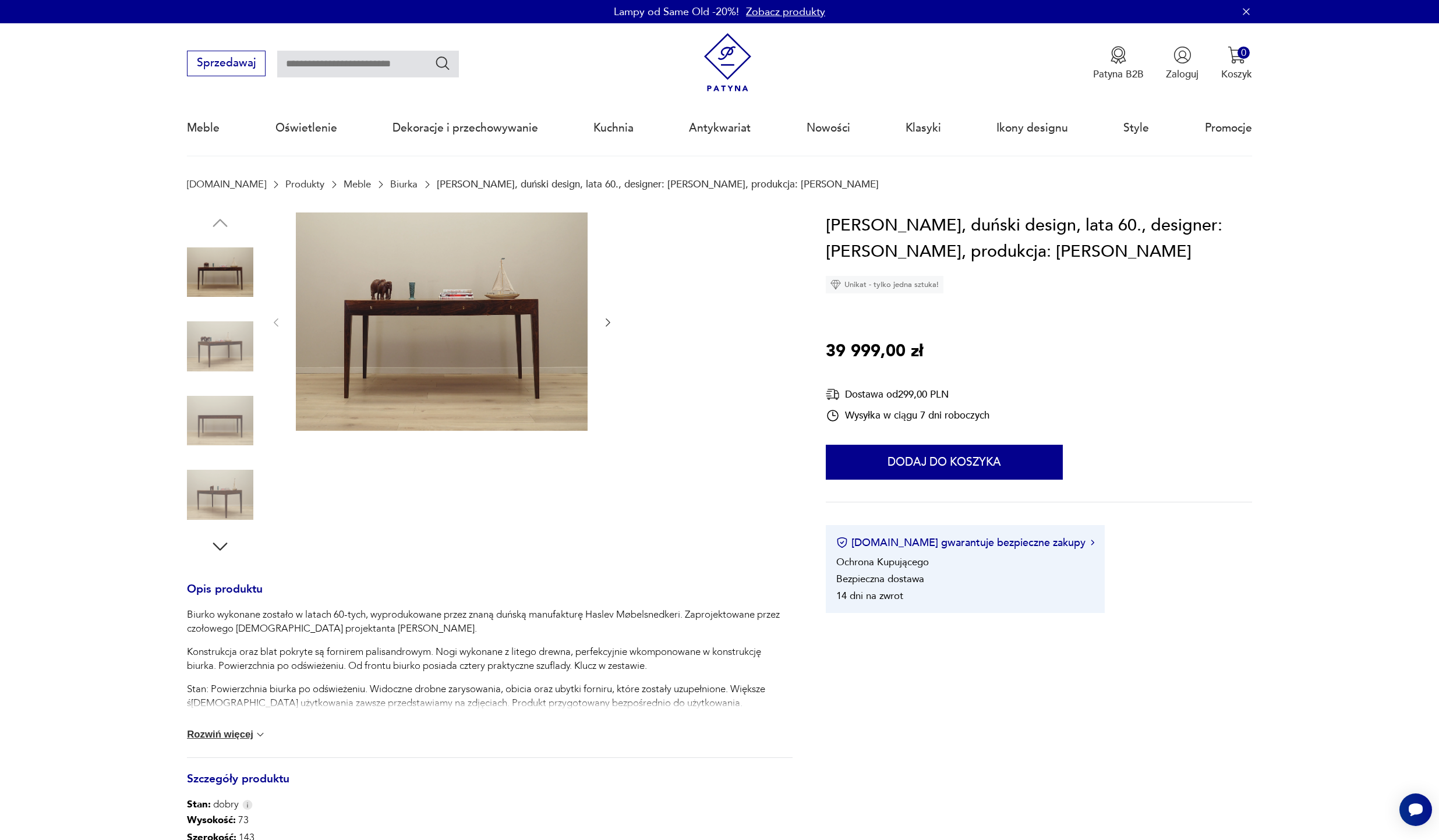
scroll to position [22, 0]
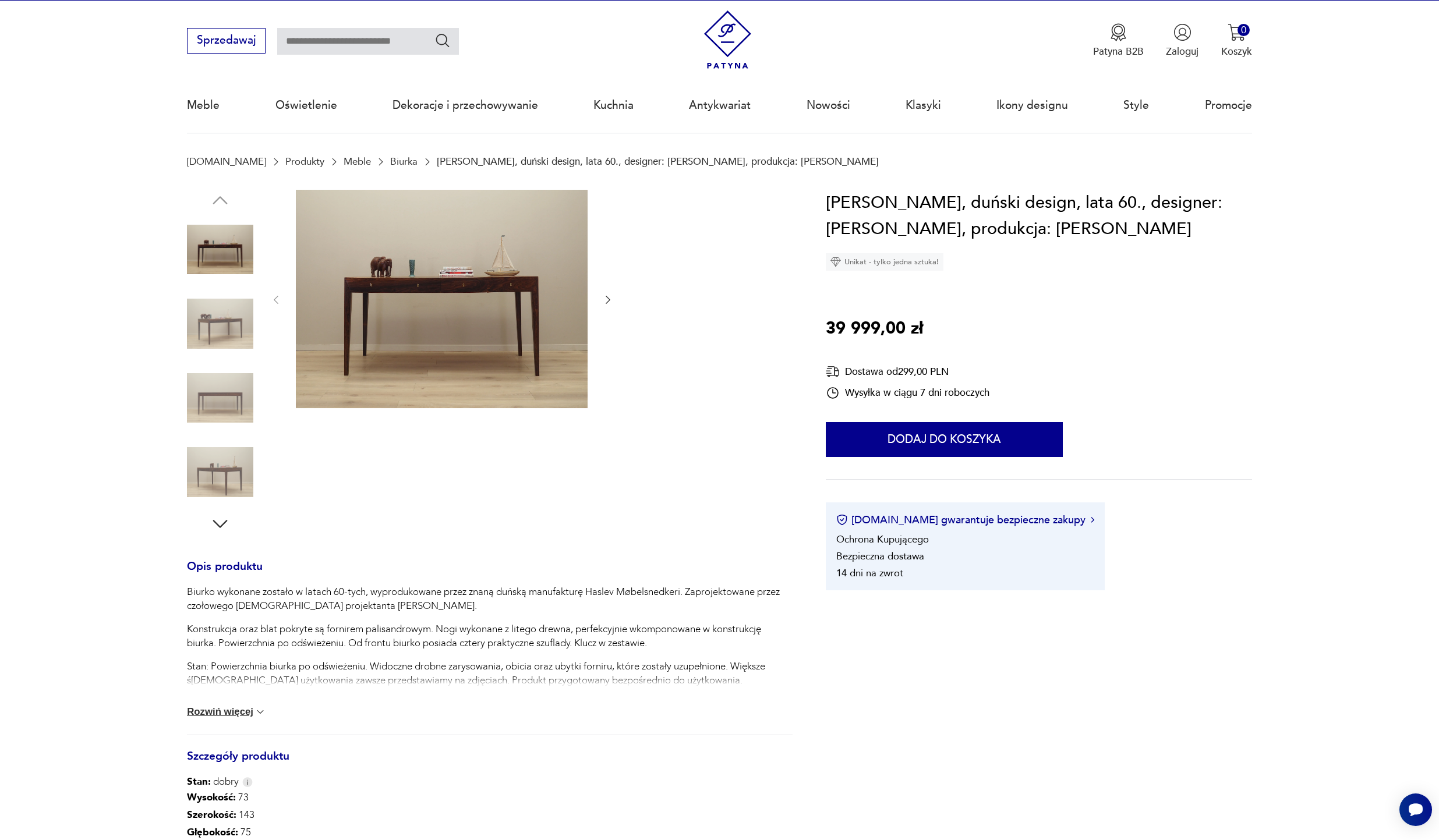
click at [223, 371] on img at bounding box center [219, 398] width 66 height 66
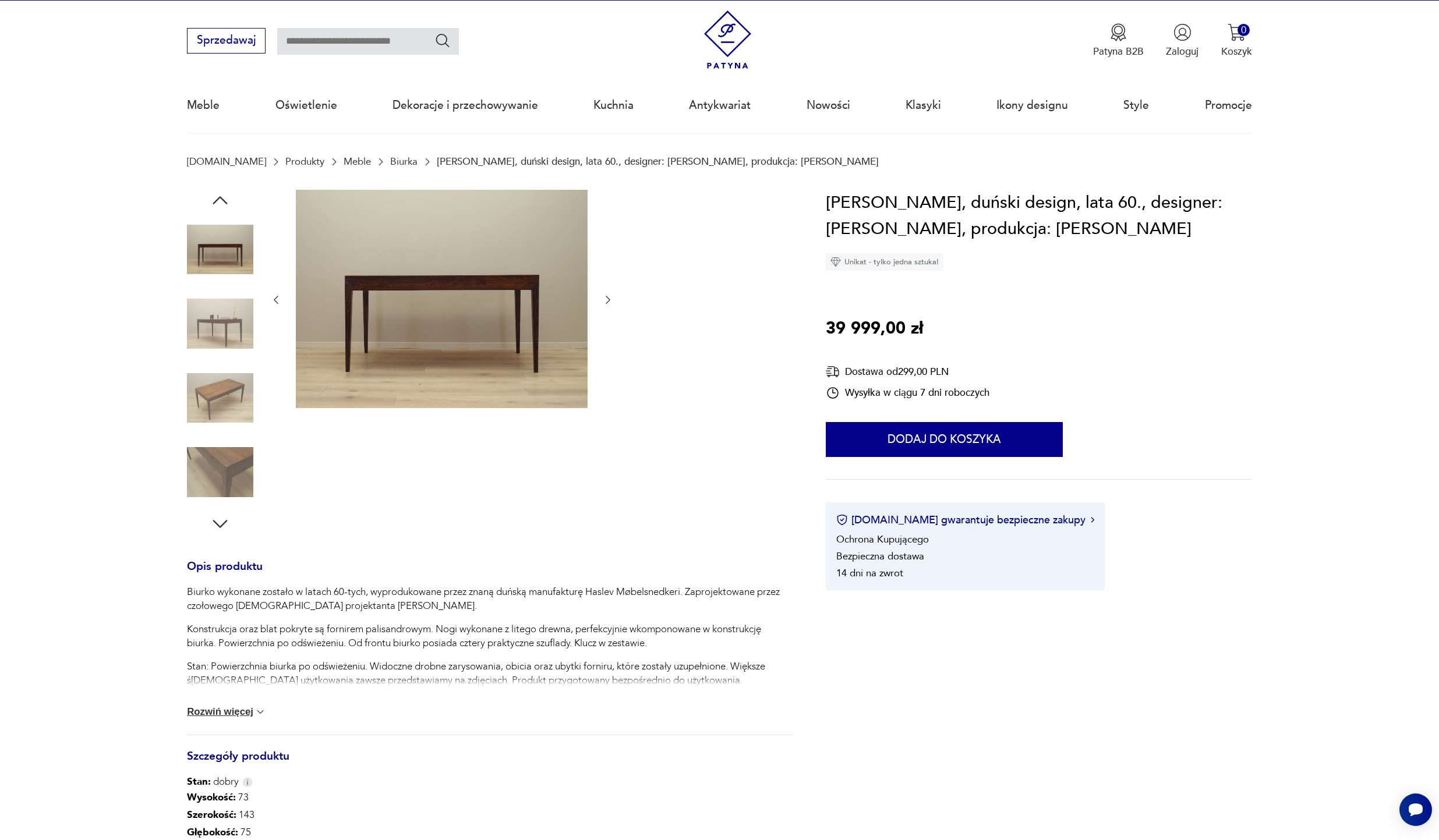
click at [223, 468] on img at bounding box center [219, 471] width 66 height 66
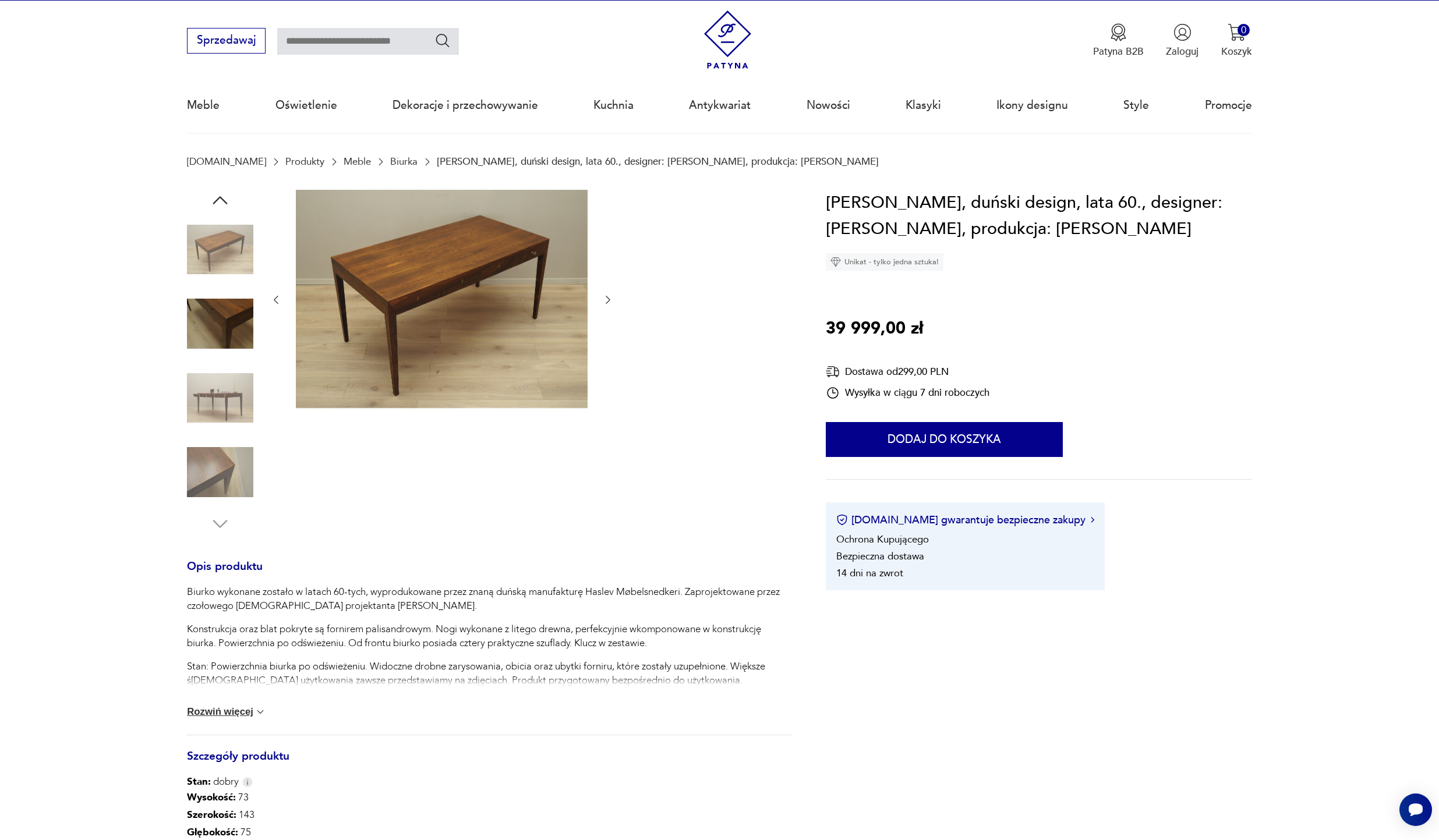
click at [223, 486] on img at bounding box center [219, 471] width 66 height 66
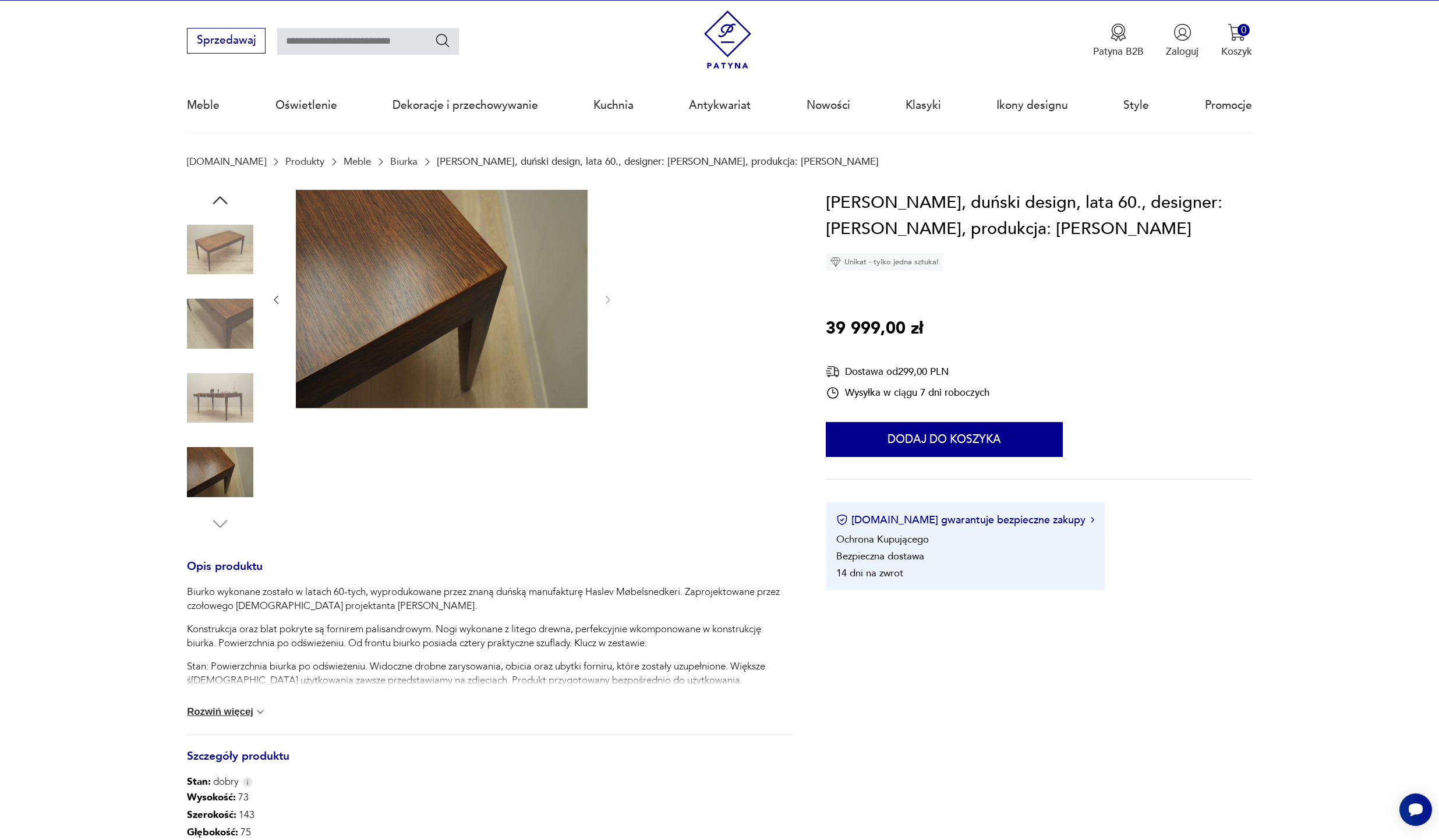
click at [221, 395] on img at bounding box center [219, 398] width 66 height 66
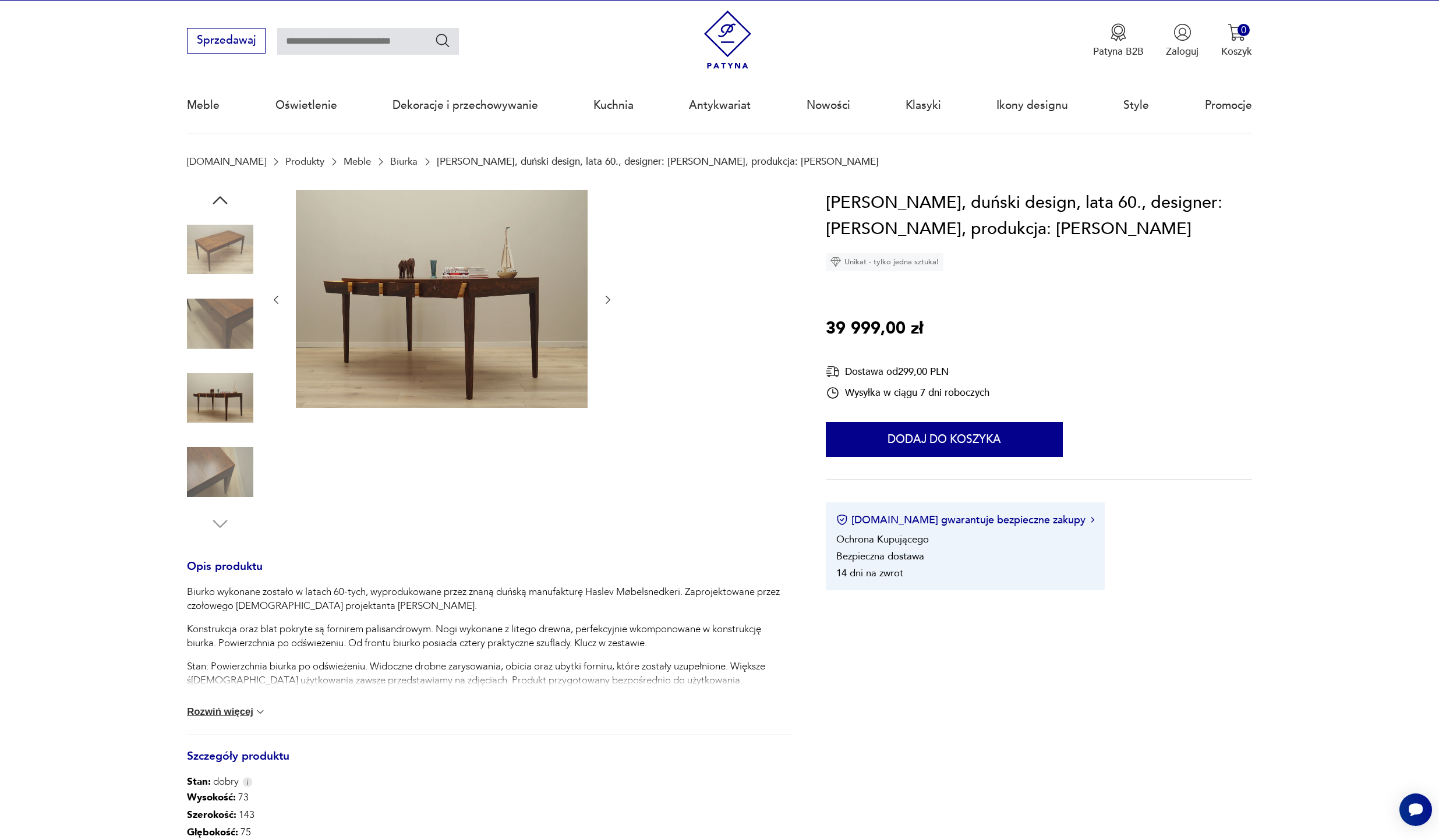
click at [219, 327] on img at bounding box center [219, 323] width 66 height 66
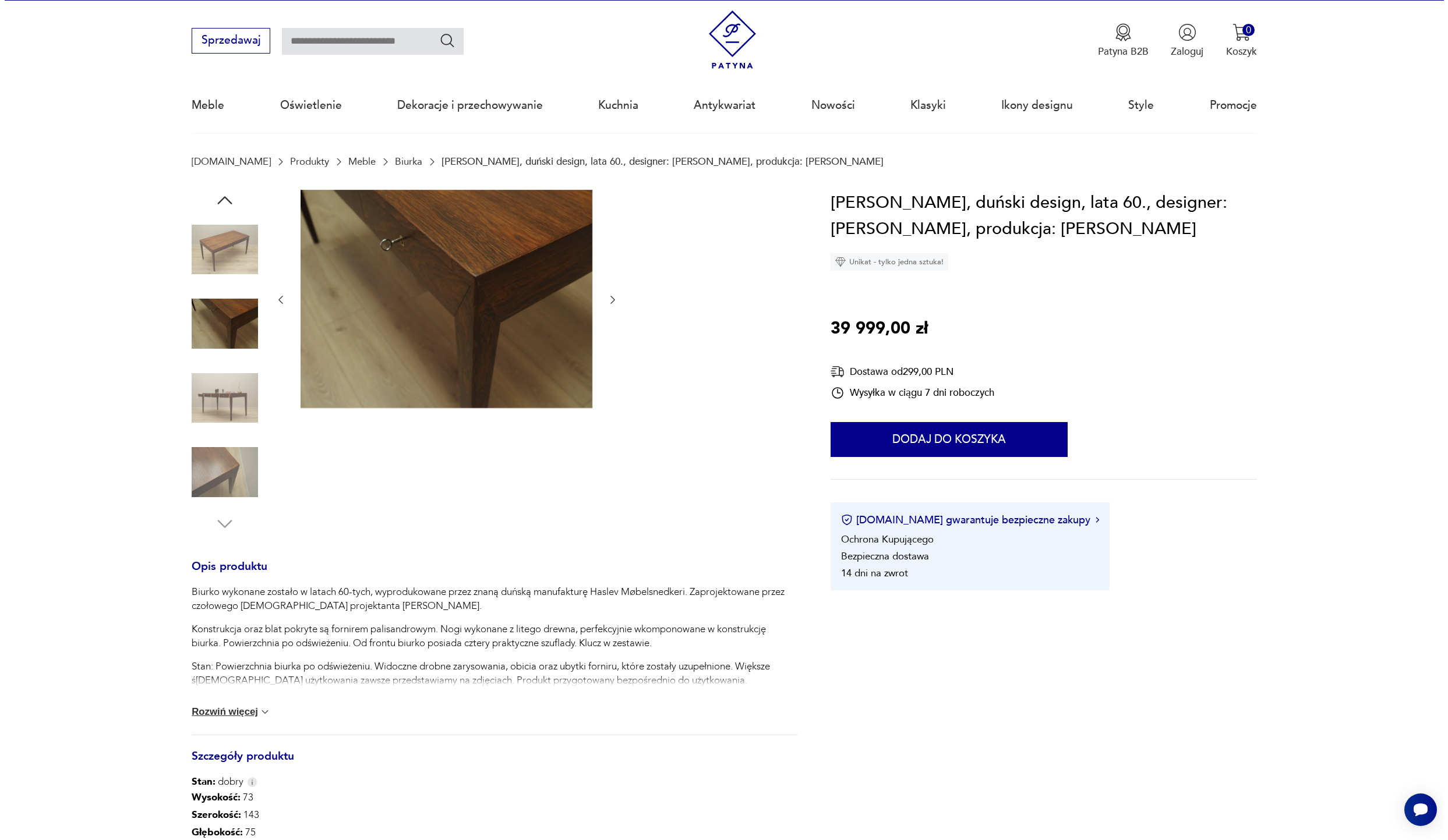
scroll to position [98, 0]
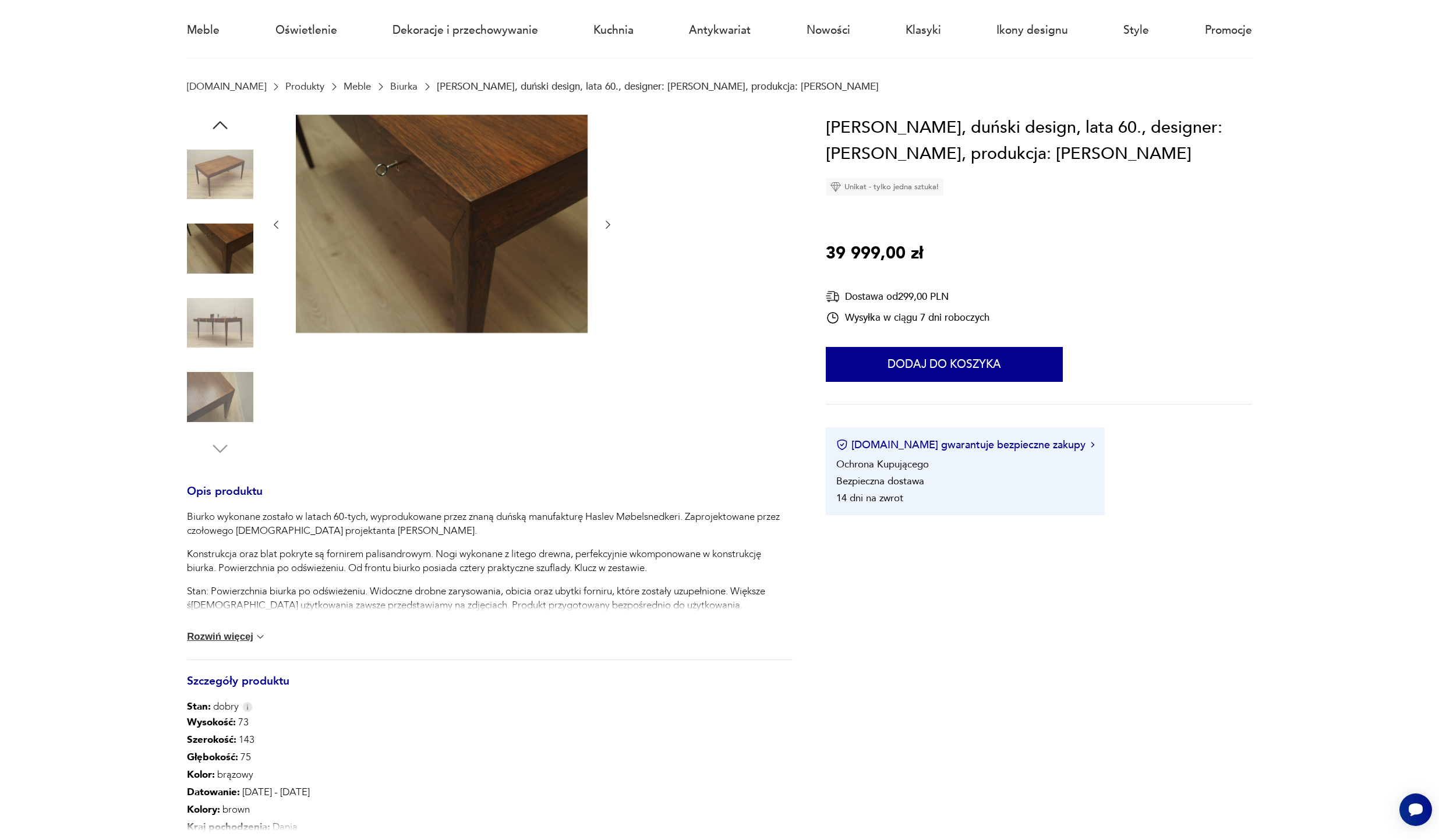
click at [227, 638] on button "Rozwiń więcej" at bounding box center [226, 637] width 79 height 12
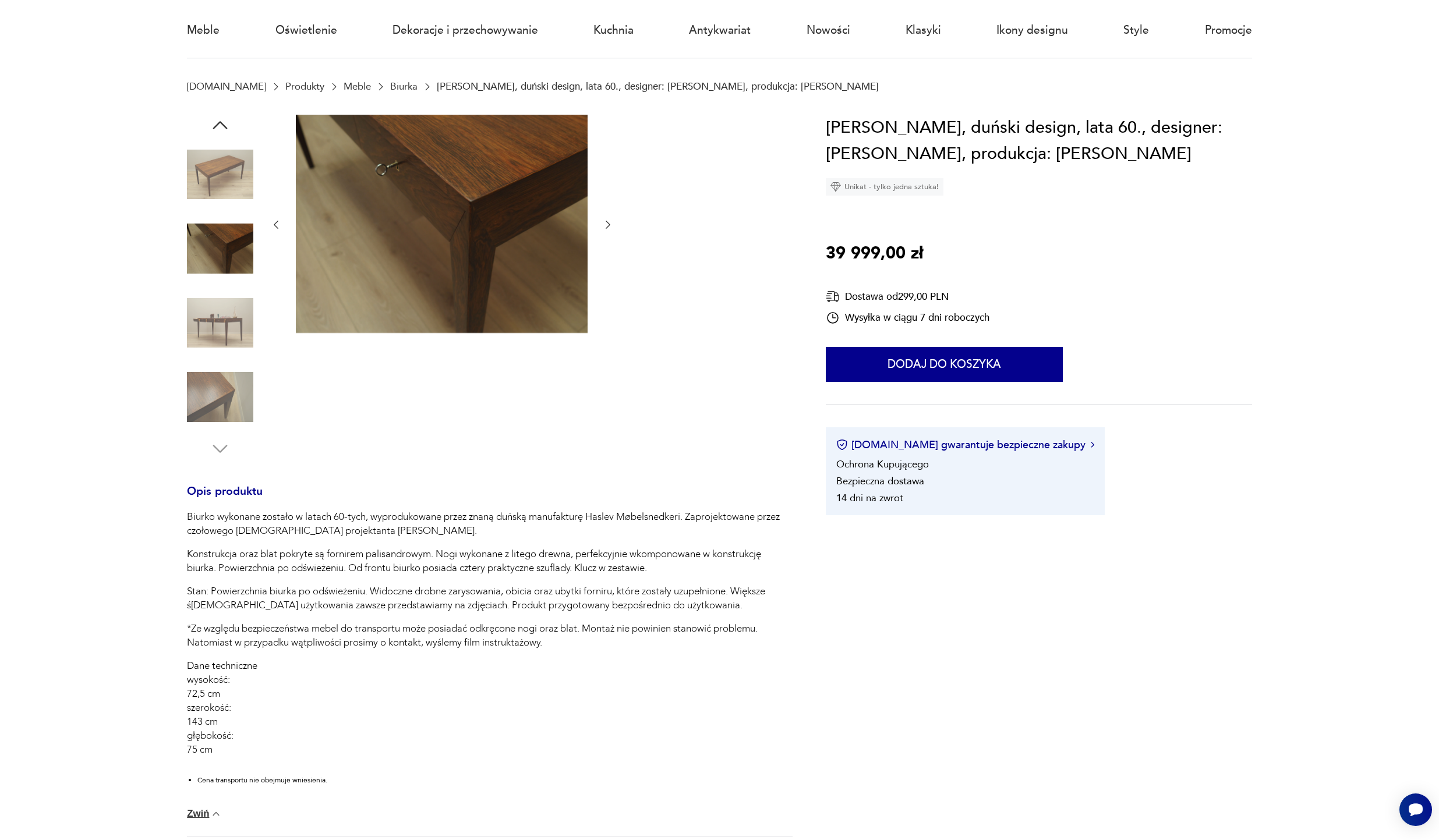
click at [207, 314] on img at bounding box center [219, 323] width 66 height 66
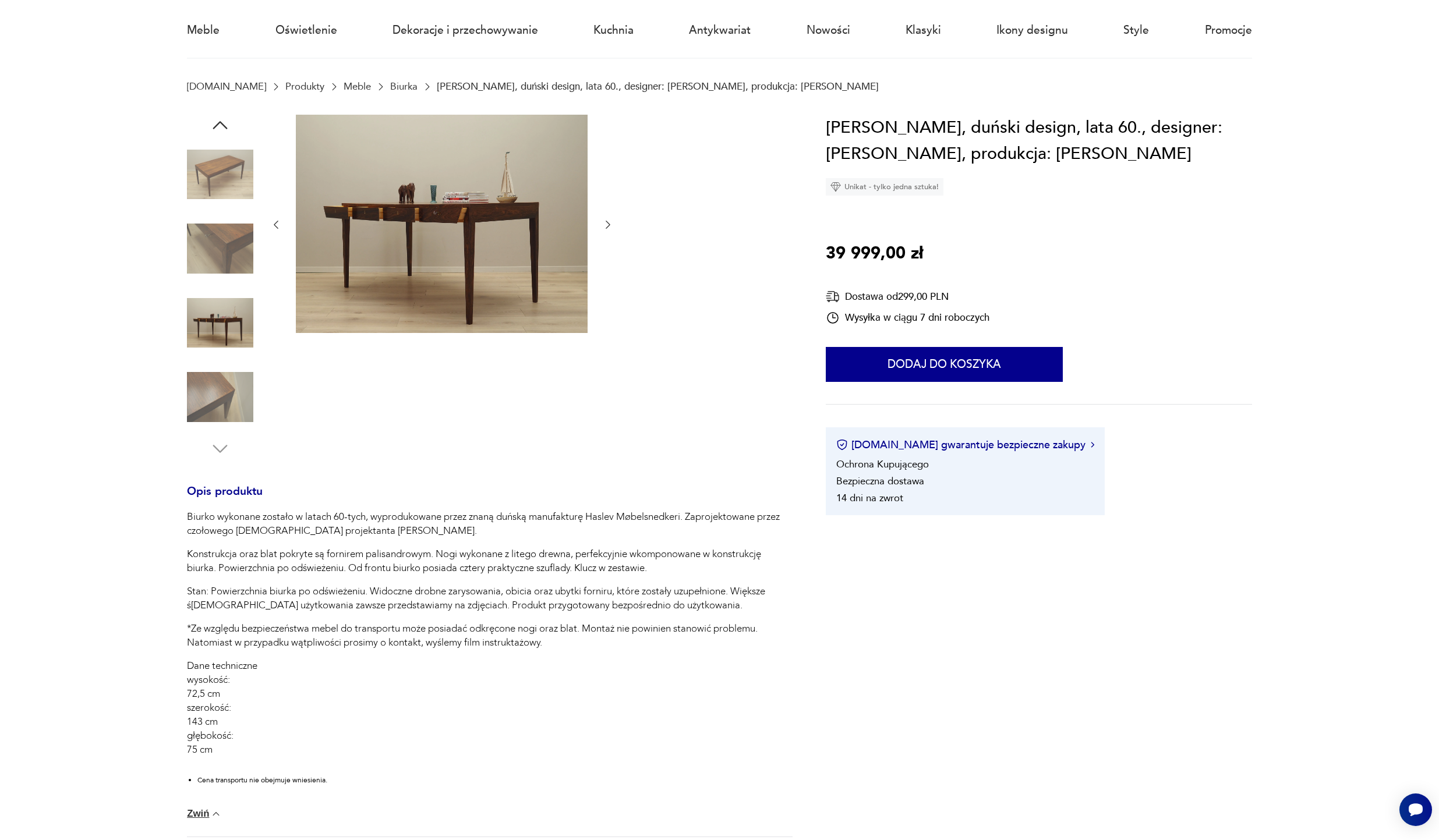
click at [225, 406] on img at bounding box center [219, 397] width 66 height 66
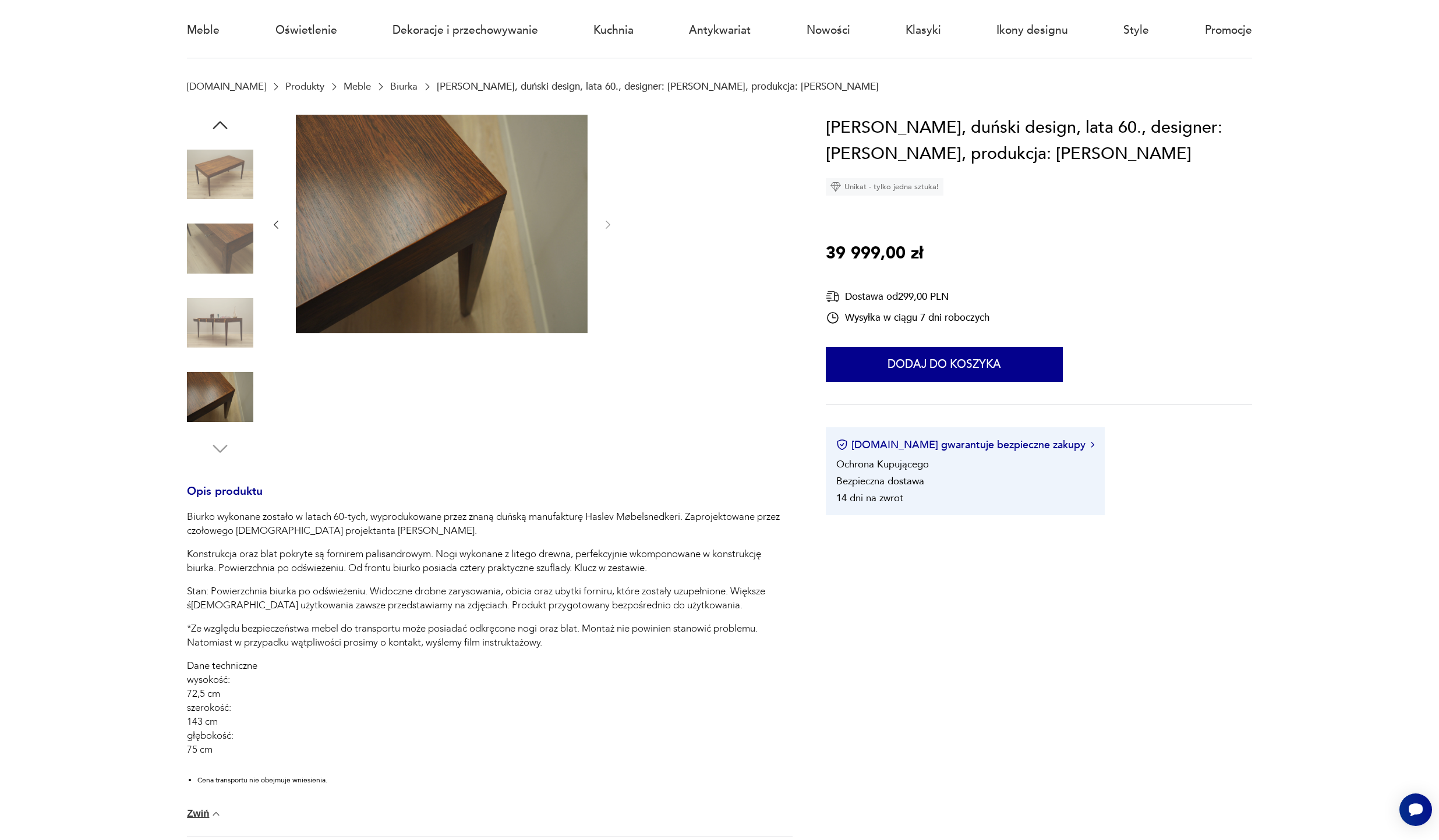
click at [210, 319] on img at bounding box center [219, 323] width 66 height 66
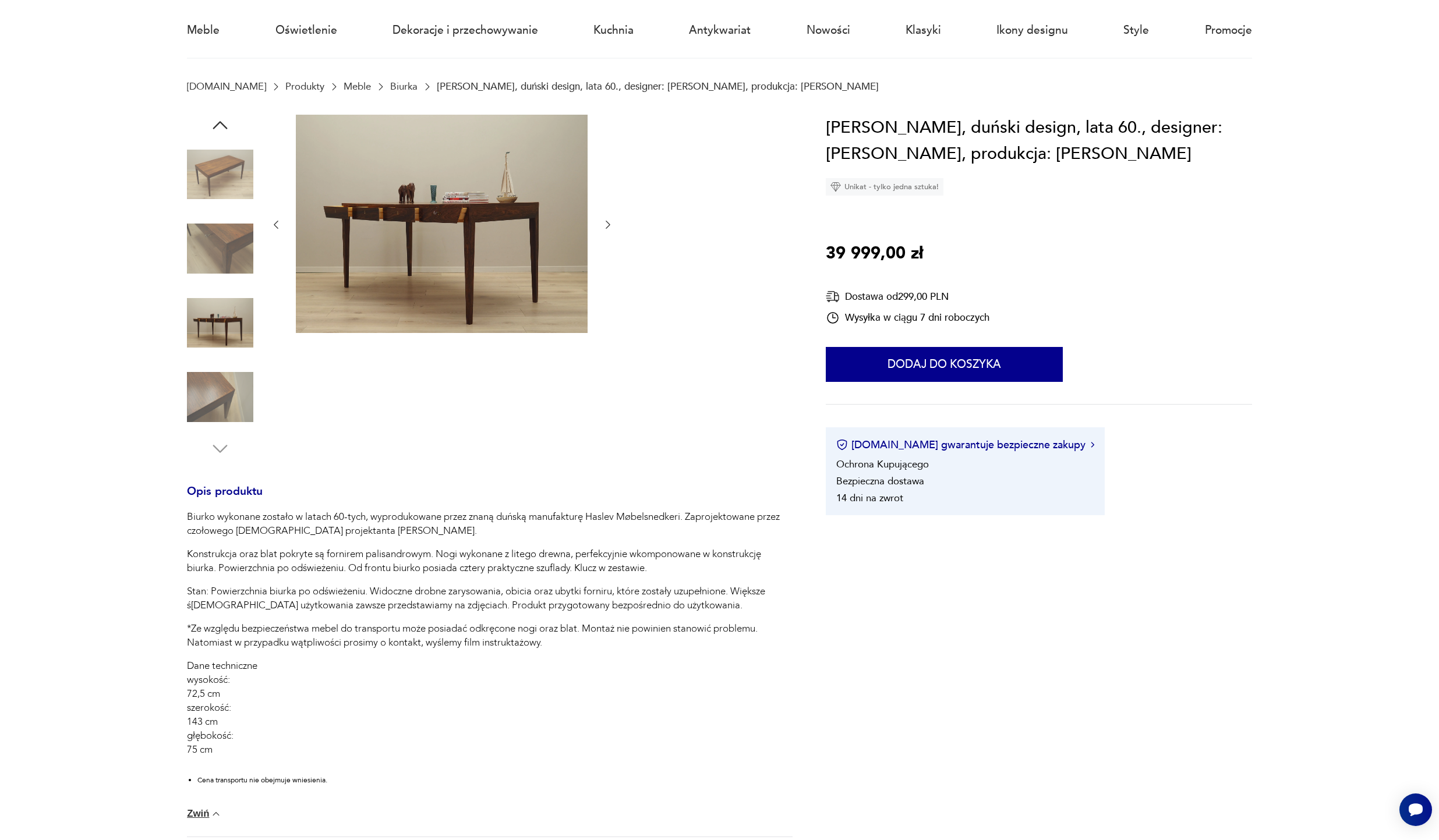
click at [220, 238] on img at bounding box center [219, 248] width 66 height 66
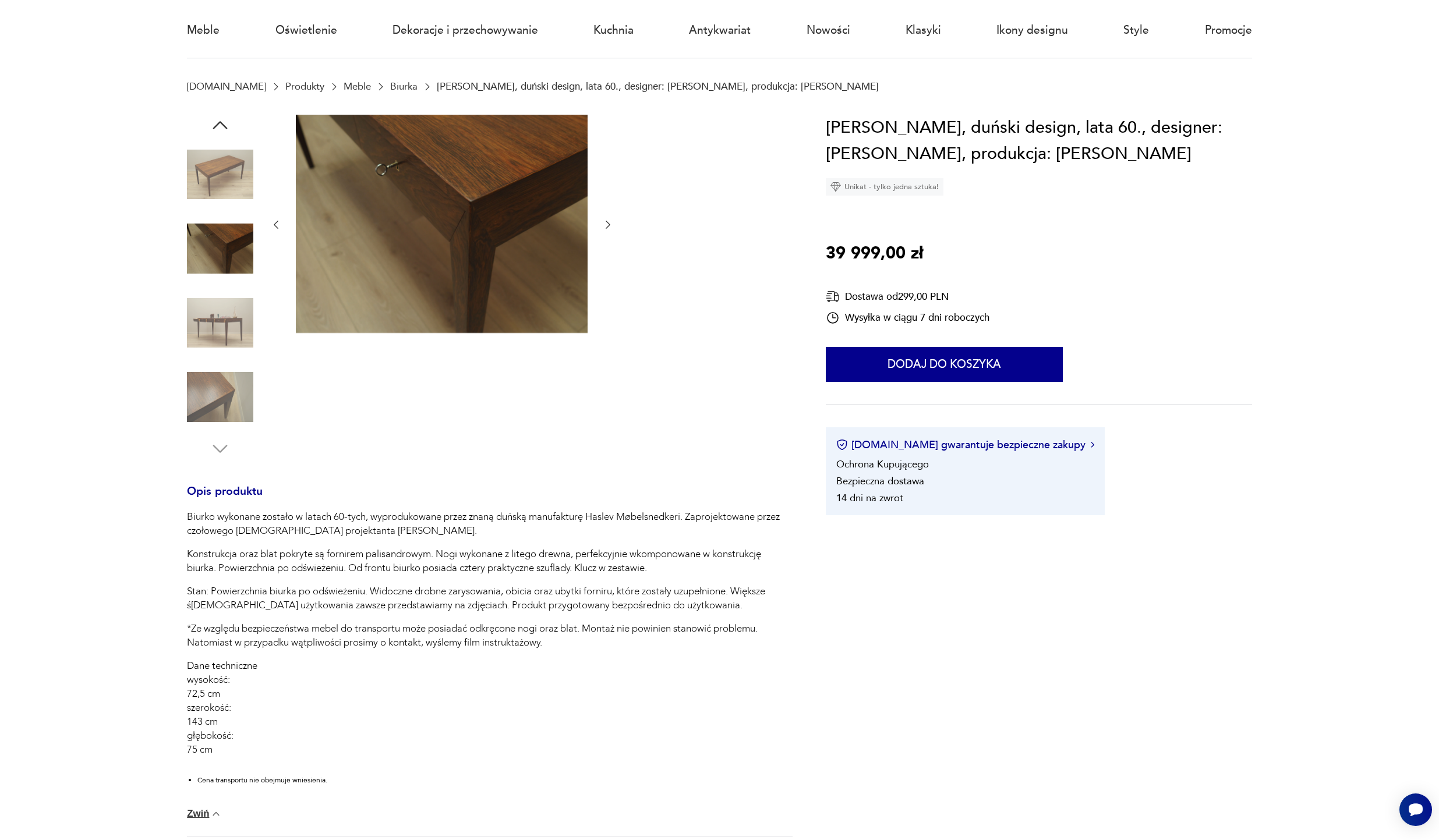
click at [232, 149] on img at bounding box center [219, 175] width 66 height 66
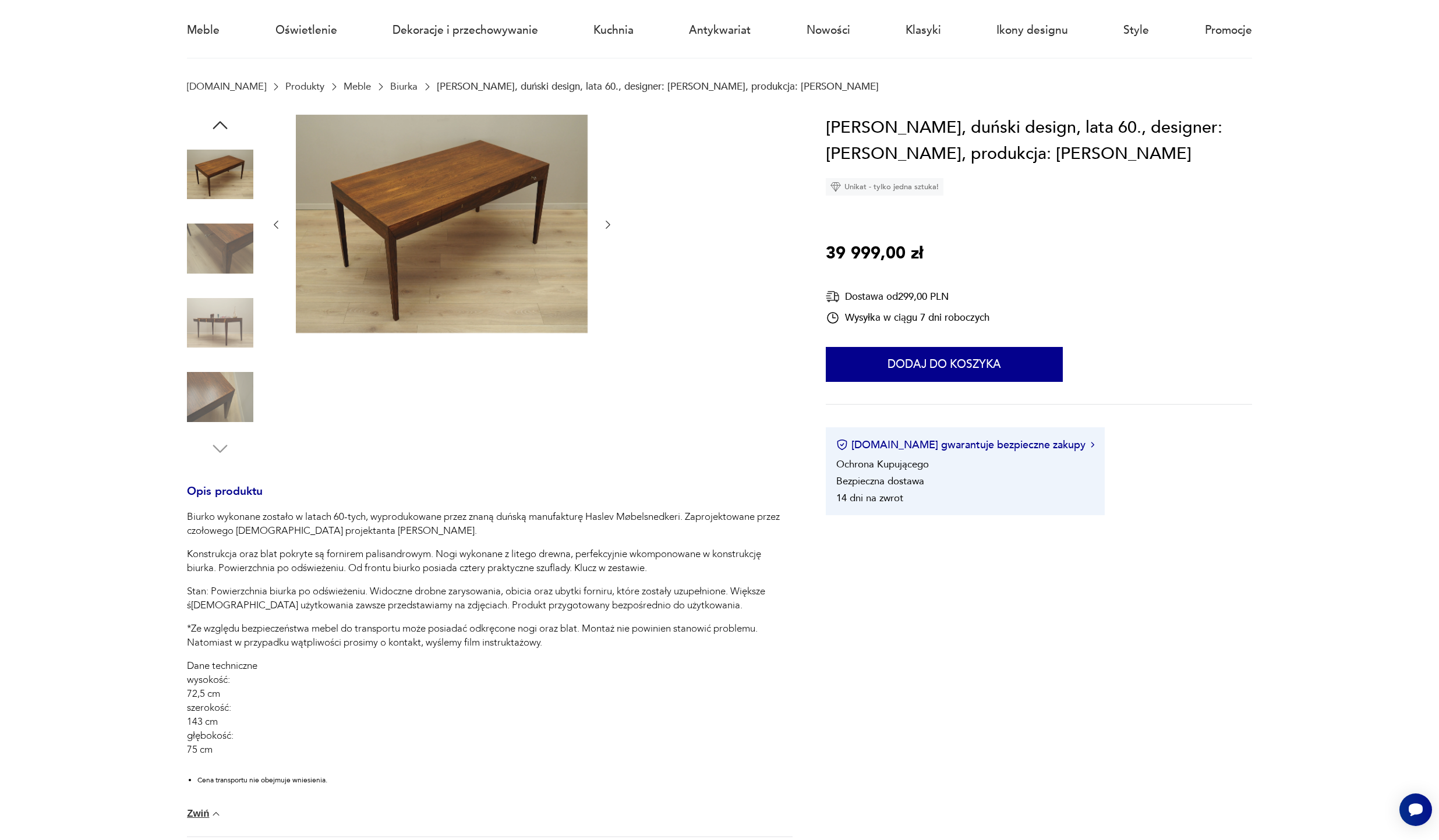
click at [375, 175] on img at bounding box center [441, 224] width 292 height 219
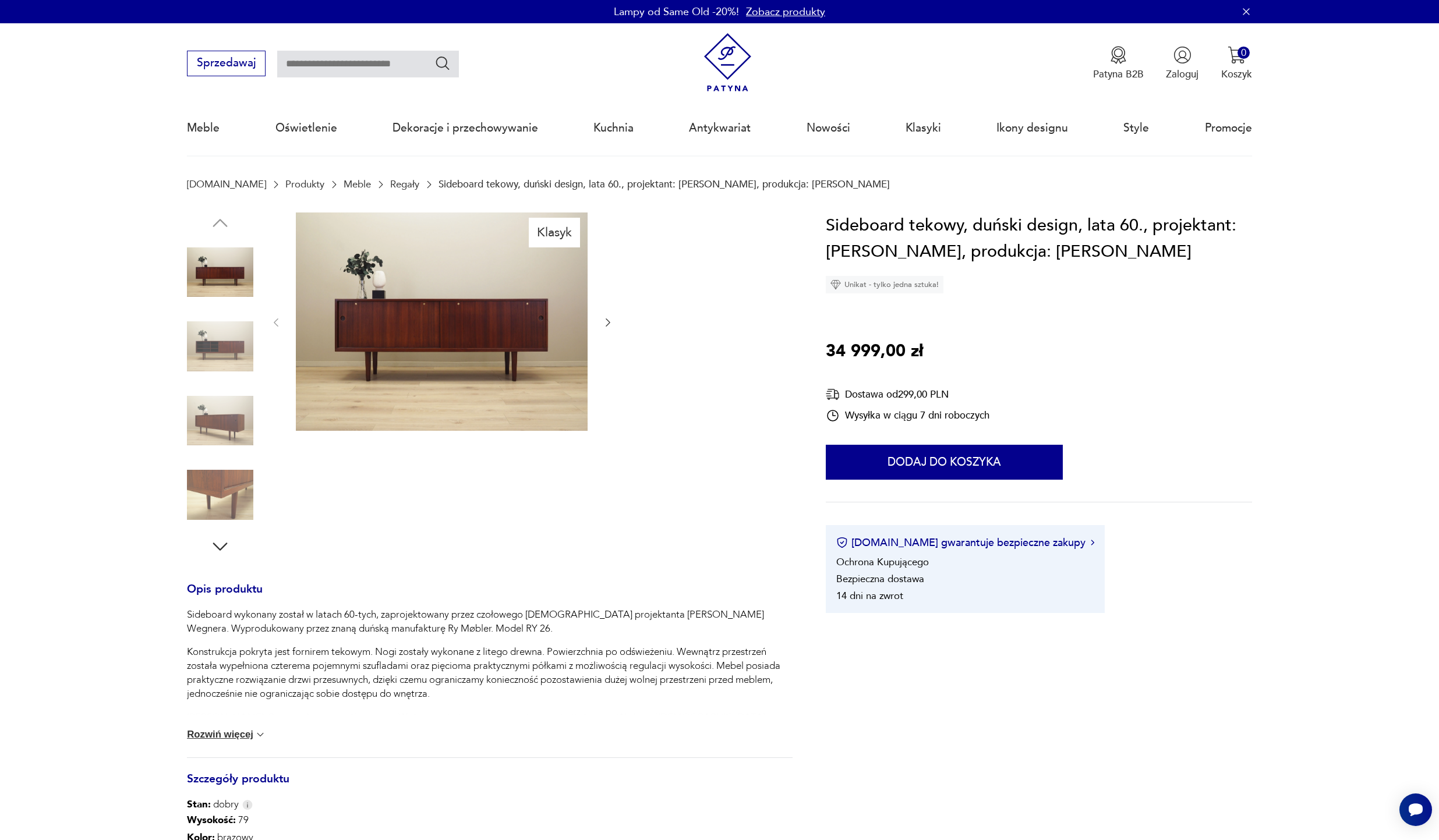
click at [210, 436] on img at bounding box center [219, 421] width 66 height 66
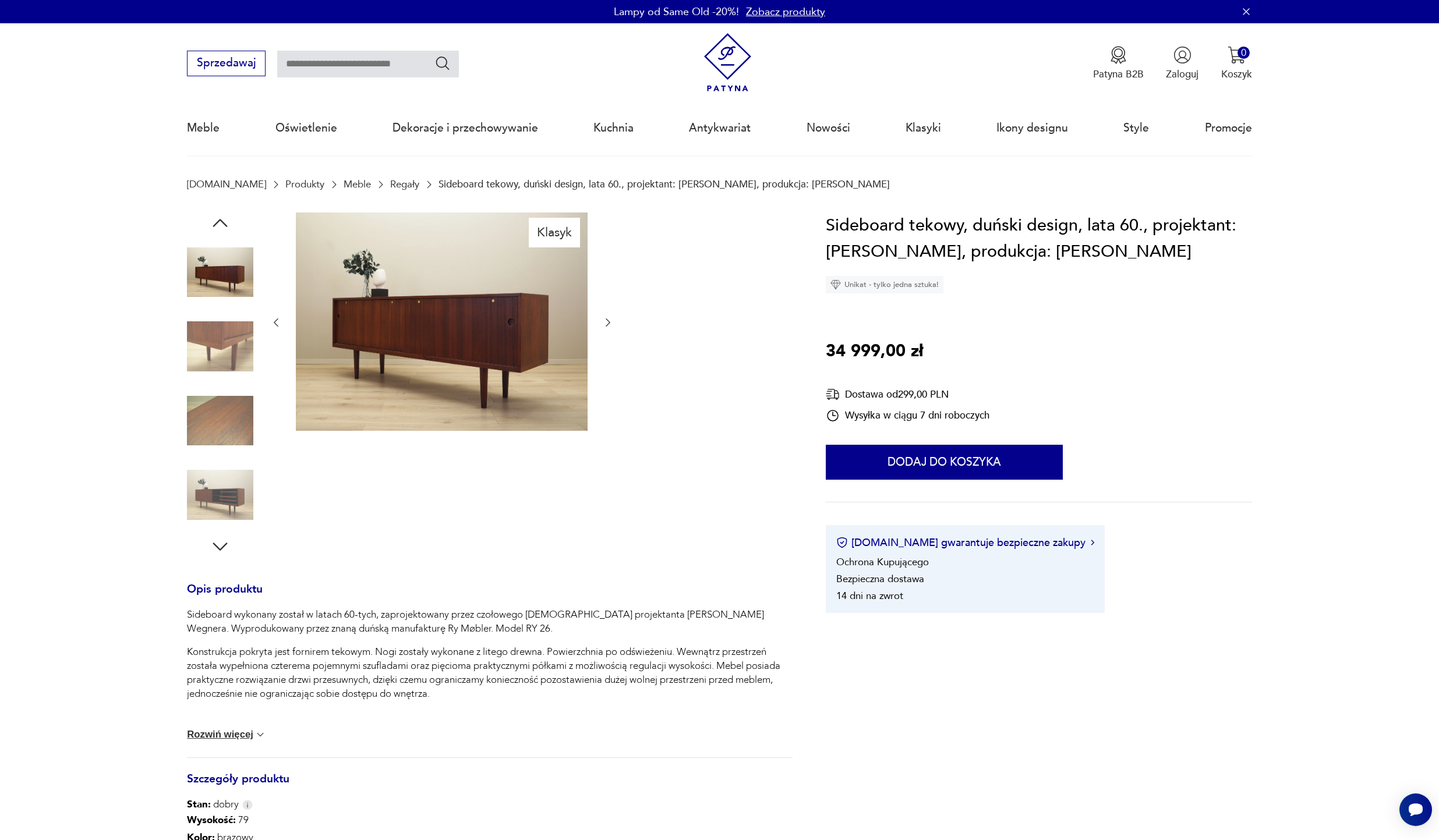
click at [211, 460] on div at bounding box center [219, 385] width 66 height 291
click at [214, 491] on img at bounding box center [219, 495] width 66 height 66
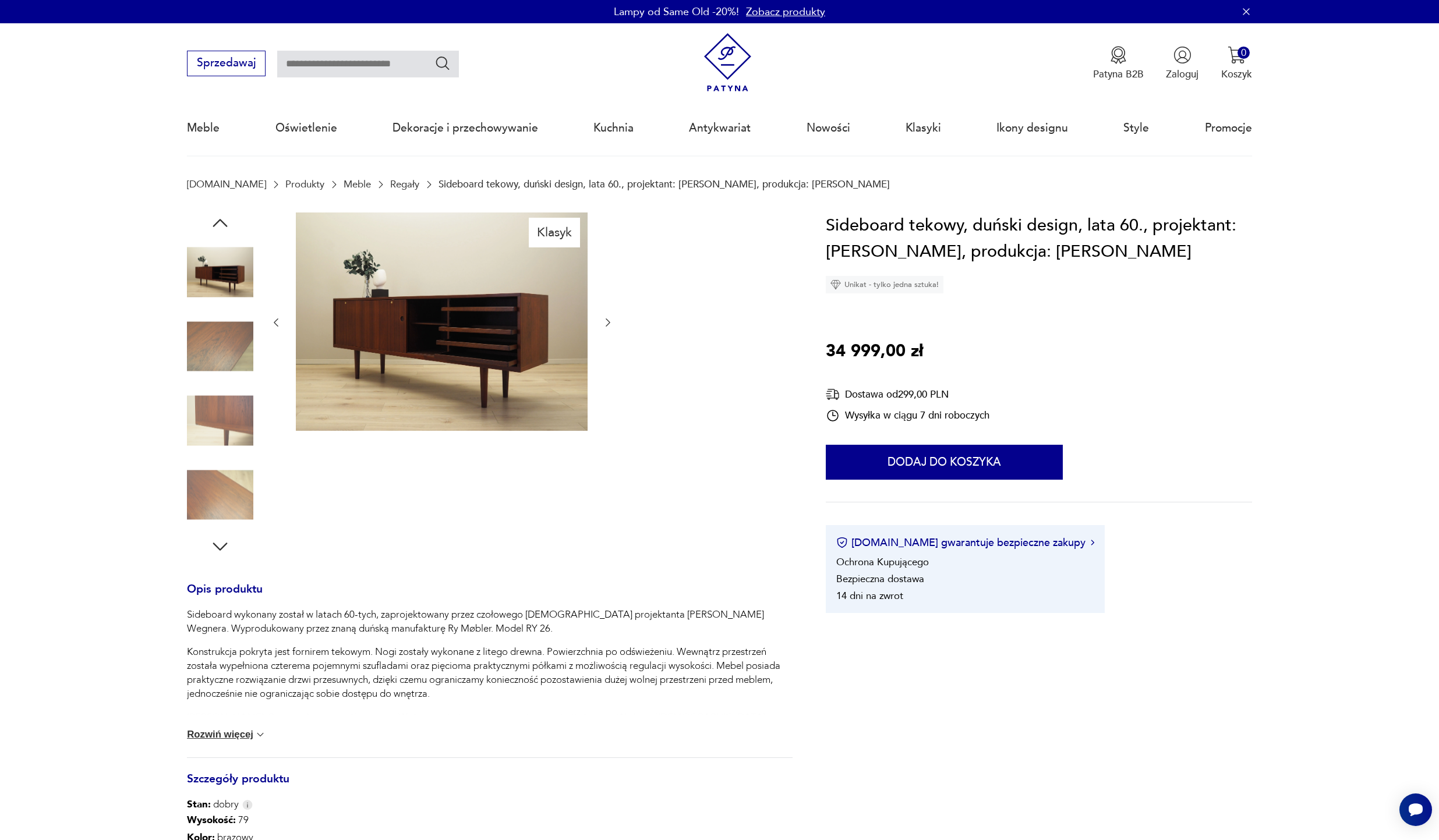
click at [232, 733] on button "Rozwiń więcej" at bounding box center [226, 735] width 79 height 12
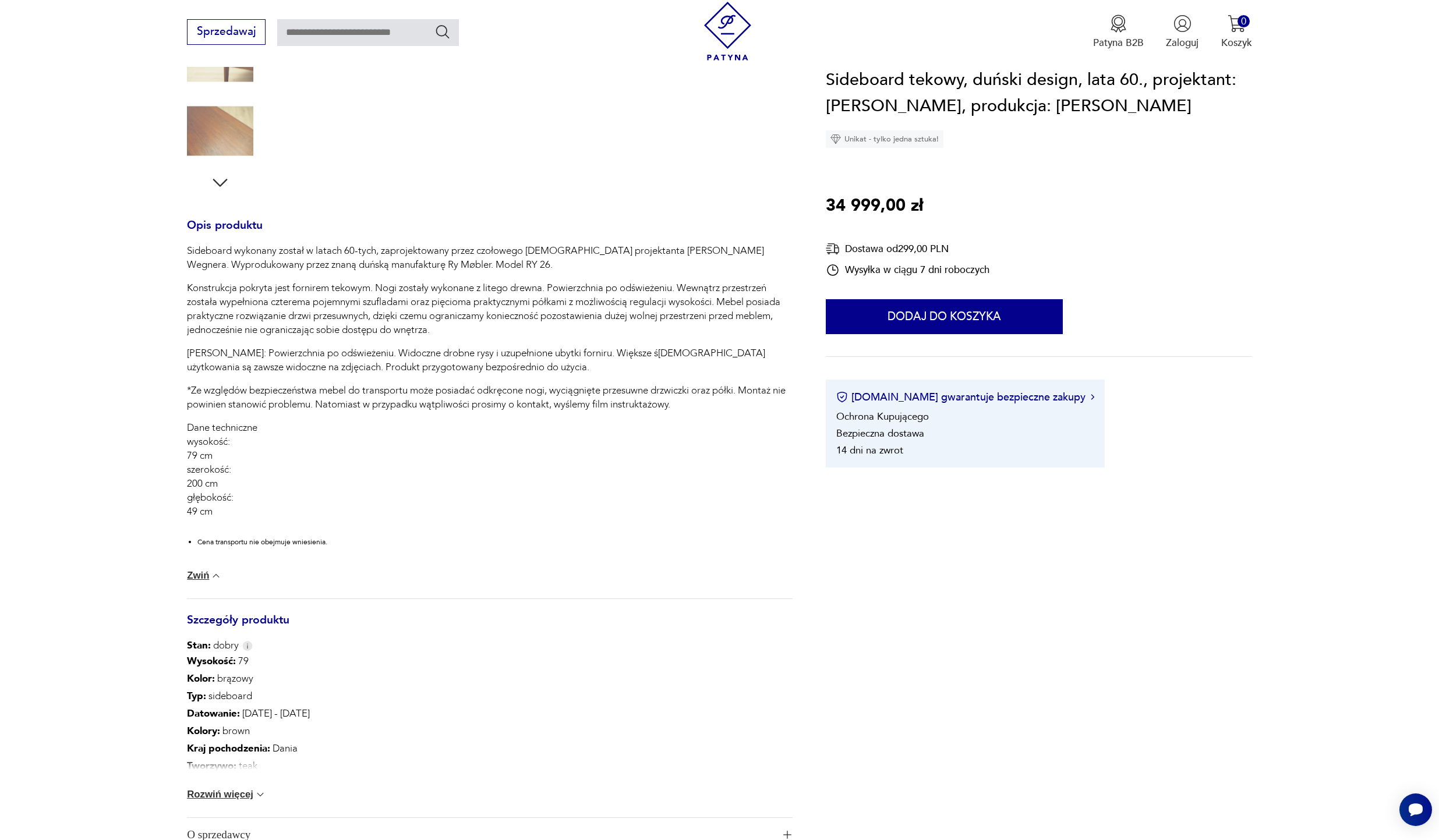
scroll to position [593, 0]
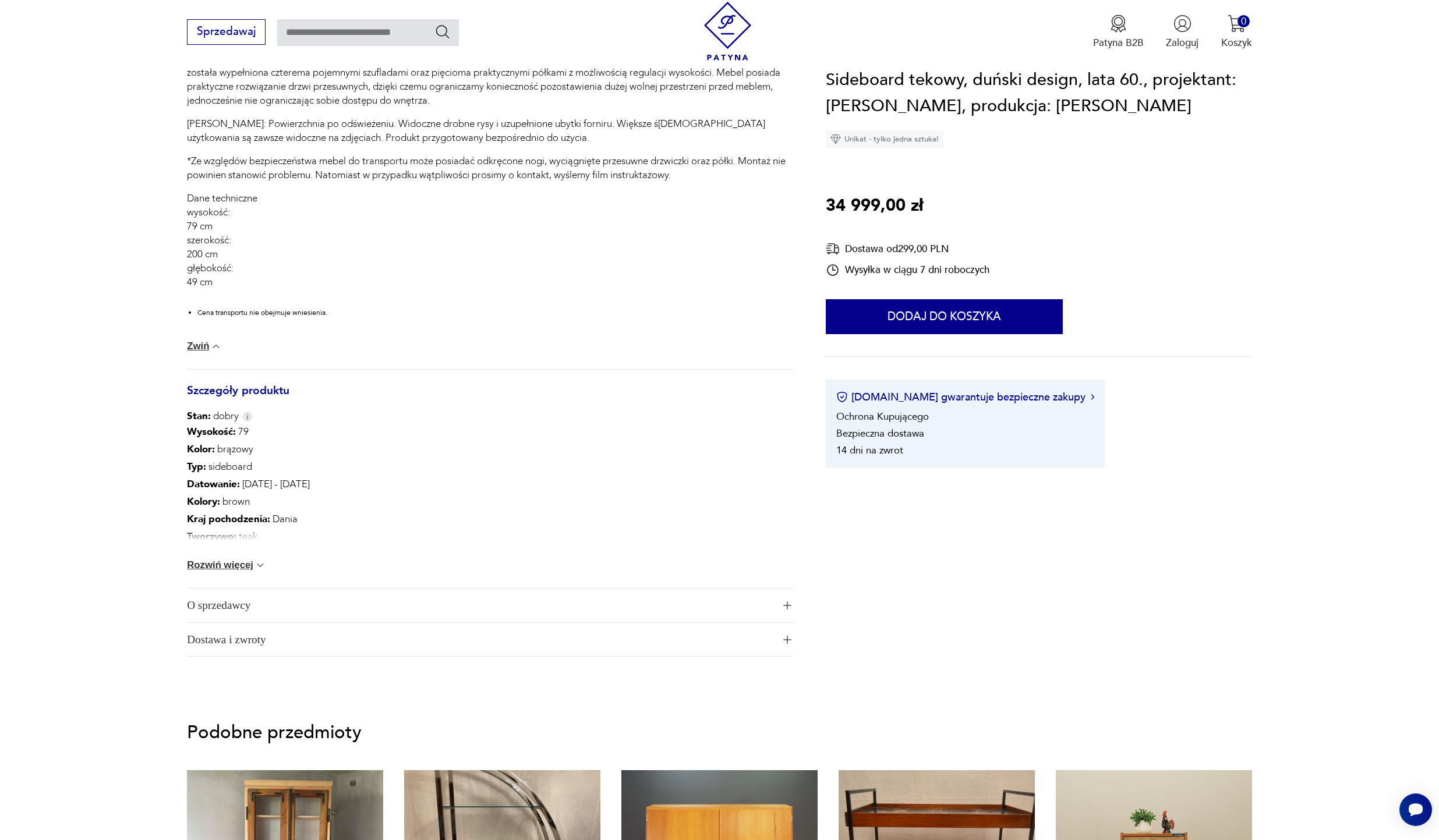
click at [260, 637] on span "Dostawa i zwroty" at bounding box center [480, 639] width 587 height 34
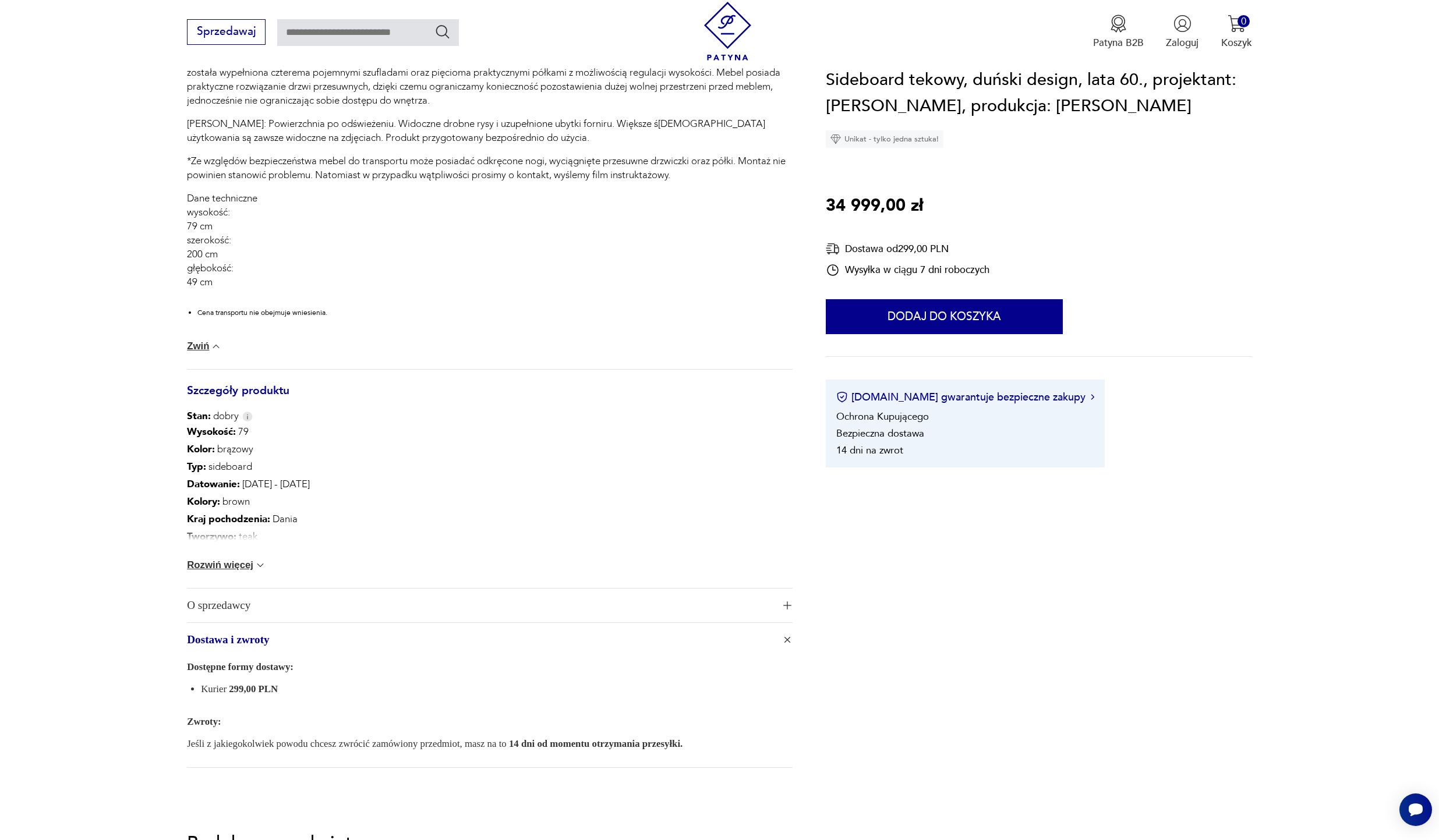
click at [272, 603] on span "O sprzedawcy" at bounding box center [480, 605] width 587 height 34
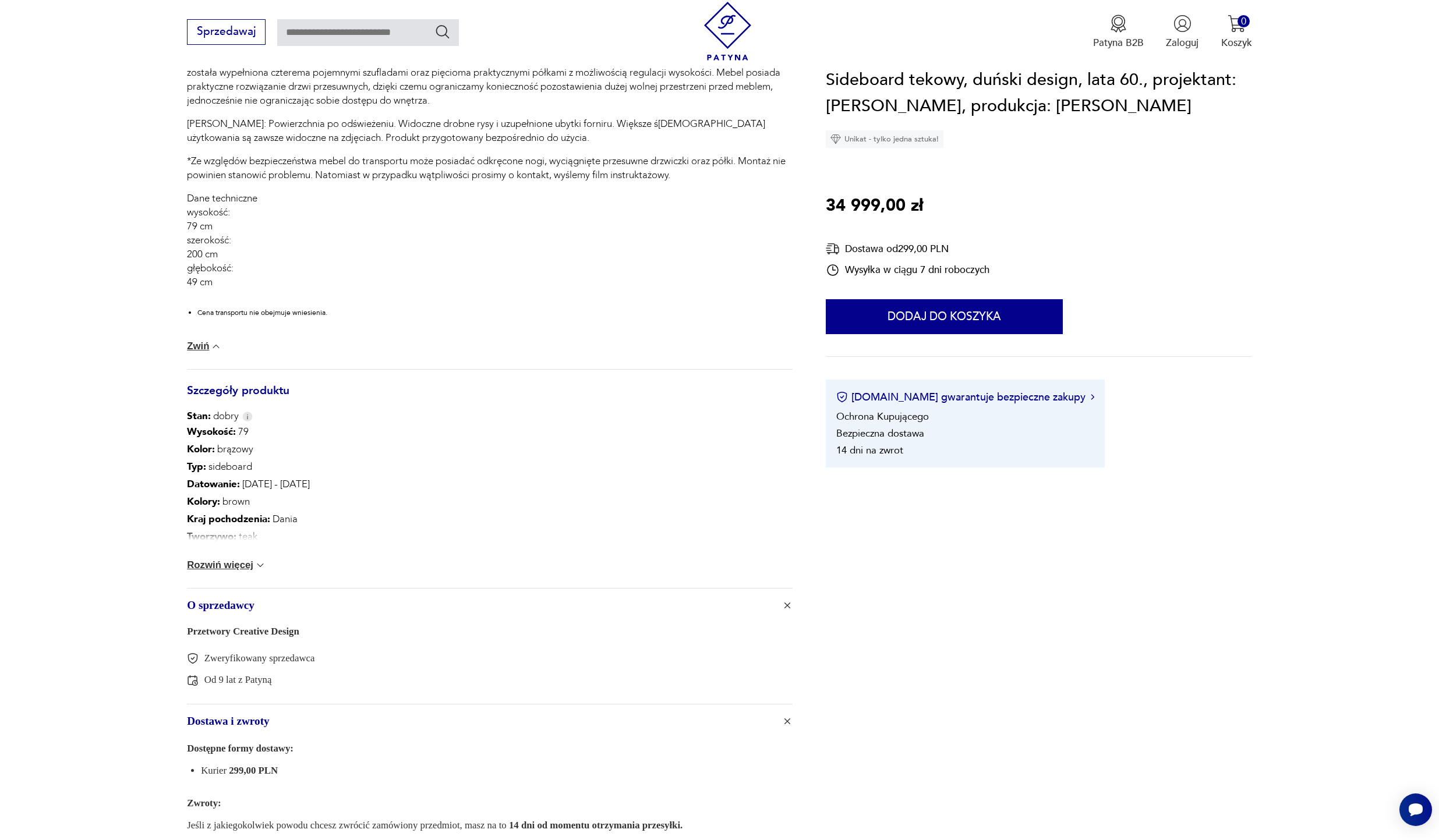
click at [237, 568] on button "Rozwiń więcej" at bounding box center [226, 565] width 79 height 12
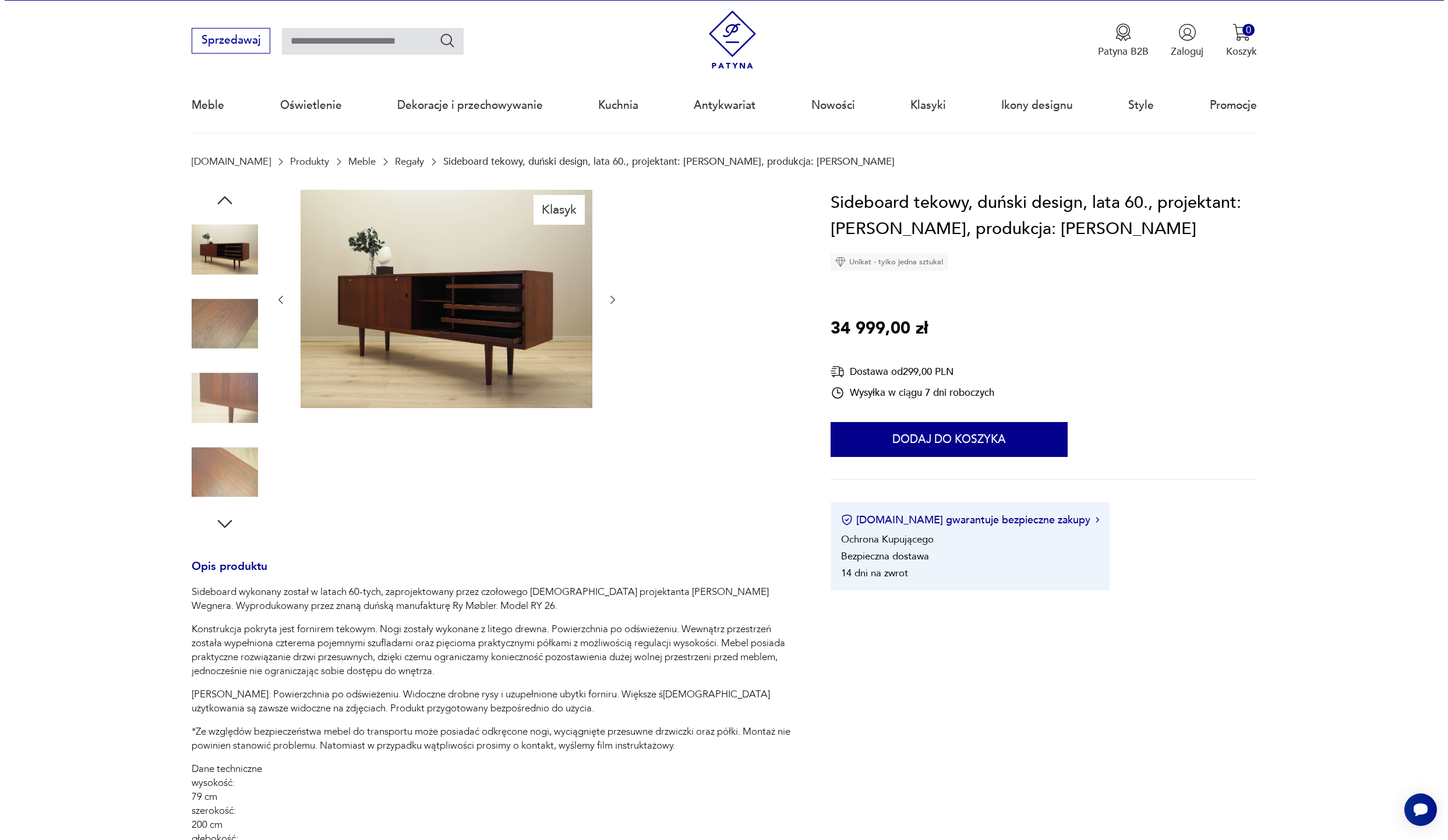
scroll to position [0, 0]
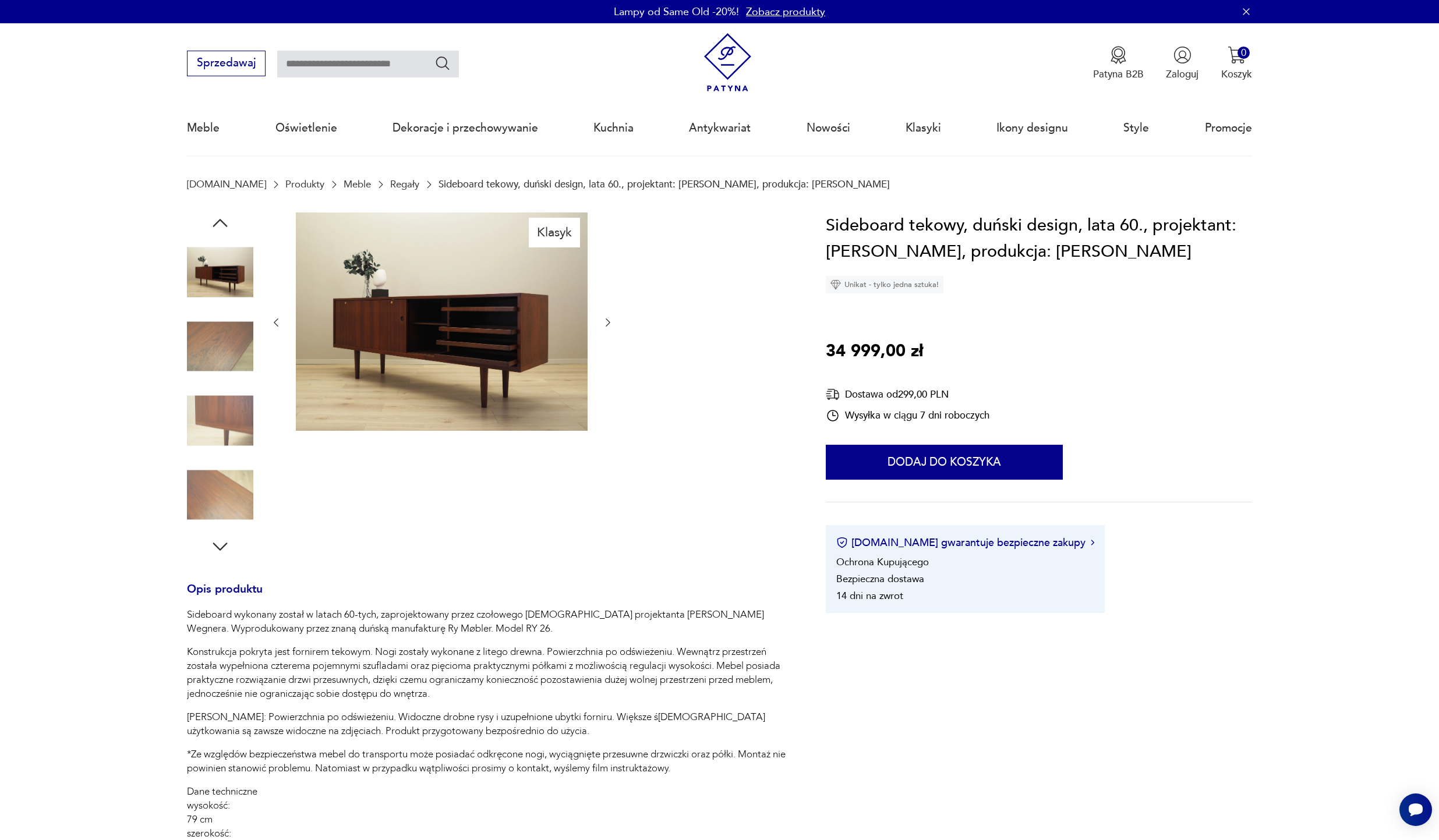
click at [399, 340] on img at bounding box center [441, 322] width 292 height 219
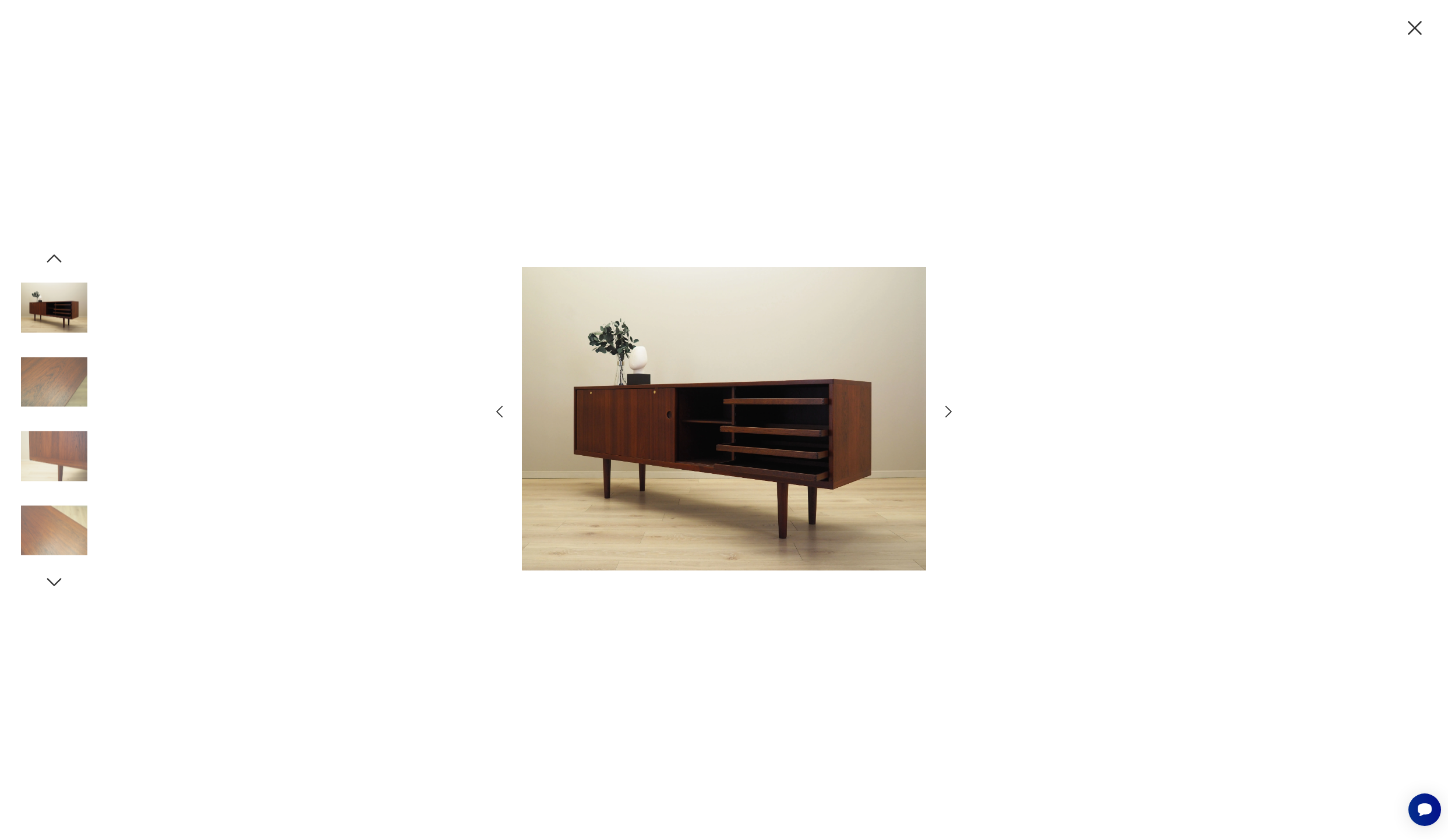
click at [54, 320] on img at bounding box center [54, 307] width 66 height 66
click at [70, 388] on img at bounding box center [54, 381] width 66 height 66
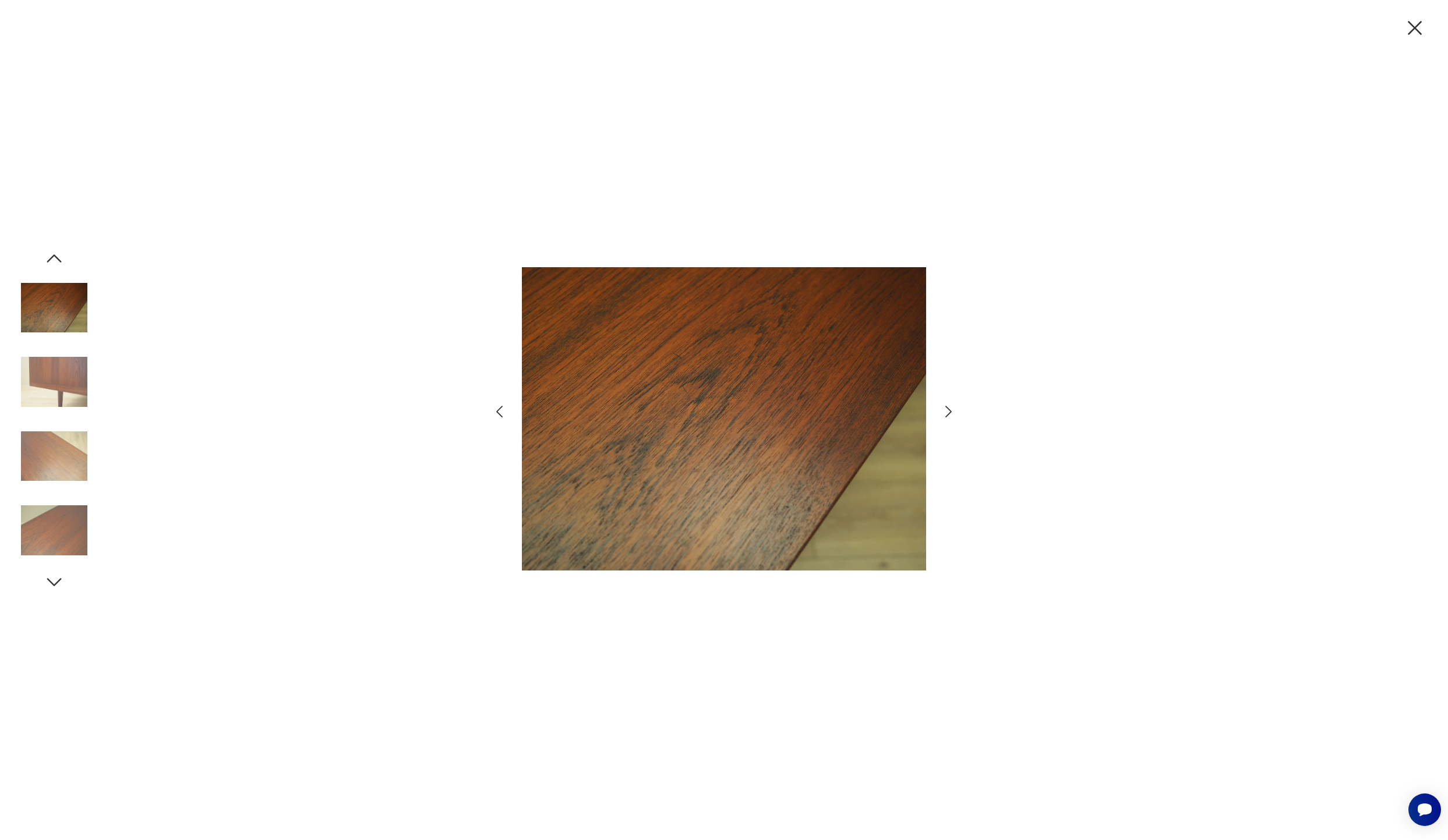
click at [76, 471] on img at bounding box center [54, 456] width 66 height 66
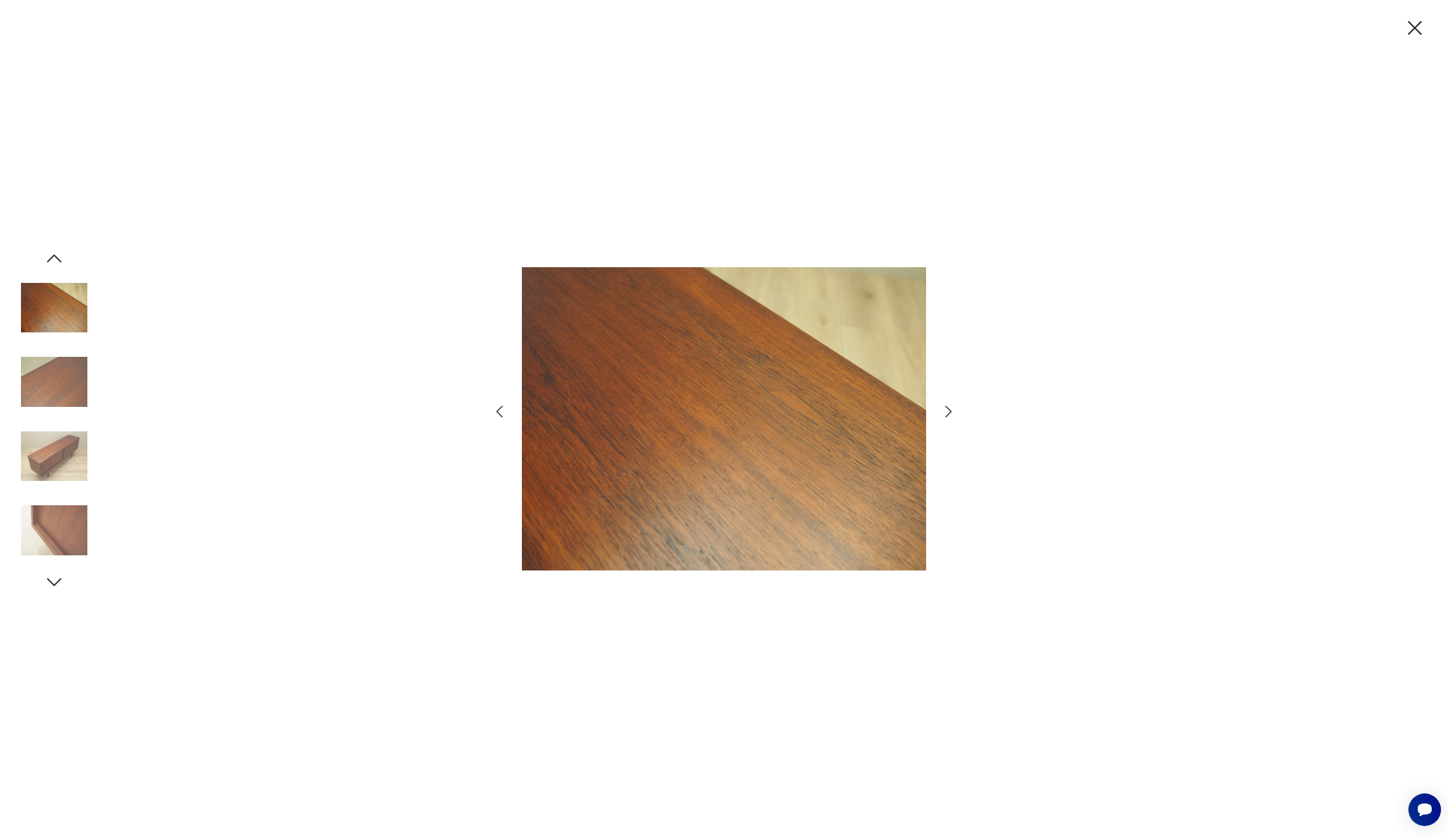
click at [66, 497] on img at bounding box center [54, 530] width 66 height 66
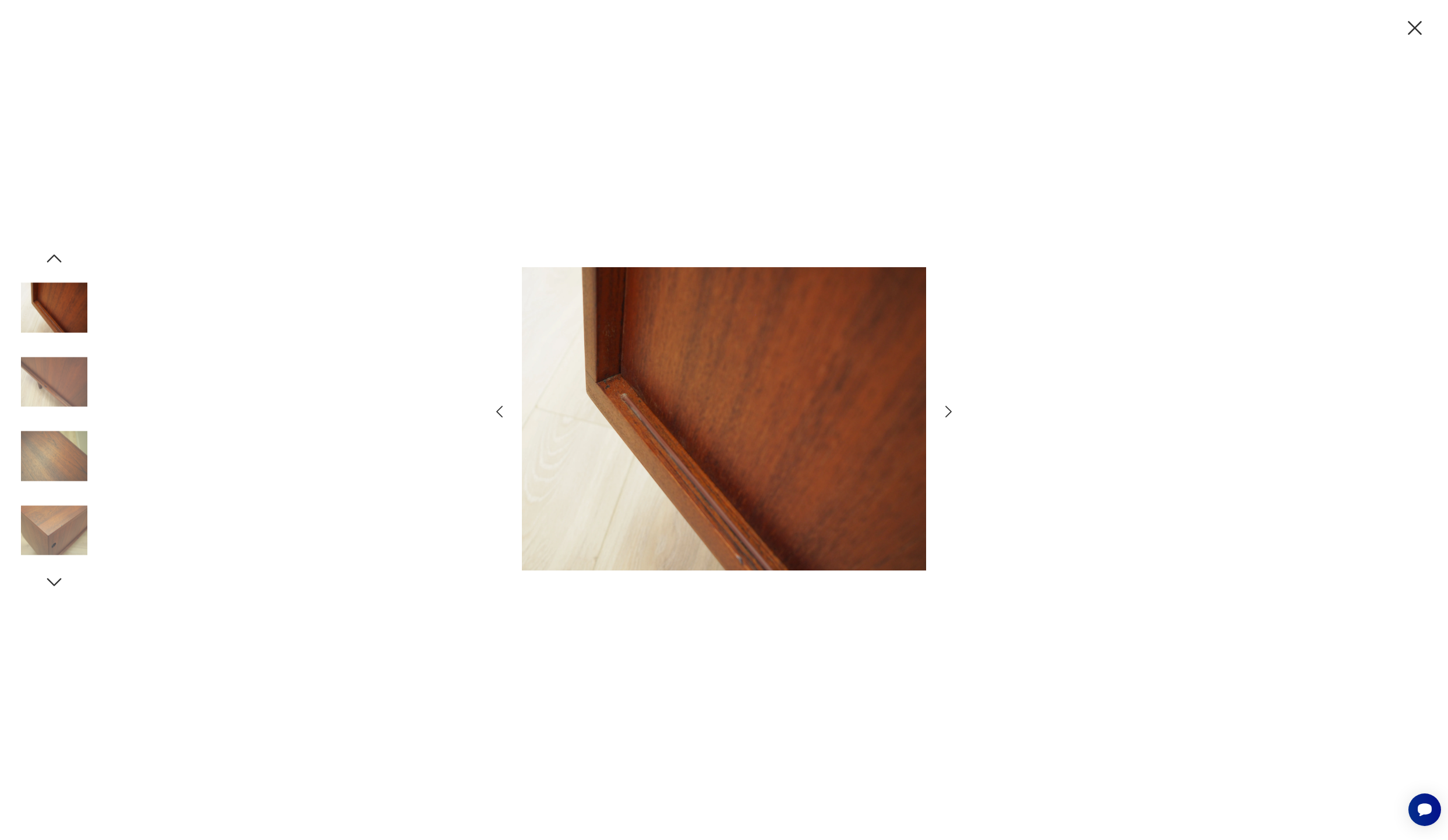
click at [71, 536] on img at bounding box center [54, 530] width 66 height 66
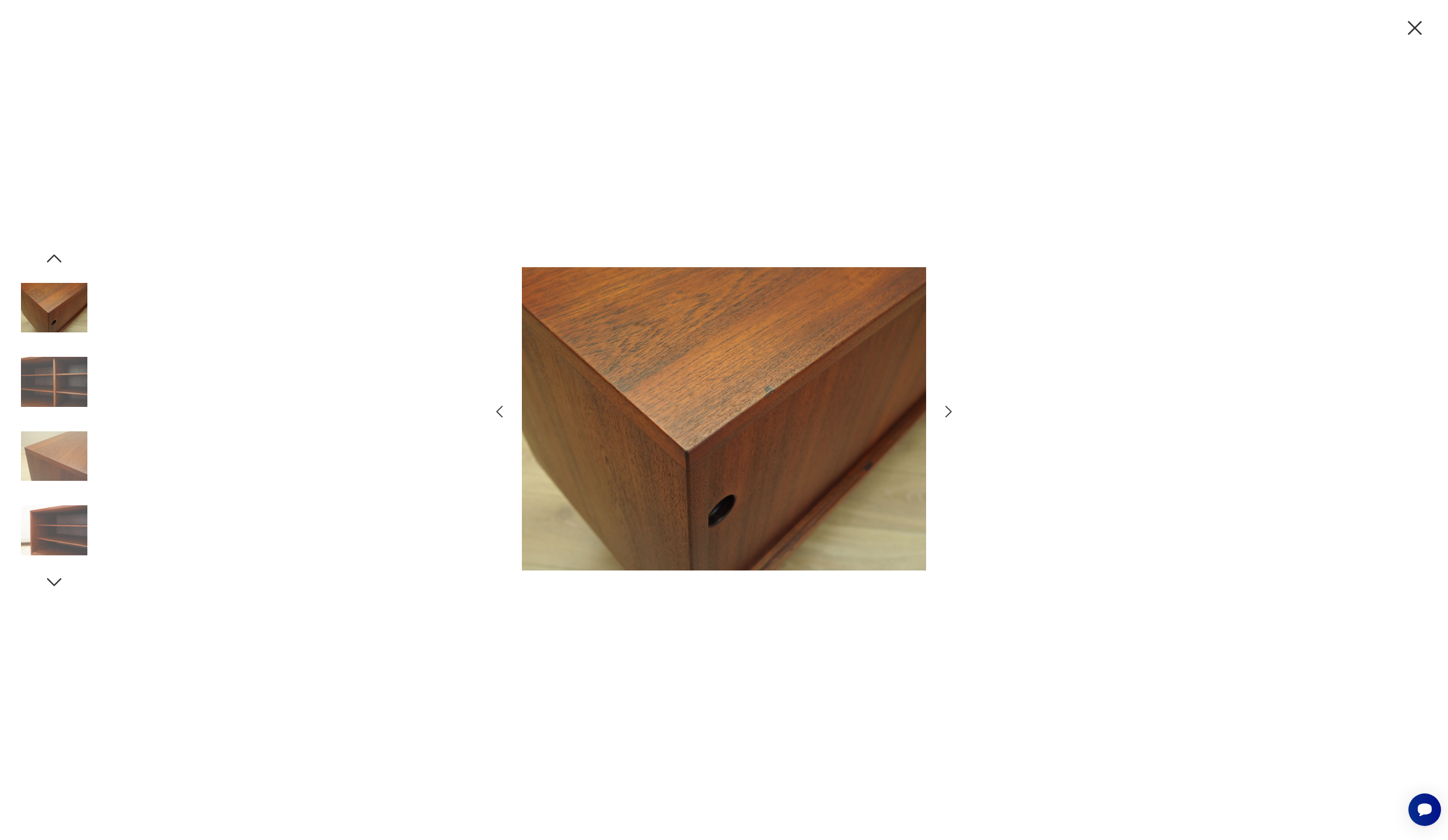
click at [56, 585] on icon "button" at bounding box center [54, 582] width 21 height 21
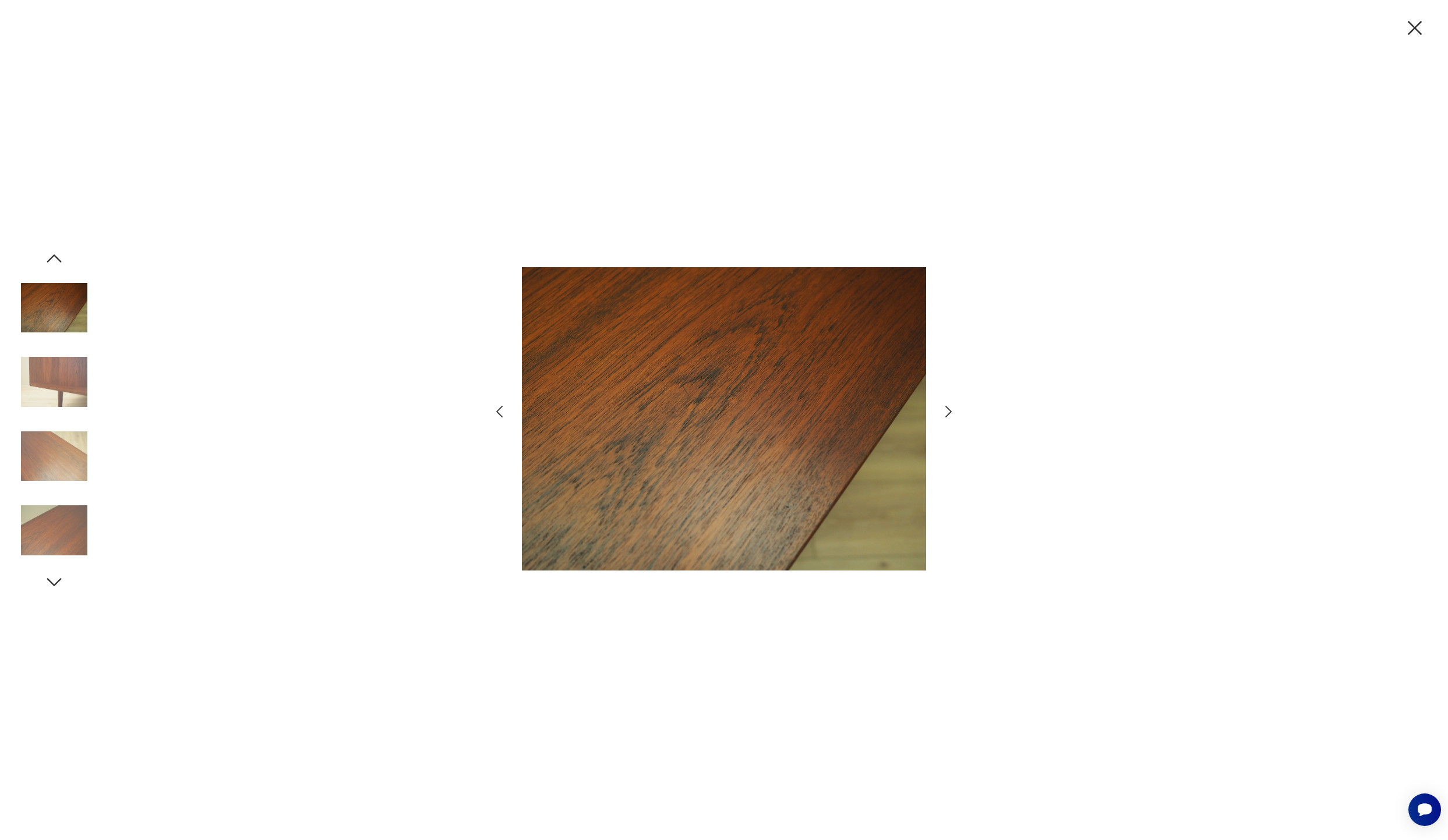
click at [56, 585] on icon "button" at bounding box center [54, 582] width 21 height 21
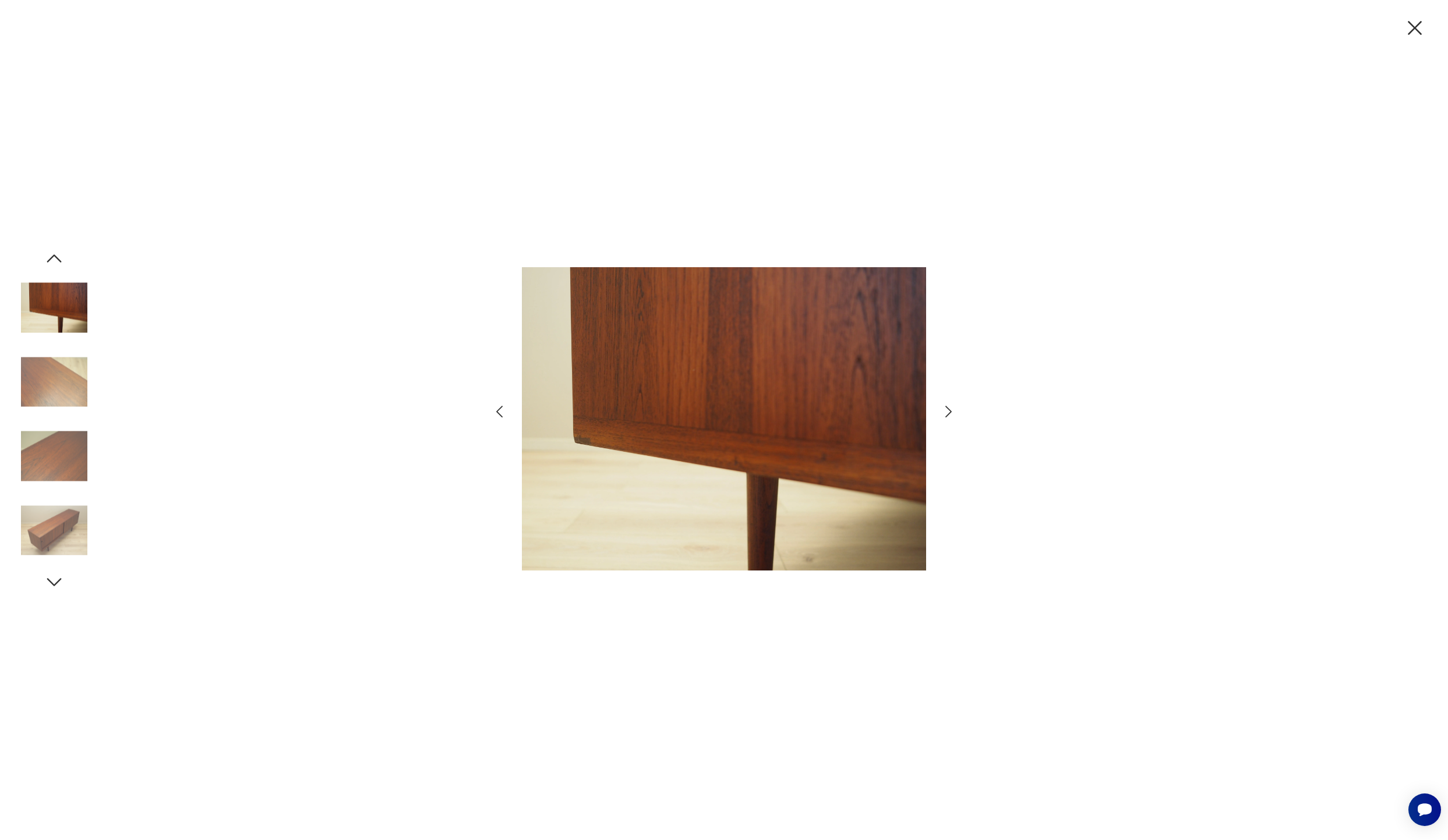
click at [56, 585] on icon "button" at bounding box center [54, 582] width 21 height 21
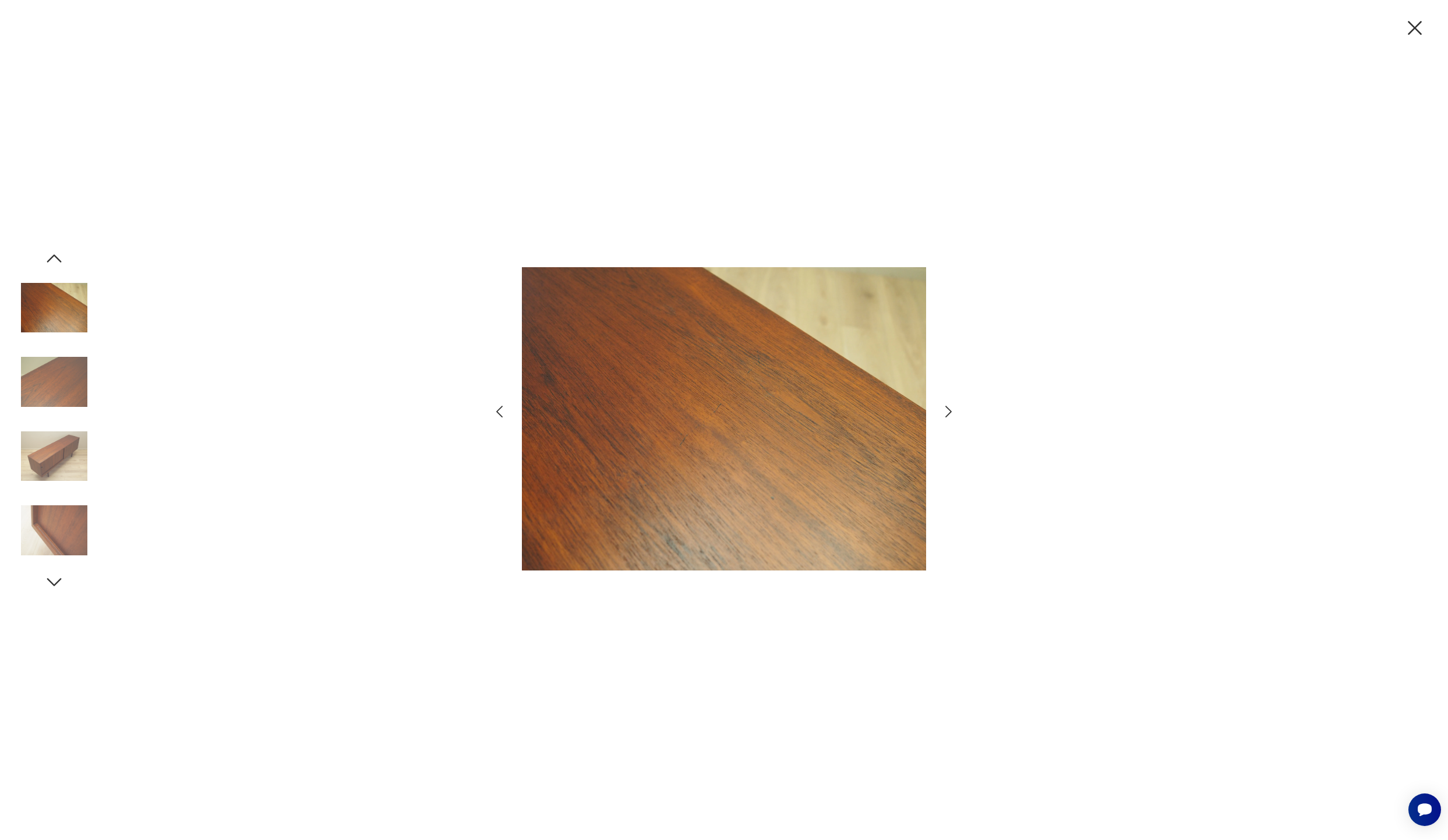
click at [56, 585] on icon "button" at bounding box center [54, 582] width 21 height 21
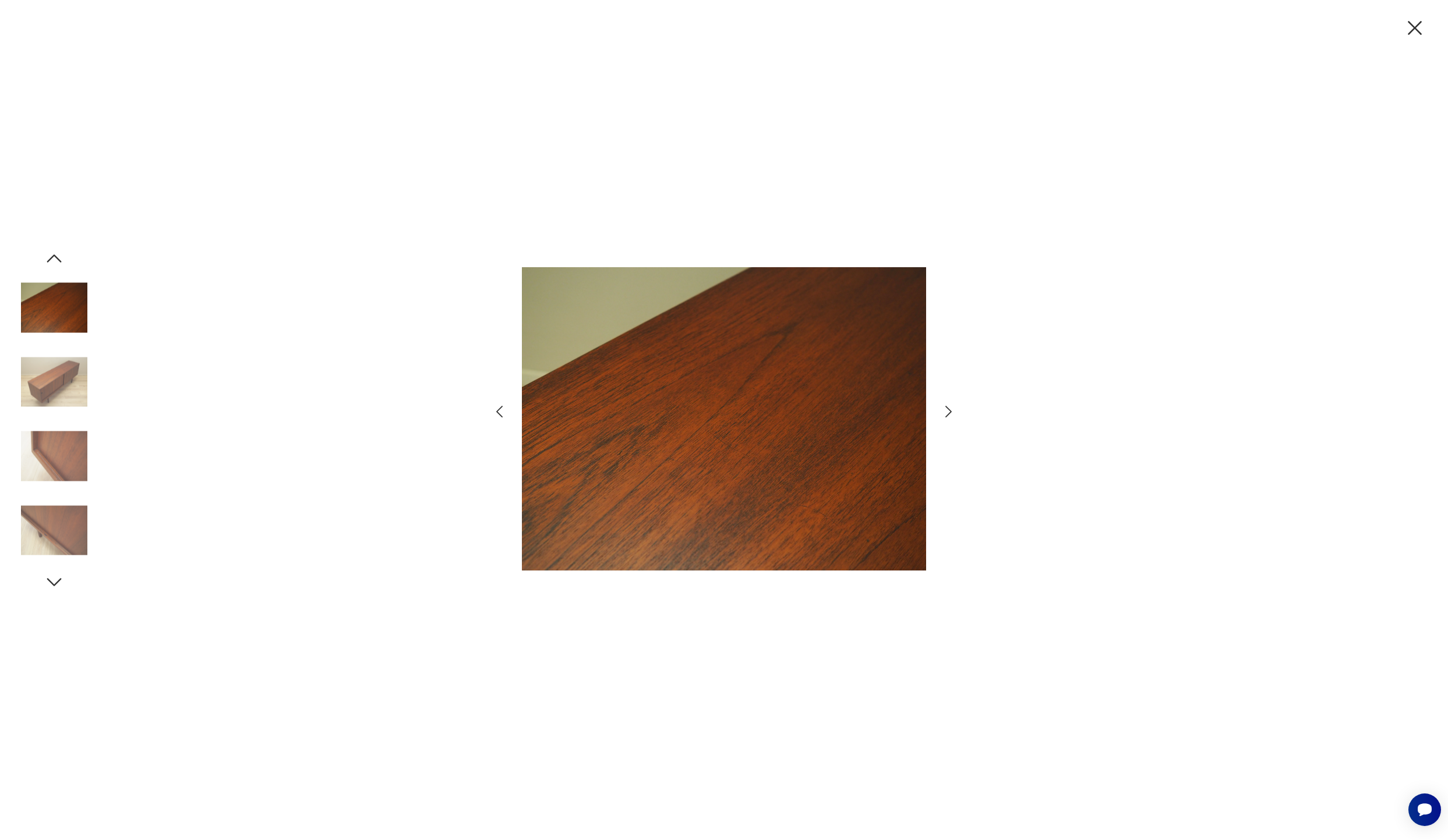
click at [56, 585] on icon "button" at bounding box center [54, 582] width 21 height 21
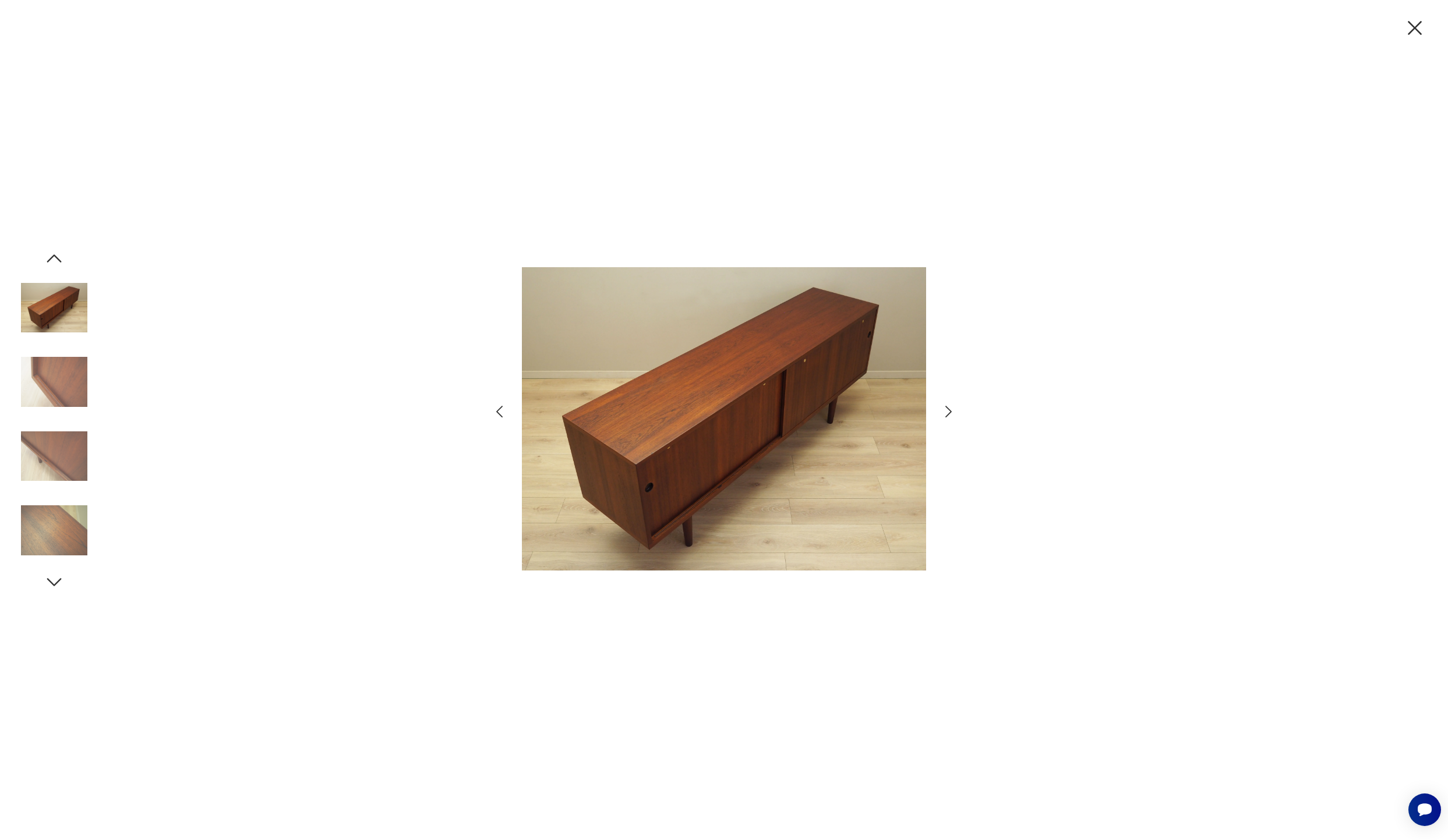
click at [56, 585] on icon "button" at bounding box center [54, 582] width 21 height 21
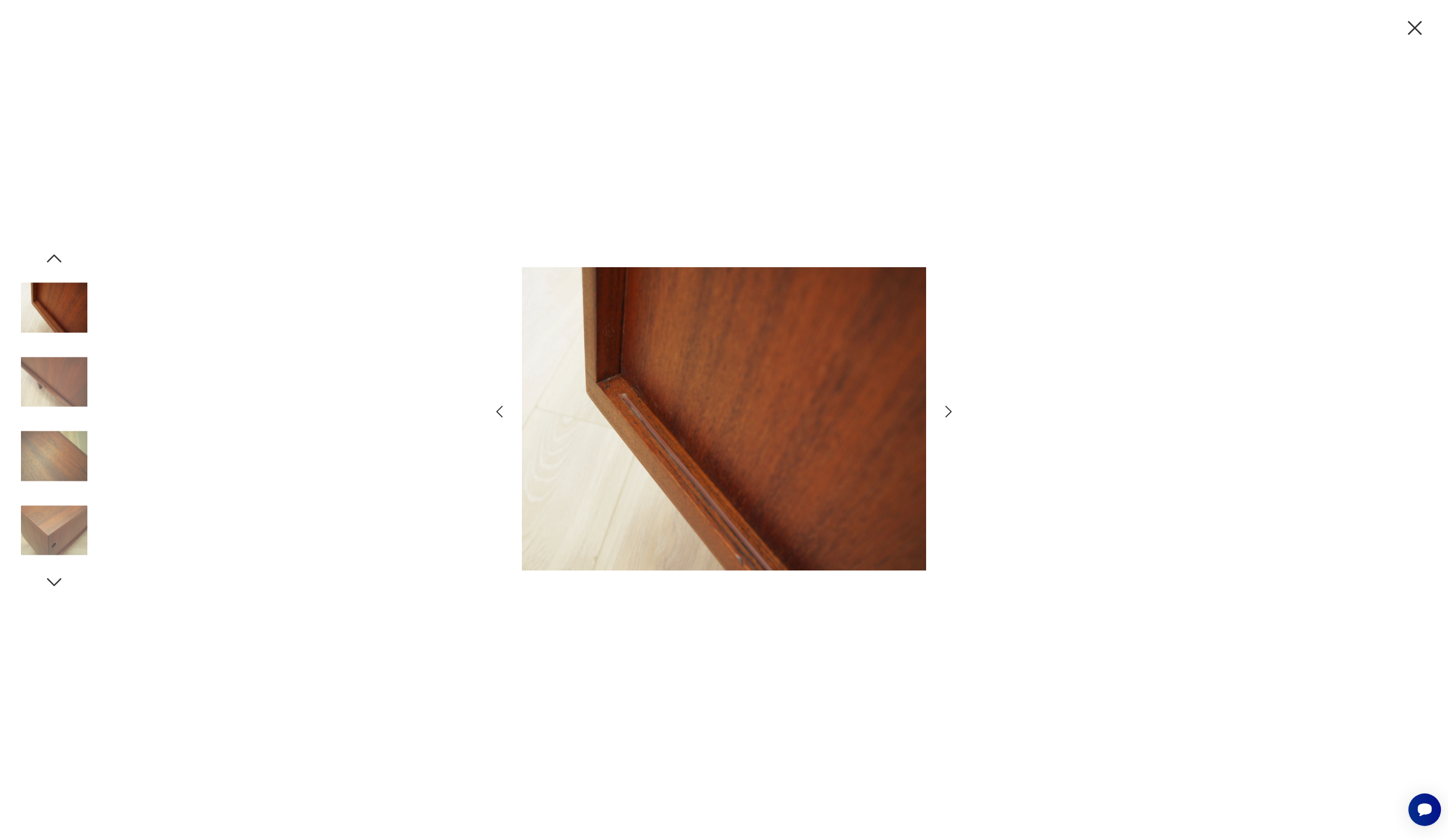
click at [57, 260] on icon "button" at bounding box center [54, 258] width 21 height 21
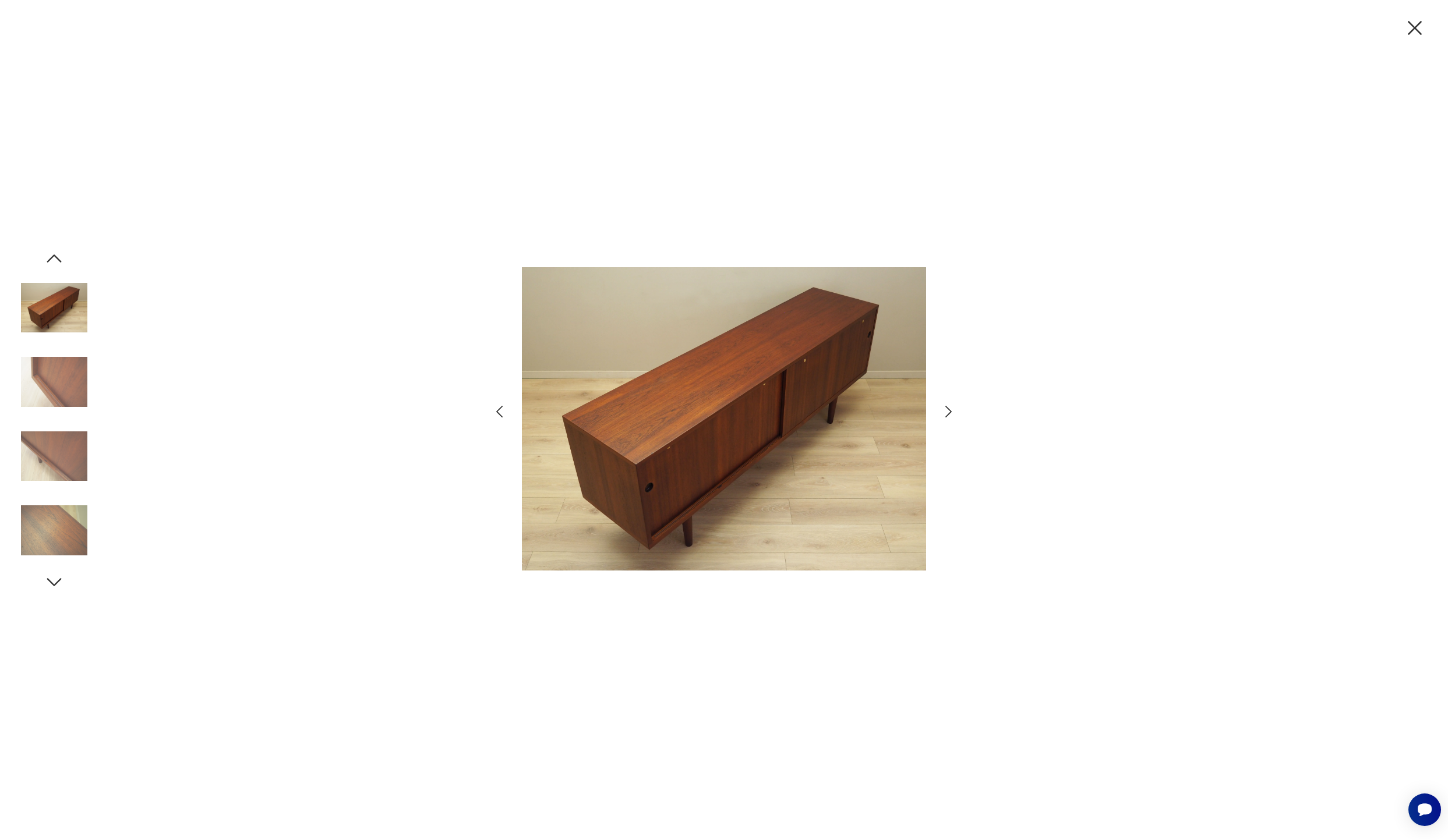
click at [62, 587] on icon "button" at bounding box center [54, 582] width 21 height 21
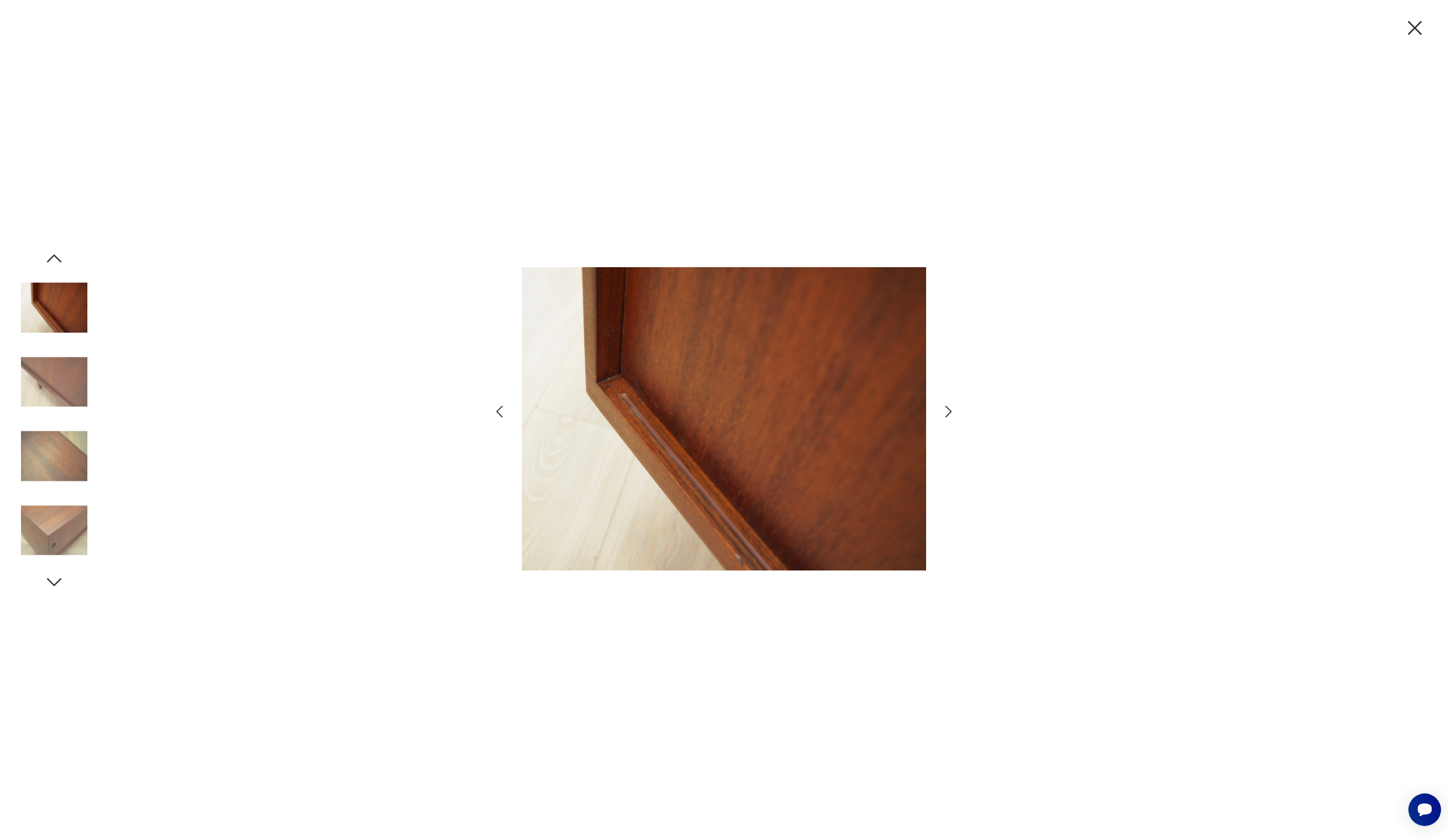
click at [62, 584] on icon "button" at bounding box center [54, 582] width 21 height 21
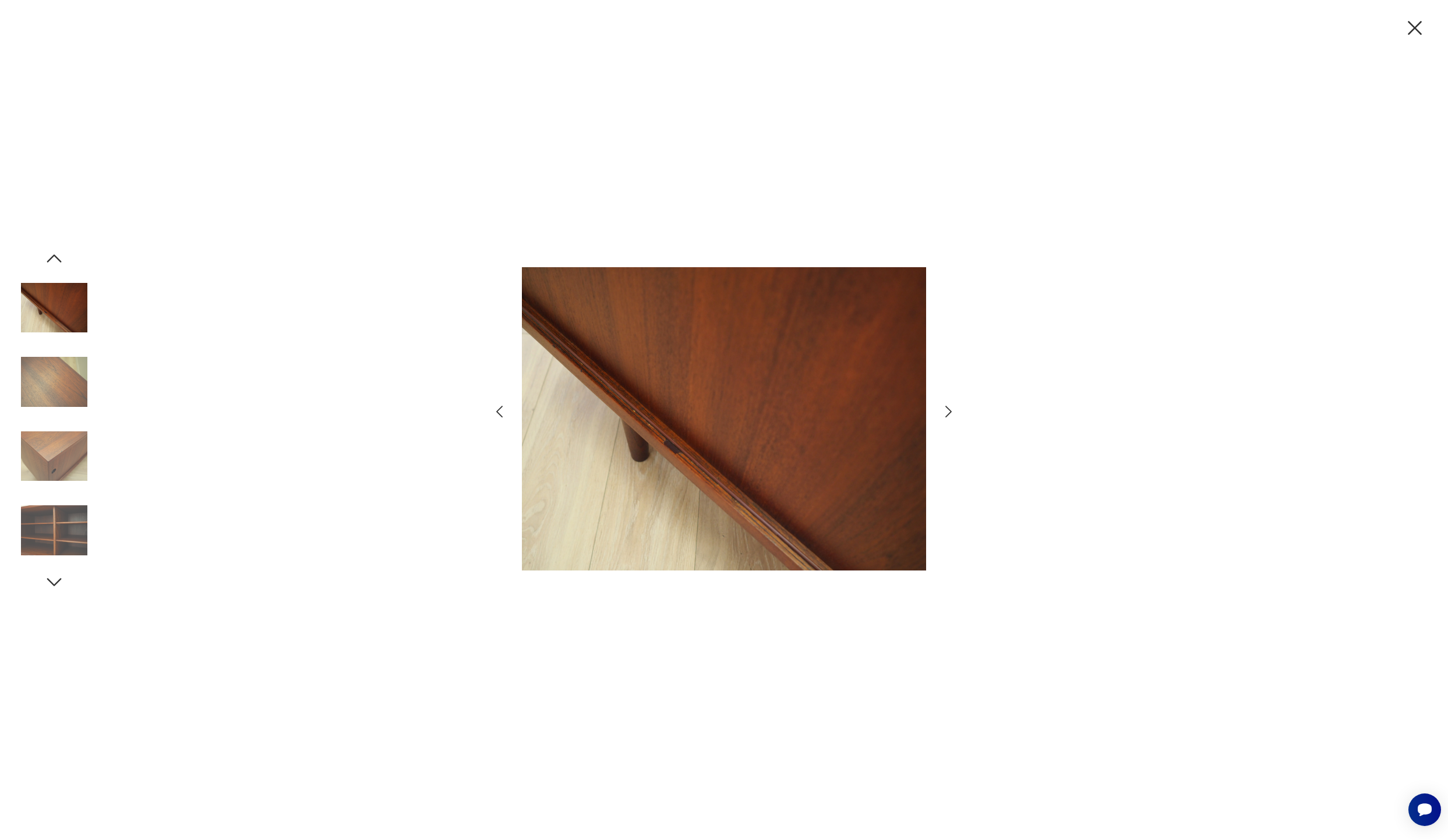
click at [62, 584] on icon "button" at bounding box center [54, 582] width 21 height 21
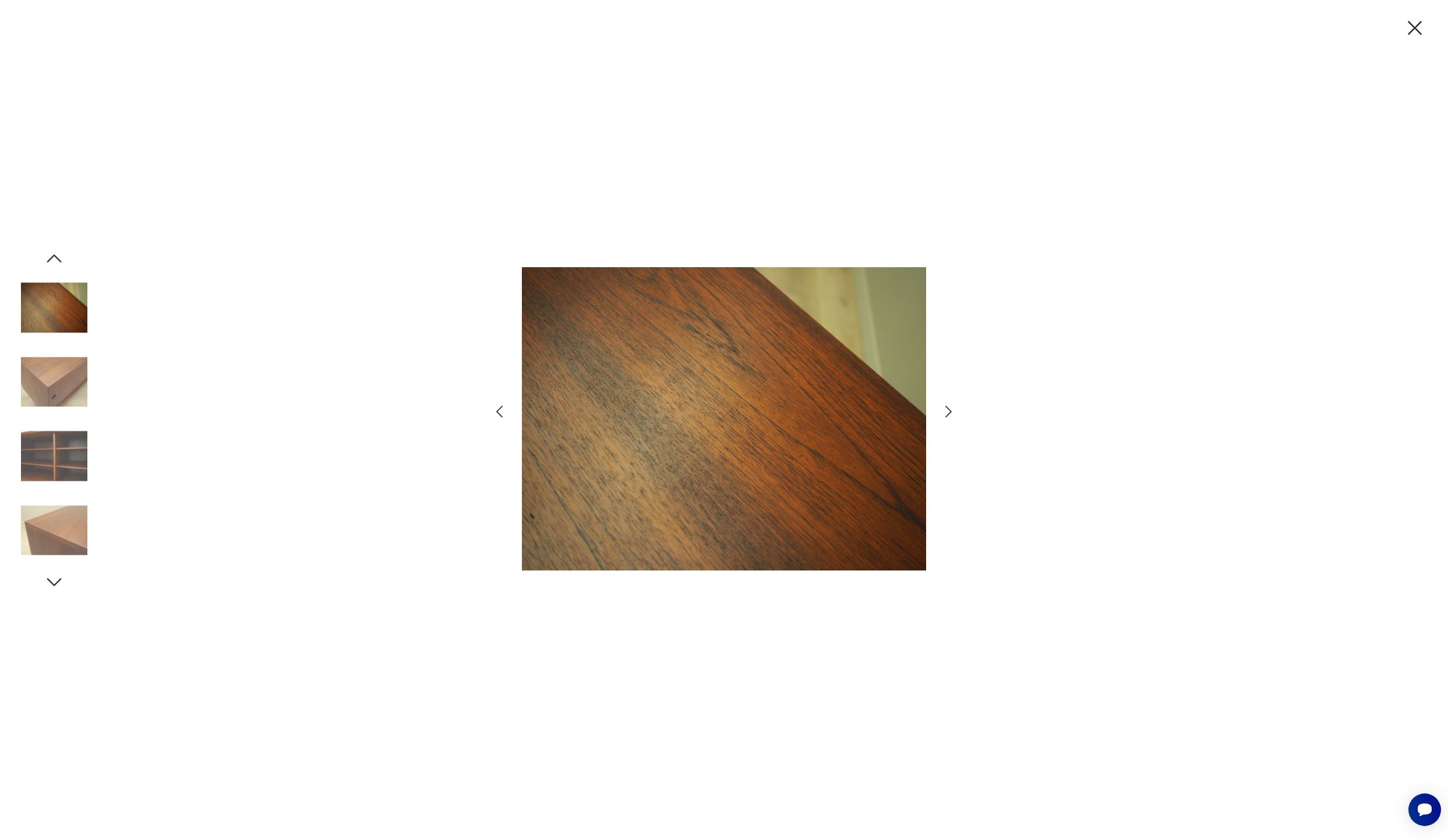
click at [62, 584] on icon "button" at bounding box center [54, 582] width 21 height 21
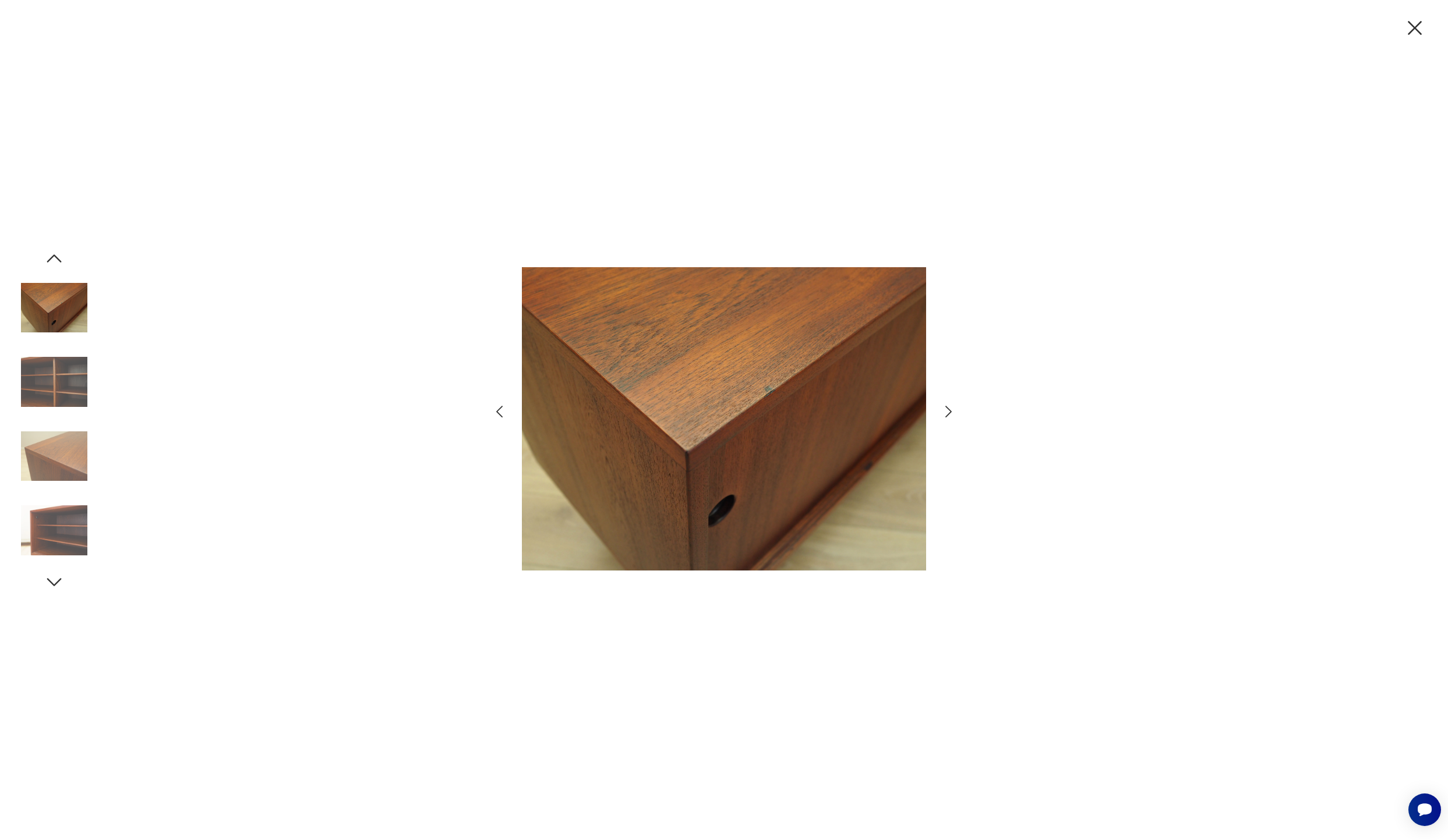
click at [62, 584] on icon "button" at bounding box center [54, 582] width 21 height 21
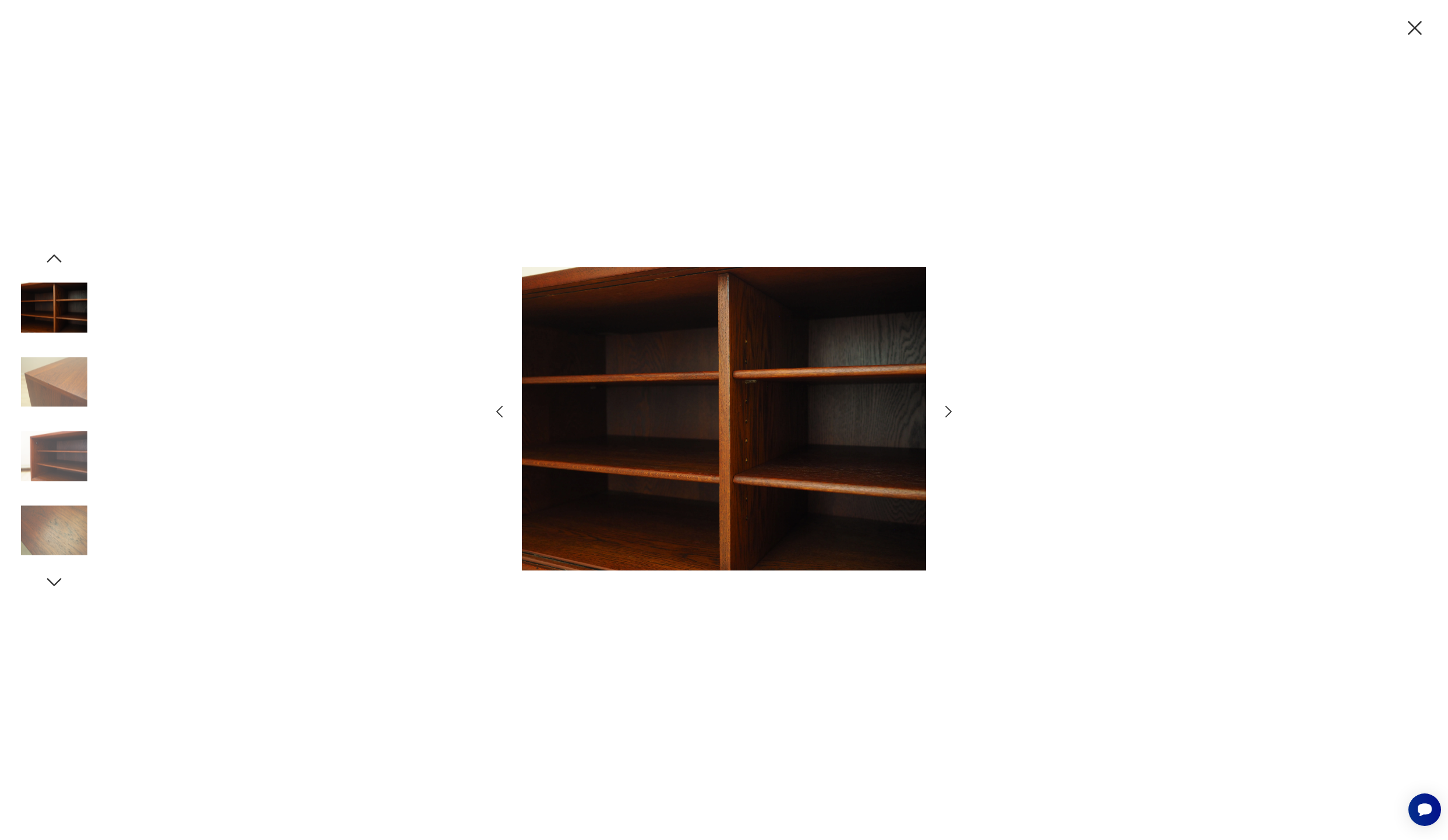
click at [62, 584] on icon "button" at bounding box center [54, 582] width 21 height 21
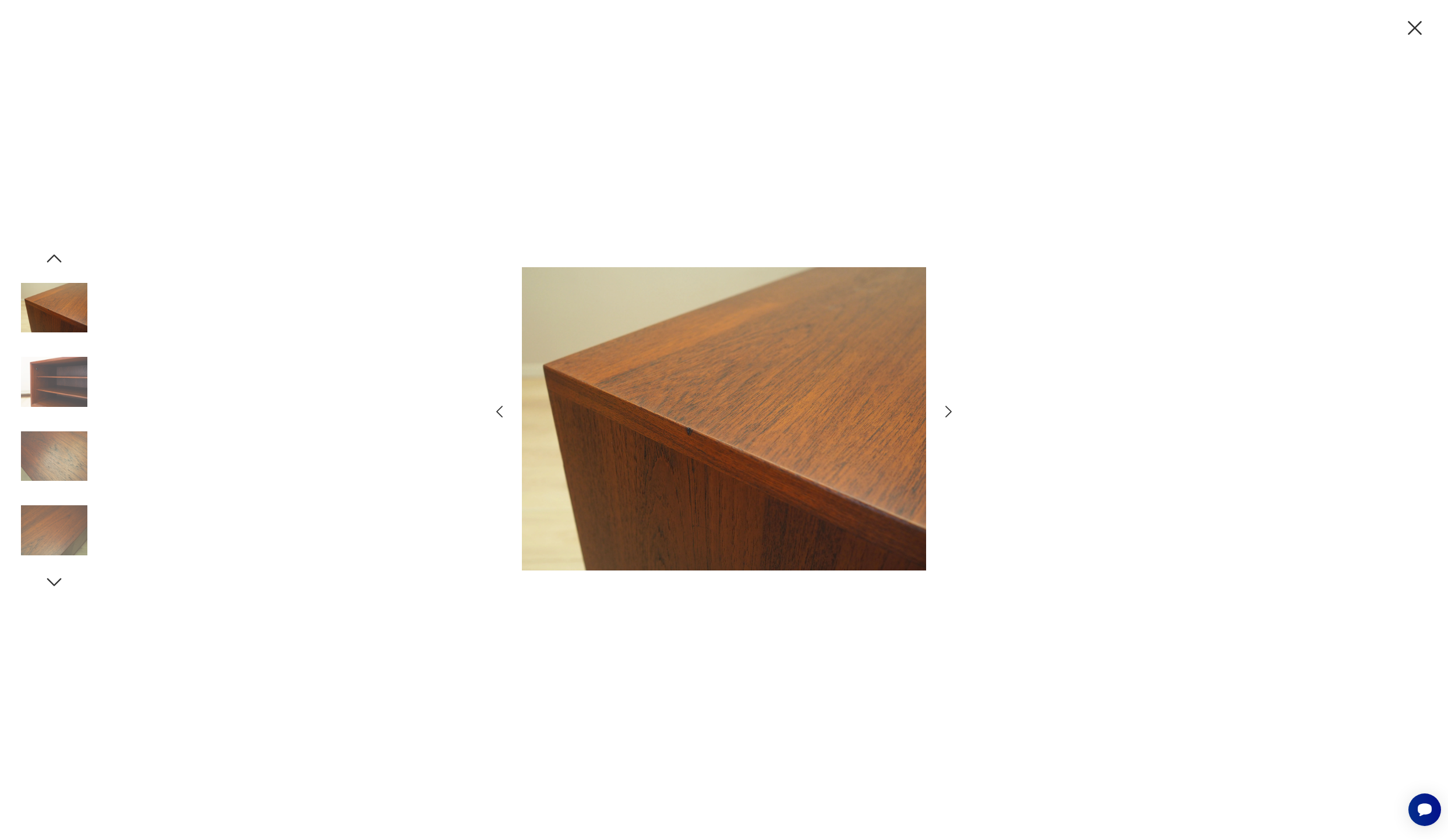
click at [62, 584] on icon "button" at bounding box center [54, 582] width 21 height 21
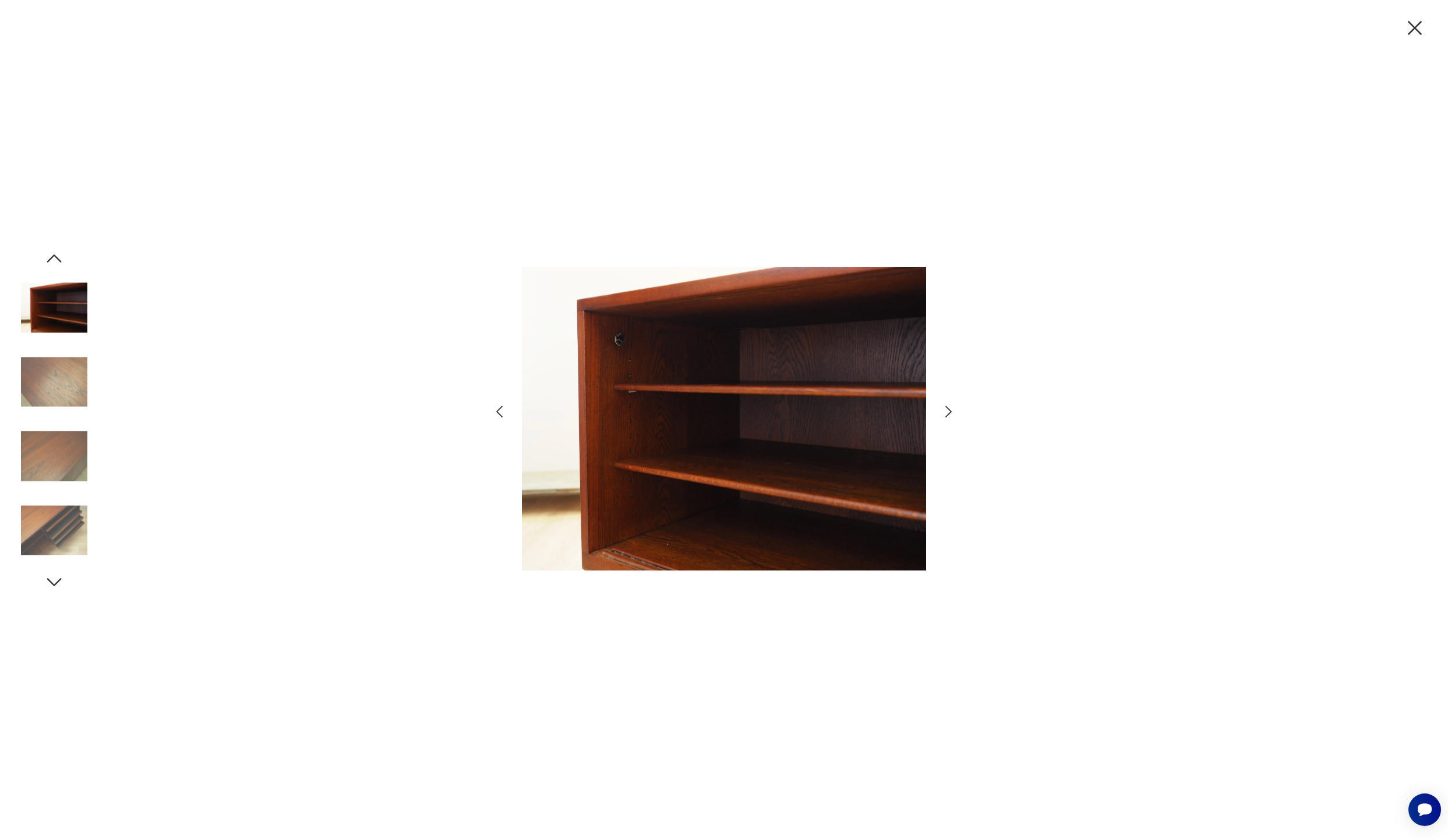
click at [62, 584] on icon "button" at bounding box center [54, 582] width 21 height 21
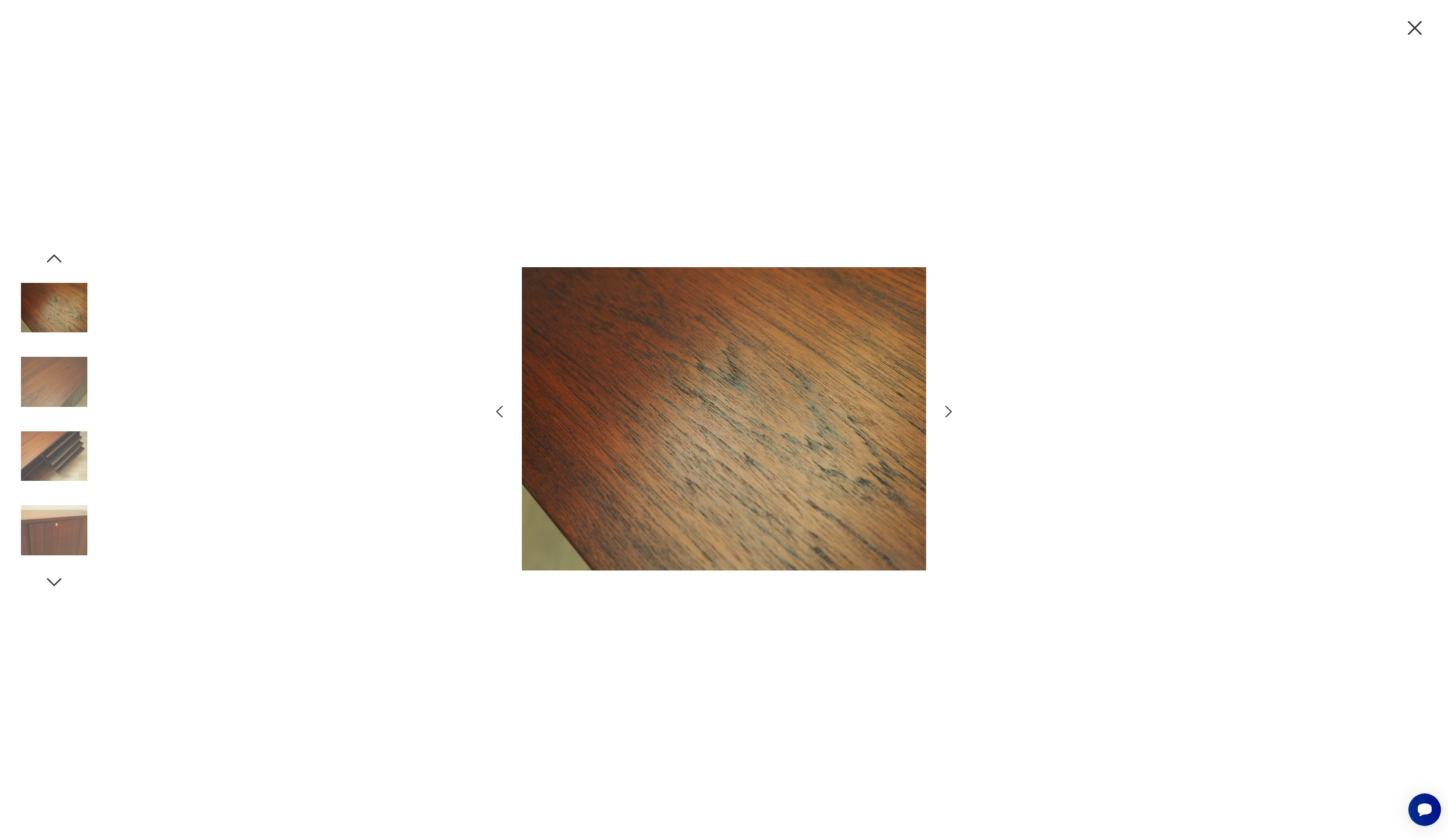
click at [62, 584] on icon "button" at bounding box center [54, 582] width 21 height 21
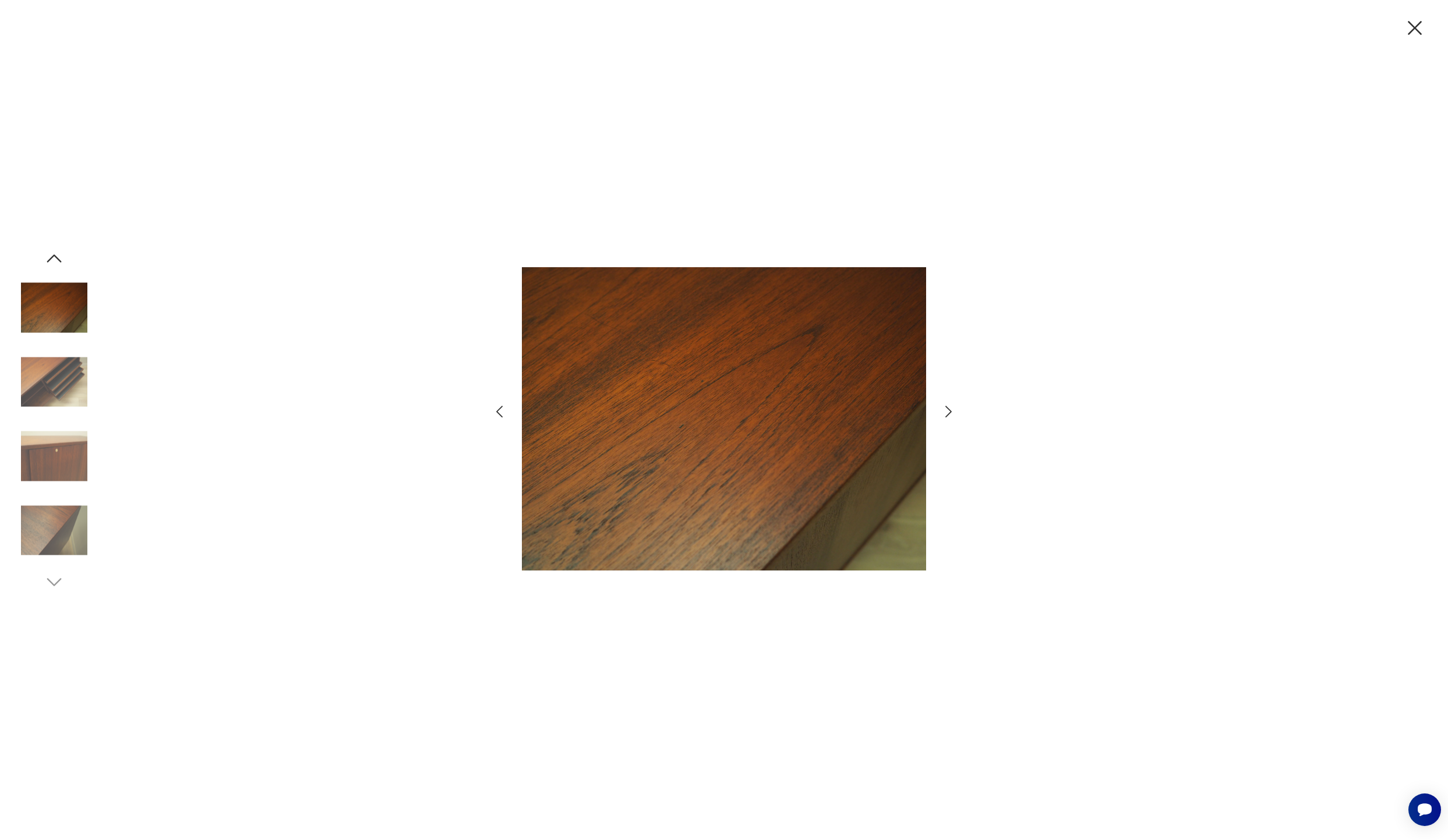
click at [51, 455] on img at bounding box center [54, 456] width 66 height 66
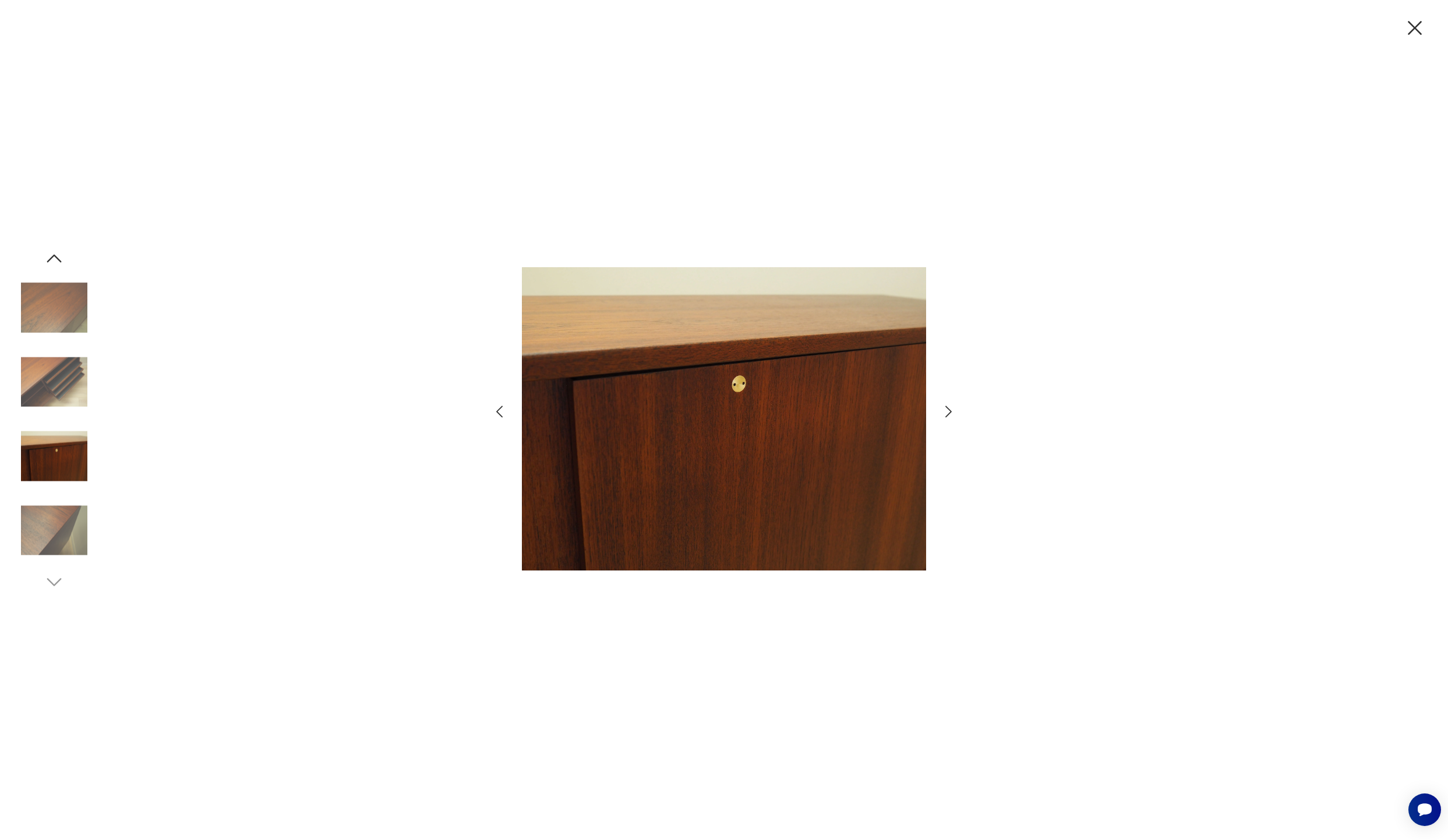
click at [54, 372] on img at bounding box center [54, 381] width 66 height 66
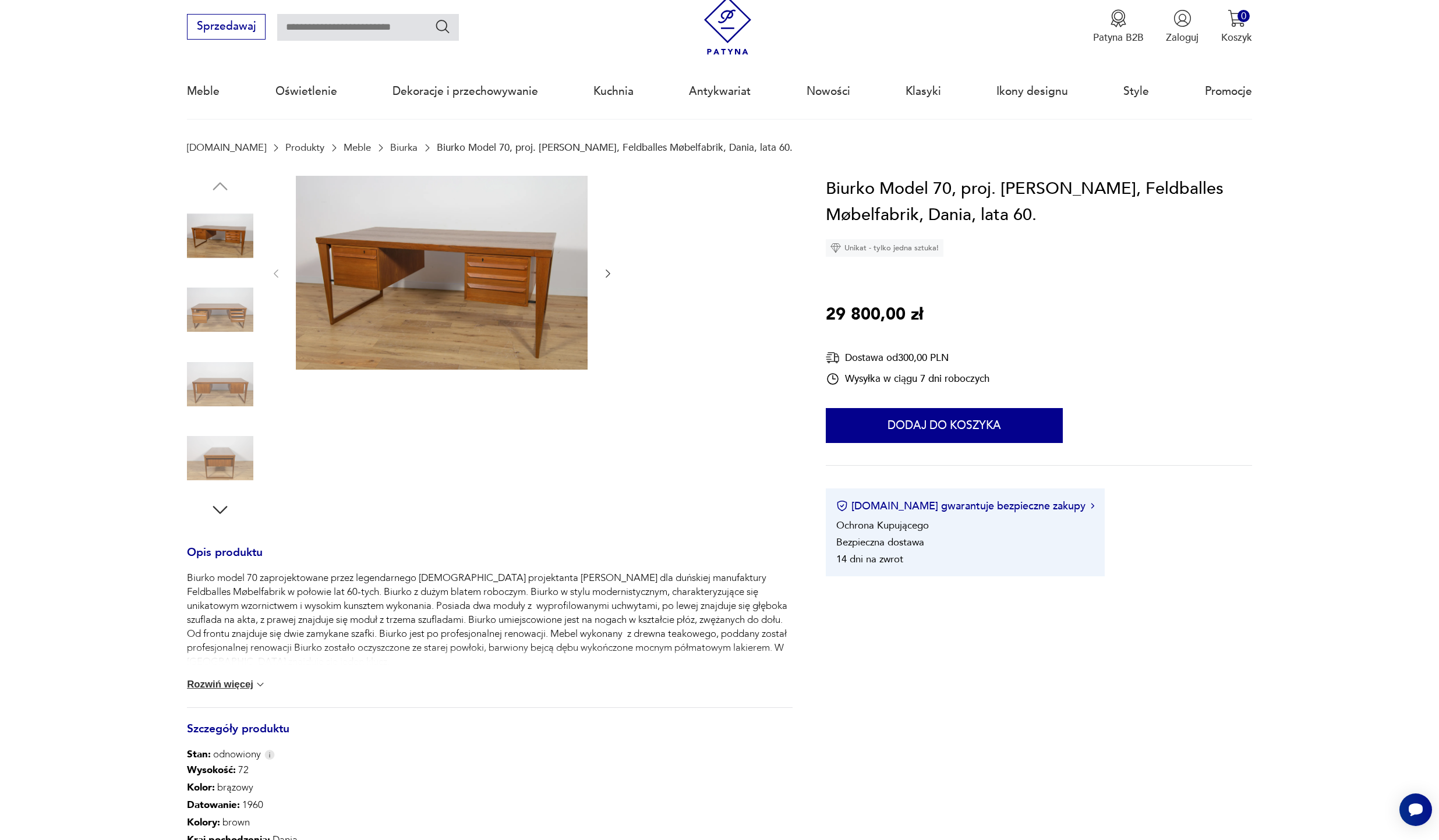
scroll to position [253, 0]
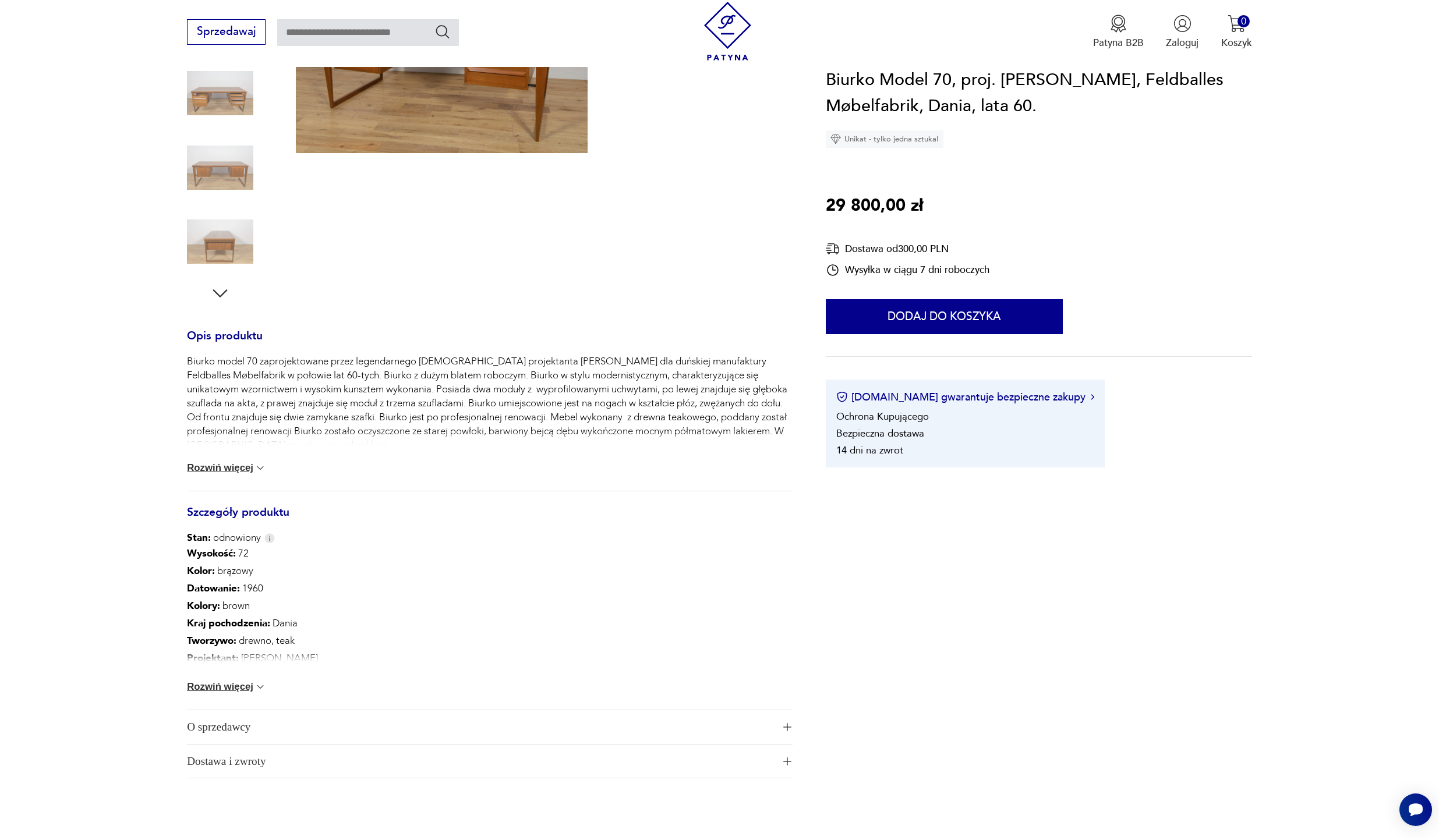
click at [231, 690] on button "Rozwiń więcej" at bounding box center [226, 687] width 79 height 12
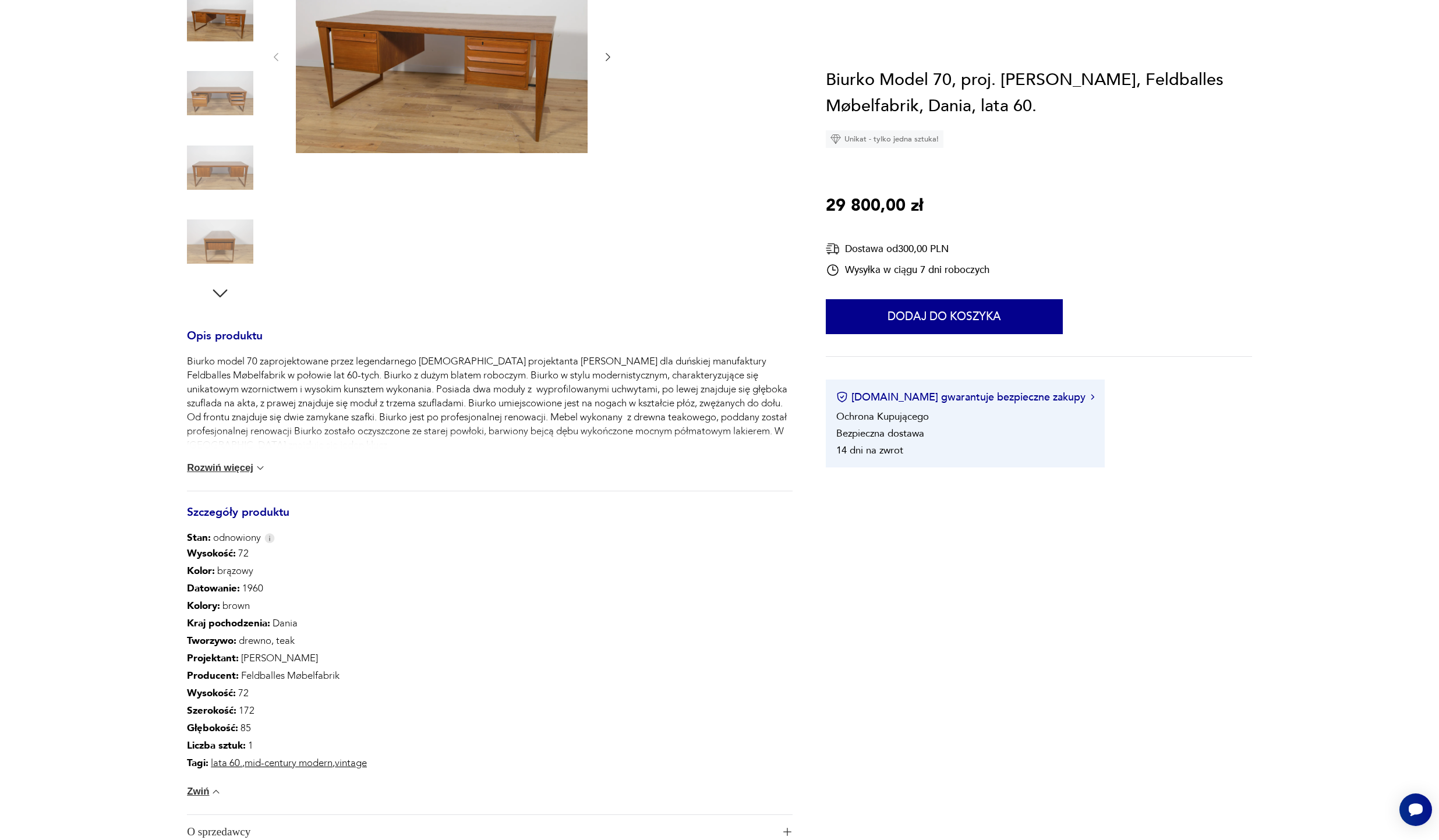
scroll to position [0, 0]
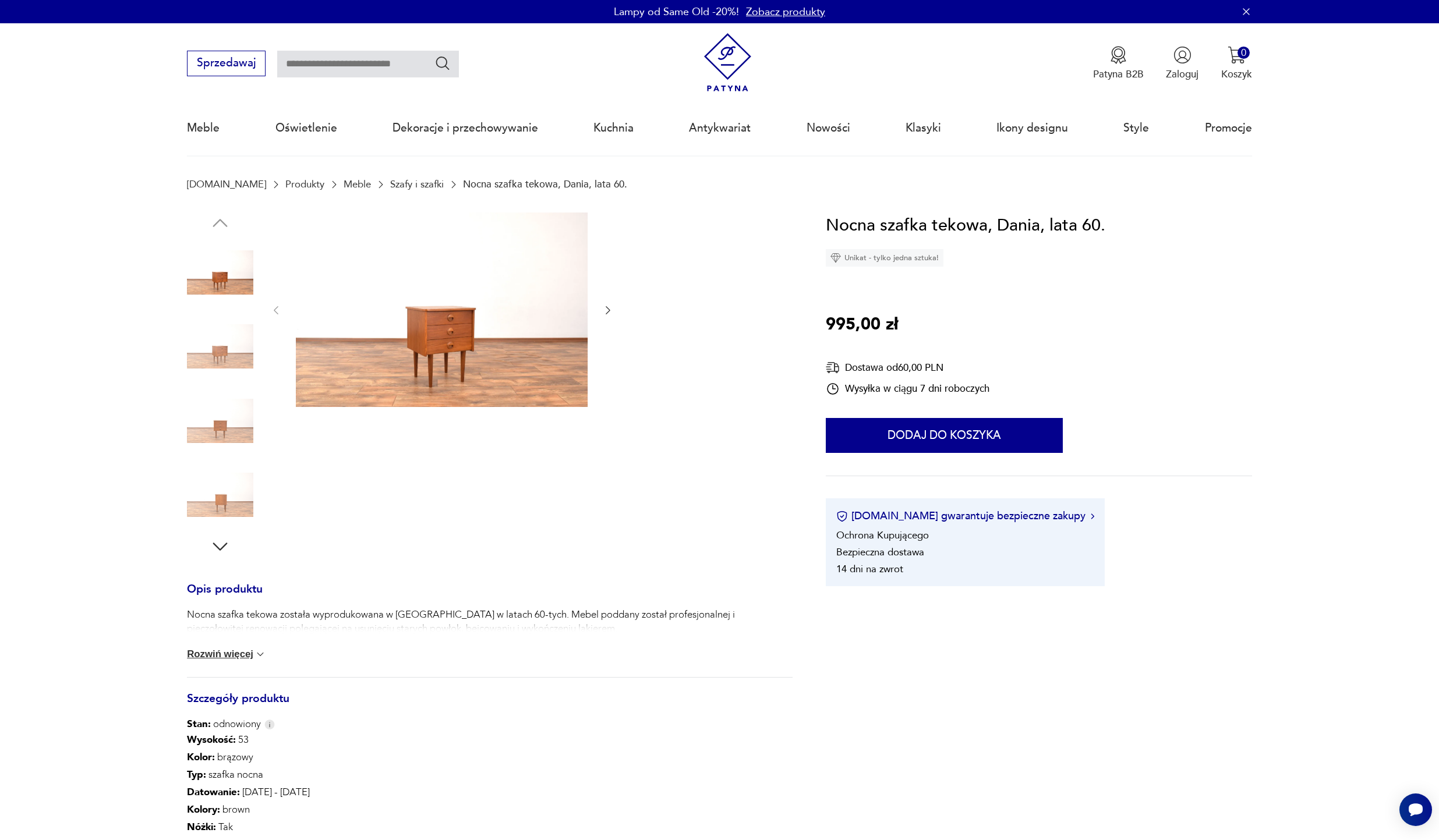
click at [219, 548] on icon "button" at bounding box center [221, 546] width 15 height 8
click at [220, 548] on icon "button" at bounding box center [220, 547] width 21 height 21
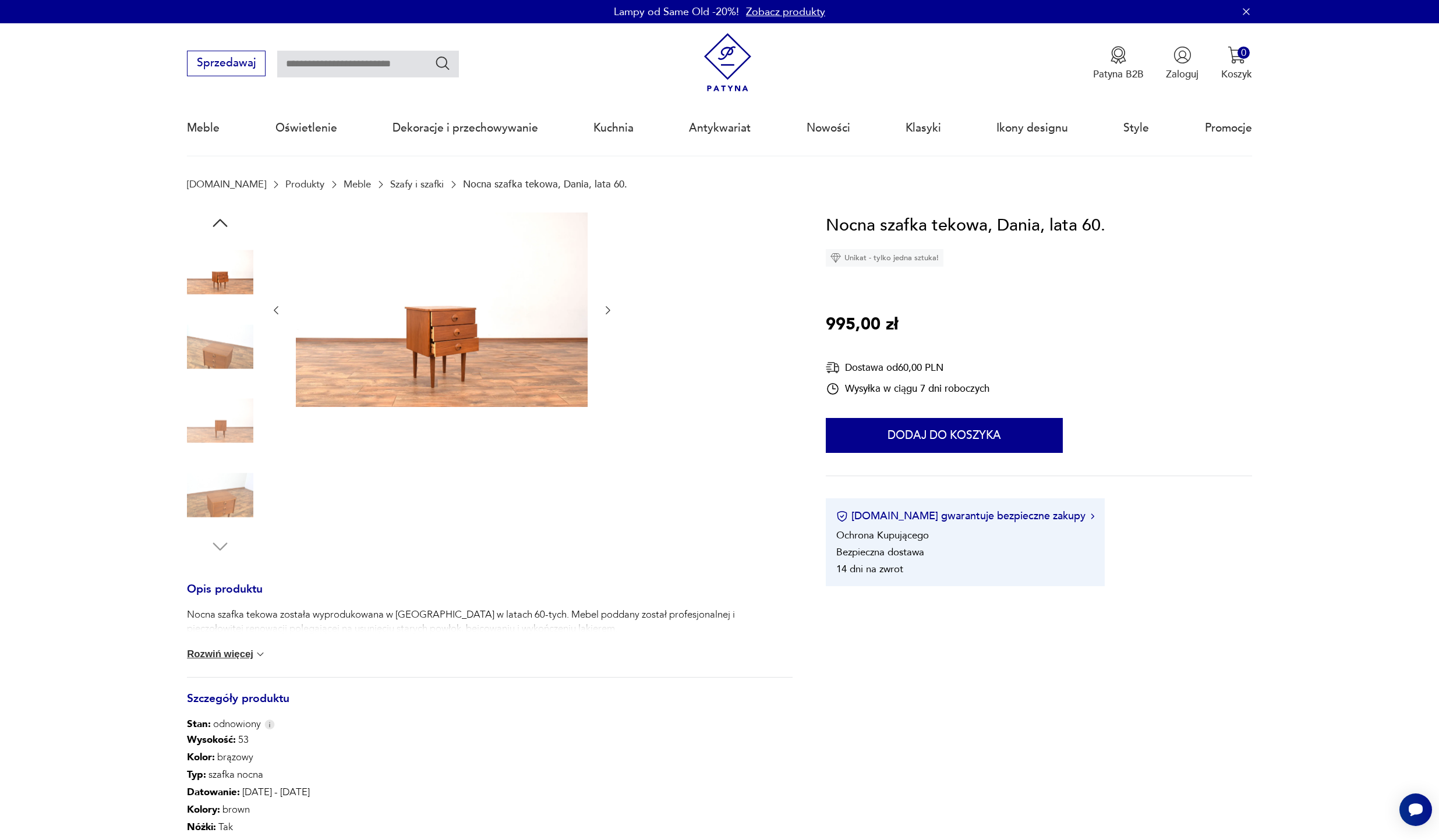
click at [219, 492] on img at bounding box center [219, 495] width 66 height 66
